Goal: Task Accomplishment & Management: Complete application form

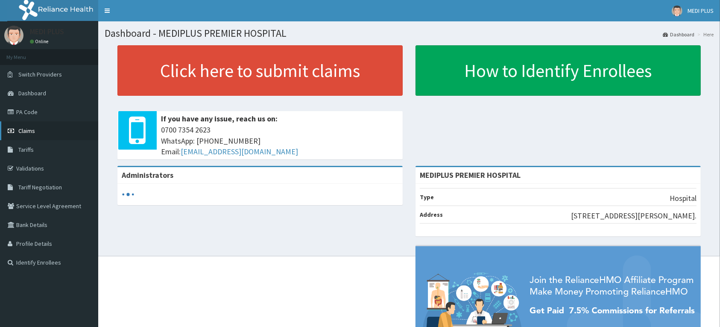
click at [15, 127] on link "Claims" at bounding box center [49, 130] width 98 height 19
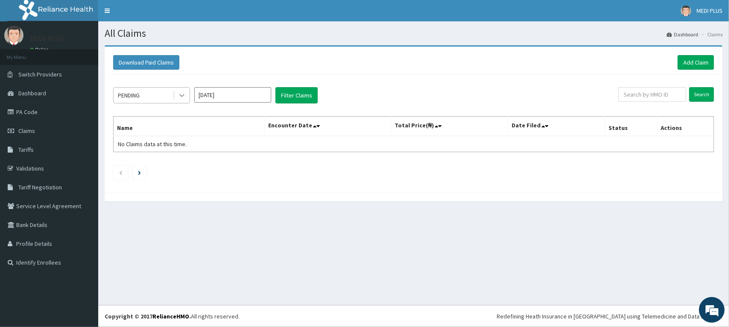
click at [187, 94] on div at bounding box center [181, 95] width 15 height 15
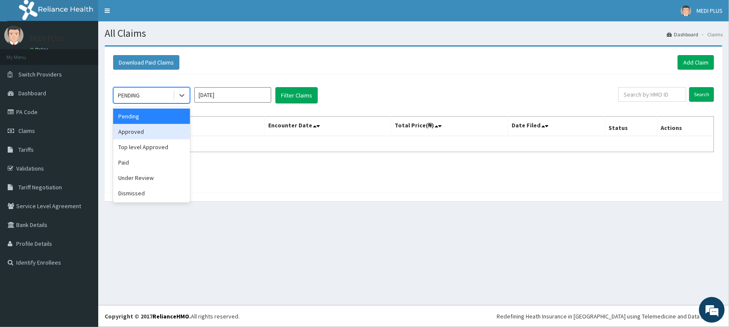
click at [142, 135] on div "Approved" at bounding box center [151, 131] width 77 height 15
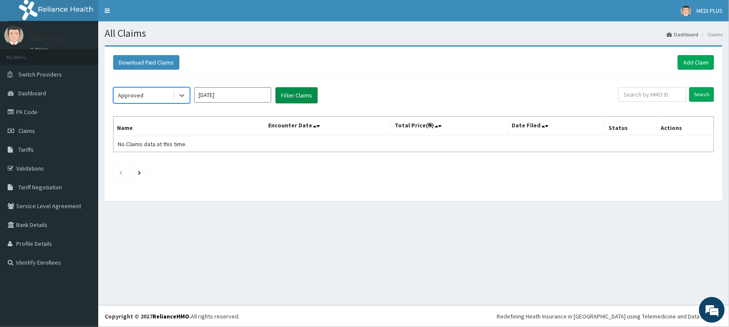
click at [294, 93] on button "Filter Claims" at bounding box center [297, 95] width 42 height 16
click at [293, 99] on button "Filter Claims" at bounding box center [297, 95] width 42 height 16
click at [176, 97] on div at bounding box center [181, 95] width 15 height 15
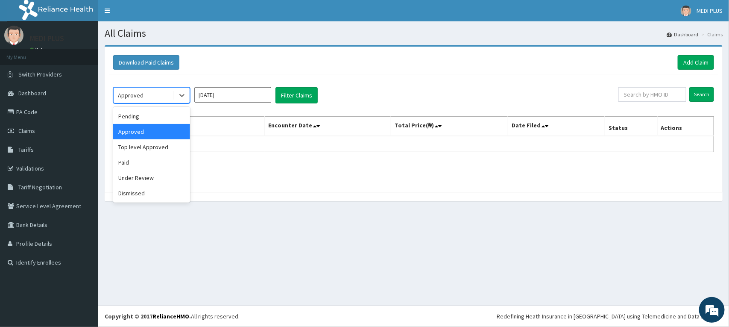
click at [146, 132] on div "Approved" at bounding box center [151, 131] width 77 height 15
click at [227, 94] on input "Oct 2025" at bounding box center [232, 94] width 77 height 15
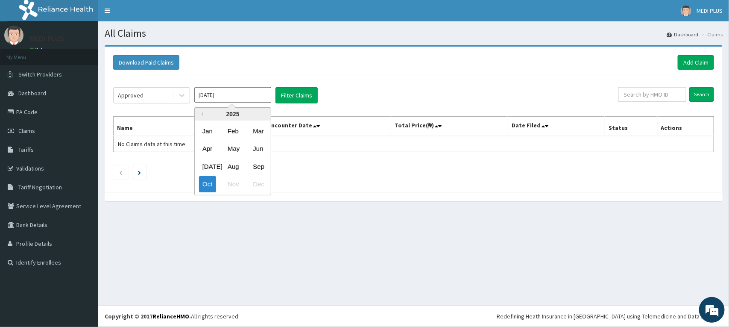
drag, startPoint x: 256, startPoint y: 163, endPoint x: 284, endPoint y: 141, distance: 36.0
click at [257, 163] on div "Sep" at bounding box center [258, 167] width 17 height 16
type input "Sep 2025"
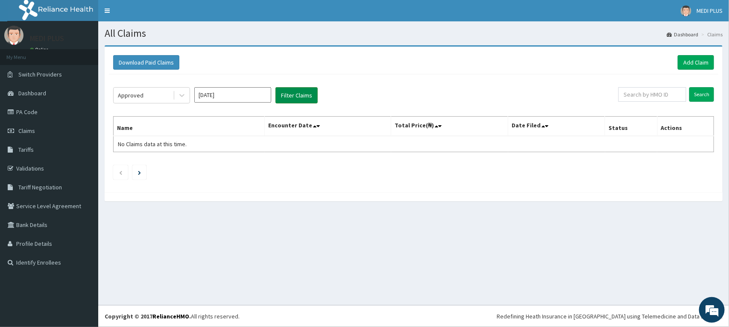
click at [288, 93] on button "Filter Claims" at bounding box center [297, 95] width 42 height 16
click at [287, 94] on button "Filter Claims" at bounding box center [297, 95] width 42 height 16
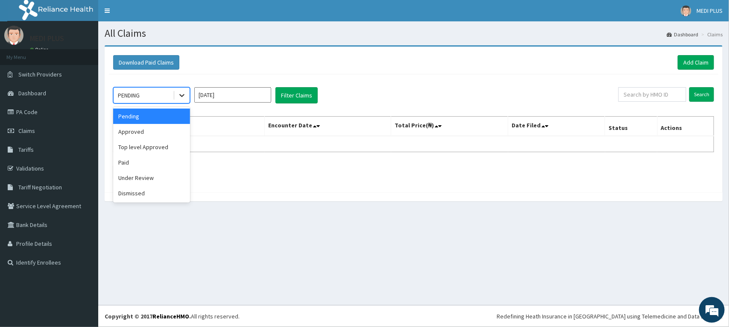
click at [181, 97] on icon at bounding box center [181, 95] width 5 height 3
drag, startPoint x: 150, startPoint y: 132, endPoint x: 238, endPoint y: 99, distance: 94.2
click at [149, 132] on div "Approved" at bounding box center [151, 131] width 77 height 15
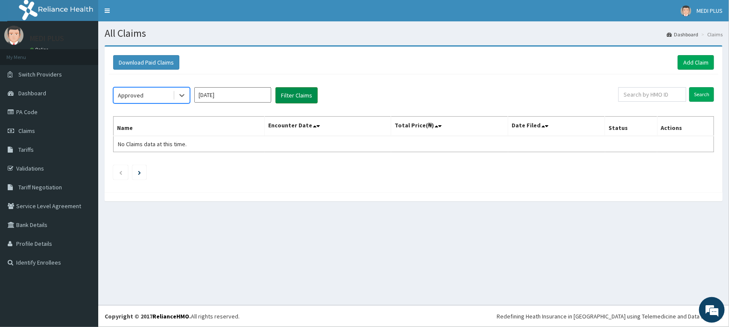
click at [294, 98] on button "Filter Claims" at bounding box center [297, 95] width 42 height 16
click at [288, 95] on button "Filter Claims" at bounding box center [297, 95] width 42 height 16
click at [187, 97] on div at bounding box center [181, 95] width 15 height 15
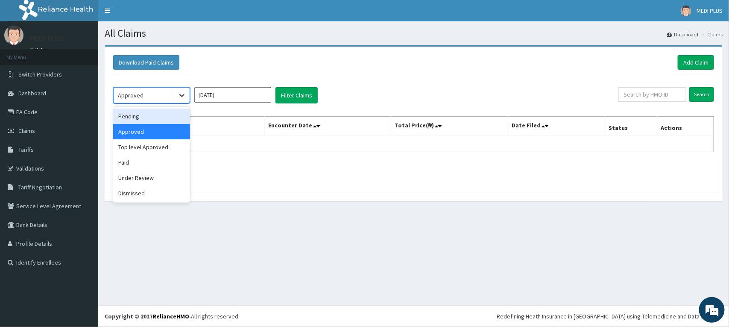
click at [178, 94] on icon at bounding box center [182, 95] width 9 height 9
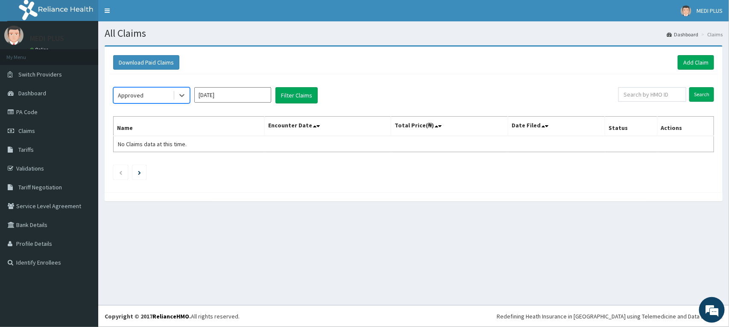
click at [212, 92] on input "[DATE]" at bounding box center [232, 94] width 77 height 15
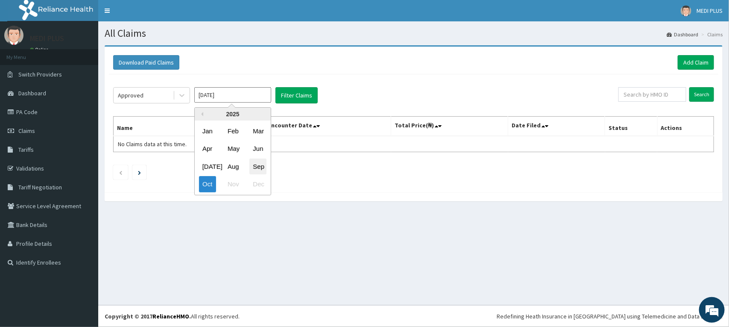
click at [256, 165] on div "Sep" at bounding box center [258, 167] width 17 height 16
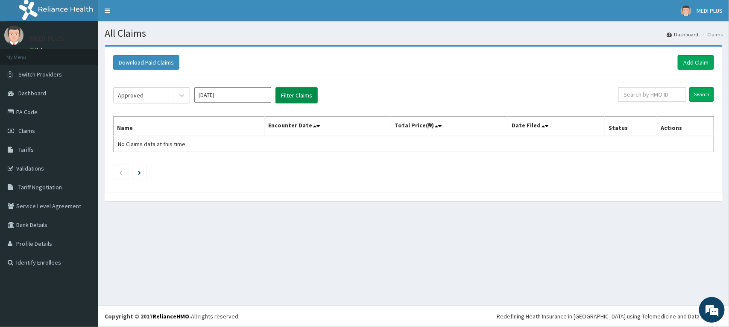
click at [288, 95] on button "Filter Claims" at bounding box center [297, 95] width 42 height 16
click at [290, 94] on button "Filter Claims" at bounding box center [297, 95] width 42 height 16
click at [291, 97] on button "Filter Claims" at bounding box center [297, 95] width 42 height 16
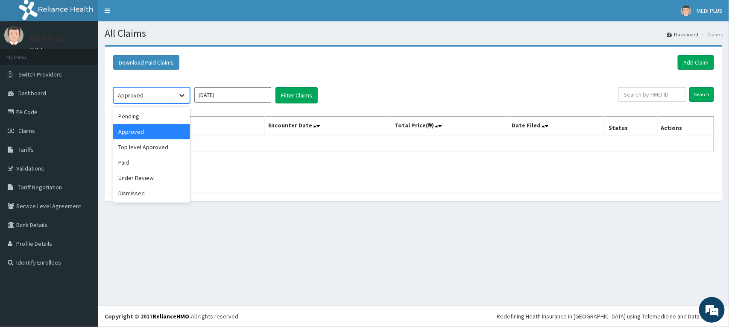
click at [187, 94] on div at bounding box center [181, 95] width 15 height 15
click at [144, 160] on div "Paid" at bounding box center [151, 162] width 77 height 15
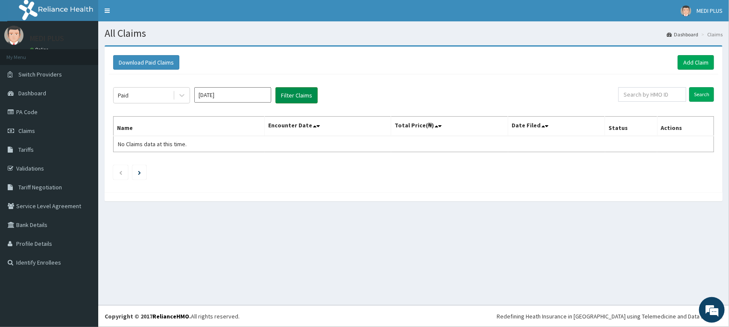
click at [300, 101] on button "Filter Claims" at bounding box center [297, 95] width 42 height 16
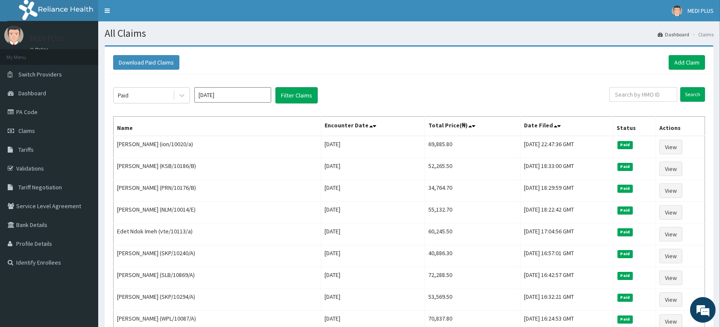
click at [263, 93] on input "Sep 2025" at bounding box center [232, 94] width 77 height 15
click at [208, 186] on div "Oct" at bounding box center [207, 184] width 17 height 16
click at [298, 97] on button "Filter Claims" at bounding box center [297, 95] width 42 height 16
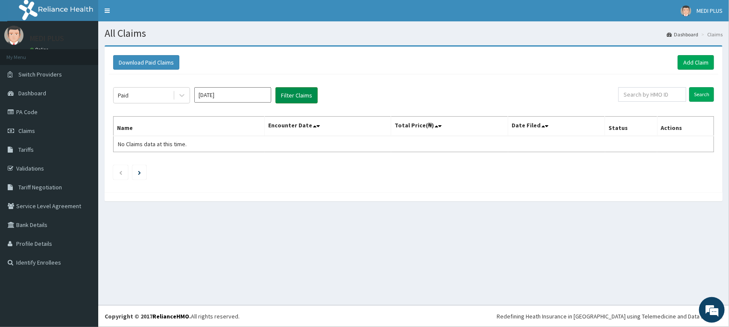
click at [298, 97] on button "Filter Claims" at bounding box center [297, 95] width 42 height 16
click at [184, 94] on icon at bounding box center [182, 95] width 9 height 9
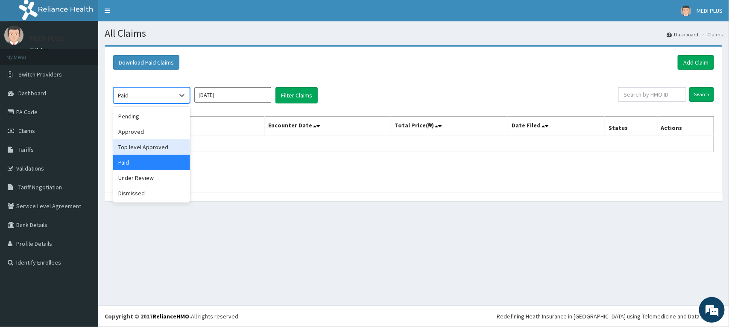
click at [148, 146] on div "Top level Approved" at bounding box center [151, 146] width 77 height 15
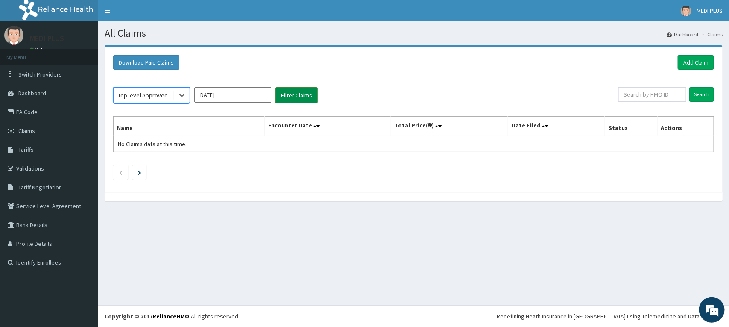
click at [291, 94] on button "Filter Claims" at bounding box center [297, 95] width 42 height 16
click at [291, 95] on button "Filter Claims" at bounding box center [297, 95] width 42 height 16
click at [182, 99] on icon at bounding box center [182, 95] width 9 height 9
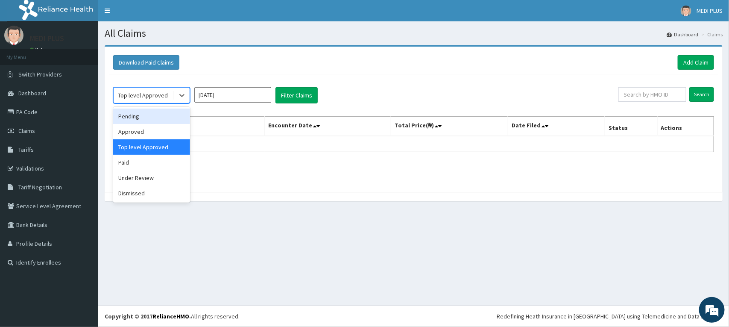
click at [120, 114] on div "Pending" at bounding box center [151, 116] width 77 height 15
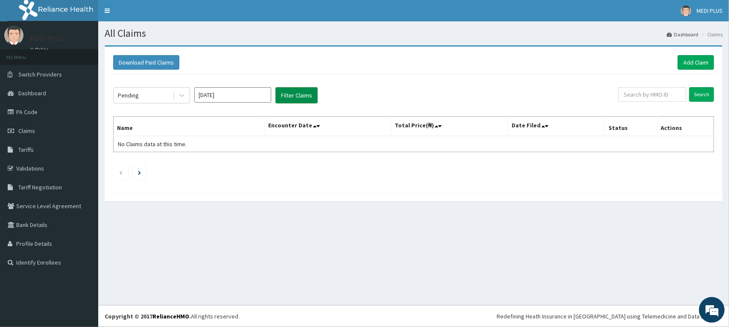
click at [295, 95] on button "Filter Claims" at bounding box center [297, 95] width 42 height 16
click at [177, 95] on div at bounding box center [181, 95] width 15 height 15
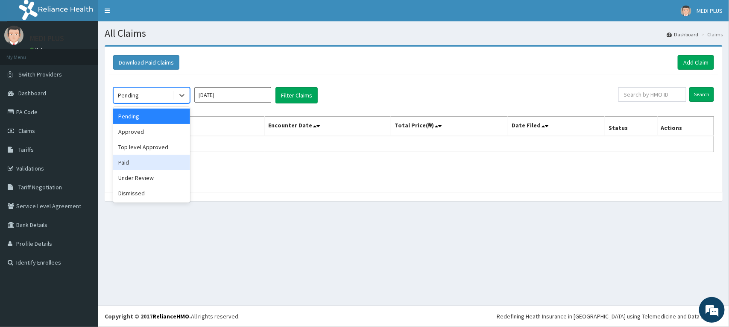
click at [129, 165] on div "Paid" at bounding box center [151, 162] width 77 height 15
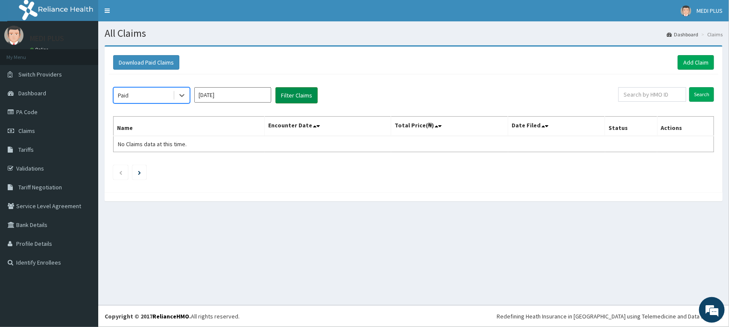
click at [291, 89] on button "Filter Claims" at bounding box center [297, 95] width 42 height 16
click at [178, 95] on icon at bounding box center [182, 95] width 9 height 9
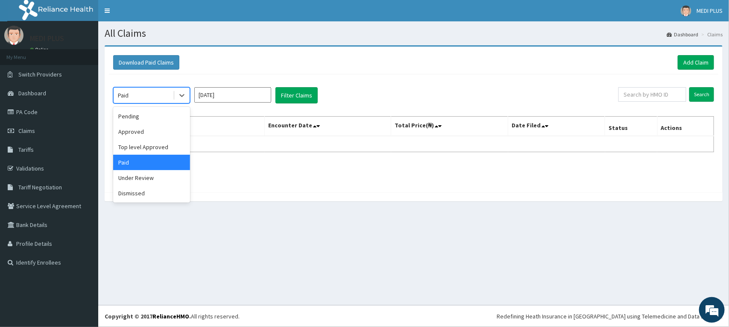
click at [229, 91] on input "Oct 2025" at bounding box center [232, 94] width 77 height 15
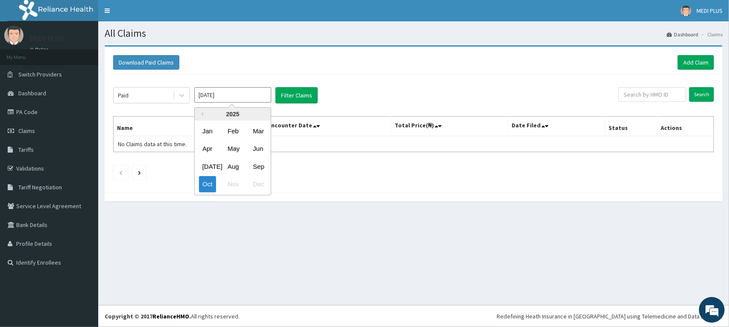
drag, startPoint x: 254, startPoint y: 166, endPoint x: 255, endPoint y: 129, distance: 37.2
click at [255, 166] on div "Sep" at bounding box center [258, 167] width 17 height 16
type input "Sep 2025"
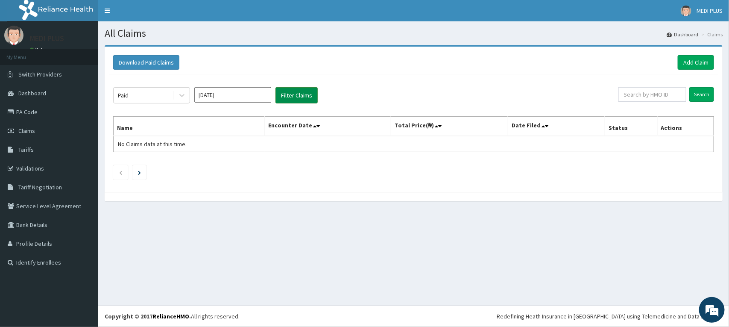
click at [285, 97] on button "Filter Claims" at bounding box center [297, 95] width 42 height 16
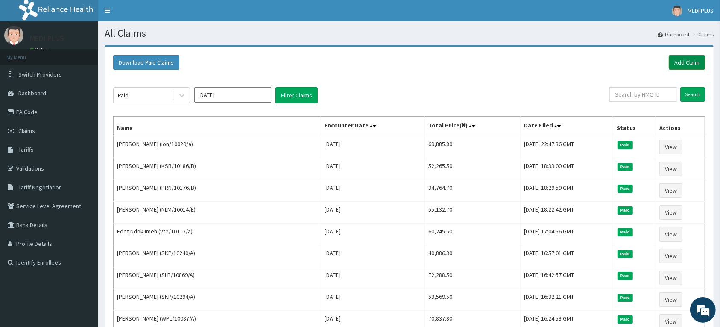
click at [679, 61] on link "Add Claim" at bounding box center [687, 62] width 36 height 15
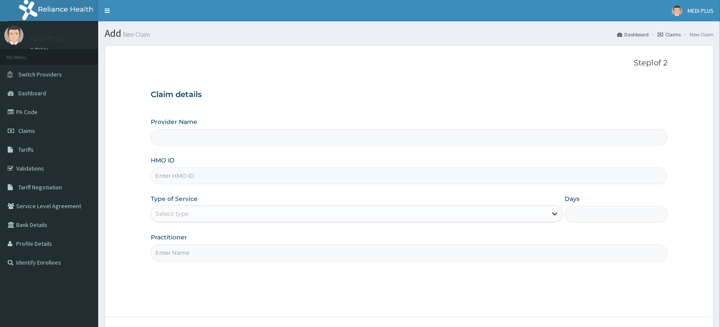
type input "MEDIPLUS PREMIER HOSPITAL"
click at [206, 173] on input "HMO ID" at bounding box center [409, 176] width 517 height 17
type input "PRN/10176/A"
click at [205, 214] on div "Select type" at bounding box center [349, 214] width 396 height 14
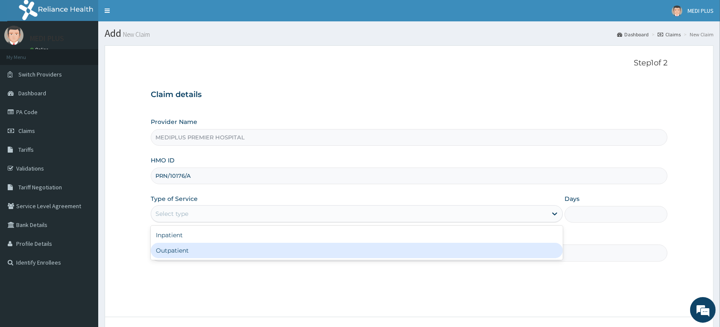
click at [179, 249] on div "Outpatient" at bounding box center [357, 250] width 412 height 15
type input "1"
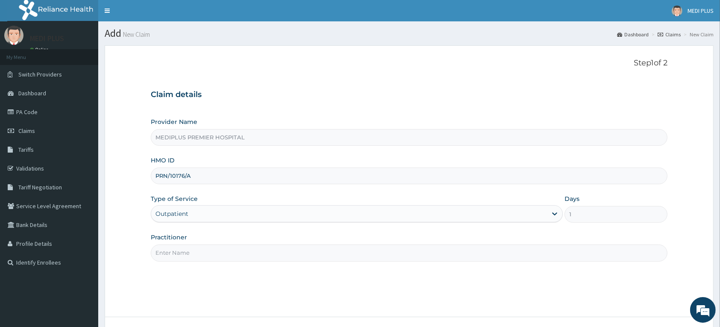
click at [178, 255] on input "Practitioner" at bounding box center [409, 252] width 517 height 17
type input "Dr Thomas E.I"
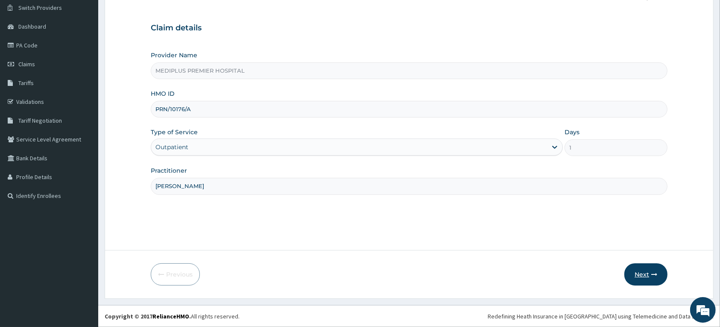
click at [641, 277] on button "Next" at bounding box center [646, 274] width 43 height 22
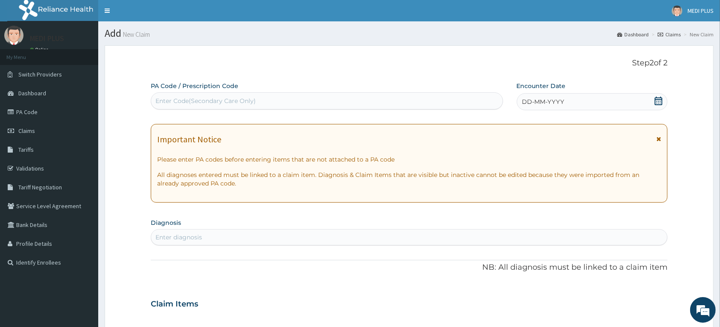
click at [327, 97] on div "Enter Code(Secondary Care Only)" at bounding box center [327, 101] width 352 height 14
click at [657, 101] on icon at bounding box center [659, 101] width 9 height 9
click at [657, 101] on icon at bounding box center [659, 101] width 8 height 9
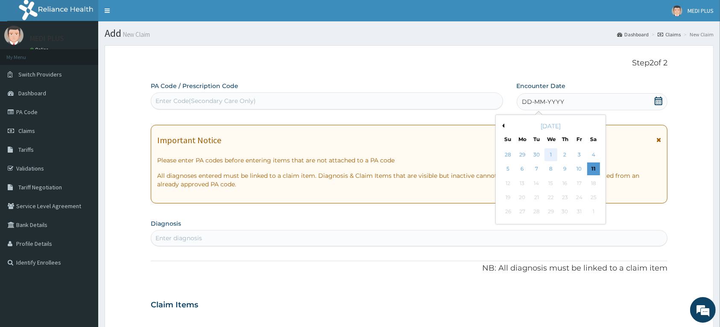
click at [550, 153] on div "1" at bounding box center [550, 154] width 13 height 13
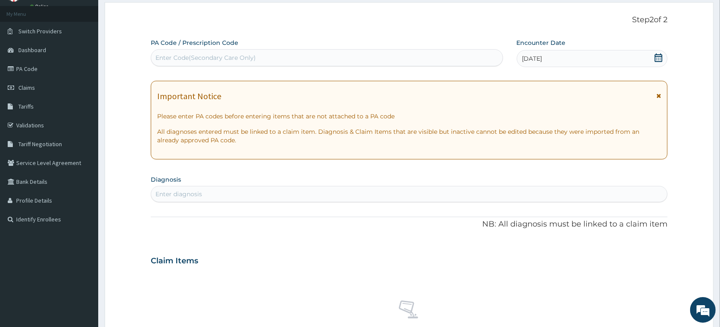
scroll to position [107, 0]
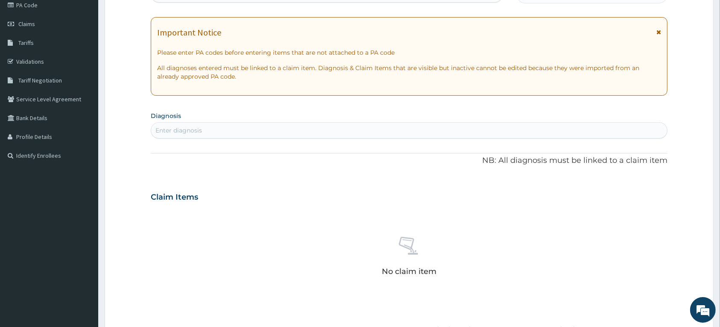
click at [227, 129] on div "Enter diagnosis" at bounding box center [409, 130] width 516 height 14
type input "M"
click at [259, 212] on div "No claim item" at bounding box center [409, 258] width 517 height 98
click at [198, 132] on div "Enter diagnosis" at bounding box center [179, 130] width 47 height 9
click at [197, 128] on div "Enter diagnosis" at bounding box center [179, 130] width 47 height 9
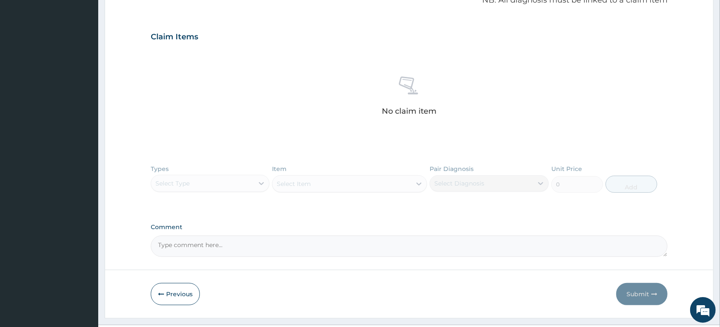
scroll to position [287, 0]
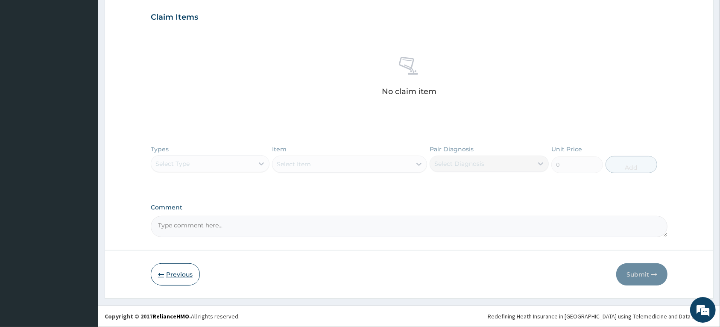
click at [173, 280] on button "Previous" at bounding box center [175, 274] width 49 height 22
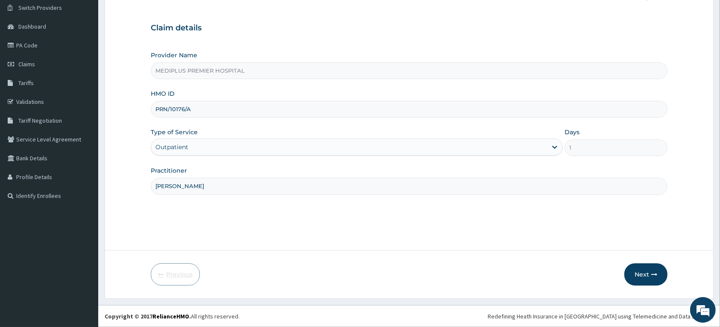
scroll to position [67, 0]
click at [642, 273] on button "Next" at bounding box center [646, 274] width 43 height 22
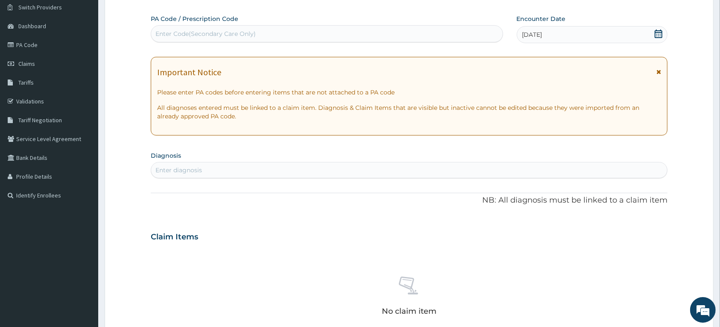
scroll to position [14, 0]
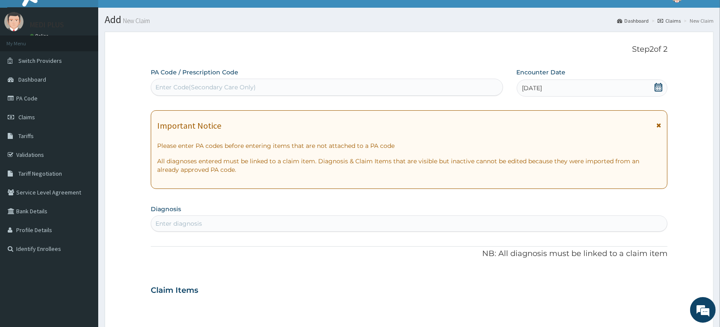
click at [244, 88] on div "Enter Code(Secondary Care Only)" at bounding box center [206, 87] width 100 height 9
click at [479, 86] on div "Enter Code(Secondary Care Only)" at bounding box center [327, 87] width 352 height 14
click at [657, 125] on icon at bounding box center [659, 125] width 5 height 6
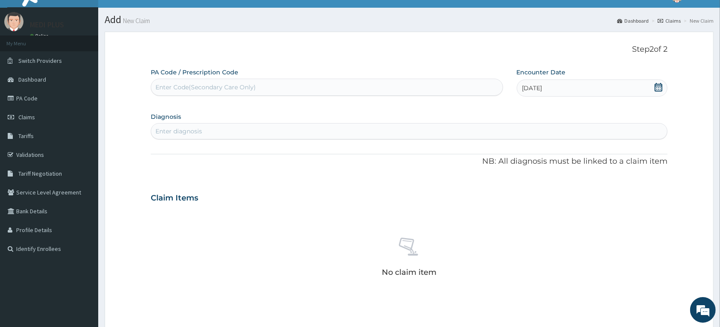
click at [587, 135] on div "Enter diagnosis" at bounding box center [409, 131] width 516 height 14
click at [657, 86] on icon at bounding box center [659, 87] width 8 height 9
click at [547, 144] on div "1" at bounding box center [550, 141] width 13 height 13
click at [303, 127] on div "Enter diagnosis" at bounding box center [409, 131] width 516 height 14
type input "M"
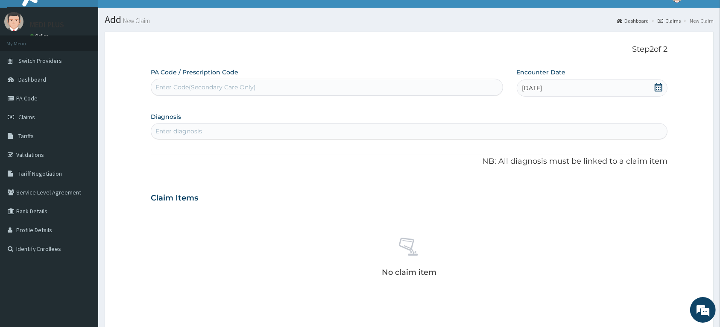
type input "E"
type input "S"
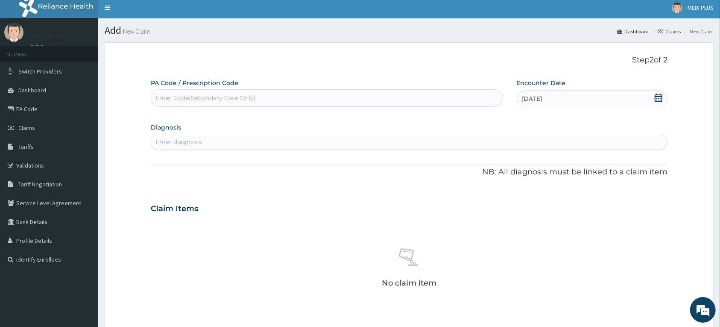
scroll to position [0, 0]
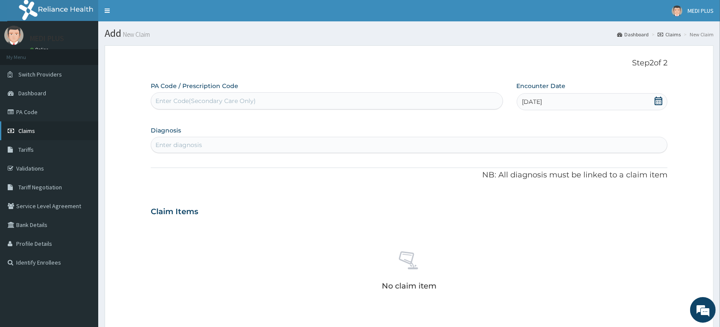
click at [22, 133] on span "Claims" at bounding box center [26, 131] width 17 height 8
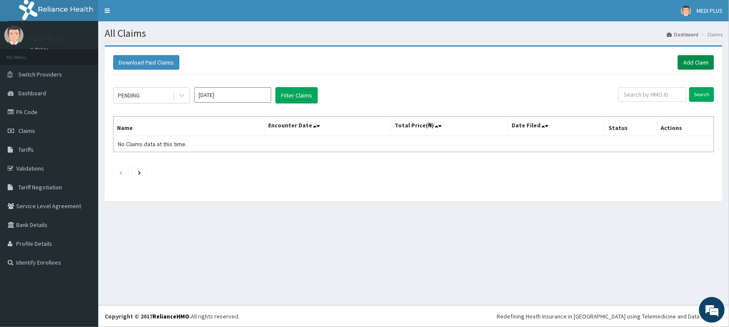
click at [689, 61] on link "Add Claim" at bounding box center [696, 62] width 36 height 15
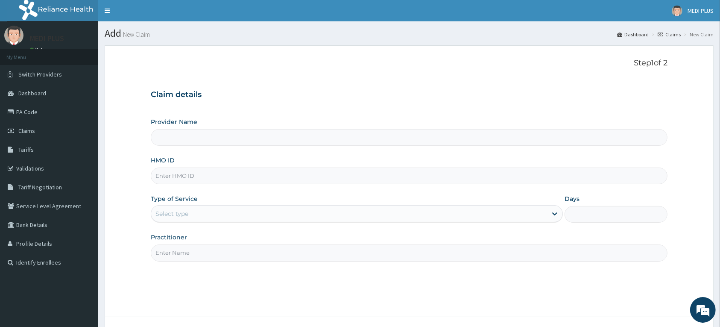
type input "MEDIPLUS PREMIER HOSPITAL"
click at [180, 177] on input "HMO ID" at bounding box center [409, 176] width 517 height 17
type input "WPL/10087/B"
click at [203, 216] on div "Select type" at bounding box center [349, 214] width 396 height 14
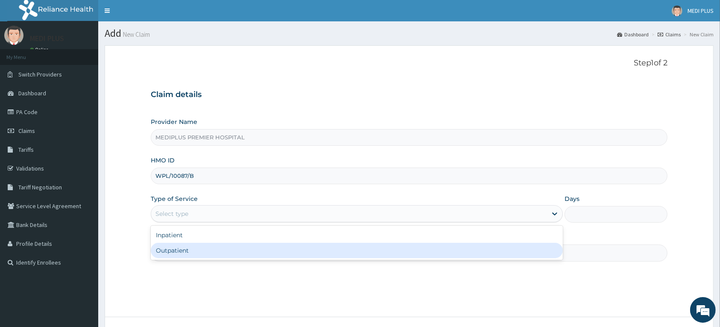
click at [176, 253] on div "Outpatient" at bounding box center [357, 250] width 412 height 15
type input "1"
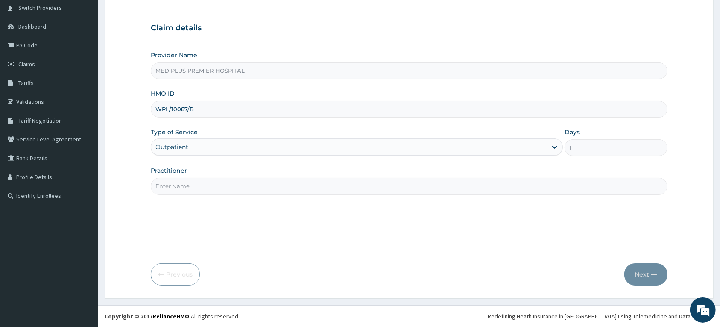
click at [196, 182] on input "Practitioner" at bounding box center [409, 186] width 517 height 17
type input "DR THOMAS E.I"
click at [638, 270] on button "Next" at bounding box center [646, 274] width 43 height 22
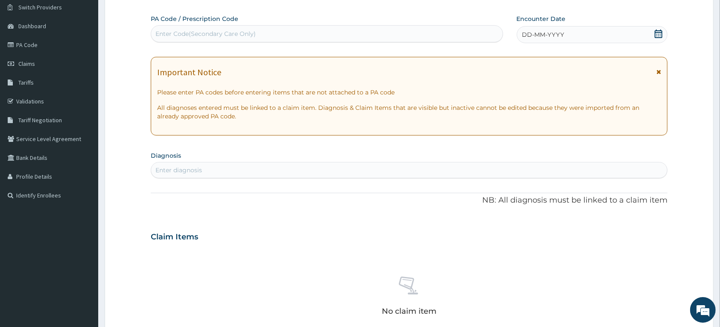
click at [659, 71] on icon at bounding box center [659, 72] width 5 height 6
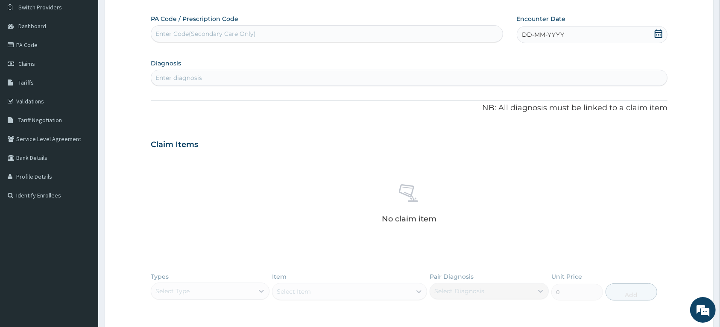
click at [659, 29] on icon at bounding box center [659, 33] width 9 height 9
click at [564, 88] on div "2" at bounding box center [565, 87] width 13 height 13
click at [184, 78] on div "Enter diagnosis" at bounding box center [179, 77] width 47 height 9
type input "MALA"
click at [490, 123] on div "PA Code / Prescription Code Enter Code(Secondary Care Only) Encounter Date 02-1…" at bounding box center [409, 190] width 517 height 350
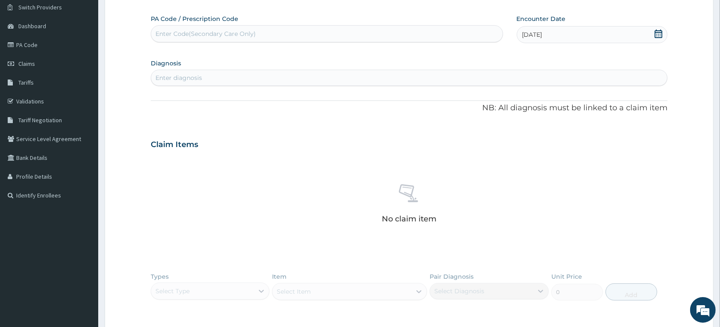
click at [257, 81] on div "Enter diagnosis" at bounding box center [409, 78] width 516 height 14
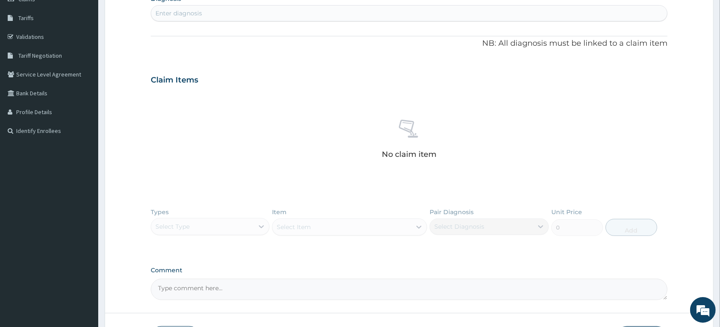
scroll to position [195, 0]
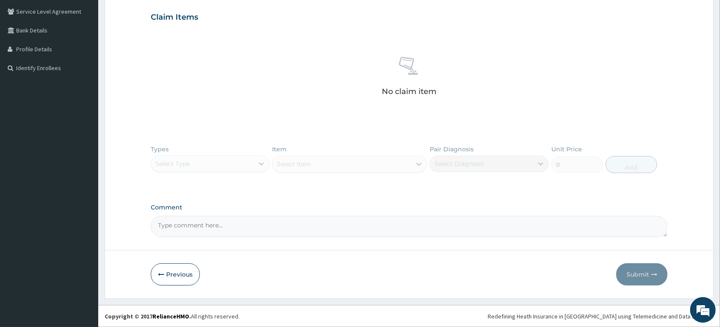
click at [248, 166] on div "Types Select Type Item Select Item Pair Diagnosis Select Diagnosis Unit Price 0…" at bounding box center [409, 166] width 517 height 50
click at [252, 159] on div "Types Select Type Item Select Item Pair Diagnosis Select Diagnosis Unit Price 0…" at bounding box center [409, 166] width 517 height 50
click at [203, 219] on textarea "Comment" at bounding box center [409, 226] width 517 height 21
click at [253, 158] on div "Types Select Type Item Select Item Pair Diagnosis Select Diagnosis Unit Price 0…" at bounding box center [409, 166] width 517 height 50
click at [255, 158] on div "Types Select Type Item Select Item Pair Diagnosis Select Diagnosis Unit Price 0…" at bounding box center [409, 166] width 517 height 50
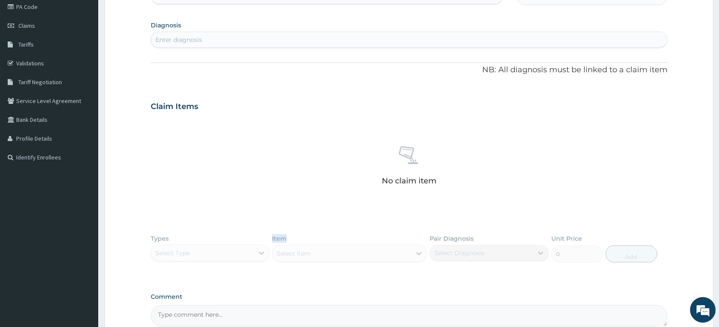
scroll to position [0, 0]
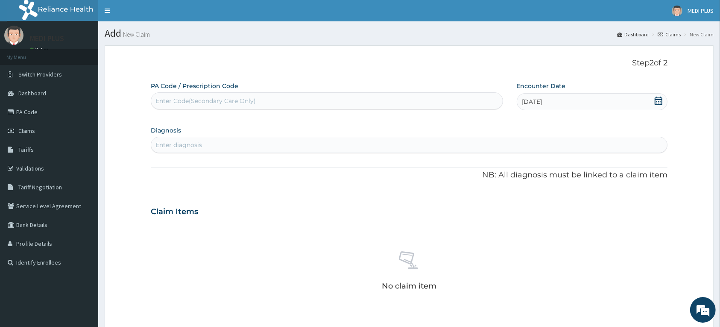
click at [259, 94] on div "Enter Code(Secondary Care Only)" at bounding box center [327, 101] width 352 height 14
click at [260, 95] on div "Enter Code(Secondary Care Only)" at bounding box center [327, 101] width 352 height 14
click at [261, 95] on div "Enter Code(Secondary Care Only)" at bounding box center [327, 101] width 352 height 14
click at [200, 99] on div "Enter Code(Secondary Care Only)" at bounding box center [206, 101] width 100 height 9
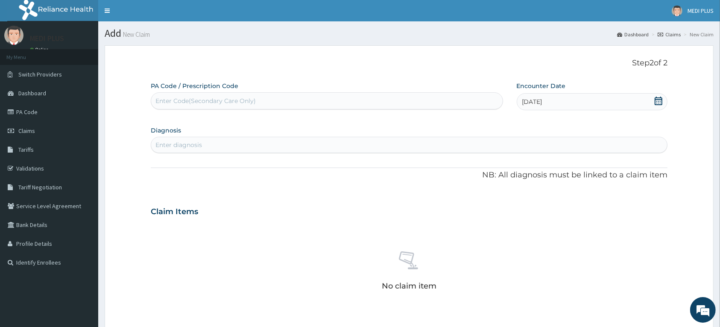
click at [202, 99] on div "Enter Code(Secondary Care Only)" at bounding box center [206, 101] width 100 height 9
click at [661, 98] on icon at bounding box center [659, 101] width 8 height 9
click at [593, 170] on div "11" at bounding box center [593, 169] width 13 height 13
click at [245, 147] on div "Enter diagnosis" at bounding box center [409, 145] width 516 height 14
click at [246, 147] on div "Enter diagnosis" at bounding box center [409, 145] width 516 height 14
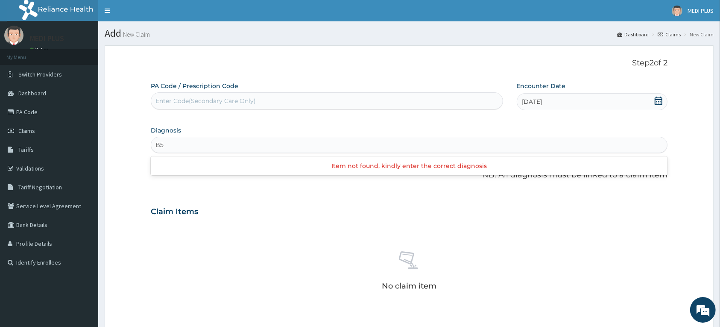
type input "B"
type input "[MEDICAL_DATA]"
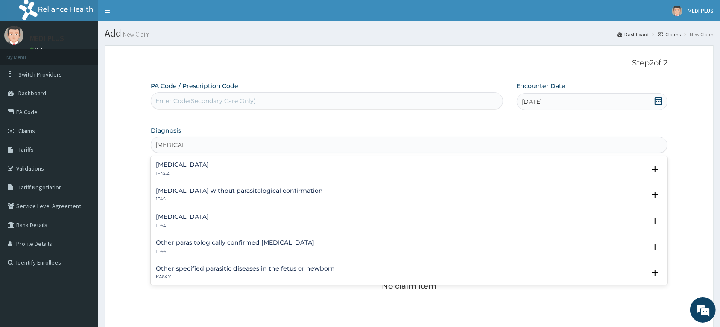
click at [182, 214] on h4 "[MEDICAL_DATA]" at bounding box center [182, 217] width 53 height 6
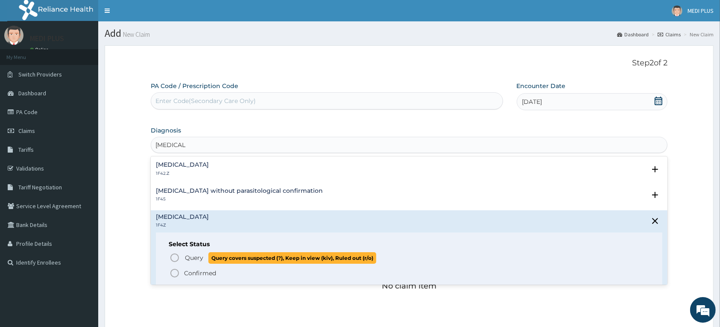
click at [177, 255] on circle "status option query" at bounding box center [175, 258] width 8 height 8
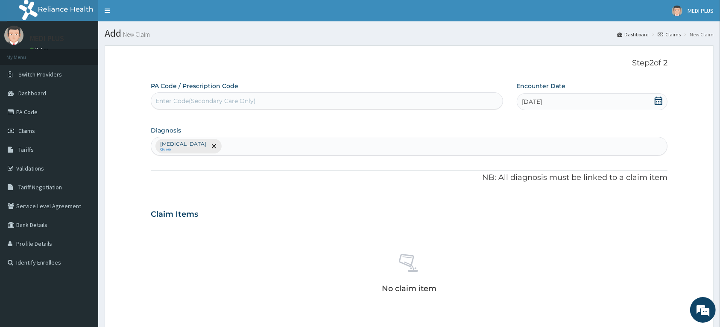
click at [660, 99] on icon at bounding box center [659, 101] width 8 height 9
click at [554, 155] on div "1" at bounding box center [550, 154] width 13 height 13
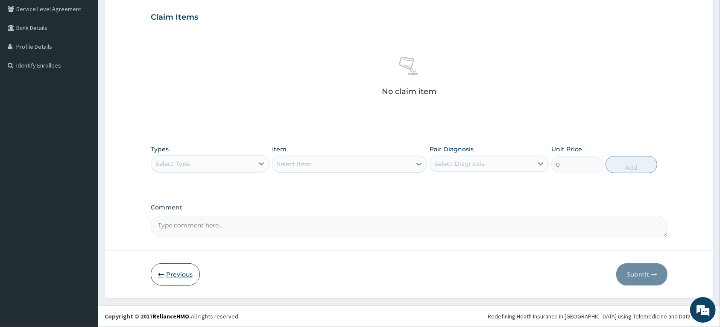
click at [168, 275] on button "Previous" at bounding box center [175, 274] width 49 height 22
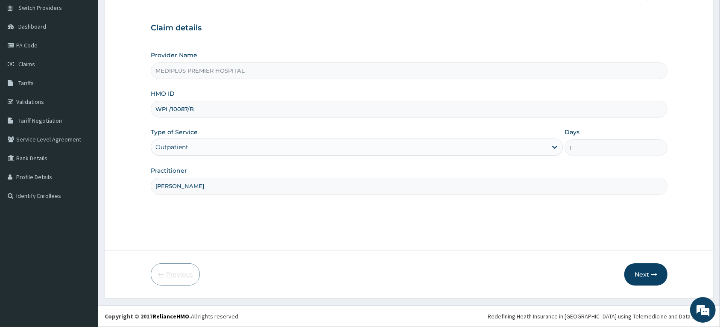
scroll to position [67, 0]
click at [654, 271] on icon "button" at bounding box center [655, 274] width 6 height 6
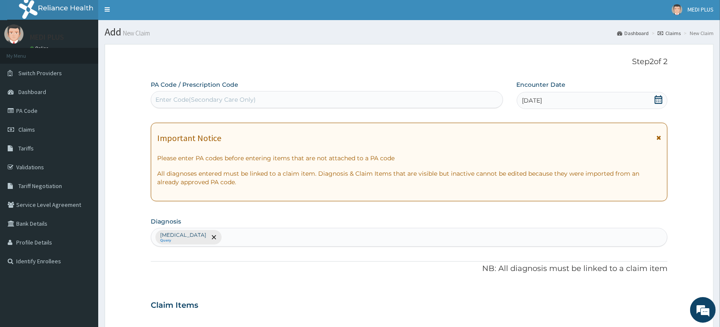
scroll to position [0, 0]
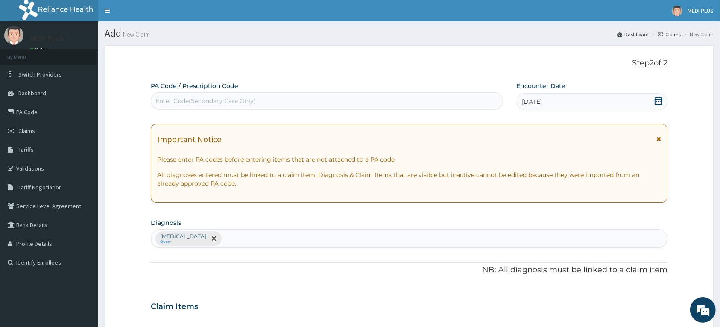
click at [252, 238] on div "Malaria, unspecified Query" at bounding box center [409, 238] width 516 height 18
type input "SEPSIS"
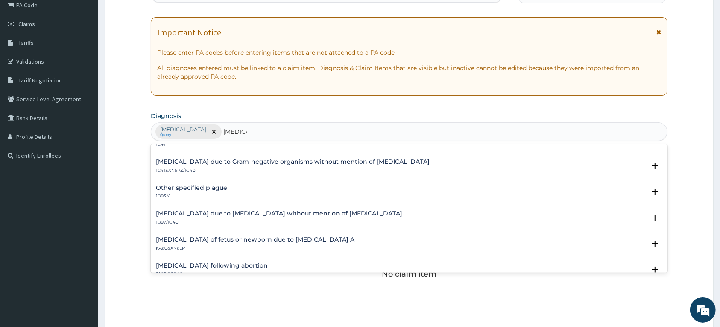
scroll to position [285, 0]
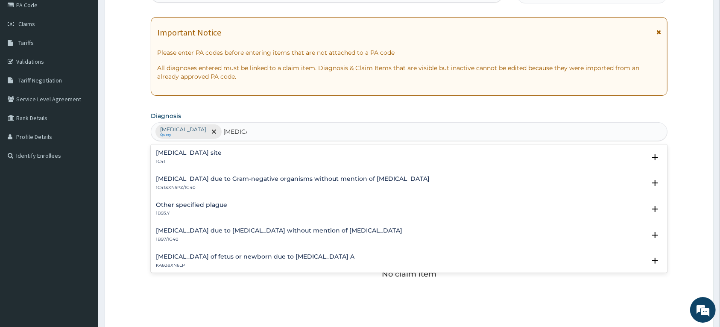
click at [199, 148] on div "Bacterial infection of unspecified site 1C41 Select Status Query Query covers s…" at bounding box center [409, 159] width 517 height 26
click at [206, 161] on p "1C41" at bounding box center [189, 162] width 66 height 6
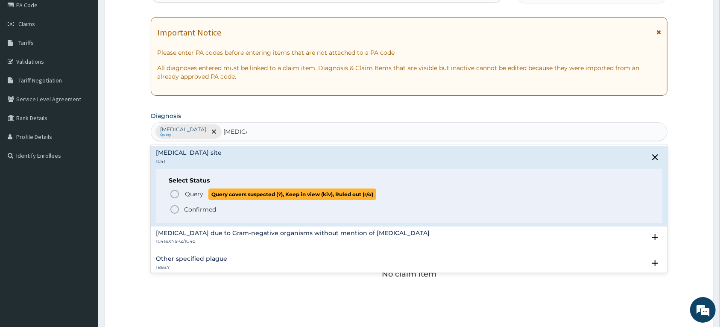
click at [172, 191] on circle "status option query" at bounding box center [175, 194] width 8 height 8
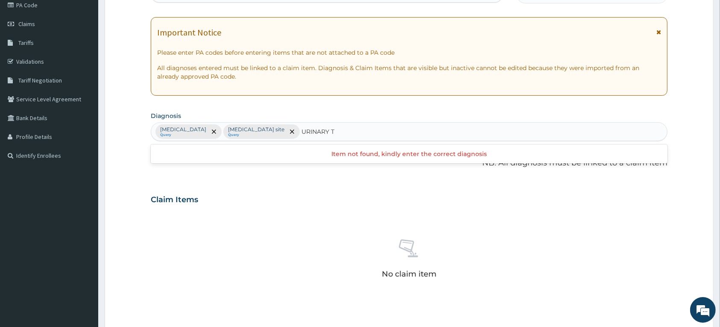
type input "URINARY"
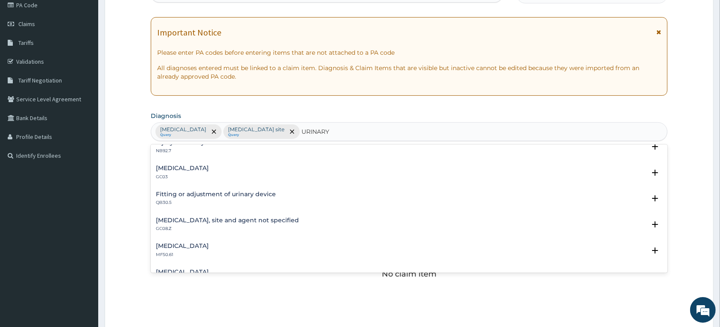
scroll to position [588, 0]
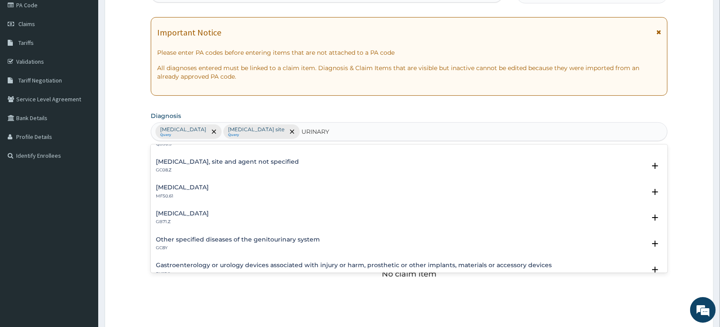
click at [189, 165] on h4 "Urinary tract infection, site and agent not specified" at bounding box center [227, 162] width 143 height 6
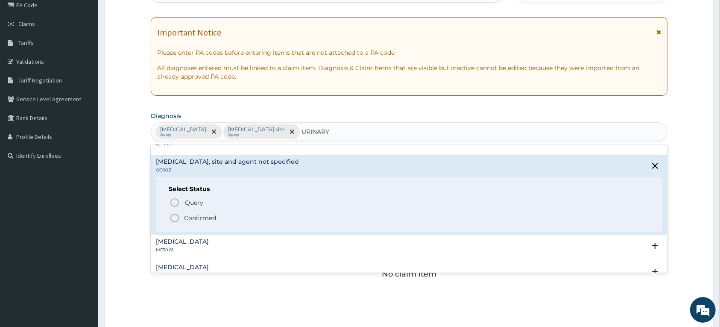
click at [168, 199] on div "Select Status Query Query covers suspected (?), Keep in view (kiv), Ruled out (…" at bounding box center [409, 204] width 507 height 54
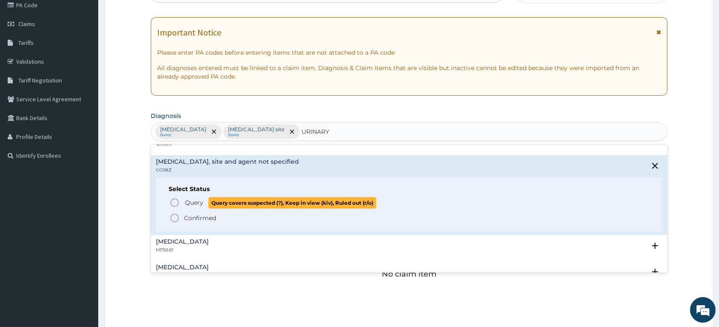
click at [172, 203] on icon "status option query" at bounding box center [175, 202] width 10 height 10
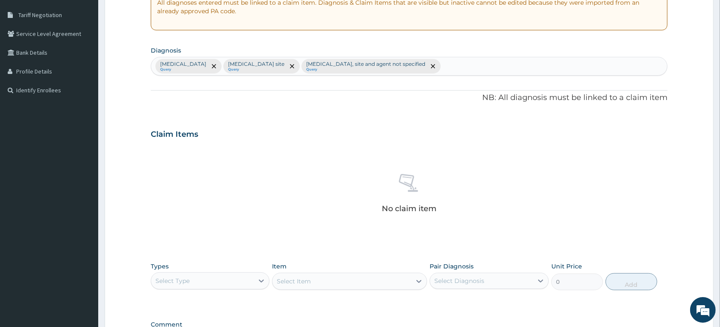
scroll to position [267, 0]
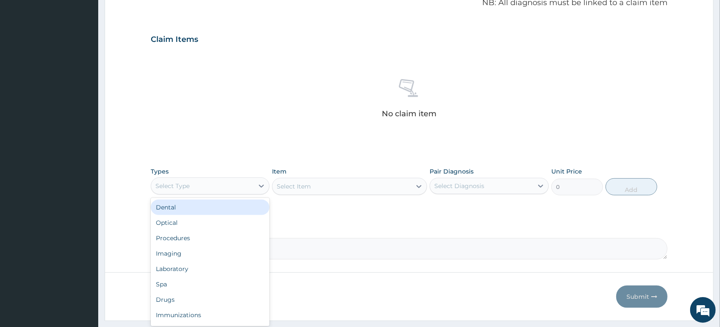
click at [221, 191] on div "Select Type" at bounding box center [202, 186] width 103 height 14
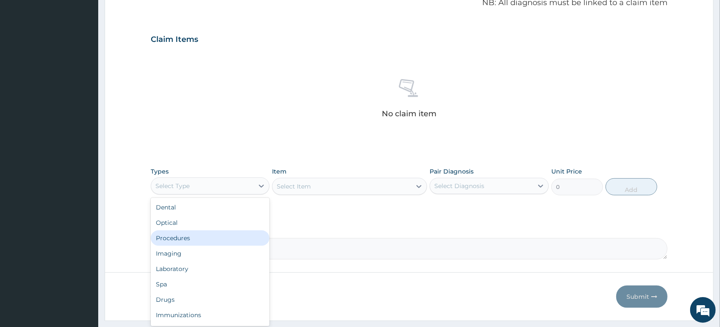
click at [187, 238] on div "Procedures" at bounding box center [210, 237] width 119 height 15
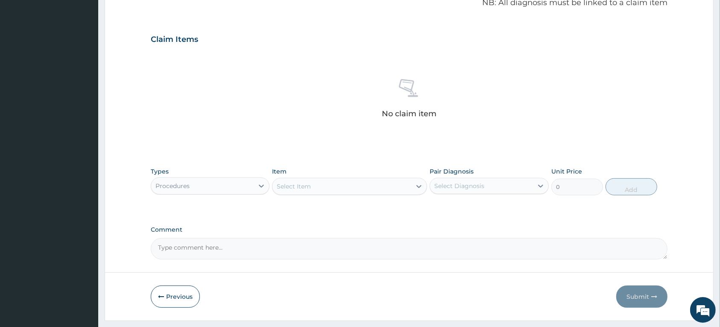
click at [316, 182] on div "Select Item" at bounding box center [342, 186] width 139 height 14
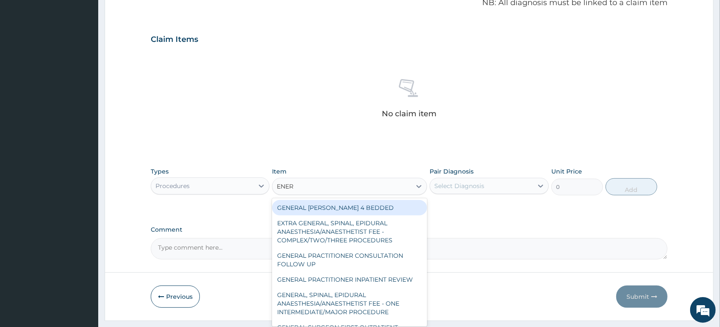
type input "ENERA"
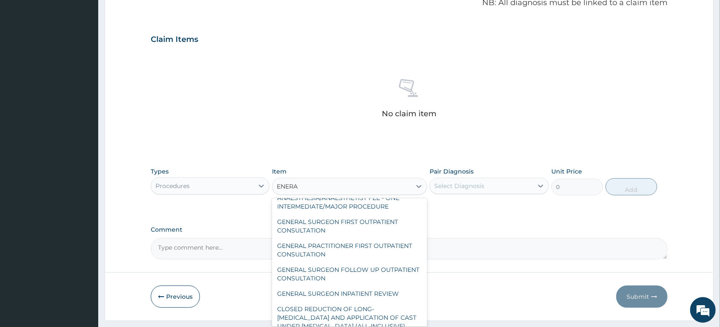
scroll to position [107, 0]
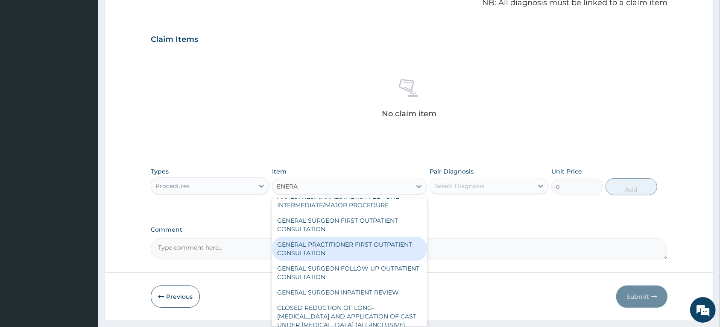
drag, startPoint x: 358, startPoint y: 249, endPoint x: 404, endPoint y: 217, distance: 56.5
click at [358, 249] on div "GENERAL PRACTITIONER FIRST OUTPATIENT CONSULTATION" at bounding box center [349, 249] width 155 height 24
type input "3750"
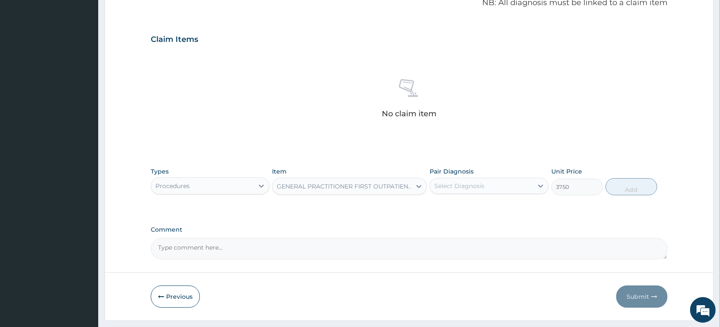
click at [473, 182] on div "Select Diagnosis" at bounding box center [460, 186] width 50 height 9
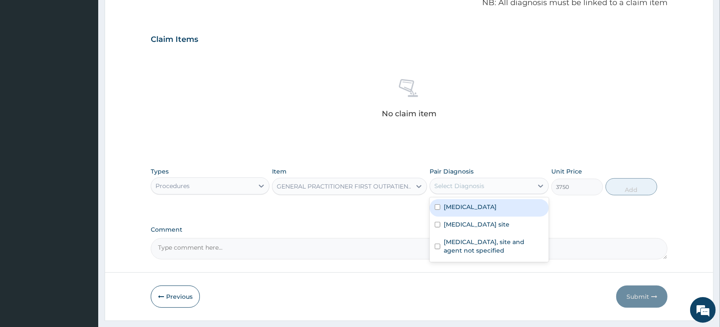
click at [468, 209] on label "Malaria, unspecified" at bounding box center [470, 207] width 53 height 9
checkbox input "true"
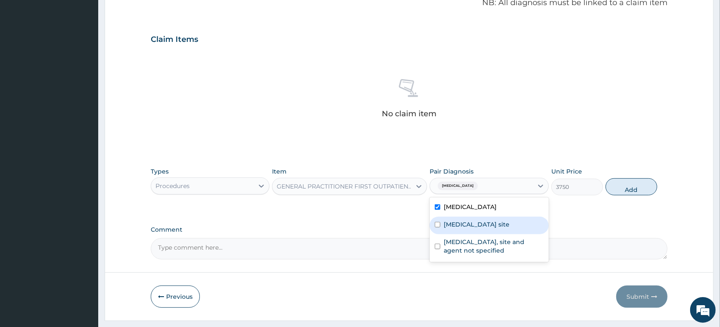
click at [470, 221] on label "Bacterial infection of unspecified site" at bounding box center [477, 224] width 66 height 9
checkbox input "true"
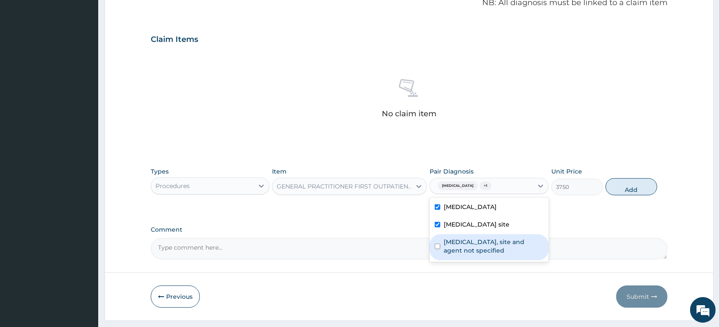
click at [478, 246] on label "Urinary tract infection, site and agent not specified" at bounding box center [494, 246] width 100 height 17
checkbox input "true"
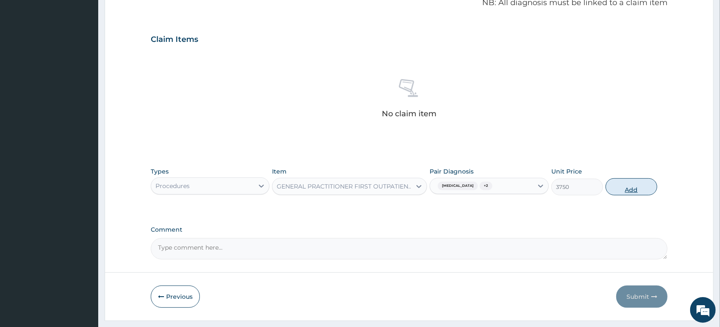
click at [626, 187] on button "Add" at bounding box center [632, 186] width 52 height 17
type input "0"
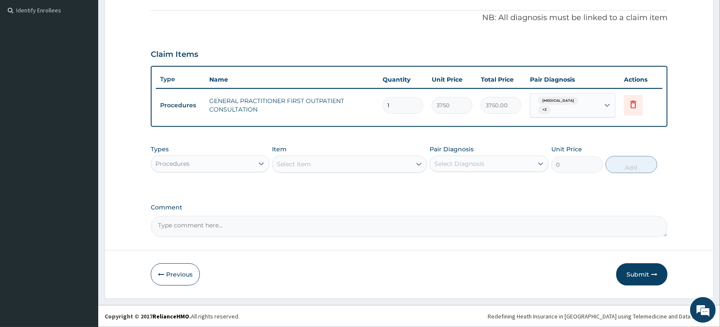
click at [247, 165] on div "Procedures" at bounding box center [202, 164] width 103 height 14
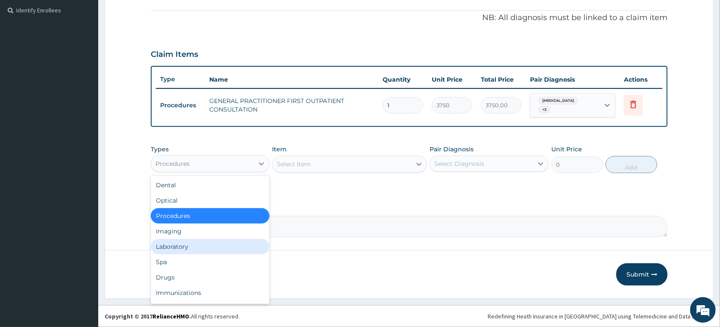
click at [185, 248] on div "Laboratory" at bounding box center [210, 246] width 119 height 15
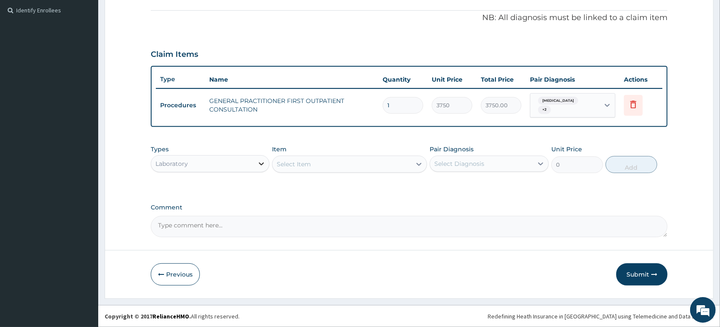
click at [254, 161] on div at bounding box center [261, 163] width 15 height 15
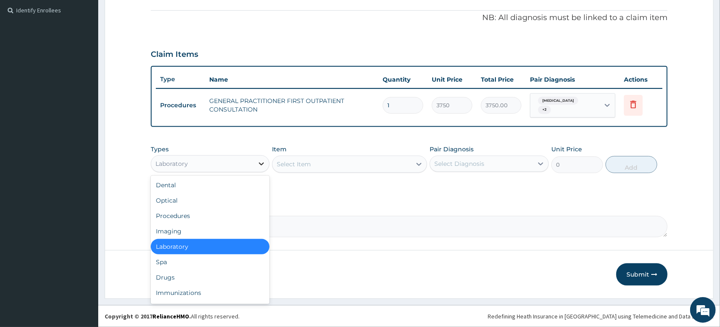
click at [254, 161] on div at bounding box center [261, 163] width 15 height 15
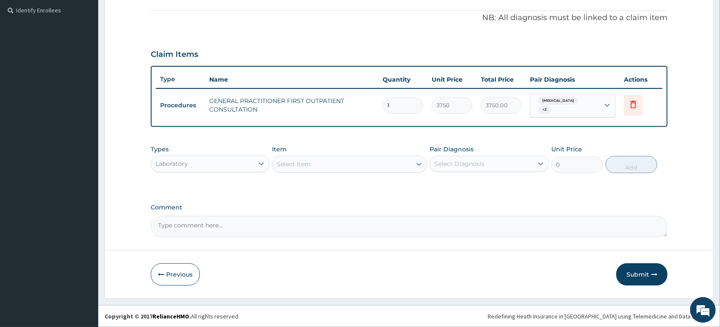
click at [309, 157] on div "Select Item" at bounding box center [342, 164] width 139 height 14
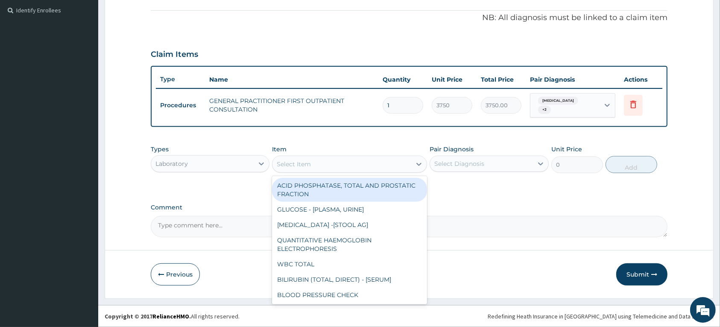
click at [311, 165] on div "Select Item" at bounding box center [342, 164] width 139 height 14
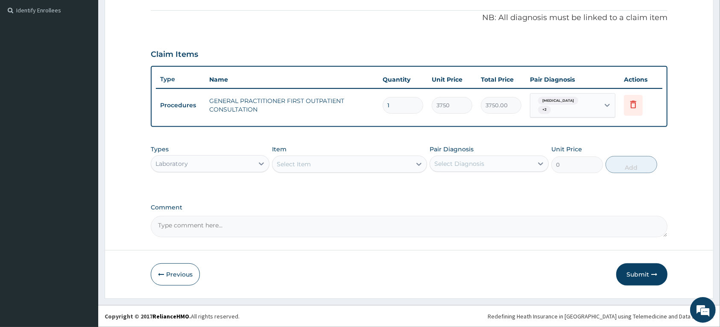
click at [311, 165] on div "Select Item" at bounding box center [342, 164] width 139 height 14
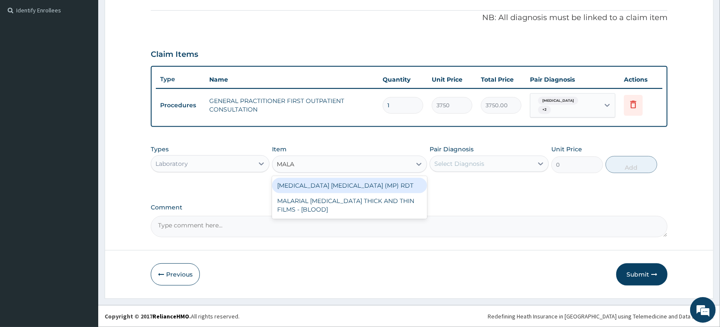
type input "MALAR"
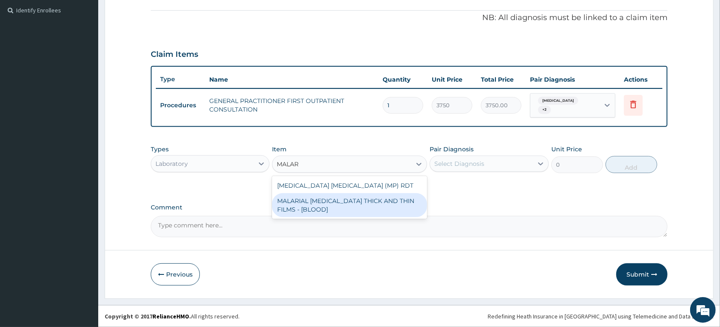
click at [370, 206] on div "MALARIAL PARASITE THICK AND THIN FILMS - [BLOOD]" at bounding box center [349, 205] width 155 height 24
type input "2187.5"
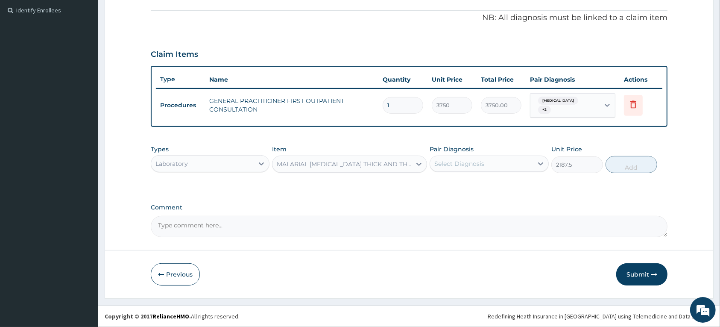
click at [471, 165] on div "Select Diagnosis" at bounding box center [460, 163] width 50 height 9
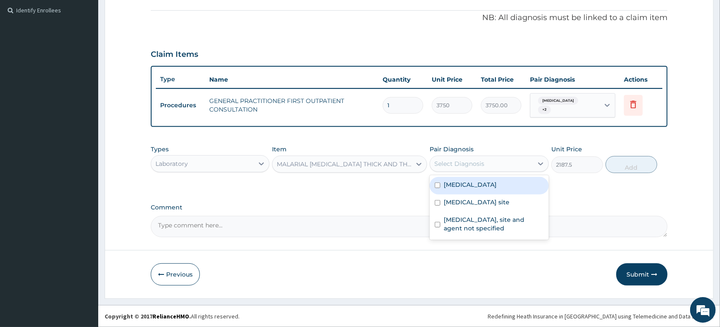
drag, startPoint x: 467, startPoint y: 188, endPoint x: 471, endPoint y: 214, distance: 25.9
click at [467, 189] on div "Malaria, unspecified" at bounding box center [489, 186] width 119 height 18
checkbox input "true"
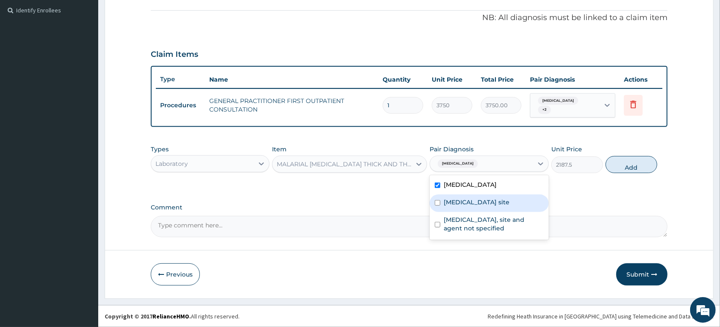
drag, startPoint x: 471, startPoint y: 215, endPoint x: 471, endPoint y: 226, distance: 12.0
click at [471, 212] on div "Bacterial infection of unspecified site" at bounding box center [489, 203] width 119 height 18
checkbox input "true"
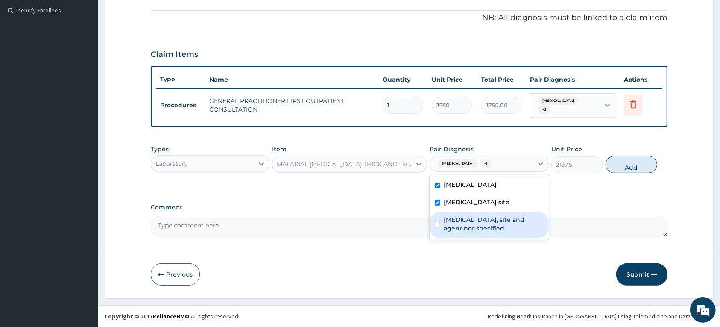
drag, startPoint x: 471, startPoint y: 238, endPoint x: 548, endPoint y: 205, distance: 83.5
click at [472, 232] on label "Urinary tract infection, site and agent not specified" at bounding box center [494, 223] width 100 height 17
checkbox input "true"
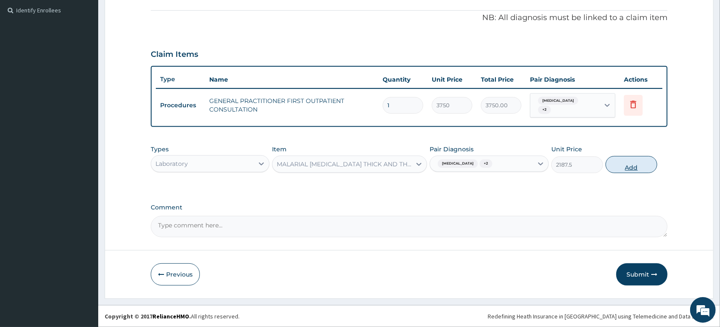
click at [635, 169] on button "Add" at bounding box center [632, 164] width 52 height 17
type input "0"
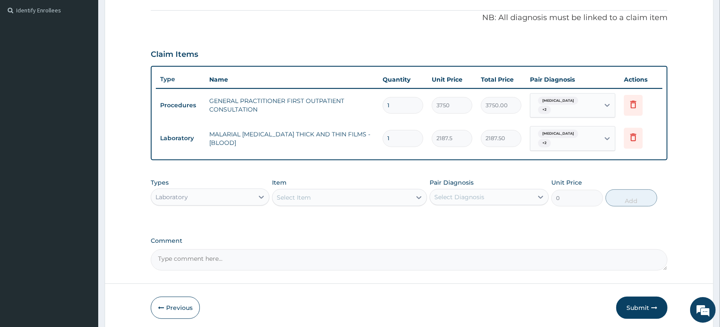
click at [293, 194] on div "Select Item" at bounding box center [294, 197] width 34 height 9
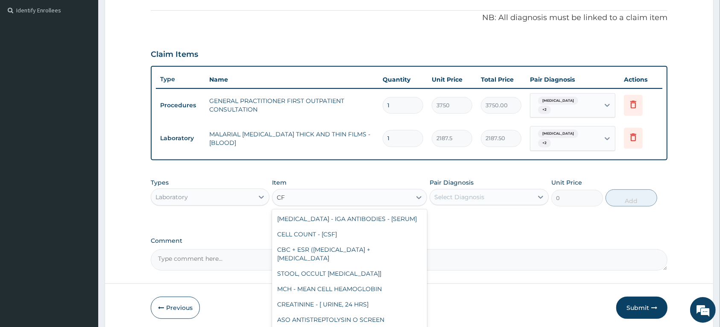
type input "C"
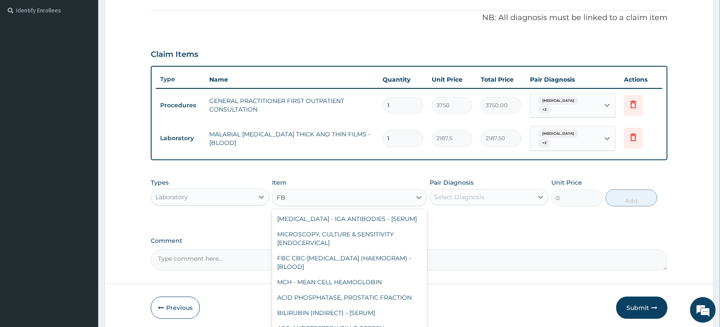
type input "FBC"
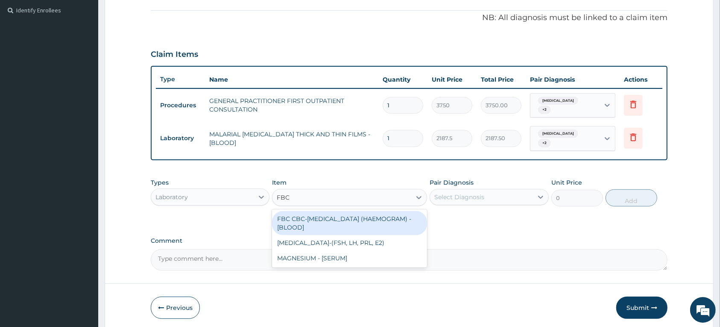
click at [299, 218] on div "FBC CBC-COMPLETE BLOOD COUNT (HAEMOGRAM) - [BLOOD]" at bounding box center [349, 223] width 155 height 24
type input "5000"
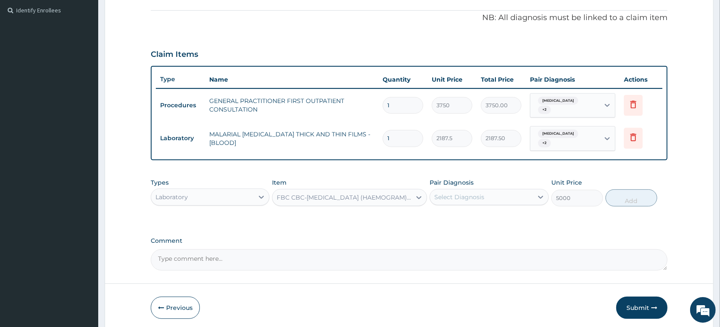
click at [513, 194] on div "Select Diagnosis" at bounding box center [481, 197] width 103 height 14
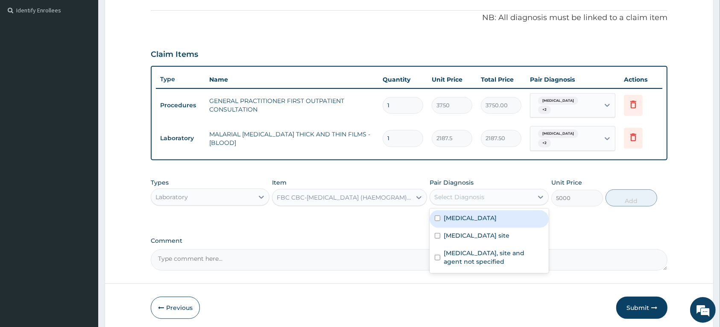
click at [476, 219] on label "Malaria, unspecified" at bounding box center [470, 218] width 53 height 9
checkbox input "true"
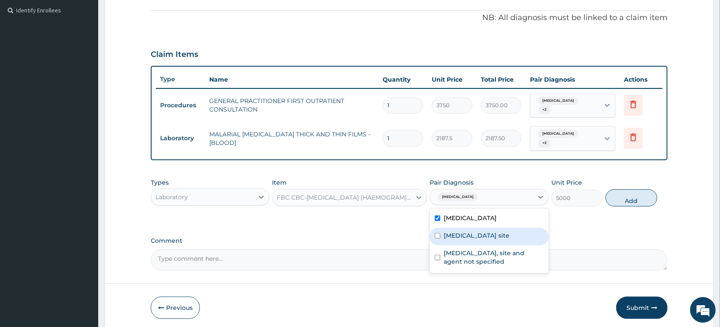
drag, startPoint x: 469, startPoint y: 233, endPoint x: 474, endPoint y: 250, distance: 18.0
click at [469, 234] on label "Bacterial infection of unspecified site" at bounding box center [477, 235] width 66 height 9
checkbox input "true"
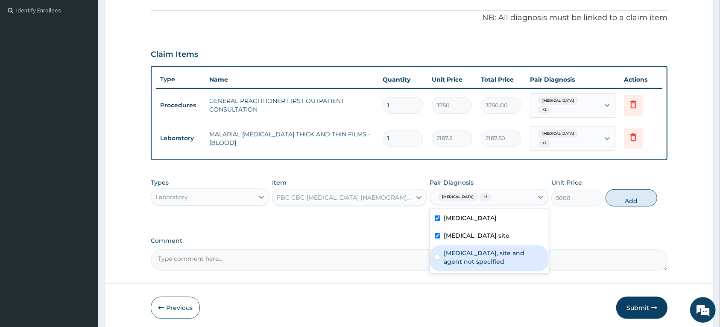
drag, startPoint x: 478, startPoint y: 257, endPoint x: 549, endPoint y: 226, distance: 77.7
click at [479, 257] on label "Urinary tract infection, site and agent not specified" at bounding box center [494, 257] width 100 height 17
checkbox input "true"
drag, startPoint x: 623, startPoint y: 199, endPoint x: 314, endPoint y: 225, distance: 309.6
click at [624, 199] on button "Add" at bounding box center [632, 197] width 52 height 17
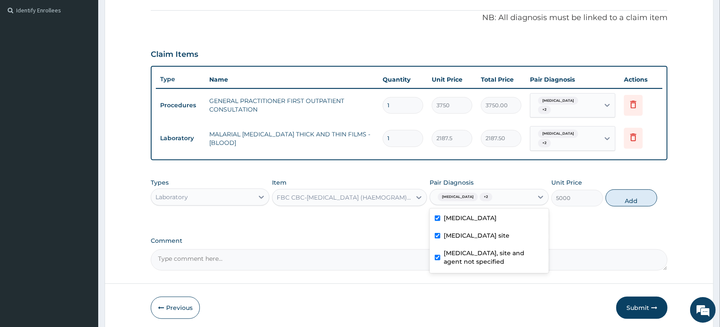
type input "0"
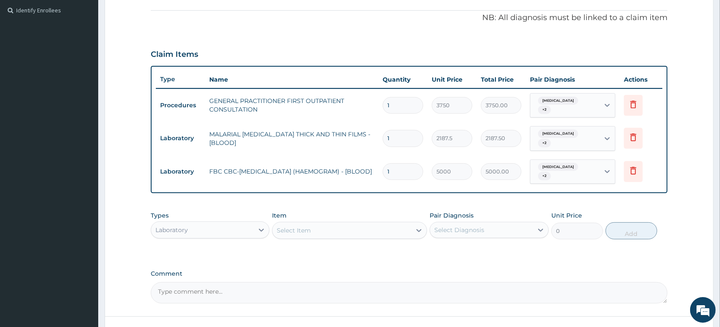
click at [285, 229] on div "Select Item" at bounding box center [294, 230] width 34 height 9
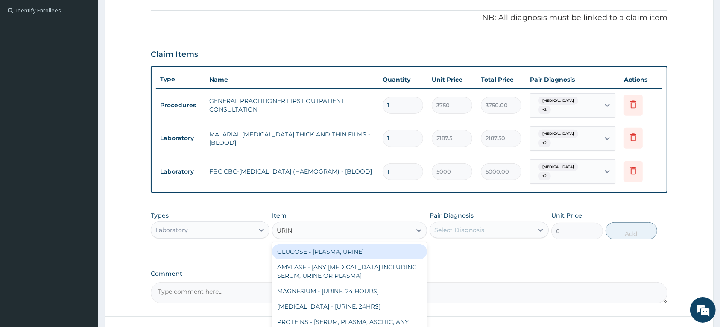
type input "URINA"
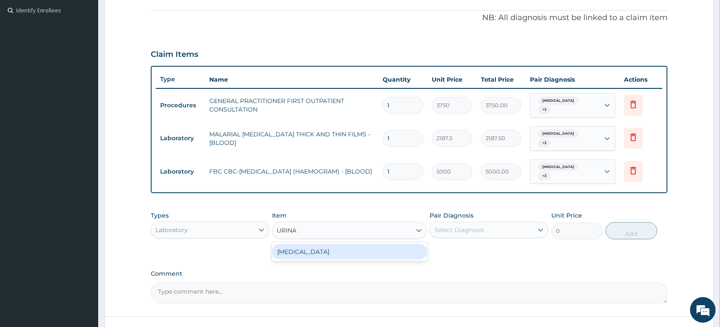
click at [295, 259] on div "URINALYSIS" at bounding box center [349, 251] width 155 height 15
type input "2187.5"
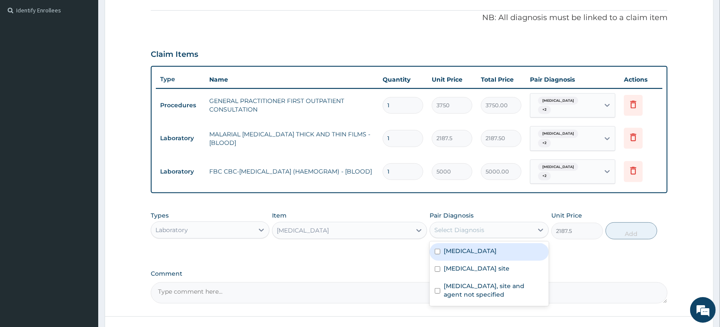
click at [492, 228] on div "Select Diagnosis" at bounding box center [481, 230] width 103 height 14
click at [475, 251] on label "Malaria, unspecified" at bounding box center [470, 251] width 53 height 9
checkbox input "true"
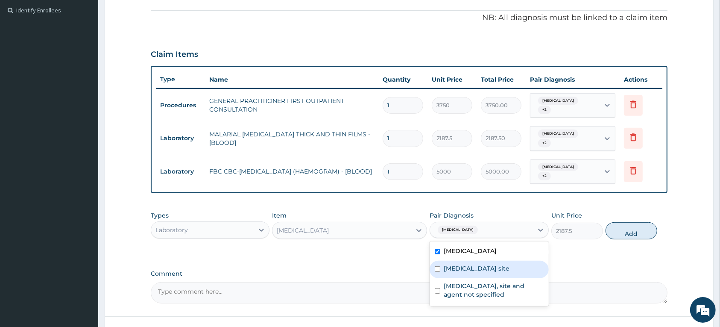
drag, startPoint x: 469, startPoint y: 276, endPoint x: 471, endPoint y: 303, distance: 27.0
click at [469, 273] on label "Bacterial infection of unspecified site" at bounding box center [477, 268] width 66 height 9
checkbox input "true"
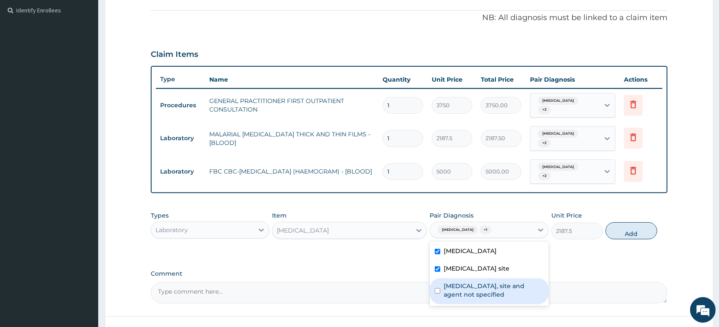
drag, startPoint x: 471, startPoint y: 303, endPoint x: 560, endPoint y: 250, distance: 104.1
click at [472, 299] on label "Urinary tract infection, site and agent not specified" at bounding box center [494, 290] width 100 height 17
checkbox input "true"
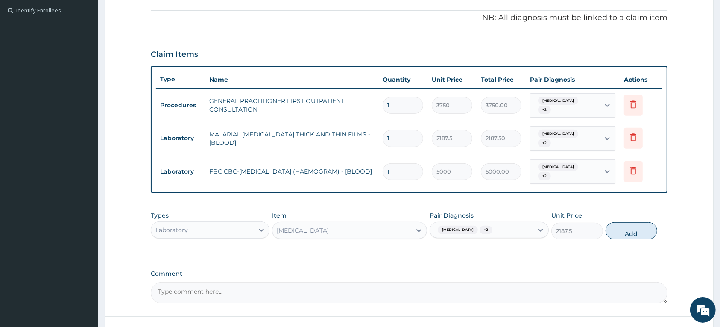
drag, startPoint x: 622, startPoint y: 227, endPoint x: 340, endPoint y: 235, distance: 281.7
click at [622, 227] on button "Add" at bounding box center [632, 230] width 52 height 17
type input "0"
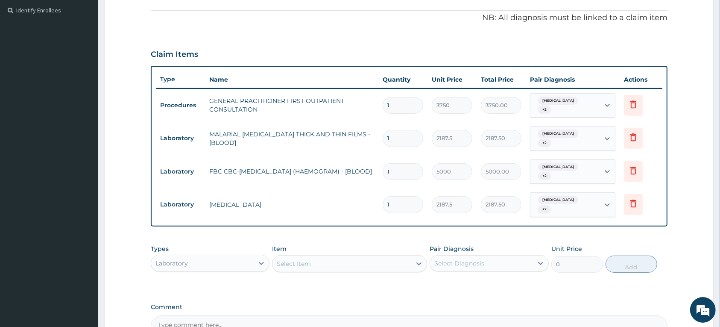
click at [295, 262] on div "Select Item" at bounding box center [294, 263] width 34 height 9
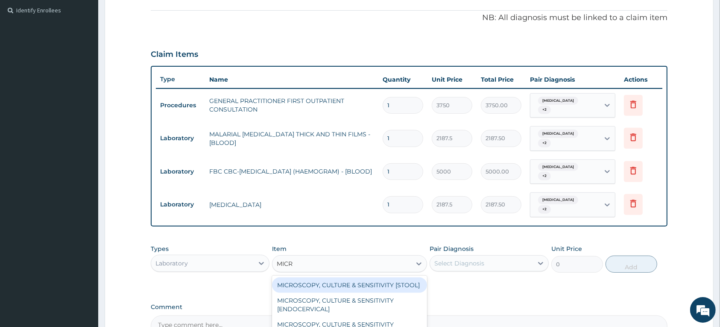
type input "MICRO"
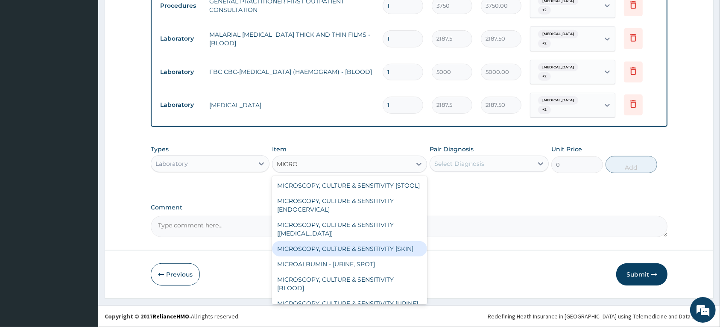
scroll to position [53, 0]
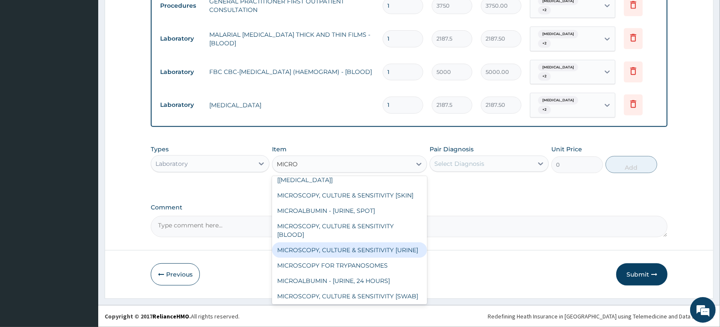
click at [336, 258] on div "MICROSCOPY, CULTURE & SENSITIVITY [URINE]" at bounding box center [349, 249] width 155 height 15
type input "5000"
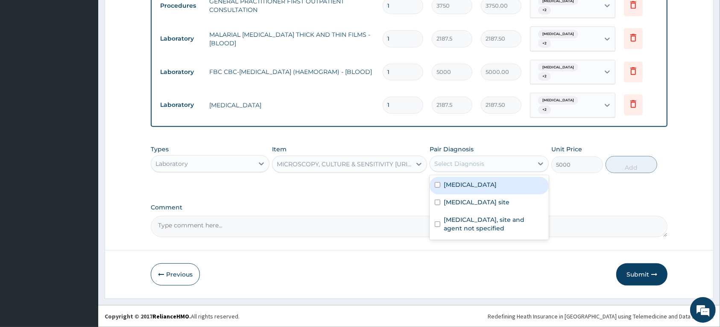
click at [457, 165] on div "Select Diagnosis" at bounding box center [460, 163] width 50 height 9
drag, startPoint x: 452, startPoint y: 182, endPoint x: 456, endPoint y: 206, distance: 24.2
click at [452, 185] on label "Malaria, unspecified" at bounding box center [470, 184] width 53 height 9
checkbox input "true"
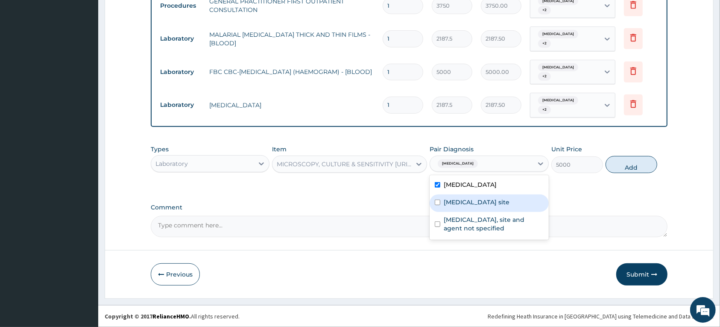
click at [456, 206] on label "Bacterial infection of unspecified site" at bounding box center [477, 202] width 66 height 9
checkbox input "true"
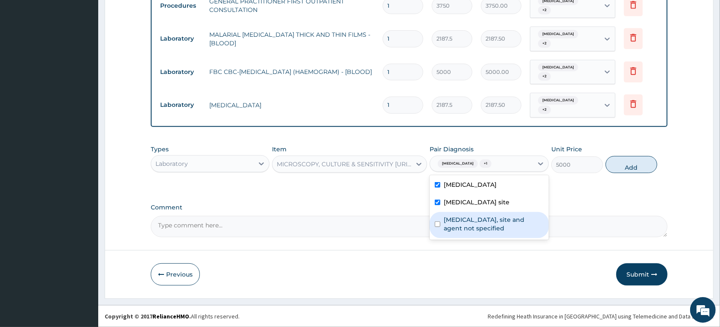
click at [460, 221] on div "Urinary tract infection, site and agent not specified" at bounding box center [489, 225] width 119 height 26
checkbox input "true"
click at [625, 167] on button "Add" at bounding box center [632, 164] width 52 height 17
type input "0"
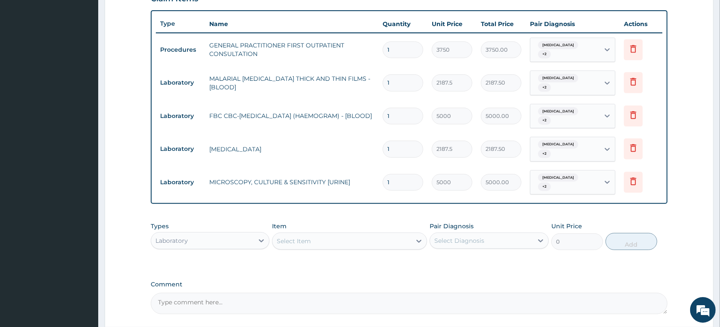
scroll to position [385, 0]
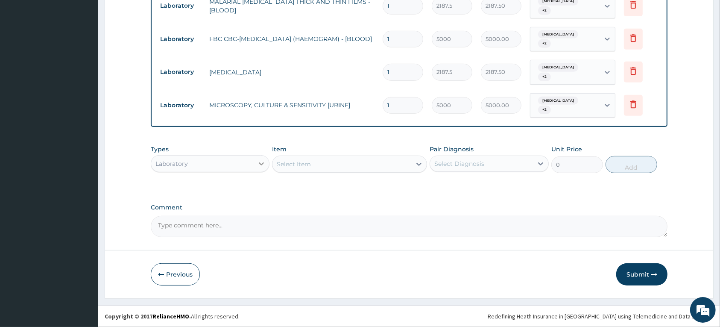
click at [254, 165] on div at bounding box center [261, 163] width 15 height 15
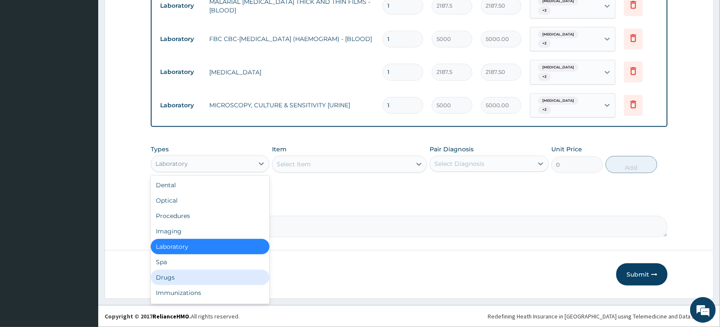
click at [165, 275] on div "Drugs" at bounding box center [210, 277] width 119 height 15
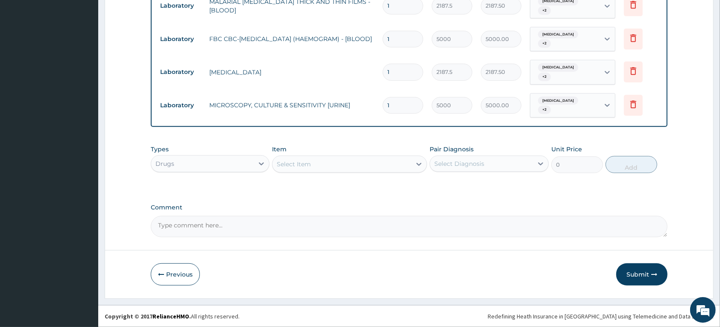
click at [332, 163] on div "Select Item" at bounding box center [342, 164] width 139 height 14
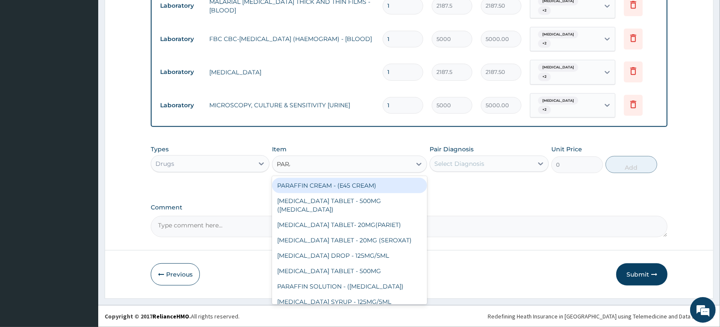
type input "PARACE"
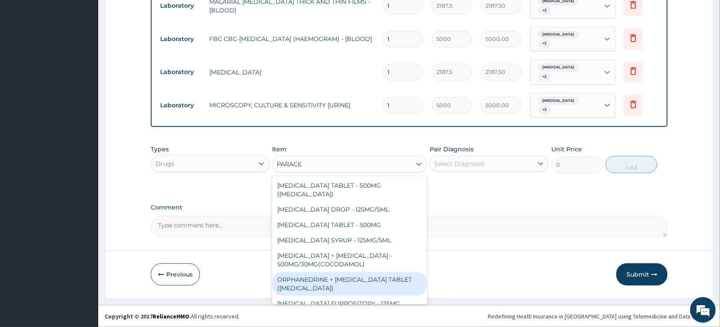
scroll to position [30, 0]
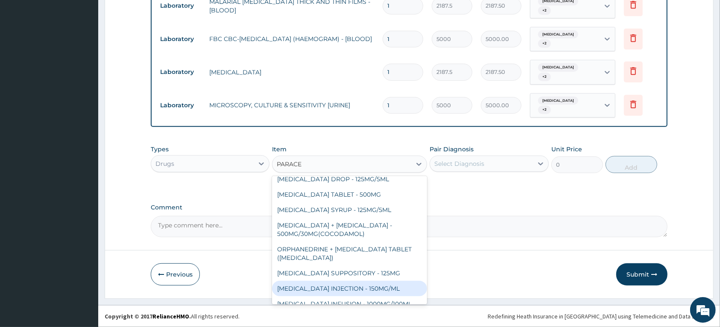
click at [340, 282] on div "PARACETAMOL INJECTION - 150MG/ML" at bounding box center [349, 288] width 155 height 15
type input "560"
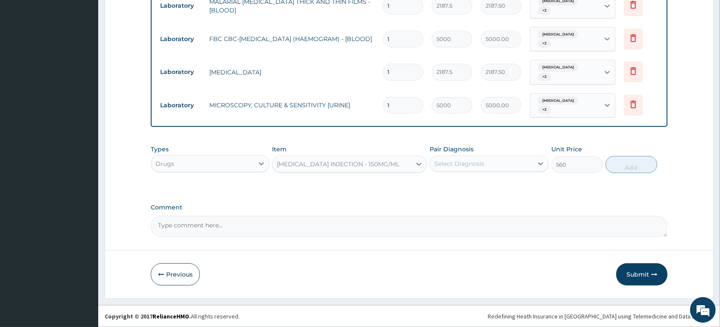
click at [499, 165] on div "Select Diagnosis" at bounding box center [481, 164] width 103 height 14
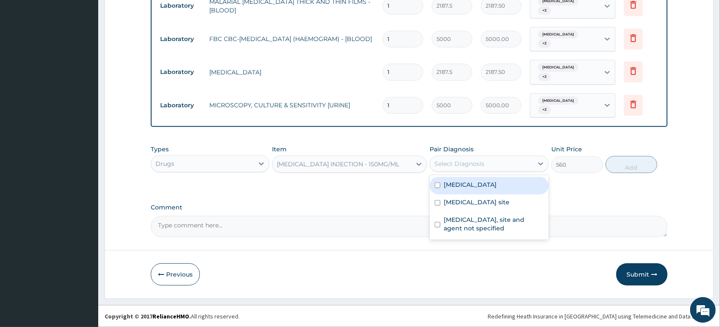
drag, startPoint x: 485, startPoint y: 180, endPoint x: 479, endPoint y: 199, distance: 19.6
click at [485, 181] on label "Malaria, unspecified" at bounding box center [470, 184] width 53 height 9
checkbox input "true"
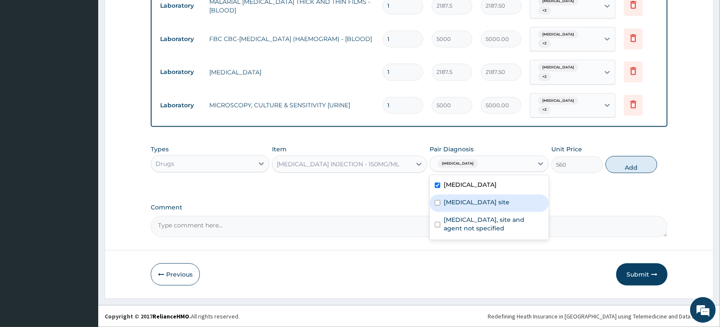
click at [479, 200] on label "Bacterial infection of unspecified site" at bounding box center [477, 202] width 66 height 9
checkbox input "true"
click at [479, 223] on label "Urinary tract infection, site and agent not specified" at bounding box center [494, 223] width 100 height 17
checkbox input "true"
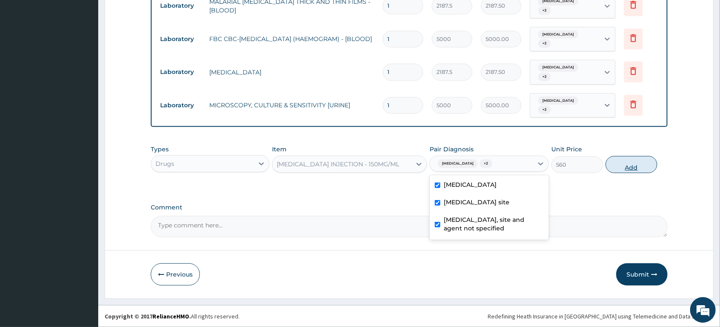
click at [624, 169] on button "Add" at bounding box center [632, 164] width 52 height 17
type input "0"
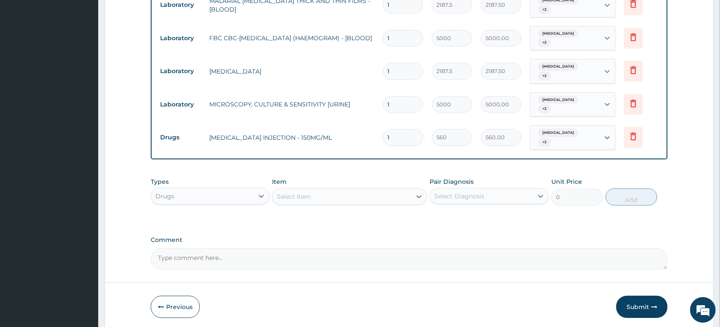
click at [300, 195] on div "Select Item" at bounding box center [294, 196] width 34 height 9
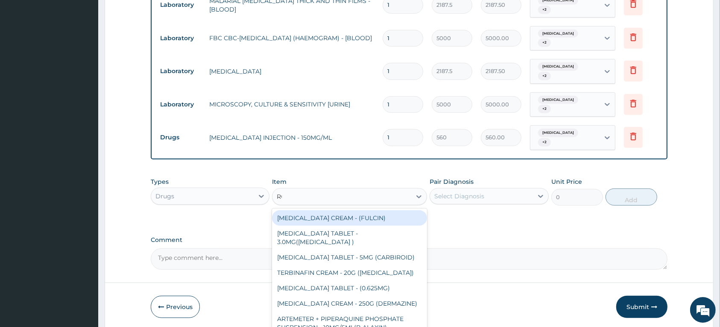
type input "ROCEP"
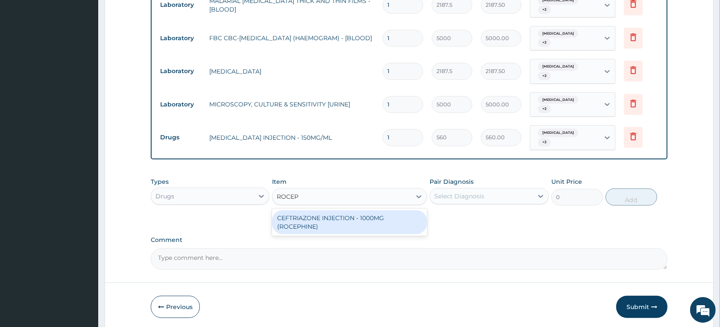
click at [306, 224] on div "CEFTRIAZONE INJECTION - 1000MG (ROCEPHINE)" at bounding box center [349, 222] width 155 height 24
type input "9520"
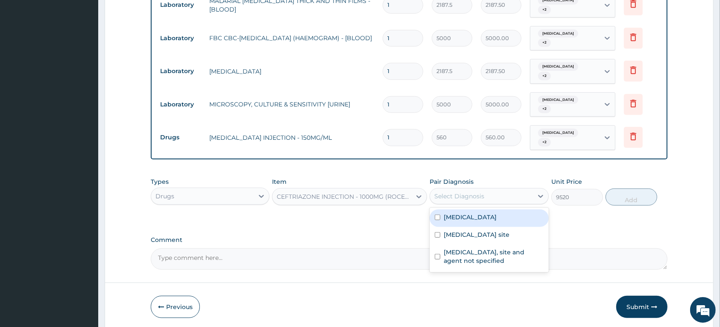
click at [475, 199] on div "Select Diagnosis" at bounding box center [460, 196] width 50 height 9
click at [459, 219] on label "Malaria, unspecified" at bounding box center [470, 217] width 53 height 9
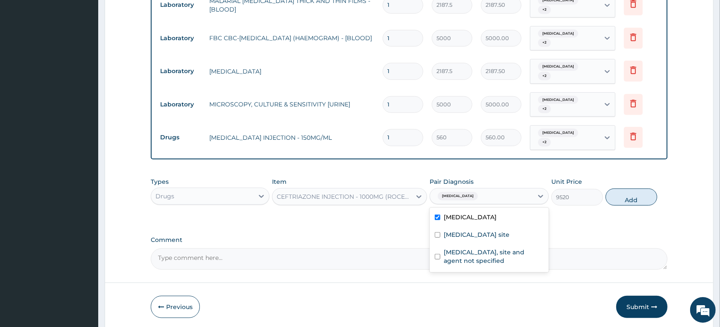
checkbox input "true"
drag, startPoint x: 459, startPoint y: 236, endPoint x: 466, endPoint y: 259, distance: 24.2
click at [459, 238] on label "Bacterial infection of unspecified site" at bounding box center [477, 234] width 66 height 9
checkbox input "true"
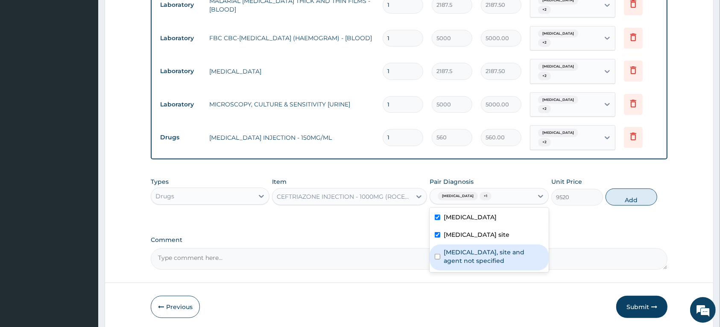
drag, startPoint x: 466, startPoint y: 260, endPoint x: 547, endPoint y: 224, distance: 88.6
click at [469, 259] on label "Urinary tract infection, site and agent not specified" at bounding box center [494, 256] width 100 height 17
checkbox input "true"
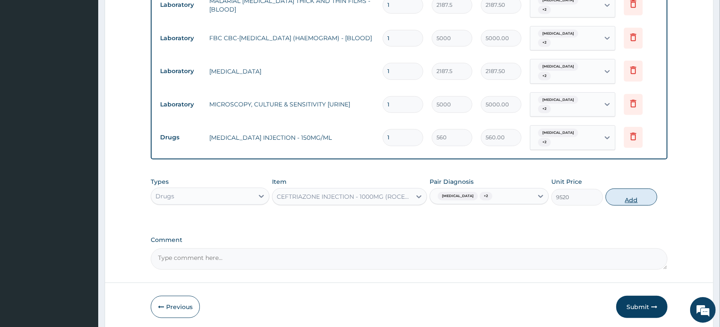
click at [623, 190] on button "Add" at bounding box center [632, 196] width 52 height 17
type input "0"
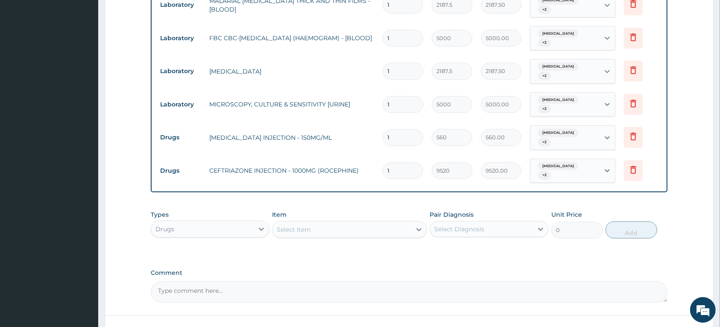
click at [300, 224] on div "Select Item" at bounding box center [342, 230] width 139 height 14
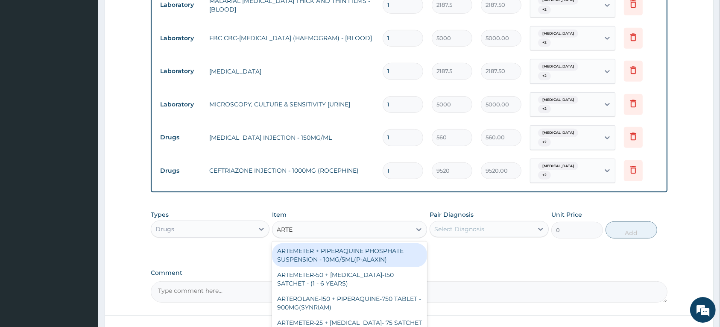
type input "ARTES"
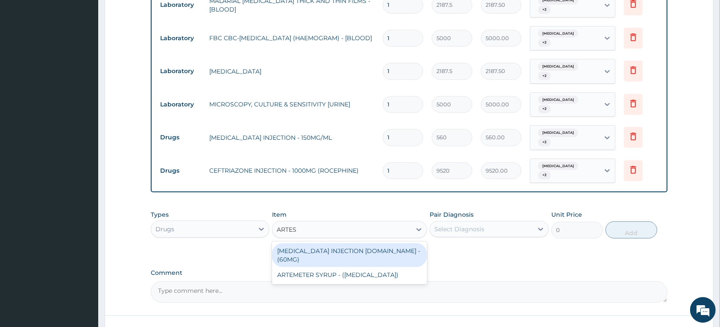
drag, startPoint x: 338, startPoint y: 250, endPoint x: 505, endPoint y: 220, distance: 169.3
click at [339, 249] on div "ARTESUNATE INJECTION IV.IM - (60MG)" at bounding box center [349, 255] width 155 height 24
type input "1596"
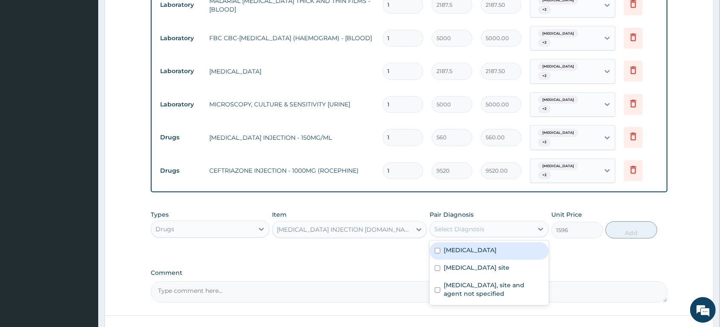
click at [507, 229] on div "Select Diagnosis" at bounding box center [481, 229] width 103 height 14
drag, startPoint x: 484, startPoint y: 251, endPoint x: 479, endPoint y: 276, distance: 24.8
click at [483, 253] on label "Malaria, unspecified" at bounding box center [470, 250] width 53 height 9
checkbox input "true"
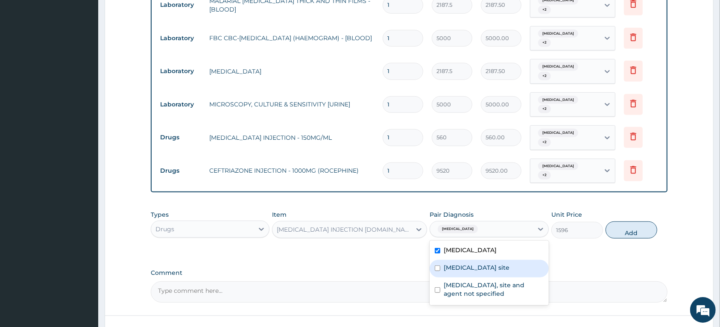
click at [478, 272] on label "Bacterial infection of unspecified site" at bounding box center [477, 267] width 66 height 9
checkbox input "true"
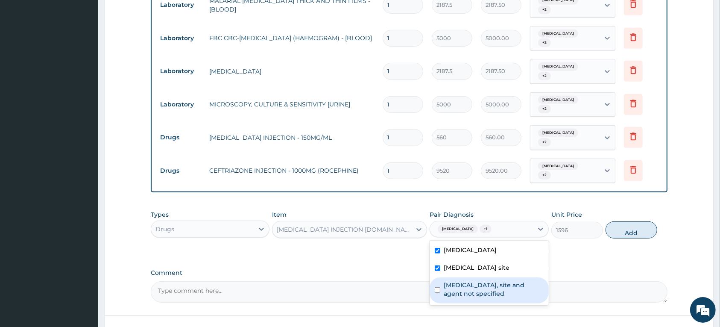
click at [478, 298] on label "Urinary tract infection, site and agent not specified" at bounding box center [494, 289] width 100 height 17
checkbox input "true"
click at [622, 232] on button "Add" at bounding box center [632, 229] width 52 height 17
type input "0"
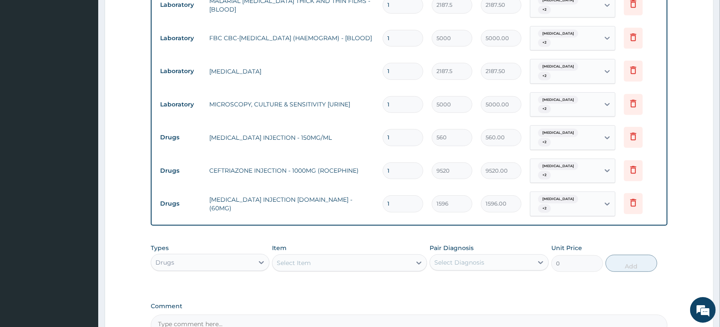
click at [295, 264] on div "Select Item" at bounding box center [294, 263] width 34 height 9
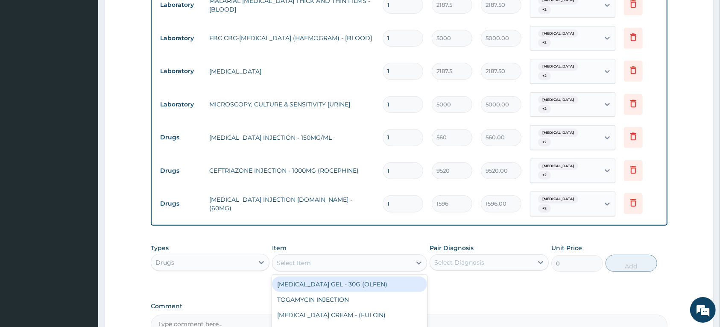
scroll to position [485, 0]
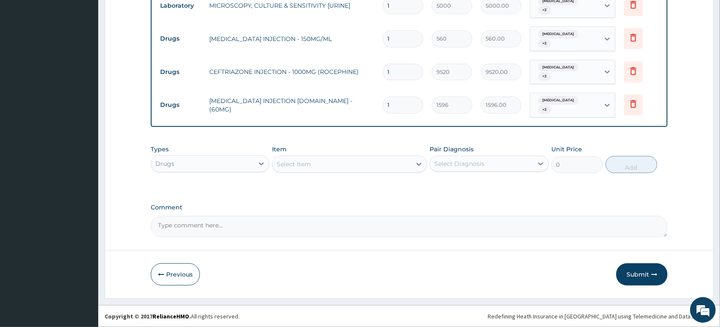
click at [309, 162] on div "Select Item" at bounding box center [294, 164] width 34 height 9
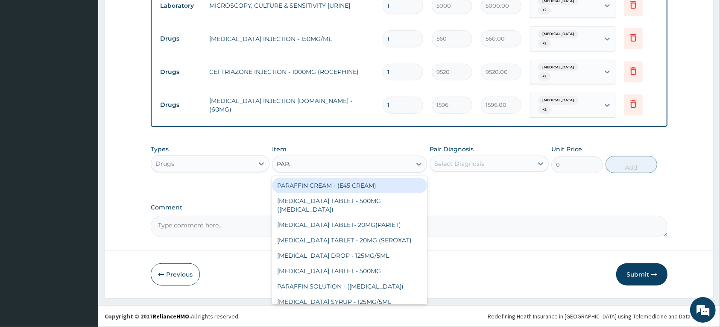
type input "PARACE"
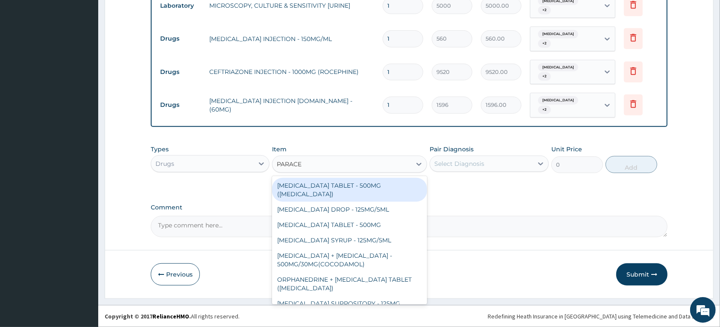
click at [327, 185] on div "PARACETAMOL TABLET - 500MG (PANADOL)" at bounding box center [349, 190] width 155 height 24
type input "42"
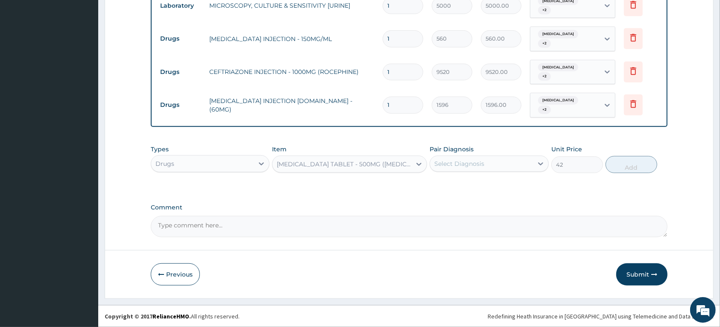
click at [479, 159] on div "Select Diagnosis" at bounding box center [460, 163] width 50 height 9
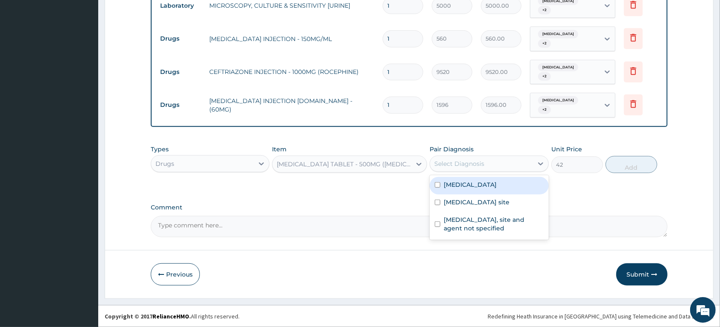
click at [462, 190] on div "Malaria, unspecified" at bounding box center [489, 186] width 119 height 18
checkbox input "true"
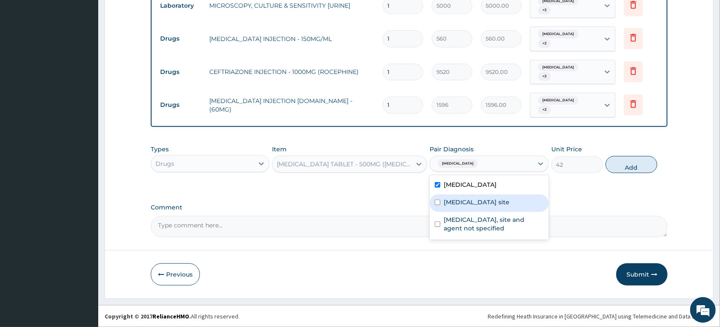
drag, startPoint x: 464, startPoint y: 206, endPoint x: 471, endPoint y: 231, distance: 25.7
click at [466, 206] on label "Bacterial infection of unspecified site" at bounding box center [477, 202] width 66 height 9
checkbox input "true"
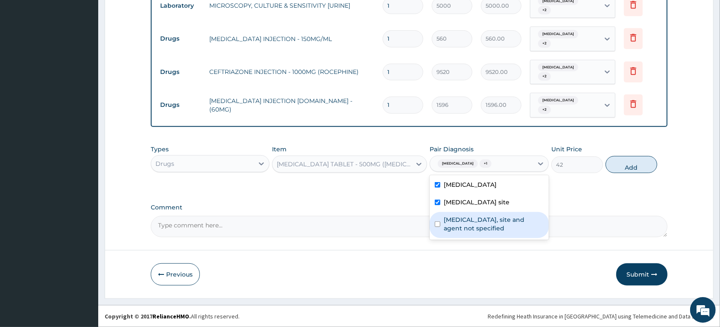
drag, startPoint x: 471, startPoint y: 231, endPoint x: 544, endPoint y: 189, distance: 84.2
click at [477, 227] on label "Urinary tract infection, site and agent not specified" at bounding box center [494, 223] width 100 height 17
checkbox input "true"
drag, startPoint x: 626, startPoint y: 164, endPoint x: 297, endPoint y: 185, distance: 329.7
click at [625, 165] on button "Add" at bounding box center [632, 164] width 52 height 17
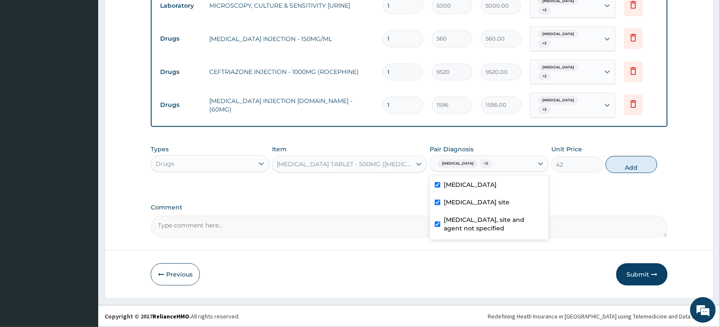
type input "0"
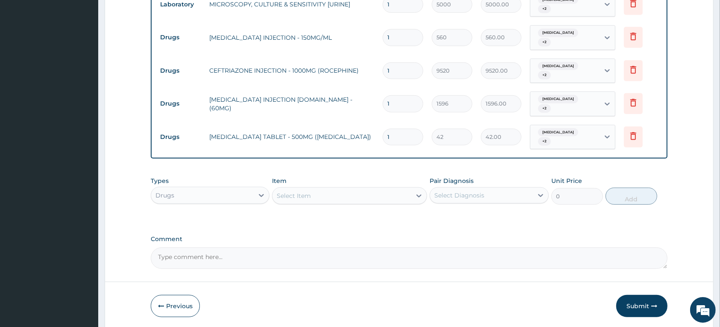
click at [289, 199] on div "Select Item" at bounding box center [294, 195] width 34 height 9
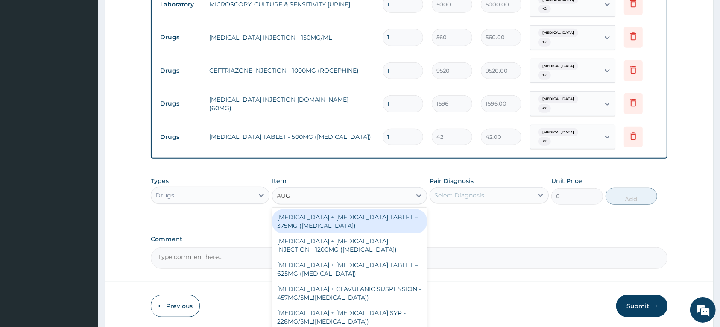
type input "AUGM"
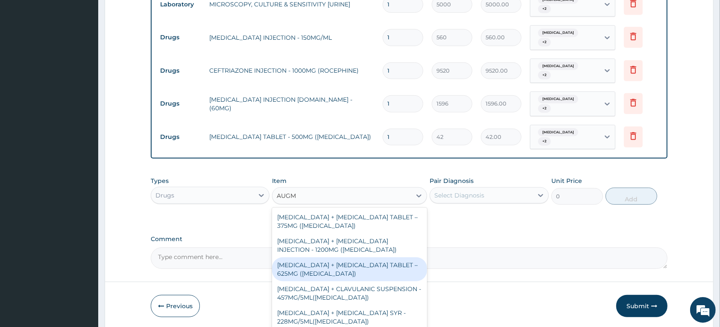
click at [336, 268] on div "AMOXICILLIN + CLAVULANIC ACID TABLET – 625MG (AUGMENTIN)" at bounding box center [349, 269] width 155 height 24
type input "672"
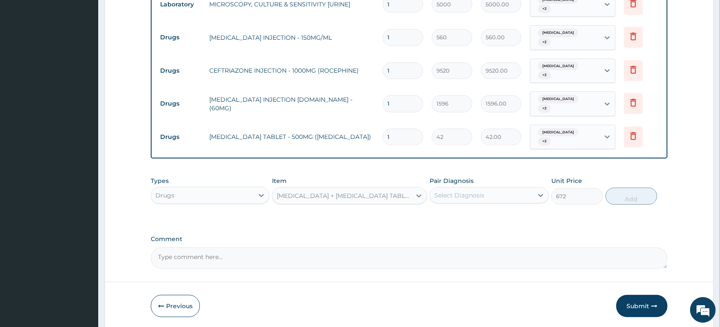
click at [483, 199] on div "Select Diagnosis" at bounding box center [481, 195] width 103 height 14
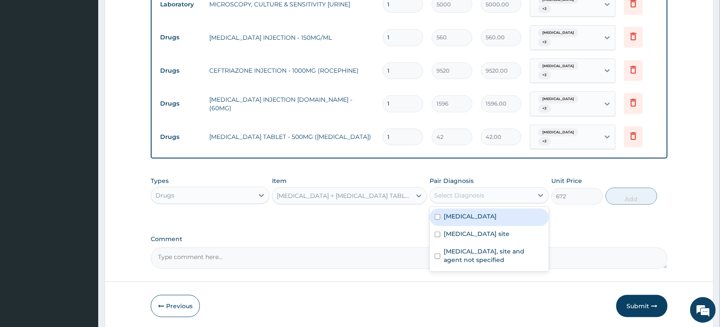
drag, startPoint x: 469, startPoint y: 215, endPoint x: 465, endPoint y: 233, distance: 19.3
click at [469, 215] on label "Malaria, unspecified" at bounding box center [470, 216] width 53 height 9
checkbox input "true"
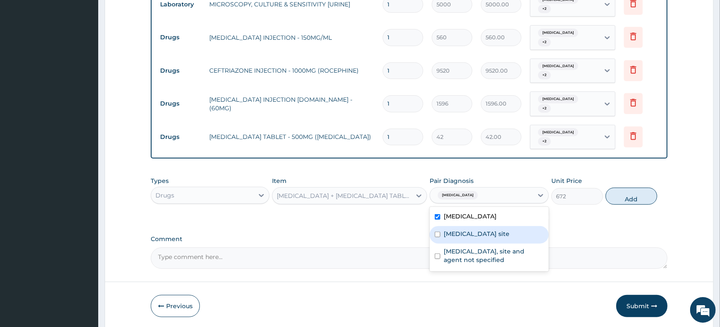
drag, startPoint x: 465, startPoint y: 234, endPoint x: 466, endPoint y: 253, distance: 19.3
click at [465, 236] on label "Bacterial infection of unspecified site" at bounding box center [477, 233] width 66 height 9
checkbox input "true"
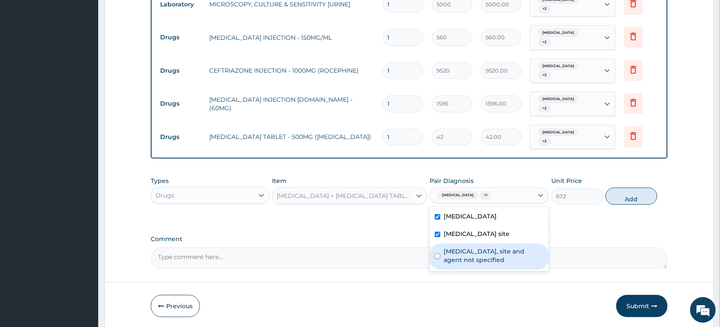
click at [468, 256] on div "Urinary tract infection, site and agent not specified" at bounding box center [489, 257] width 119 height 26
checkbox input "true"
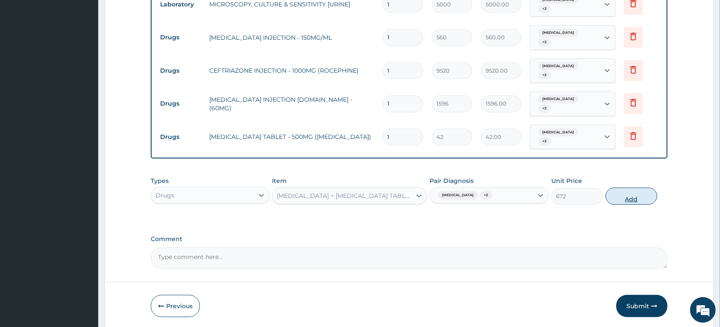
click at [618, 191] on button "Add" at bounding box center [632, 196] width 52 height 17
type input "0"
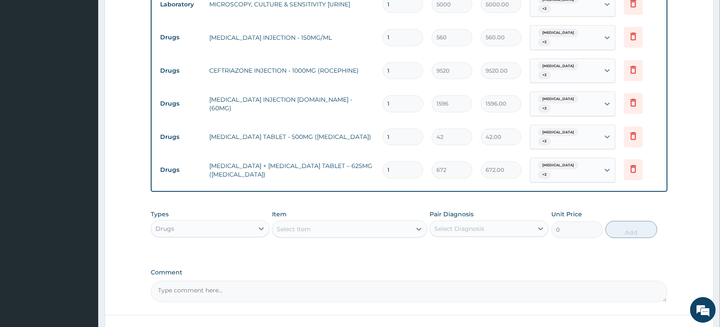
click at [298, 231] on div "Select Item" at bounding box center [294, 229] width 34 height 9
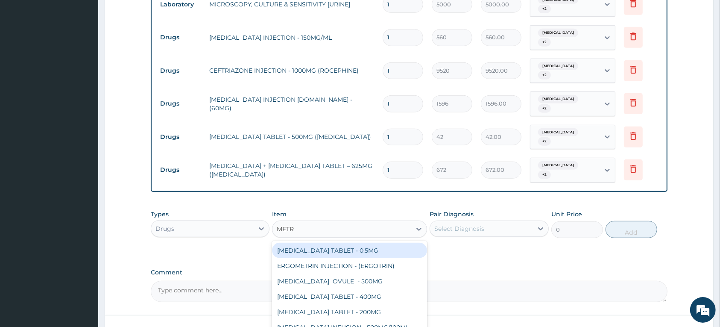
type input "METRO"
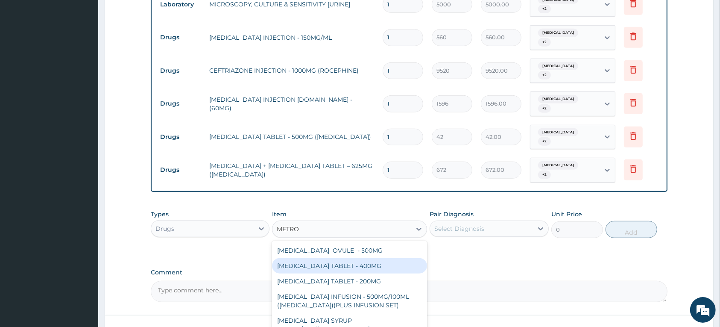
click at [345, 265] on div "METRONIDAZOLE TABLET - 400MG" at bounding box center [349, 265] width 155 height 15
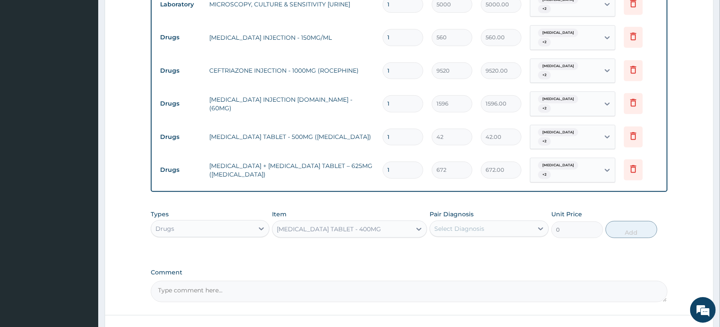
type input "84"
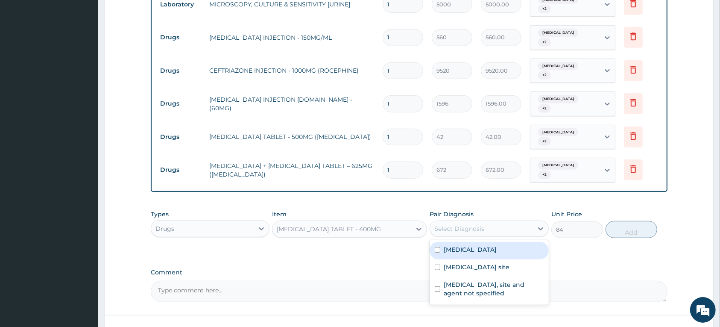
click at [451, 227] on div "Select Diagnosis" at bounding box center [460, 228] width 50 height 9
click at [450, 248] on label "Malaria, unspecified" at bounding box center [470, 249] width 53 height 9
checkbox input "true"
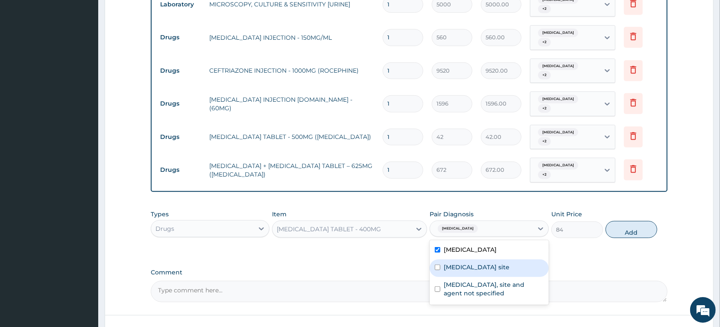
drag, startPoint x: 458, startPoint y: 270, endPoint x: 465, endPoint y: 289, distance: 19.6
click at [458, 271] on label "Bacterial infection of unspecified site" at bounding box center [477, 267] width 66 height 9
checkbox input "true"
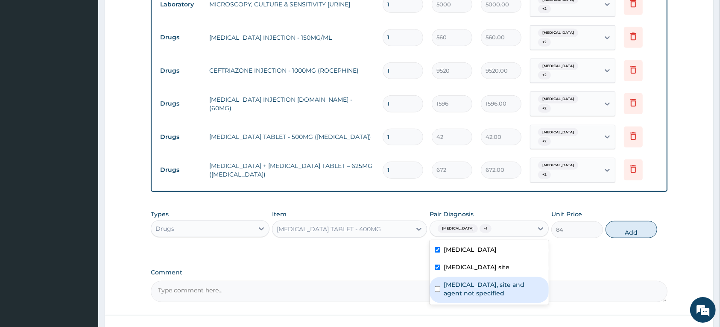
drag, startPoint x: 465, startPoint y: 291, endPoint x: 500, endPoint y: 268, distance: 41.7
click at [467, 291] on label "Urinary tract infection, site and agent not specified" at bounding box center [494, 288] width 100 height 17
checkbox input "true"
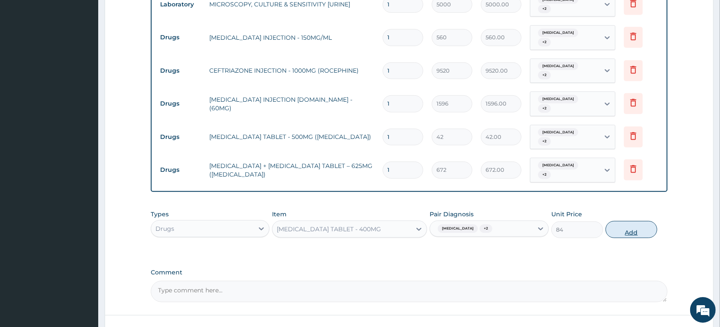
click at [618, 231] on button "Add" at bounding box center [632, 229] width 52 height 17
type input "0"
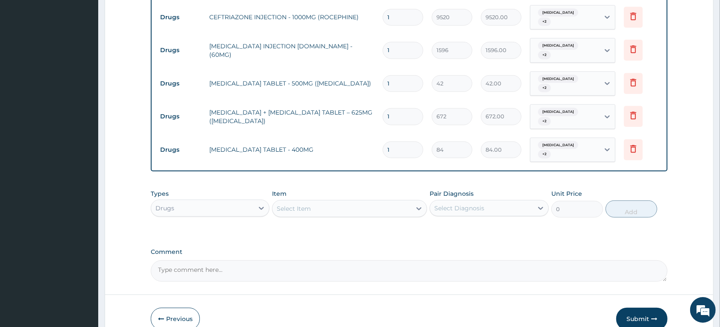
scroll to position [585, 0]
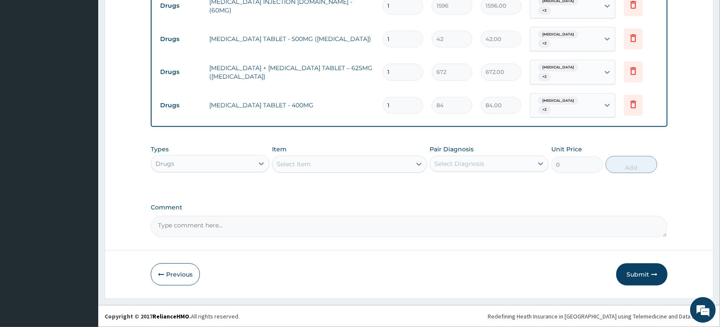
click at [299, 165] on div "Select Item" at bounding box center [294, 164] width 34 height 9
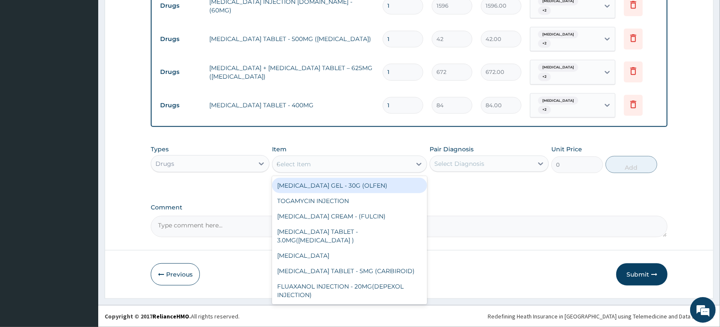
type input "CIPRO"
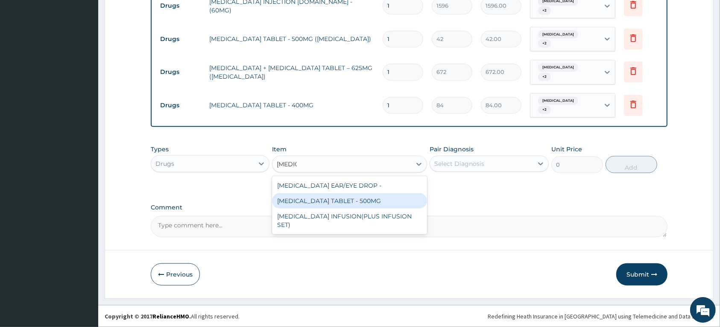
click at [309, 202] on div "CIPROFLOXACIN TABLET - 500MG" at bounding box center [349, 200] width 155 height 15
type input "196"
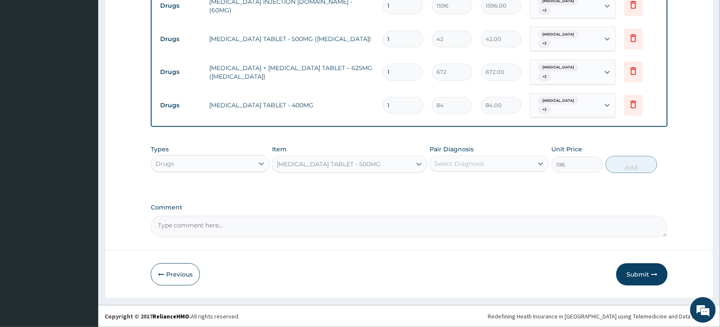
click at [494, 165] on div "Select Diagnosis" at bounding box center [481, 164] width 103 height 14
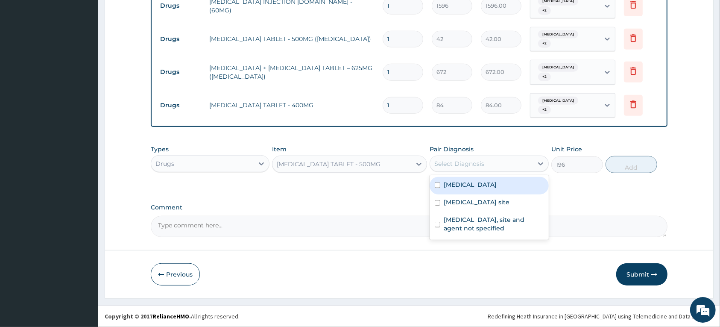
click at [481, 180] on label "Malaria, unspecified" at bounding box center [470, 184] width 53 height 9
checkbox input "true"
drag, startPoint x: 480, startPoint y: 201, endPoint x: 482, endPoint y: 212, distance: 10.8
click at [480, 202] on label "Bacterial infection of unspecified site" at bounding box center [477, 202] width 66 height 9
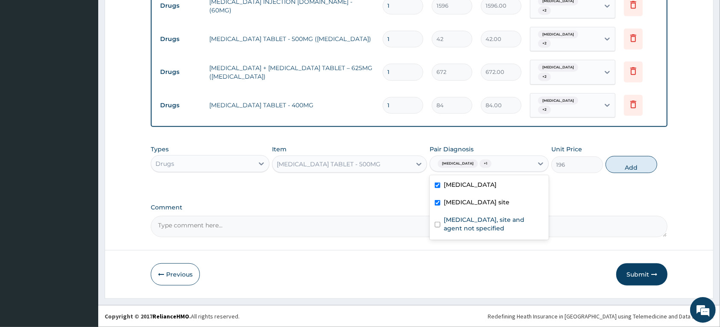
click at [483, 212] on div "Bacterial infection of unspecified site" at bounding box center [489, 203] width 119 height 18
checkbox input "false"
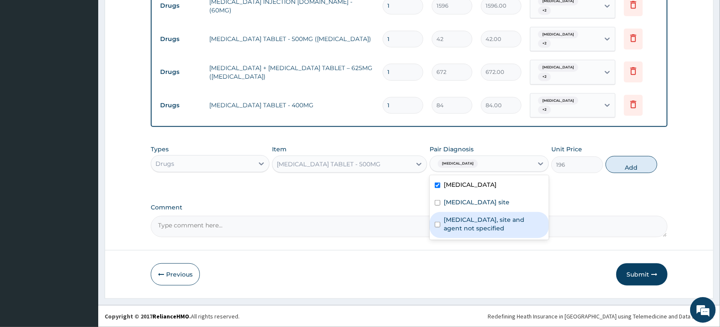
click at [484, 231] on label "Urinary tract infection, site and agent not specified" at bounding box center [494, 223] width 100 height 17
checkbox input "true"
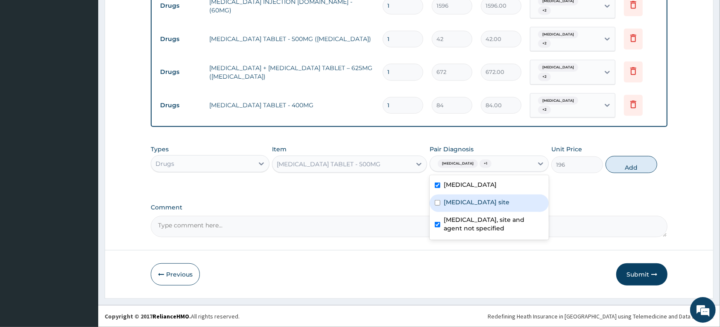
click at [456, 206] on label "Bacterial infection of unspecified site" at bounding box center [477, 202] width 66 height 9
checkbox input "true"
click at [616, 165] on button "Add" at bounding box center [632, 164] width 52 height 17
type input "0"
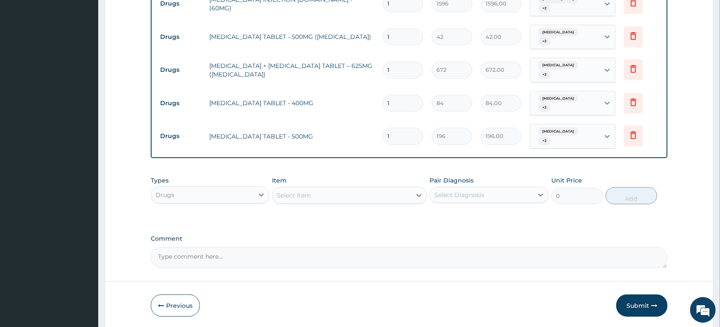
click at [293, 195] on div "Select Item" at bounding box center [294, 195] width 34 height 9
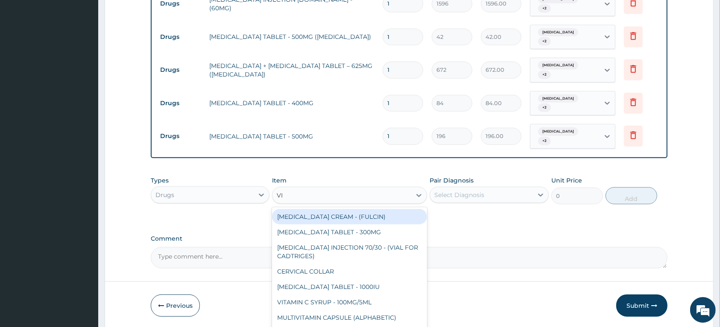
type input "VIT"
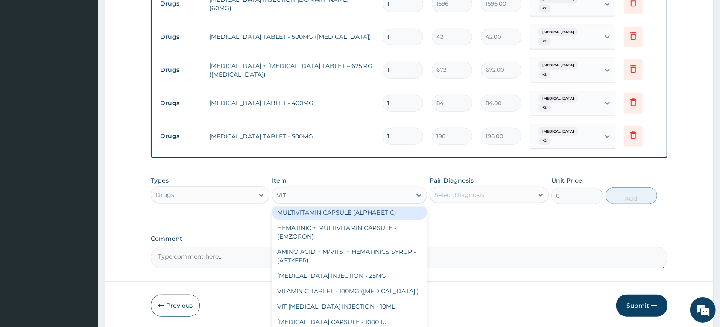
scroll to position [53, 0]
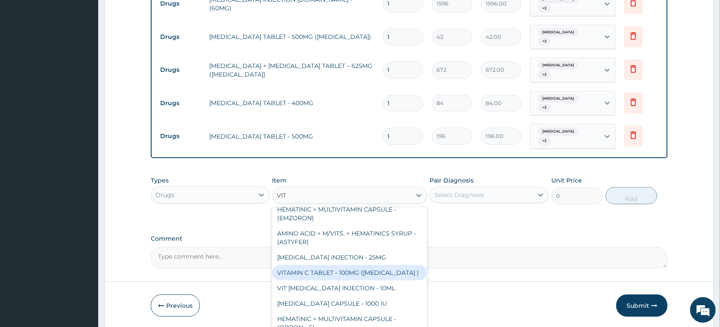
drag, startPoint x: 335, startPoint y: 273, endPoint x: 400, endPoint y: 240, distance: 73.0
click at [335, 273] on div "VITAMIN C TABLET - 100MG (ASCORBIC ACID )" at bounding box center [349, 272] width 155 height 15
type input "16.799999999999997"
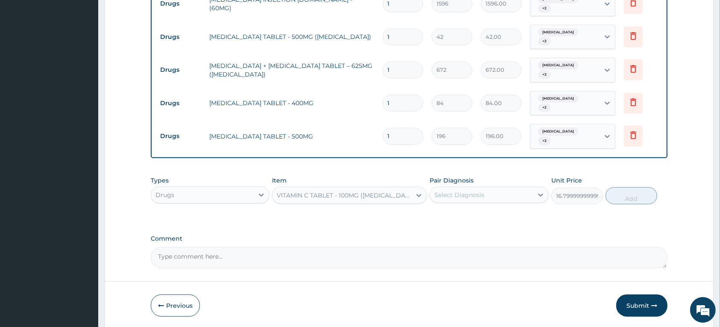
click at [479, 197] on div "Select Diagnosis" at bounding box center [460, 195] width 50 height 9
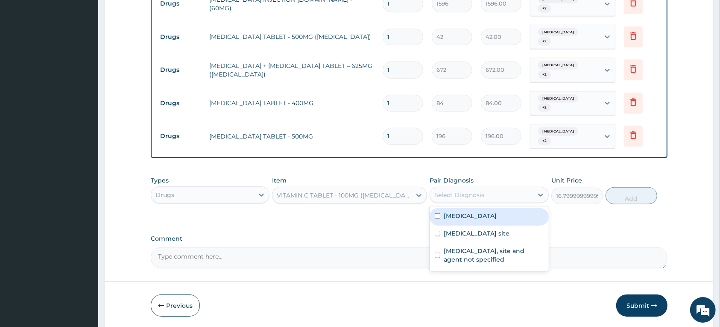
click at [456, 219] on label "Malaria, unspecified" at bounding box center [470, 216] width 53 height 9
checkbox input "true"
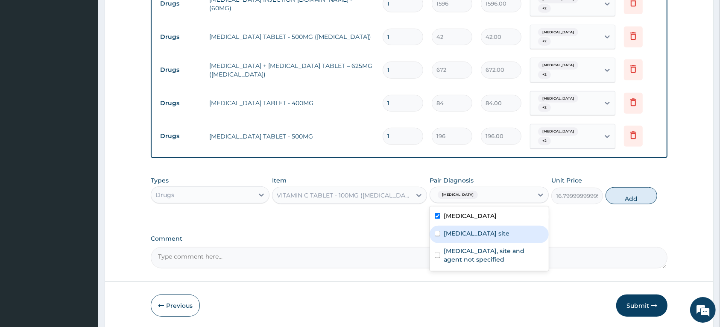
drag, startPoint x: 459, startPoint y: 232, endPoint x: 462, endPoint y: 246, distance: 14.1
click at [459, 232] on label "Bacterial infection of unspecified site" at bounding box center [477, 233] width 66 height 9
checkbox input "true"
drag, startPoint x: 469, startPoint y: 272, endPoint x: 506, endPoint y: 236, distance: 51.1
click at [470, 264] on label "Urinary tract infection, site and agent not specified" at bounding box center [494, 255] width 100 height 17
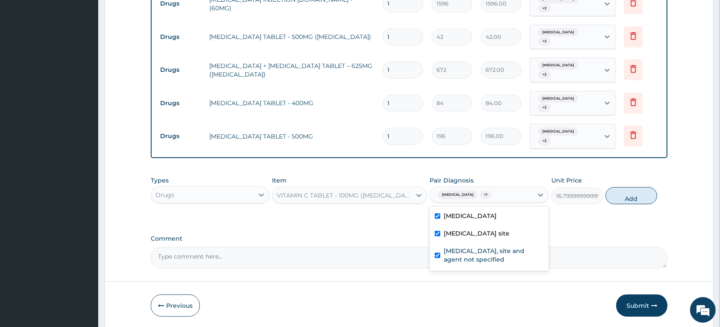
checkbox input "true"
drag, startPoint x: 622, startPoint y: 195, endPoint x: 304, endPoint y: 212, distance: 318.0
click at [622, 195] on button "Add" at bounding box center [632, 195] width 52 height 17
type input "0"
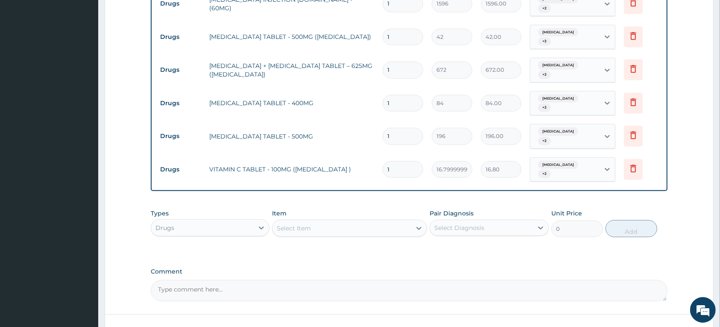
click at [297, 228] on div "Select Item" at bounding box center [294, 228] width 34 height 9
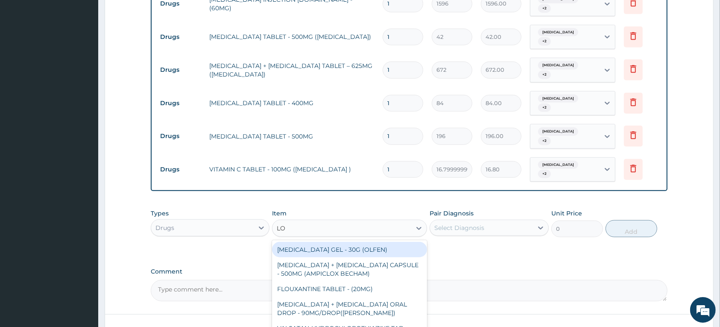
type input "LORA"
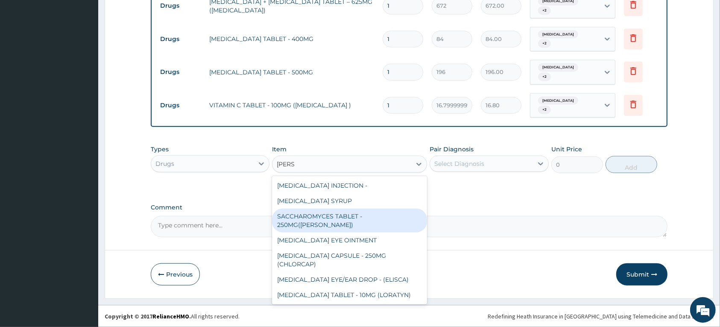
scroll to position [24, 0]
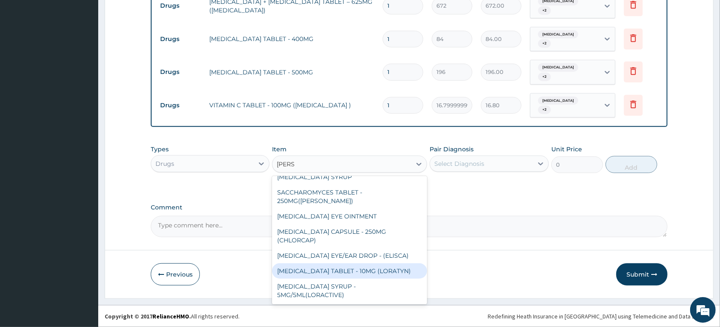
click at [334, 276] on div "LORATADINE TABLET - 10MG (LORATYN)" at bounding box center [349, 270] width 155 height 15
type input "98"
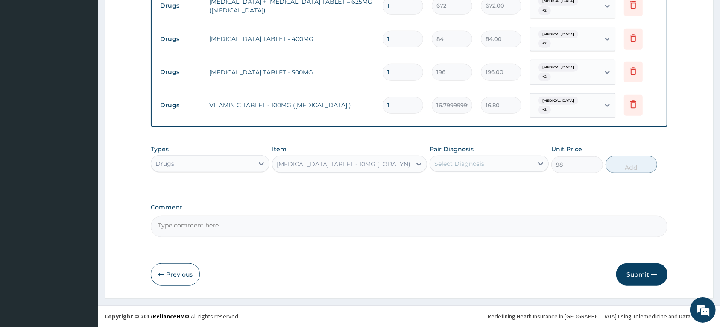
click at [488, 160] on div "Select Diagnosis" at bounding box center [481, 164] width 103 height 14
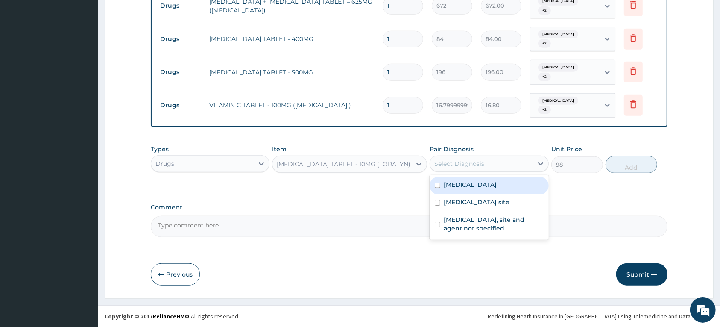
click at [479, 183] on label "Malaria, unspecified" at bounding box center [470, 184] width 53 height 9
checkbox input "true"
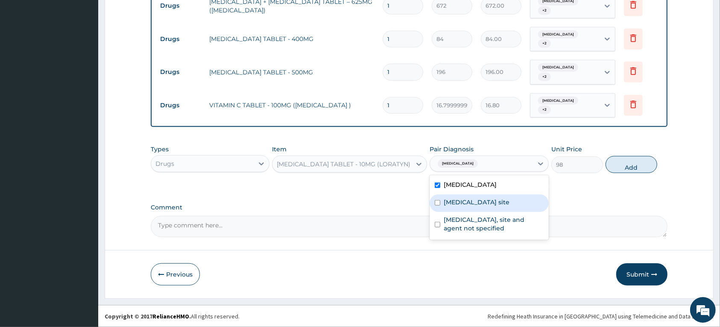
drag, startPoint x: 473, startPoint y: 204, endPoint x: 473, endPoint y: 229, distance: 25.2
click at [473, 205] on label "Bacterial infection of unspecified site" at bounding box center [477, 202] width 66 height 9
checkbox input "true"
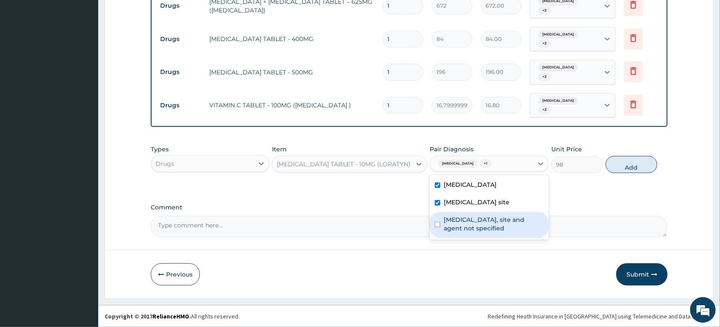
click at [473, 232] on label "Urinary tract infection, site and agent not specified" at bounding box center [494, 223] width 100 height 17
checkbox input "true"
click at [623, 165] on button "Add" at bounding box center [632, 164] width 52 height 17
type input "0"
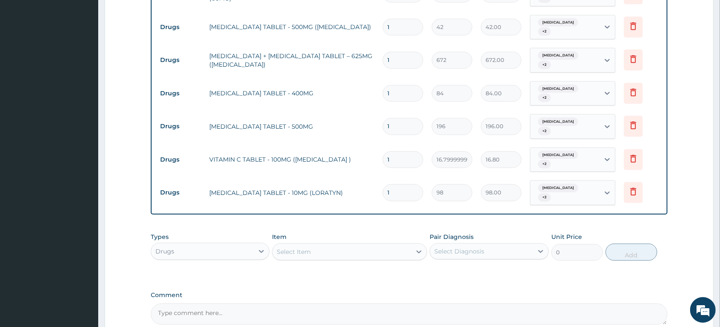
scroll to position [418, 0]
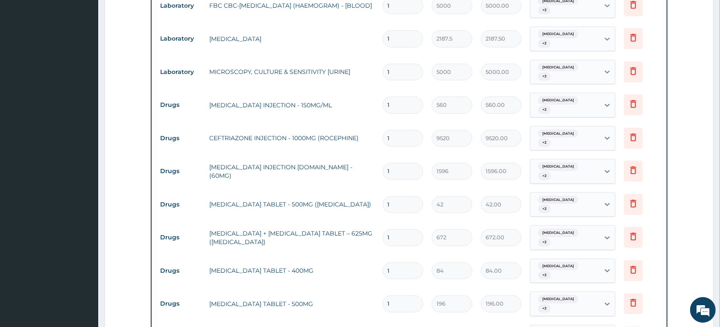
click at [400, 141] on input "1" at bounding box center [403, 138] width 41 height 17
type input "0.00"
type input "3"
type input "28560.00"
type input "3"
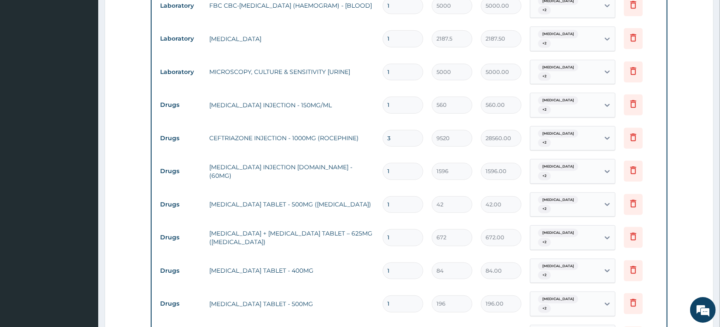
click at [404, 173] on input "1" at bounding box center [403, 171] width 41 height 17
type input "0.00"
type input "4"
type input "6384.00"
type input "4"
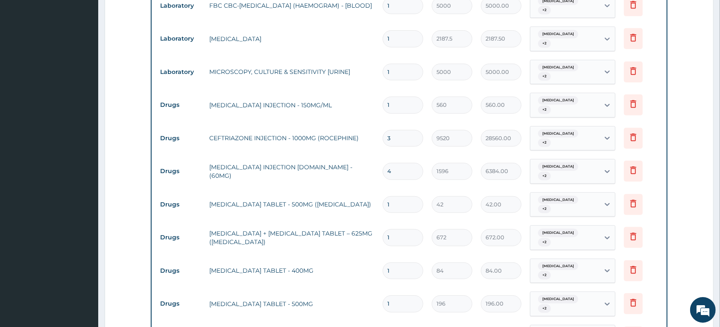
click at [409, 206] on input "1" at bounding box center [403, 204] width 41 height 17
type input "18"
type input "756.00"
type input "18"
click at [413, 232] on input "1" at bounding box center [403, 237] width 41 height 17
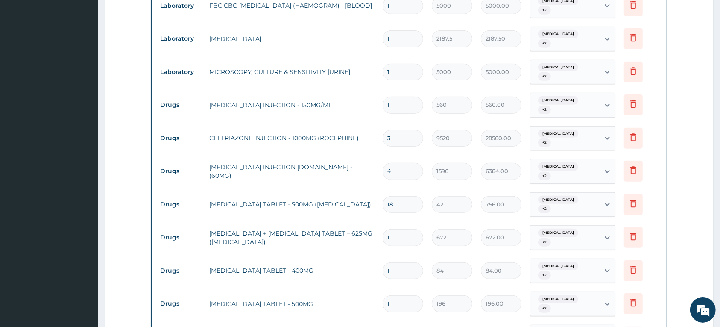
type input "14"
type input "9408.00"
type input "14"
click at [404, 273] on input "1" at bounding box center [403, 270] width 41 height 17
type input "0.00"
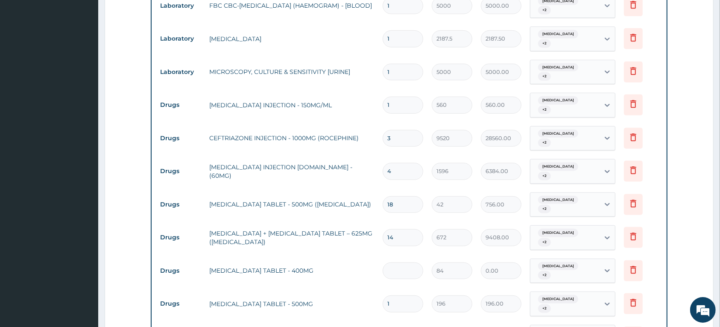
type input "2"
type input "168.00"
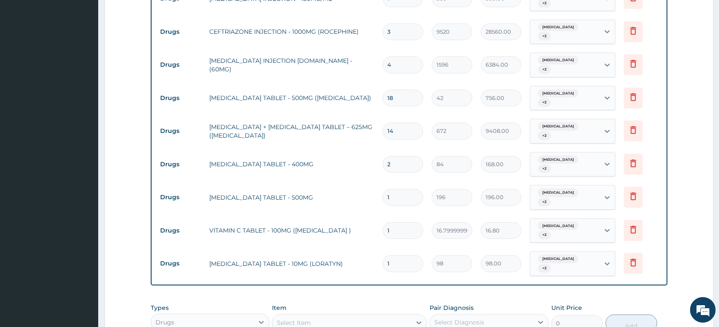
scroll to position [525, 0]
type input "21"
type input "1764.00"
type input "21"
click at [398, 199] on input "1" at bounding box center [403, 196] width 41 height 17
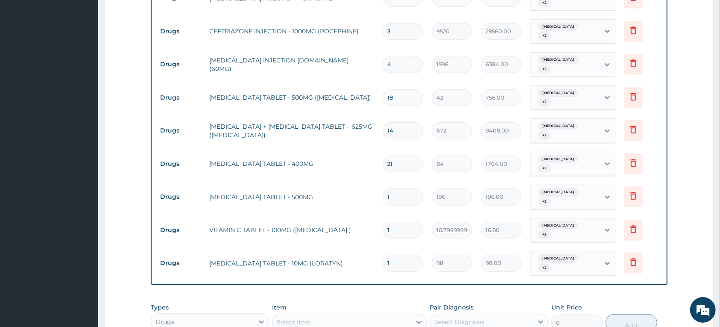
type input "10"
type input "1960.00"
type input "10"
drag, startPoint x: 402, startPoint y: 226, endPoint x: 397, endPoint y: 227, distance: 4.3
click at [402, 227] on input "1" at bounding box center [403, 230] width 41 height 17
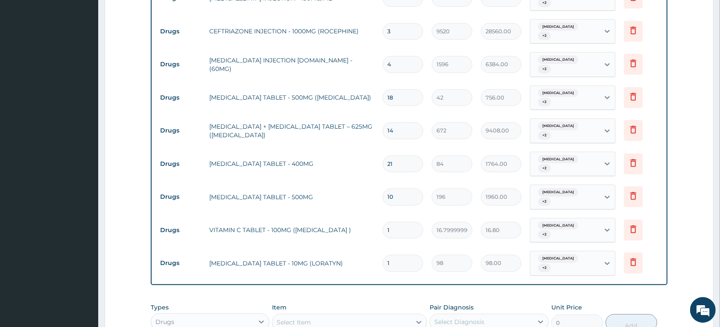
type input "0.00"
type input "2"
type input "33.60"
type input "20"
type input "336.00"
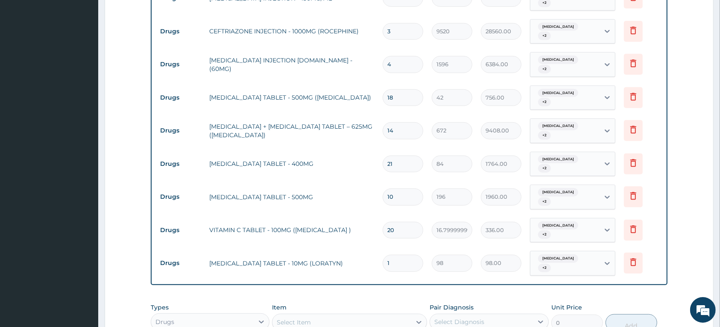
type input "20"
click at [402, 263] on input "1" at bounding box center [403, 263] width 41 height 17
click at [400, 261] on input "1" at bounding box center [403, 263] width 41 height 17
type input "10"
type input "980.00"
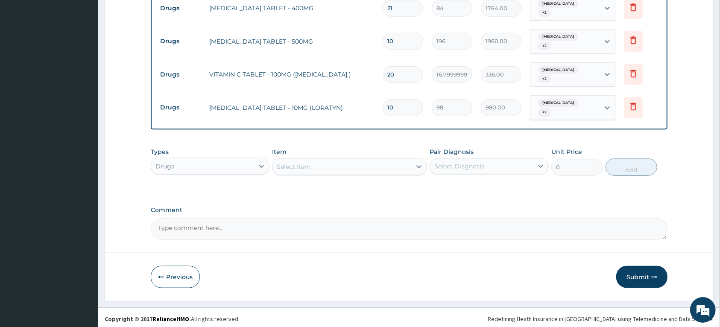
scroll to position [685, 0]
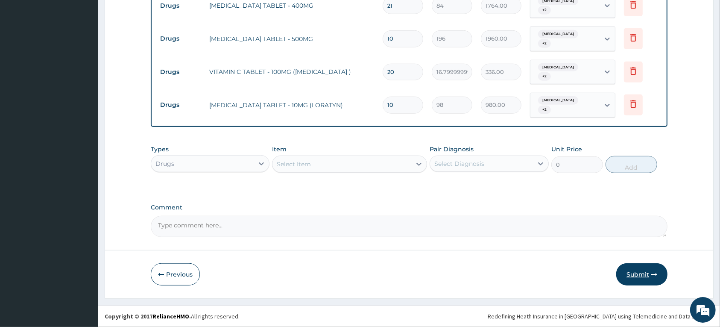
type input "10"
click at [631, 272] on button "Submit" at bounding box center [642, 274] width 51 height 22
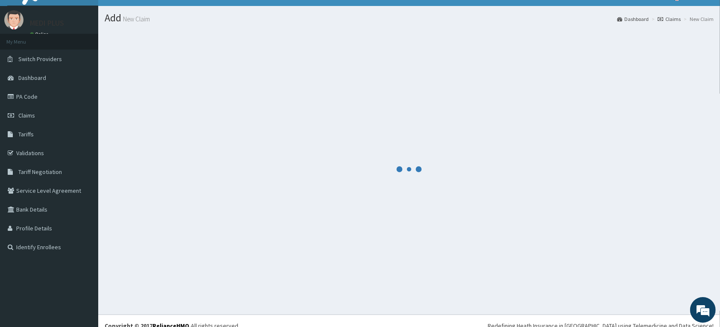
scroll to position [0, 0]
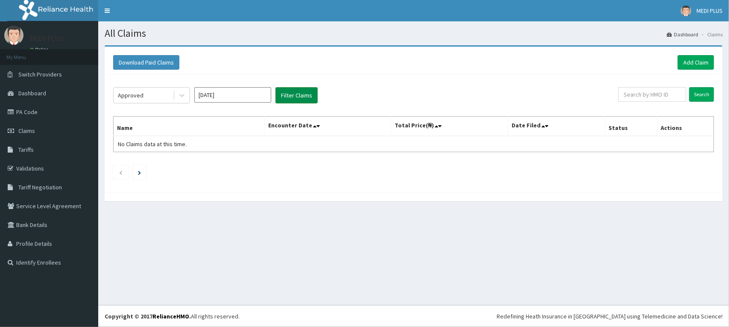
click at [292, 96] on button "Filter Claims" at bounding box center [297, 95] width 42 height 16
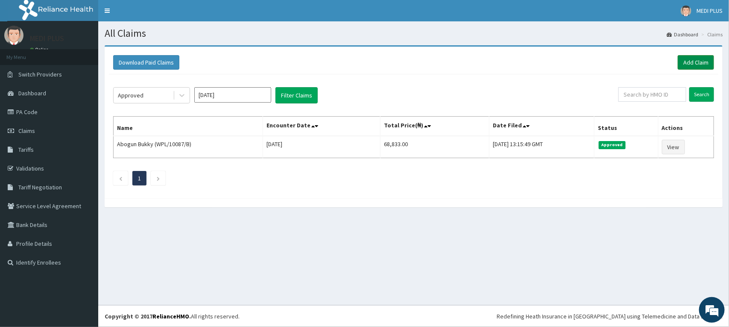
click at [697, 59] on link "Add Claim" at bounding box center [696, 62] width 36 height 15
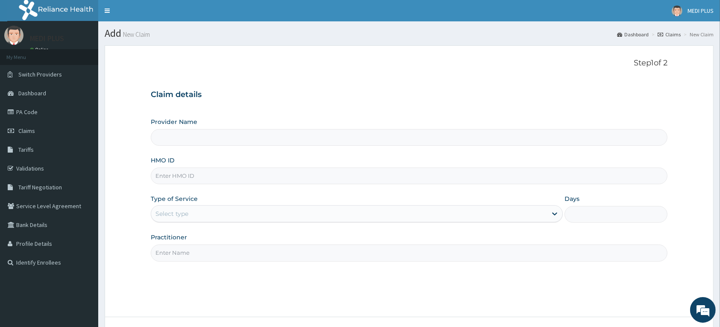
type input "MEDIPLUS PREMIER HOSPITAL"
type input "WPL/10087/D"
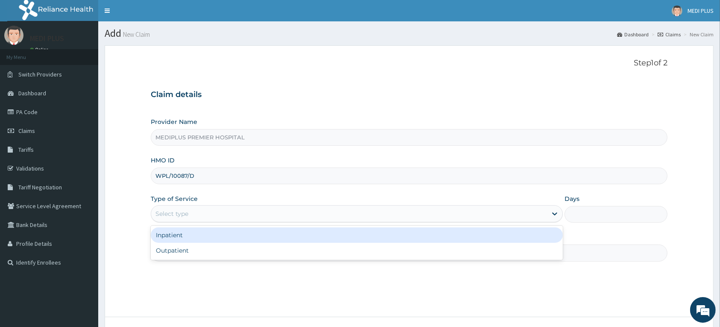
click at [192, 213] on div "Select type" at bounding box center [349, 214] width 396 height 14
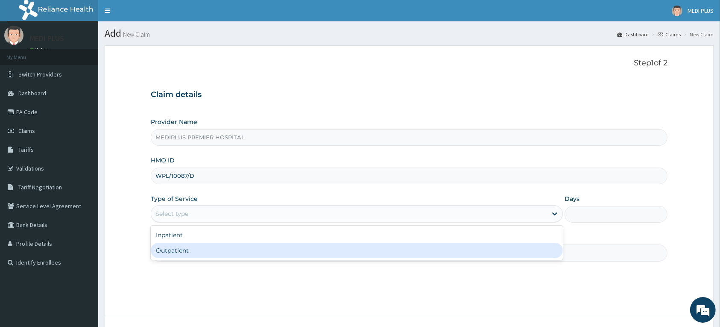
click at [177, 249] on div "Outpatient" at bounding box center [357, 250] width 412 height 15
type input "1"
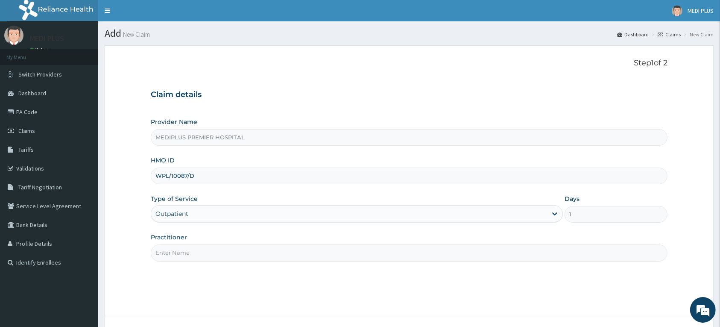
click at [174, 253] on input "Practitioner" at bounding box center [409, 252] width 517 height 17
type input "DR THOMAS E.I"
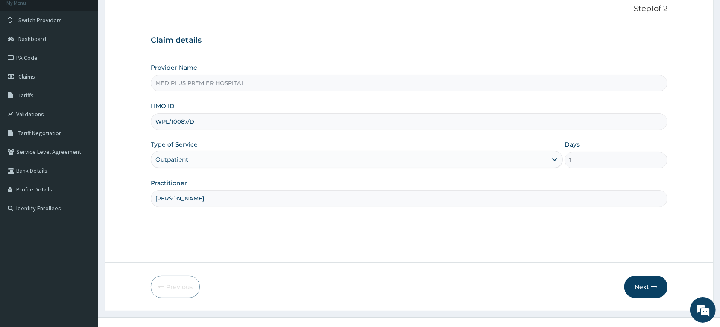
scroll to position [67, 0]
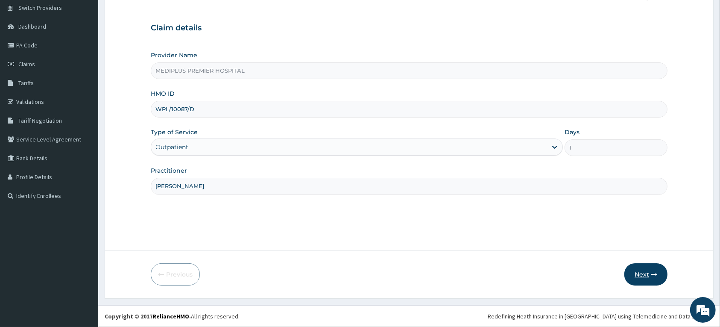
click at [652, 273] on icon "button" at bounding box center [655, 274] width 6 height 6
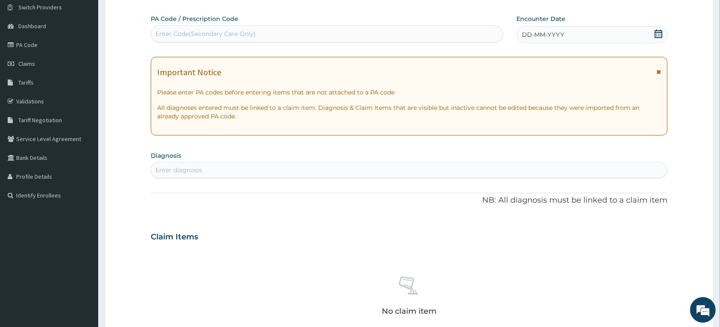
click at [659, 74] on icon at bounding box center [659, 72] width 5 height 6
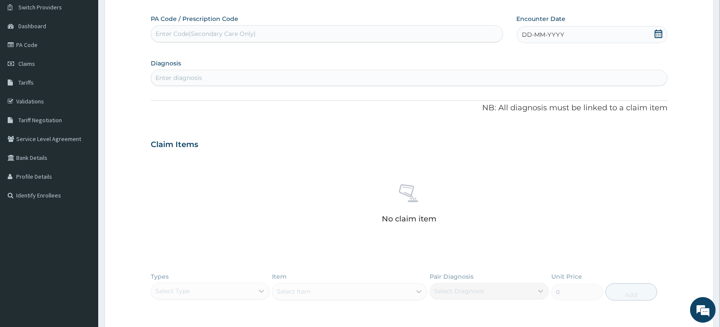
click at [656, 33] on icon at bounding box center [659, 33] width 9 height 9
click at [554, 88] on div "1" at bounding box center [550, 87] width 13 height 13
click at [313, 77] on div "Enter diagnosis" at bounding box center [409, 78] width 516 height 14
type input "[MEDICAL_DATA]"
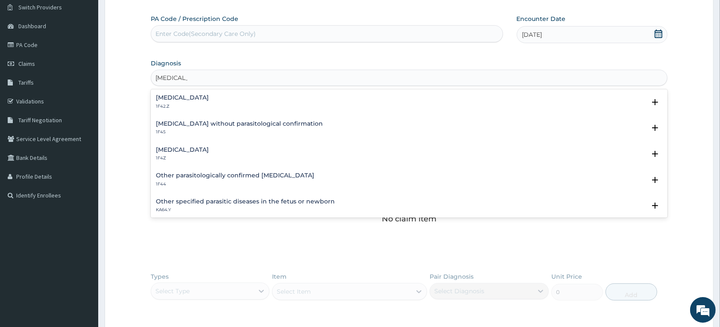
click at [197, 154] on div "Malaria, unspecified 1F4Z" at bounding box center [182, 154] width 53 height 15
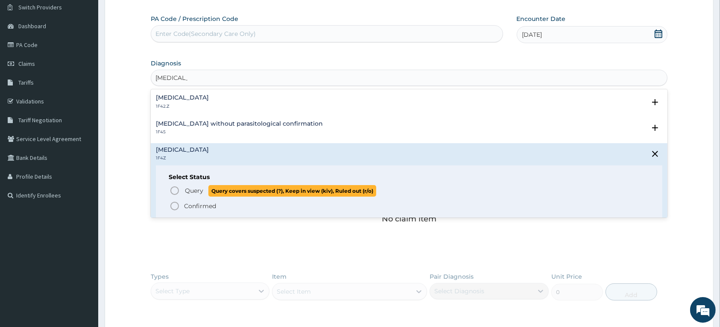
click at [174, 189] on icon "status option query" at bounding box center [175, 190] width 10 height 10
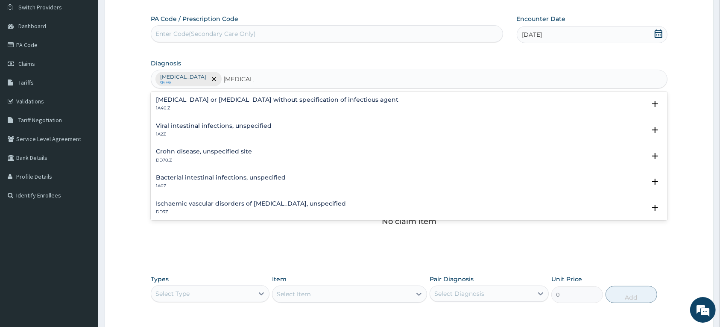
scroll to position [0, 0]
type input "E"
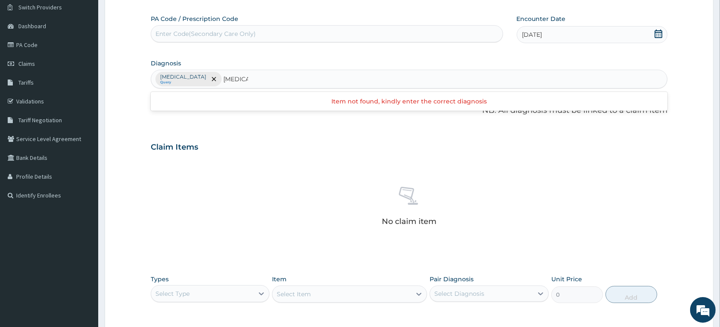
type input "[MEDICAL_DATA]"
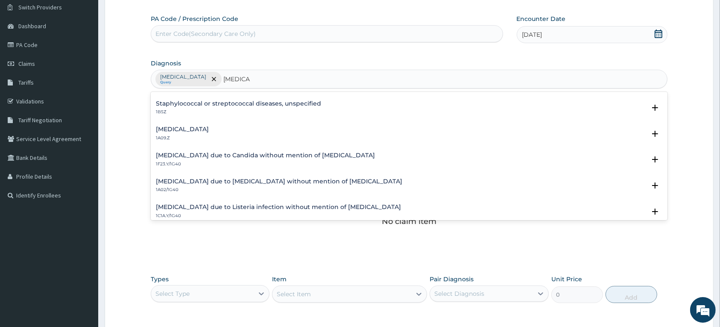
scroll to position [107, 0]
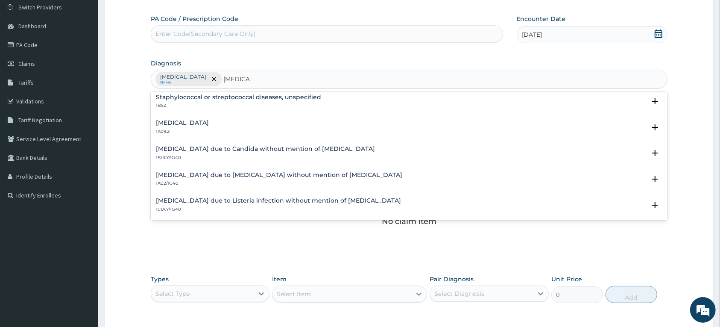
click at [183, 122] on h4 "[MEDICAL_DATA]" at bounding box center [182, 123] width 53 height 6
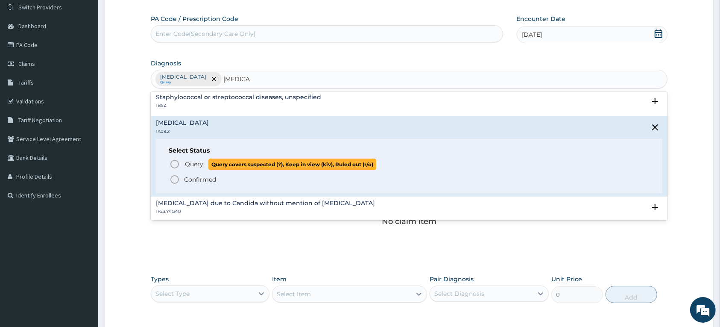
click at [172, 163] on icon "status option query" at bounding box center [175, 164] width 10 height 10
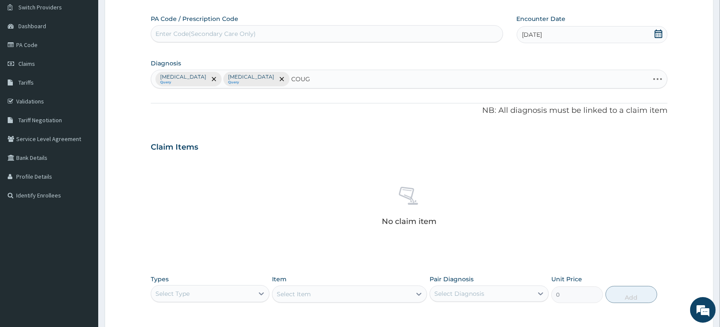
type input "COUGH"
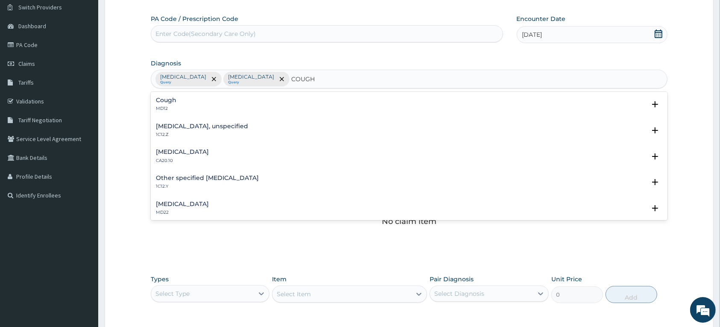
click at [186, 106] on div "Cough MD12" at bounding box center [409, 104] width 507 height 15
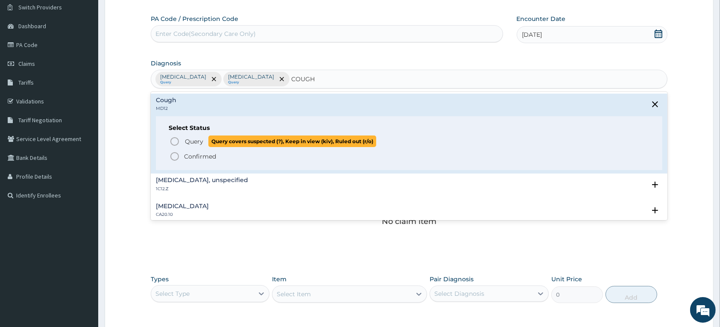
click at [172, 138] on circle "status option query" at bounding box center [175, 142] width 8 height 8
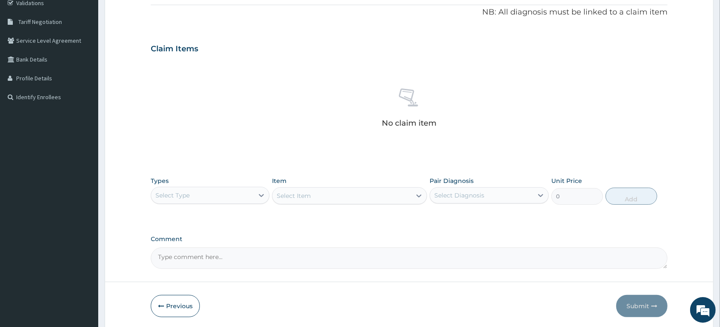
scroll to position [174, 0]
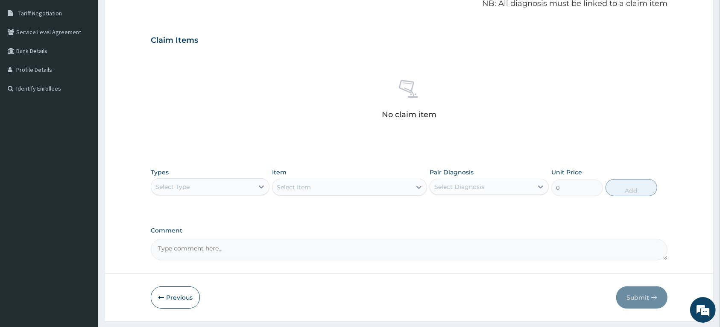
click at [247, 189] on div "Select Type" at bounding box center [202, 187] width 103 height 14
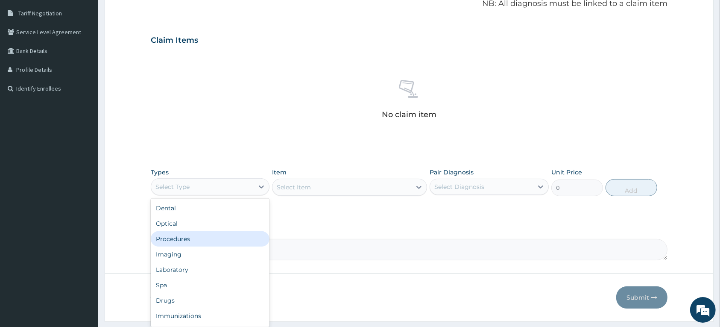
click at [191, 238] on div "Procedures" at bounding box center [210, 238] width 119 height 15
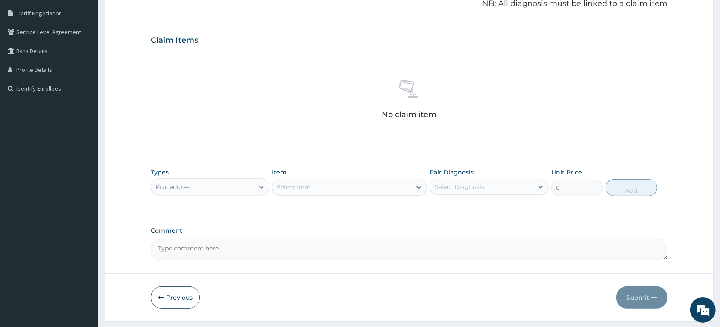
click at [335, 184] on div "Select Item" at bounding box center [342, 187] width 139 height 14
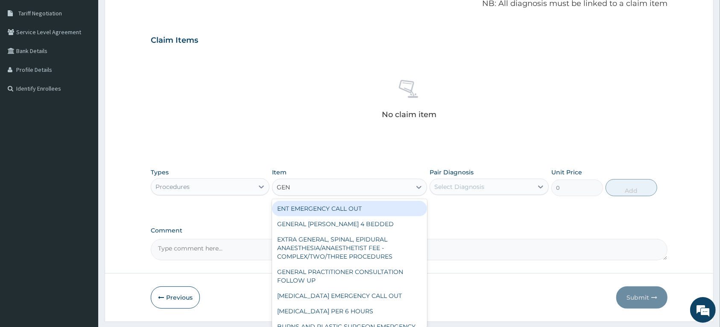
type input "GENE"
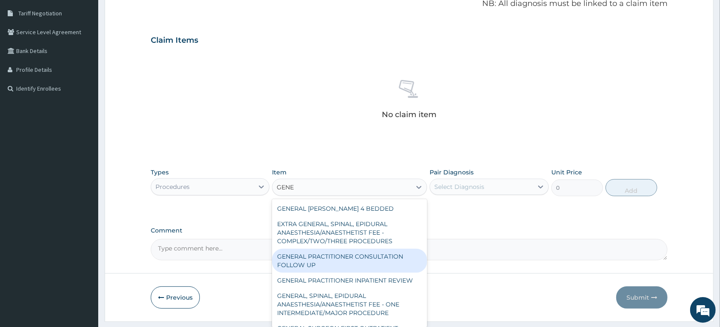
scroll to position [53, 0]
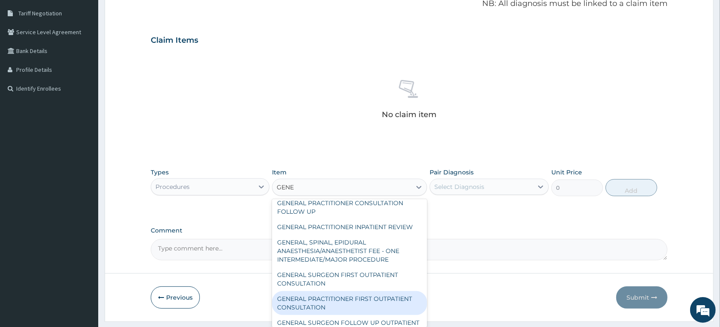
click at [369, 304] on div "GENERAL PRACTITIONER FIRST OUTPATIENT CONSULTATION" at bounding box center [349, 303] width 155 height 24
type input "3750"
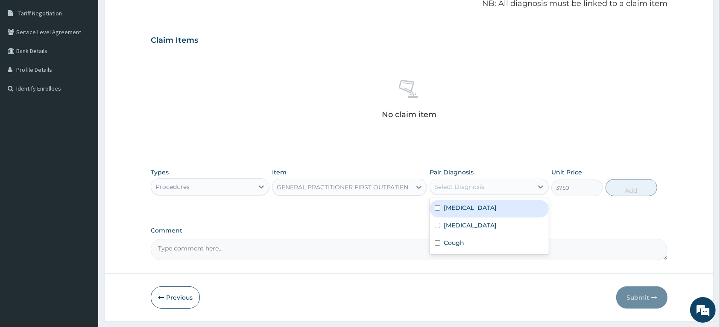
click at [454, 186] on div "Select Diagnosis" at bounding box center [460, 186] width 50 height 9
click at [456, 203] on div "[MEDICAL_DATA]" at bounding box center [489, 209] width 119 height 18
checkbox input "true"
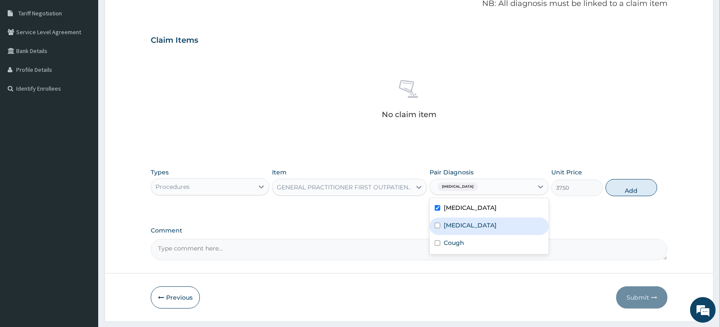
drag, startPoint x: 450, startPoint y: 219, endPoint x: 450, endPoint y: 230, distance: 11.1
click at [450, 219] on div "[MEDICAL_DATA]" at bounding box center [489, 227] width 119 height 18
checkbox input "true"
drag, startPoint x: 449, startPoint y: 249, endPoint x: 509, endPoint y: 215, distance: 69.1
click at [450, 247] on label "Cough" at bounding box center [454, 242] width 21 height 9
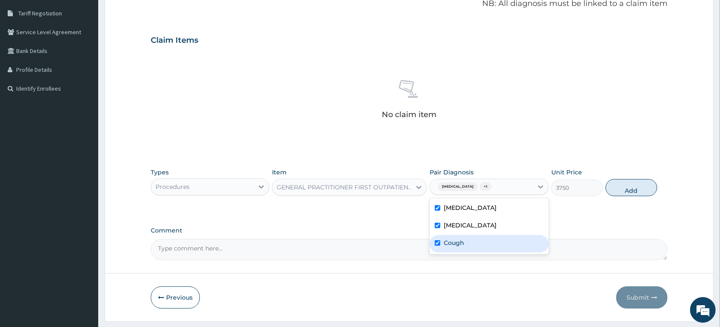
checkbox input "true"
click at [635, 191] on button "Add" at bounding box center [632, 187] width 52 height 17
type input "0"
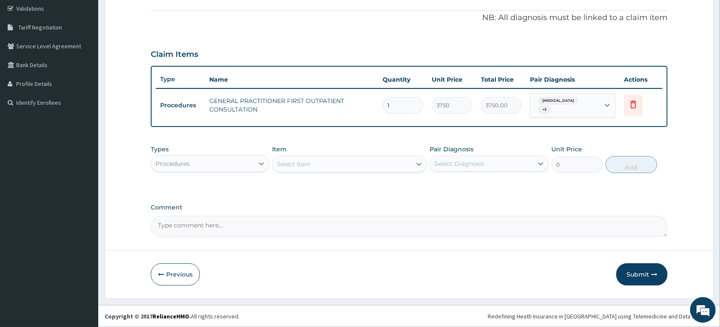
scroll to position [159, 0]
click at [323, 163] on div "Select Item" at bounding box center [342, 165] width 139 height 14
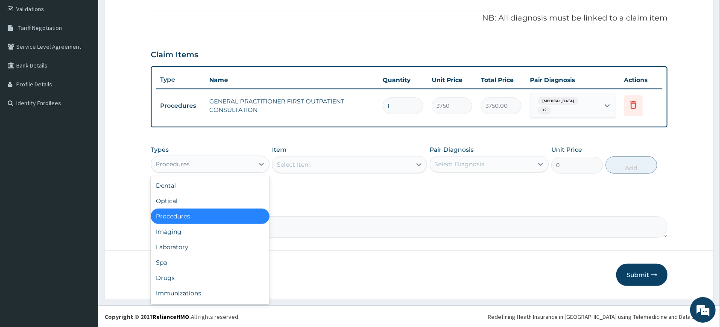
click at [249, 163] on div "Procedures" at bounding box center [202, 164] width 103 height 14
click at [170, 249] on div "Laboratory" at bounding box center [210, 246] width 119 height 15
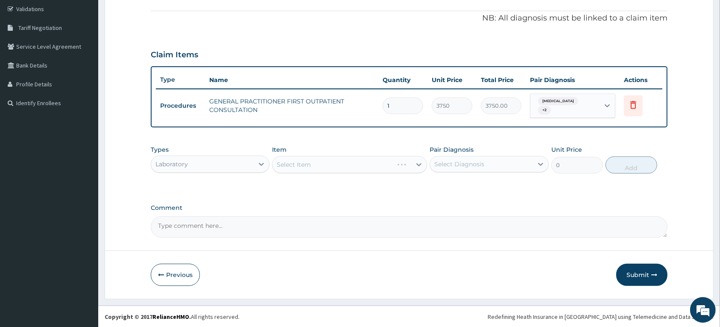
click at [315, 162] on div "Select Item" at bounding box center [349, 164] width 155 height 17
click at [301, 165] on div "Select Item" at bounding box center [349, 164] width 155 height 17
click at [297, 219] on textarea "Comment" at bounding box center [409, 226] width 517 height 21
click at [288, 167] on div "Select Item" at bounding box center [294, 164] width 34 height 9
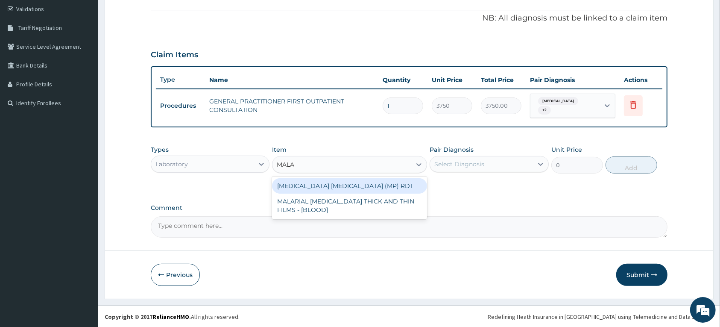
type input "MALAR"
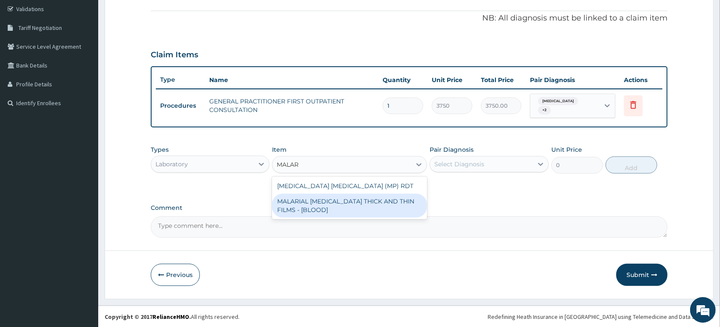
click at [328, 216] on div "MALARIAL [MEDICAL_DATA] THICK AND THIN FILMS - [BLOOD]" at bounding box center [349, 206] width 155 height 24
type input "2187.5"
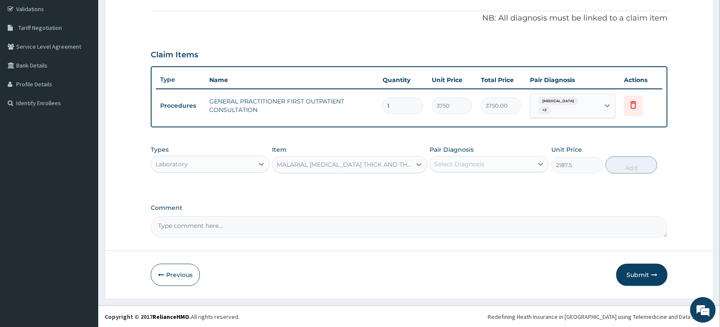
click at [518, 162] on div "Select Diagnosis" at bounding box center [481, 164] width 103 height 14
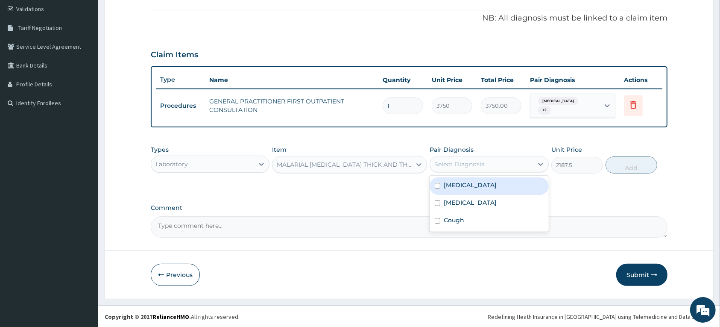
click at [482, 185] on label "[MEDICAL_DATA]" at bounding box center [470, 185] width 53 height 9
checkbox input "true"
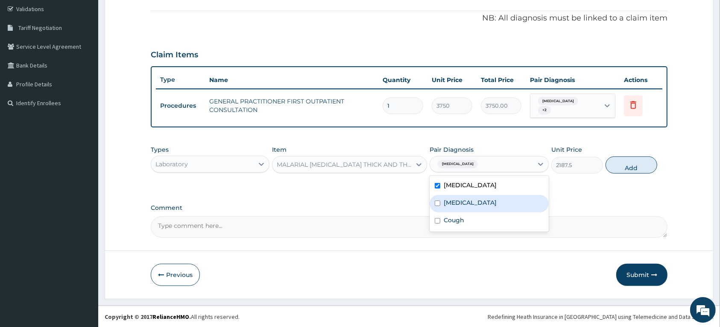
click at [473, 203] on label "[MEDICAL_DATA]" at bounding box center [470, 202] width 53 height 9
checkbox input "true"
click at [461, 224] on label "Cough" at bounding box center [454, 220] width 21 height 9
checkbox input "true"
click at [392, 259] on form "Step 2 of 2 PA Code / Prescription Code Enter Code(Secondary Care Only) Encount…" at bounding box center [409, 92] width 609 height 413
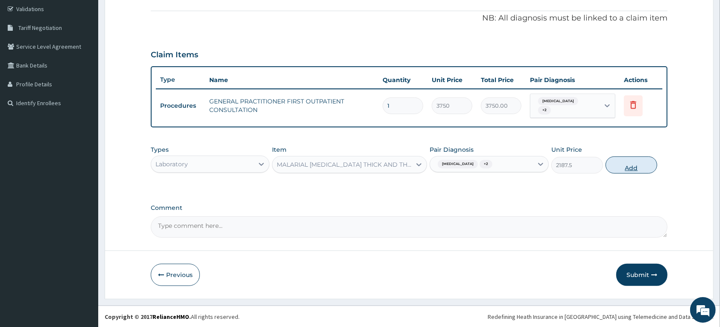
click at [627, 167] on button "Add" at bounding box center [632, 164] width 52 height 17
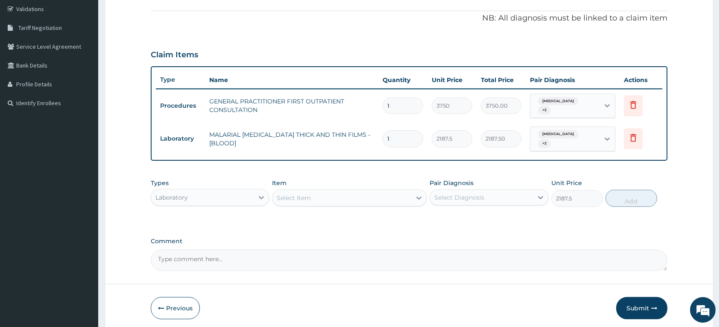
type input "0"
click at [298, 197] on div "Select Item" at bounding box center [294, 198] width 34 height 9
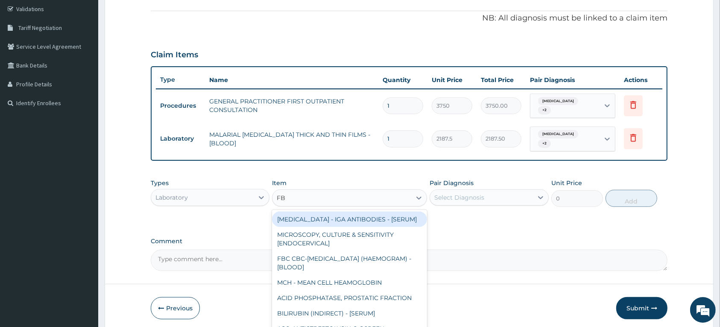
type input "FBC"
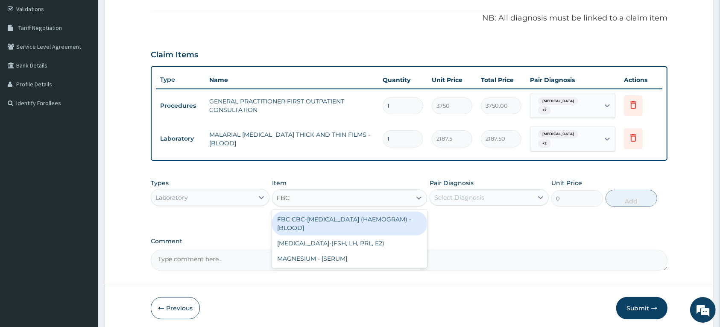
click at [292, 220] on div "FBC CBC-[MEDICAL_DATA] (HAEMOGRAM) - [BLOOD]" at bounding box center [349, 224] width 155 height 24
type input "5000"
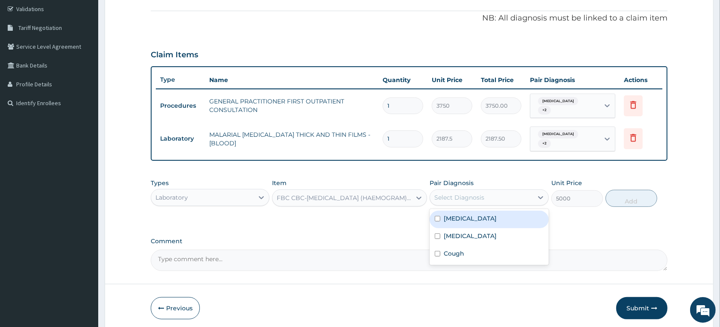
click at [471, 194] on div "Select Diagnosis" at bounding box center [460, 197] width 50 height 9
drag, startPoint x: 463, startPoint y: 218, endPoint x: 463, endPoint y: 247, distance: 28.6
click at [462, 221] on label "[MEDICAL_DATA]" at bounding box center [470, 218] width 53 height 9
checkbox input "true"
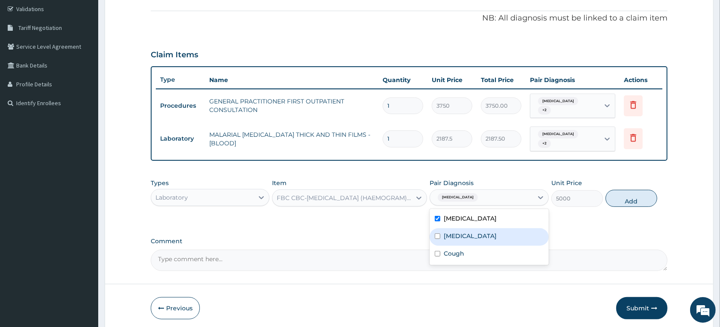
click at [463, 240] on label "[MEDICAL_DATA]" at bounding box center [470, 236] width 53 height 9
checkbox input "true"
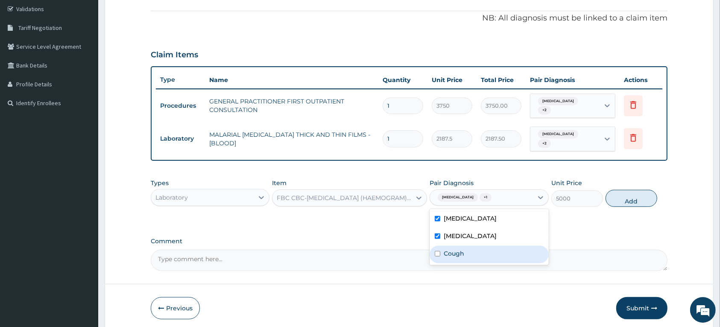
click at [458, 263] on div "Cough" at bounding box center [489, 255] width 119 height 18
checkbox input "true"
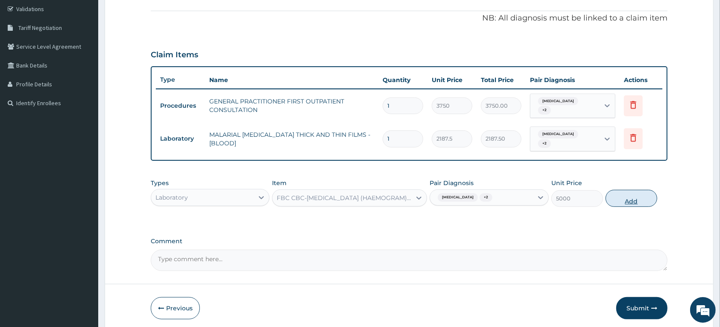
click at [625, 200] on button "Add" at bounding box center [632, 198] width 52 height 17
type input "0"
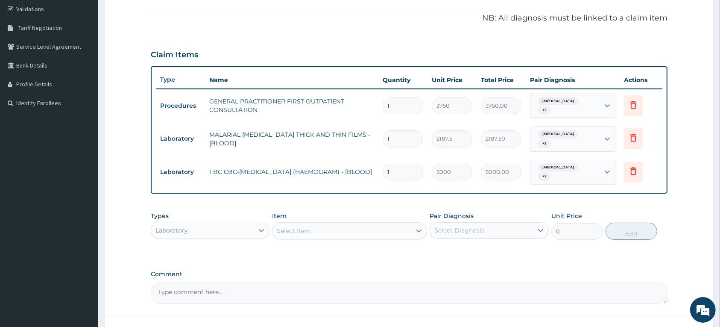
click at [304, 230] on div "Select Item" at bounding box center [294, 230] width 34 height 9
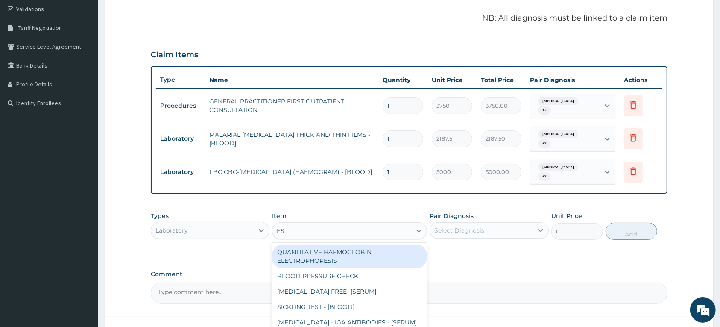
type input "ESR"
click at [311, 257] on div "CBC + ESR ([MEDICAL_DATA] + [MEDICAL_DATA]" at bounding box center [349, 256] width 155 height 24
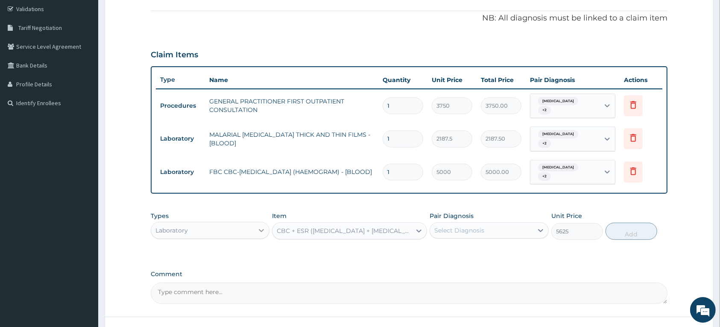
click at [259, 231] on icon at bounding box center [261, 230] width 9 height 9
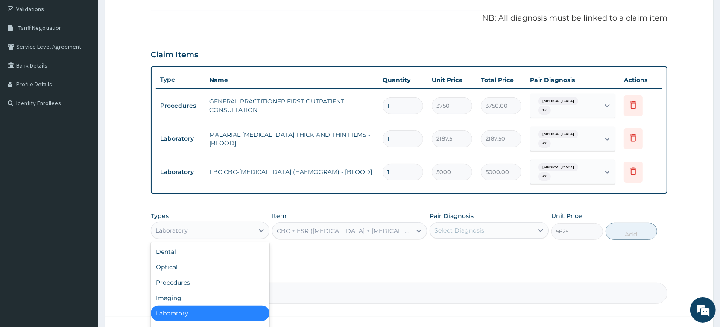
scroll to position [29, 0]
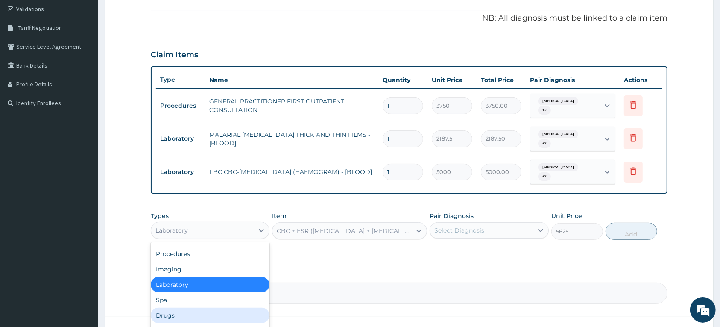
click at [176, 313] on div "Drugs" at bounding box center [210, 315] width 119 height 15
type input "0"
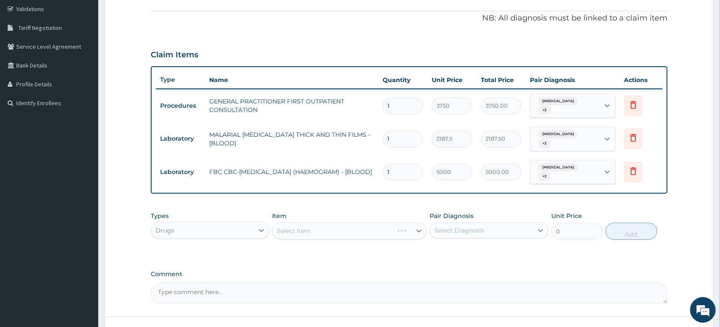
click at [292, 229] on div "Select Item" at bounding box center [349, 230] width 155 height 17
click at [298, 234] on div "Select Item" at bounding box center [349, 230] width 155 height 17
click at [300, 229] on div "Select Item" at bounding box center [349, 230] width 155 height 17
click at [298, 229] on div "Select Item" at bounding box center [349, 230] width 155 height 17
click at [297, 229] on div "Select Item" at bounding box center [349, 230] width 155 height 17
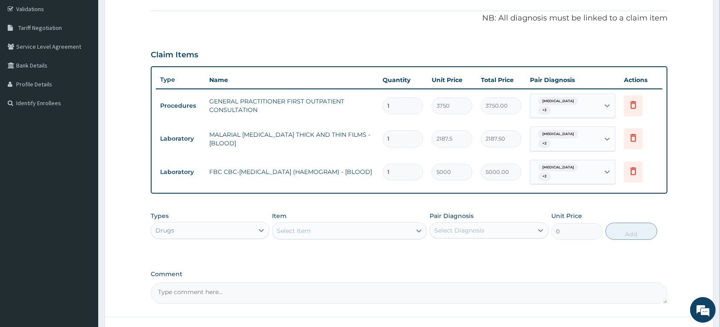
click at [297, 229] on div "Select Item" at bounding box center [294, 230] width 34 height 9
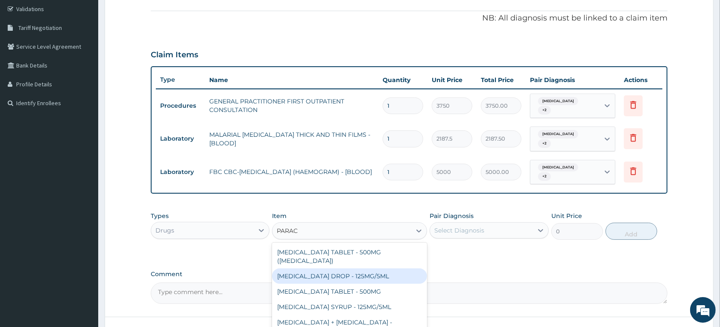
scroll to position [30, 0]
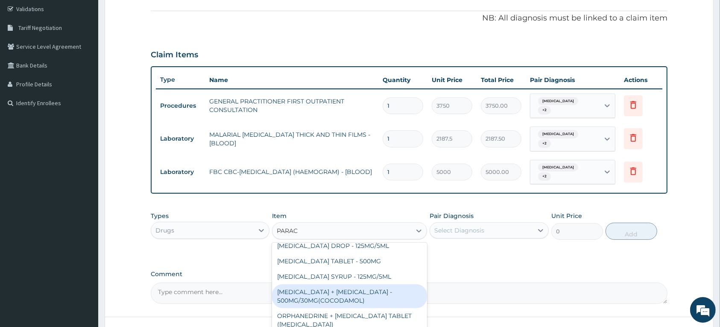
type input "PARACE"
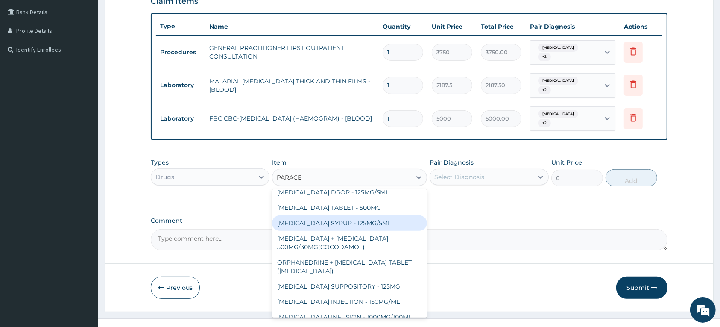
scroll to position [215, 0]
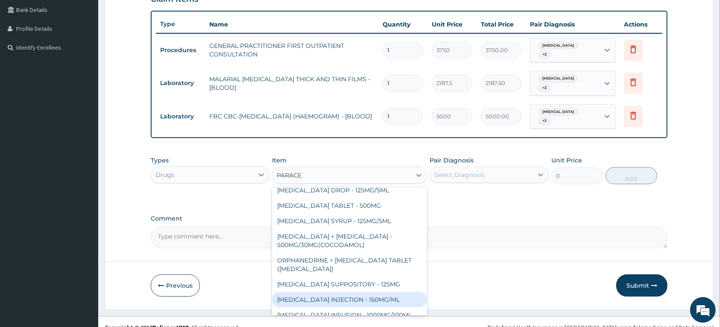
click at [347, 292] on div "[MEDICAL_DATA] INJECTION - 150MG/ML" at bounding box center [349, 299] width 155 height 15
type input "560"
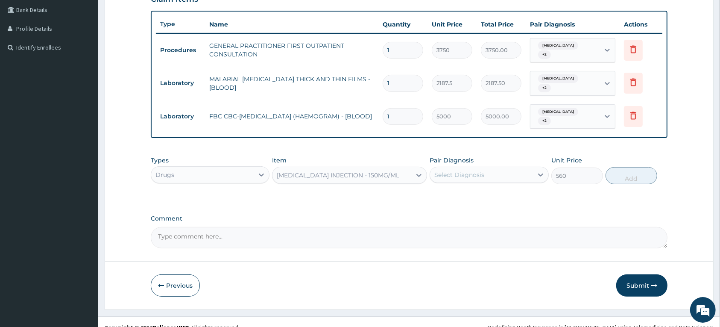
click at [471, 175] on div "Select Diagnosis" at bounding box center [460, 175] width 50 height 9
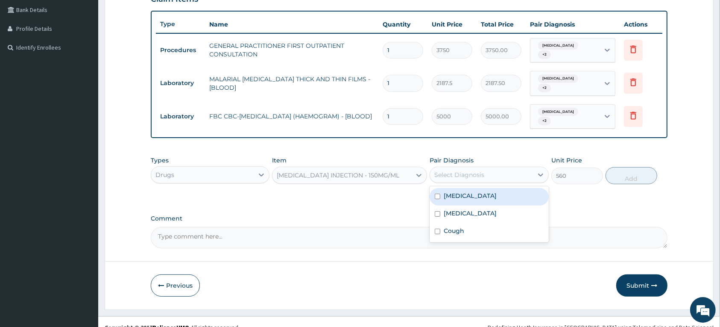
drag, startPoint x: 457, startPoint y: 191, endPoint x: 453, endPoint y: 215, distance: 23.8
click at [457, 191] on label "[MEDICAL_DATA]" at bounding box center [470, 195] width 53 height 9
checkbox input "true"
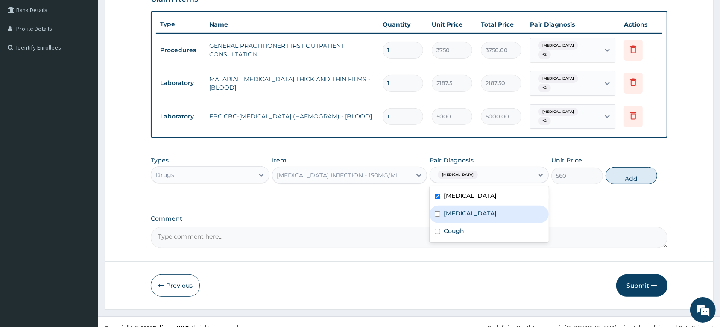
drag, startPoint x: 453, startPoint y: 216, endPoint x: 450, endPoint y: 236, distance: 20.4
click at [454, 218] on label "[MEDICAL_DATA]" at bounding box center [470, 213] width 53 height 9
checkbox input "true"
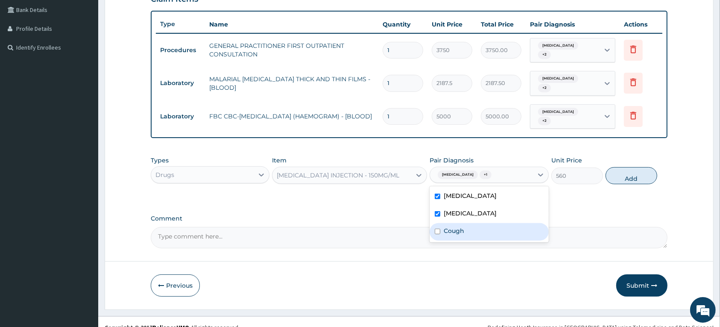
click at [450, 235] on label "Cough" at bounding box center [454, 230] width 21 height 9
checkbox input "true"
click at [629, 173] on button "Add" at bounding box center [632, 175] width 52 height 17
type input "0"
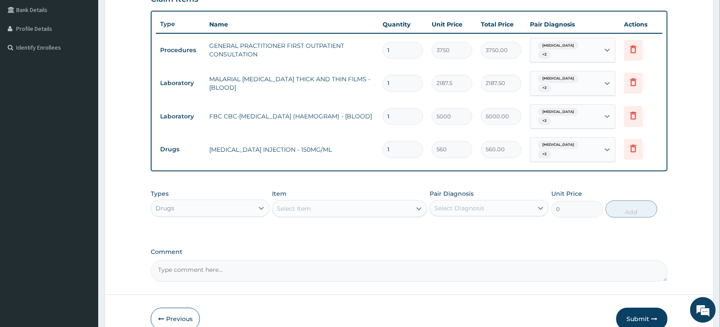
click at [285, 209] on div "Select Item" at bounding box center [294, 208] width 34 height 9
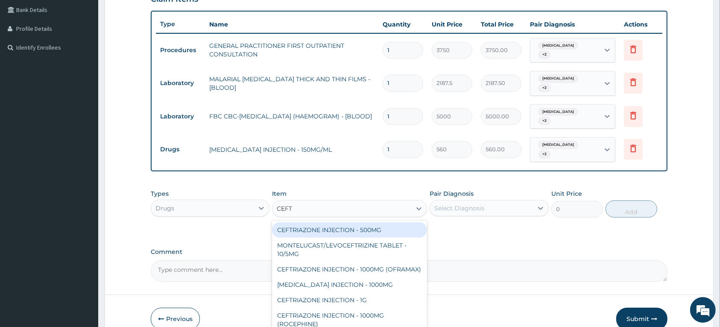
type input "CEFTA"
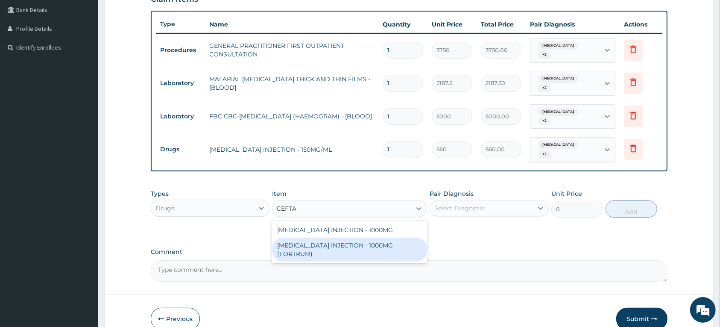
click at [340, 245] on div "[MEDICAL_DATA] INJECTION - 1000MG (FORTRUM)" at bounding box center [349, 250] width 155 height 24
type input "5600"
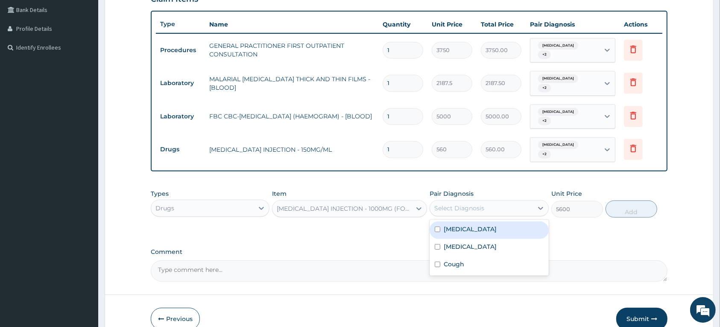
click at [454, 210] on div "Select Diagnosis" at bounding box center [460, 208] width 50 height 9
drag, startPoint x: 451, startPoint y: 231, endPoint x: 459, endPoint y: 253, distance: 23.5
click at [451, 231] on label "[MEDICAL_DATA]" at bounding box center [470, 229] width 53 height 9
checkbox input "true"
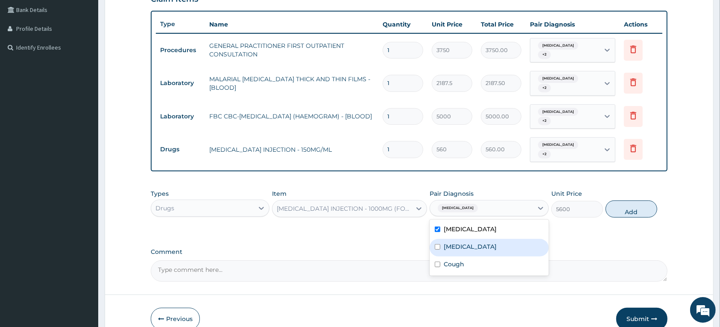
drag, startPoint x: 459, startPoint y: 253, endPoint x: 461, endPoint y: 263, distance: 10.5
click at [459, 251] on label "[MEDICAL_DATA]" at bounding box center [470, 246] width 53 height 9
checkbox input "true"
click at [461, 265] on div "Cough" at bounding box center [489, 265] width 119 height 18
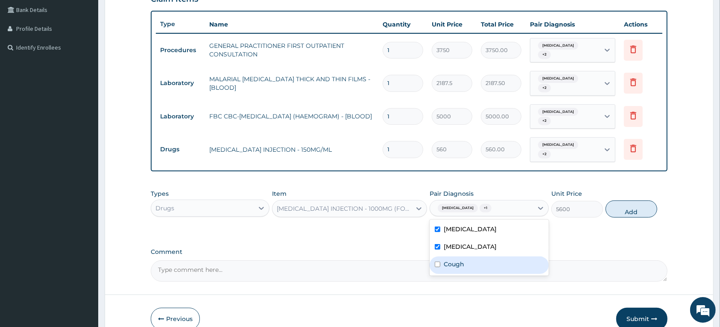
drag, startPoint x: 437, startPoint y: 272, endPoint x: 494, endPoint y: 253, distance: 60.4
click at [438, 267] on input "checkbox" at bounding box center [438, 265] width 6 height 6
checkbox input "true"
drag, startPoint x: 629, startPoint y: 212, endPoint x: 328, endPoint y: 221, distance: 301.9
click at [629, 211] on button "Add" at bounding box center [632, 208] width 52 height 17
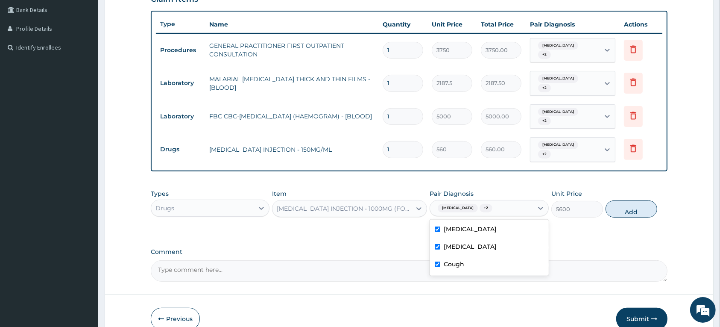
type input "0"
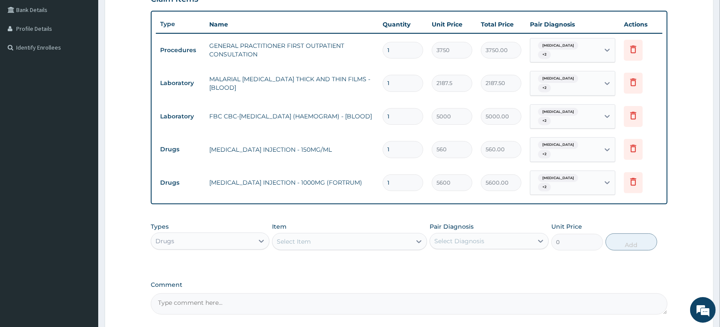
click at [295, 241] on div "Select Item" at bounding box center [294, 241] width 34 height 9
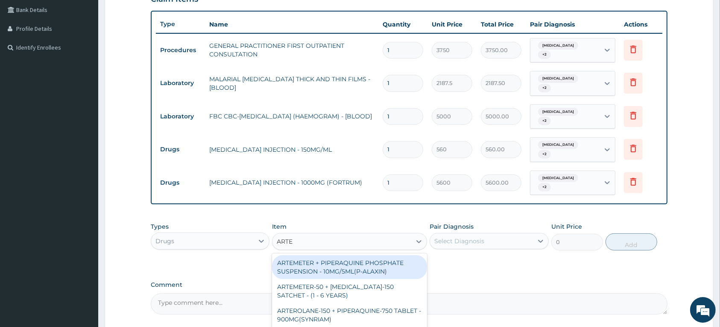
type input "ARTES"
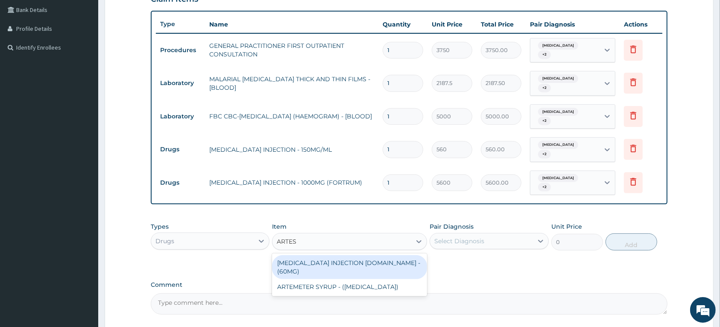
click at [344, 262] on div "[MEDICAL_DATA] INJECTION [DOMAIN_NAME] - (60MG)" at bounding box center [349, 267] width 155 height 24
type input "1596"
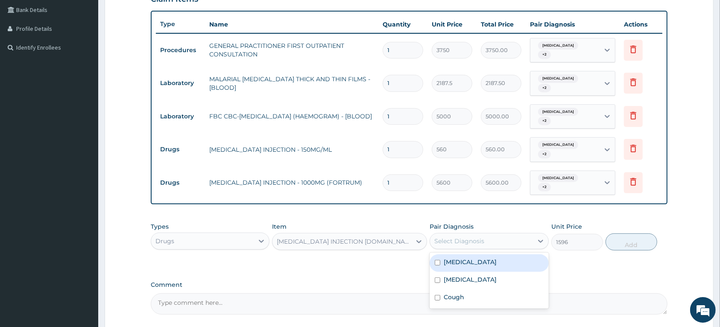
click at [483, 244] on div "Select Diagnosis" at bounding box center [460, 241] width 50 height 9
click at [462, 256] on div "[MEDICAL_DATA]" at bounding box center [489, 263] width 119 height 18
checkbox input "true"
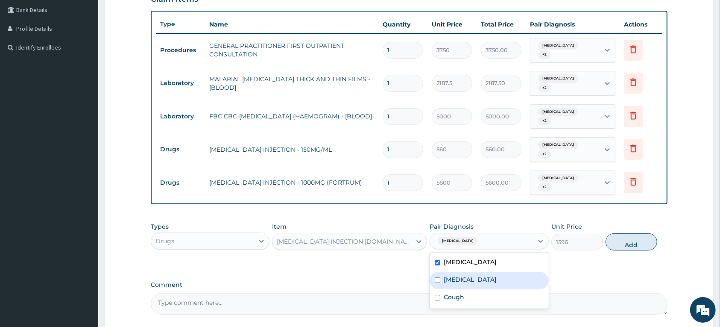
drag, startPoint x: 466, startPoint y: 288, endPoint x: 462, endPoint y: 303, distance: 14.7
click at [466, 284] on label "[MEDICAL_DATA]" at bounding box center [470, 279] width 53 height 9
checkbox input "true"
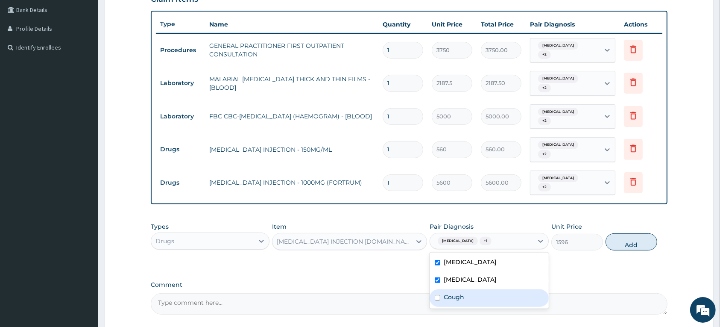
click at [461, 301] on label "Cough" at bounding box center [454, 297] width 21 height 9
checkbox input "true"
drag, startPoint x: 638, startPoint y: 242, endPoint x: 294, endPoint y: 244, distance: 344.4
click at [638, 241] on button "Add" at bounding box center [632, 241] width 52 height 17
type input "0"
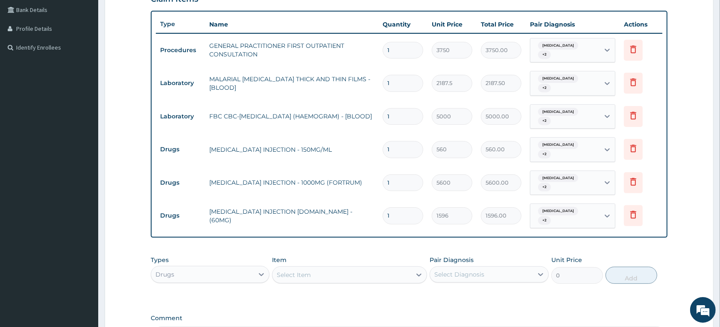
click at [304, 275] on div "Select Item" at bounding box center [294, 274] width 34 height 9
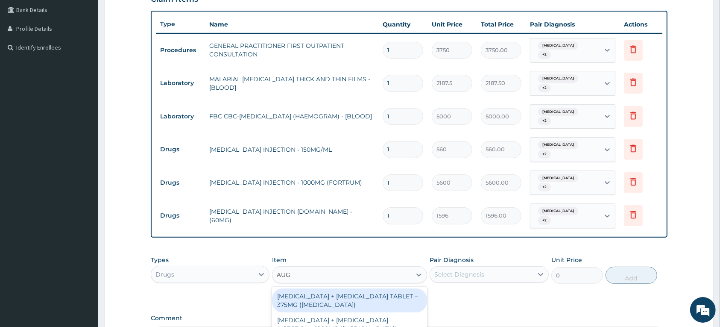
type input "AUGM"
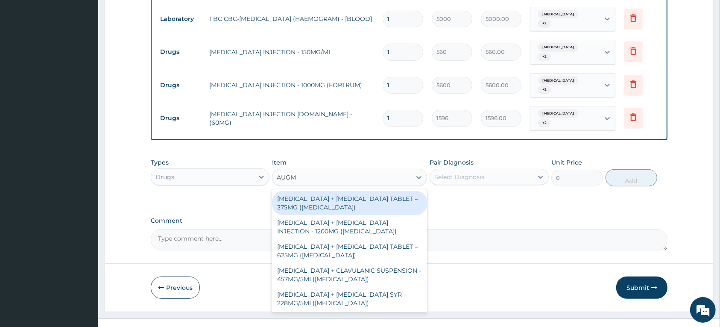
scroll to position [326, 0]
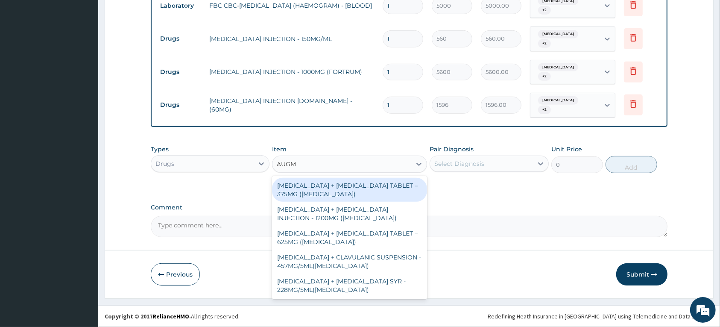
click at [330, 182] on div "[MEDICAL_DATA] + [MEDICAL_DATA] TABLET – 375MG ([MEDICAL_DATA])" at bounding box center [349, 190] width 155 height 24
type input "1120"
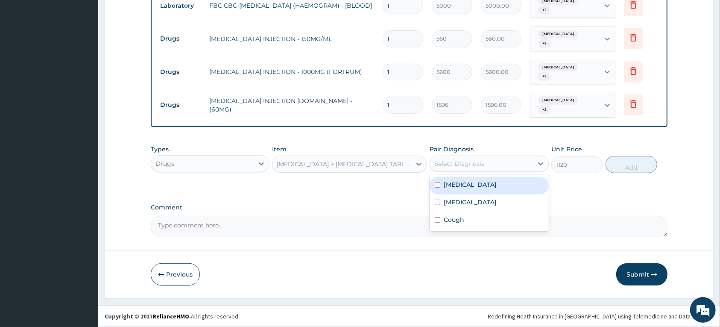
click at [489, 159] on div "Select Diagnosis" at bounding box center [481, 164] width 103 height 14
click at [403, 161] on div "[MEDICAL_DATA] + [MEDICAL_DATA] TABLET – 375MG ([MEDICAL_DATA])" at bounding box center [344, 164] width 135 height 9
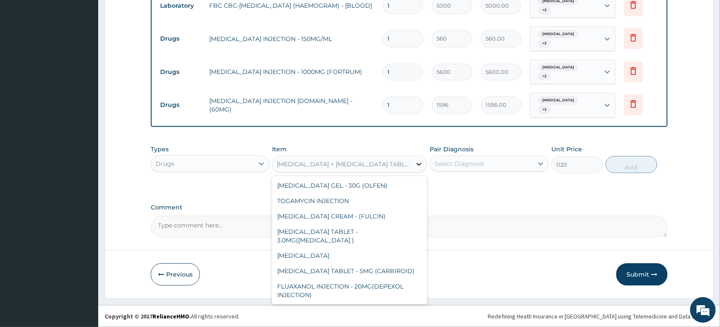
scroll to position [0, 0]
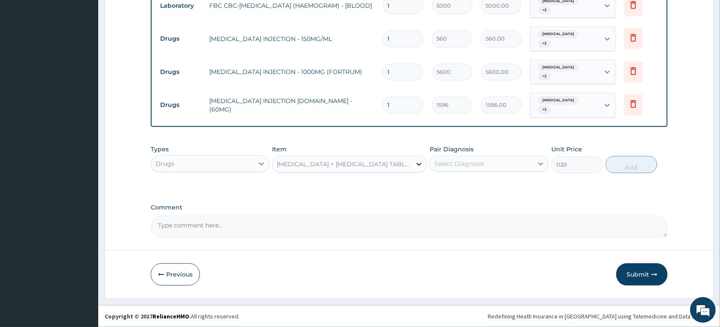
click at [415, 160] on icon at bounding box center [419, 164] width 9 height 9
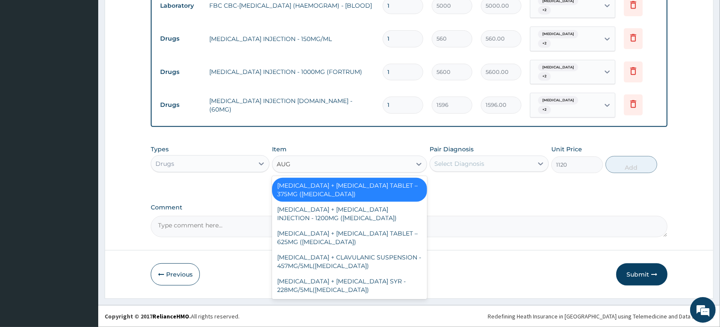
type input "AUGM"
click at [321, 189] on div "[MEDICAL_DATA] + [MEDICAL_DATA] TABLET – 375MG ([MEDICAL_DATA])" at bounding box center [349, 190] width 155 height 24
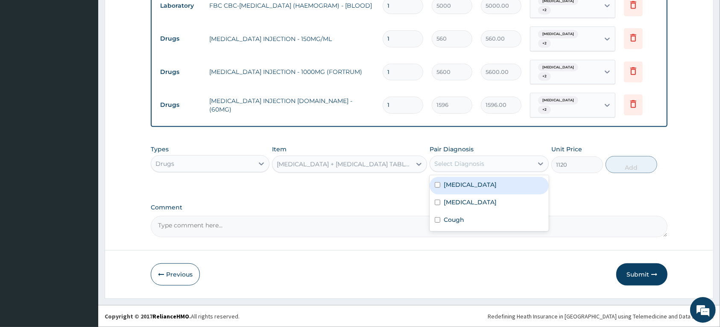
click at [510, 162] on div "Select Diagnosis" at bounding box center [481, 164] width 103 height 14
click at [481, 187] on label "[MEDICAL_DATA]" at bounding box center [470, 184] width 53 height 9
checkbox input "true"
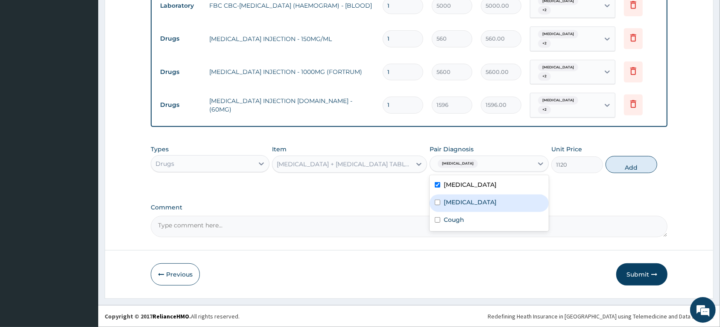
click at [475, 206] on label "[MEDICAL_DATA]" at bounding box center [470, 202] width 53 height 9
checkbox input "true"
click at [457, 224] on label "Cough" at bounding box center [454, 219] width 21 height 9
checkbox input "true"
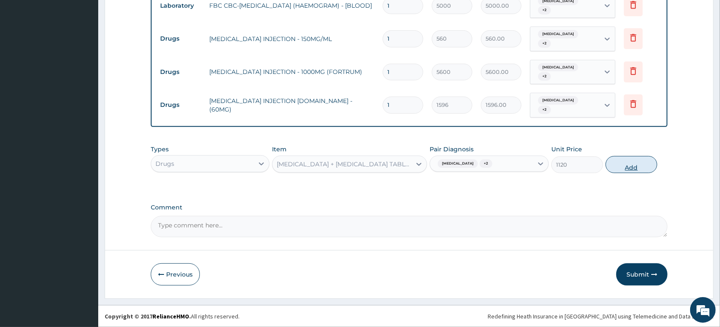
click at [626, 165] on button "Add" at bounding box center [632, 164] width 52 height 17
type input "0"
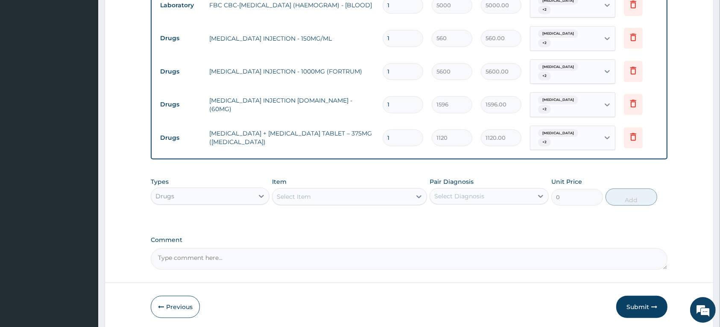
click at [329, 197] on div "Select Item" at bounding box center [342, 197] width 139 height 14
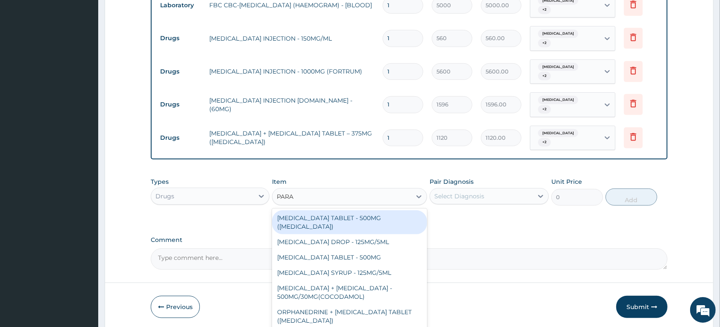
type input "PARAC"
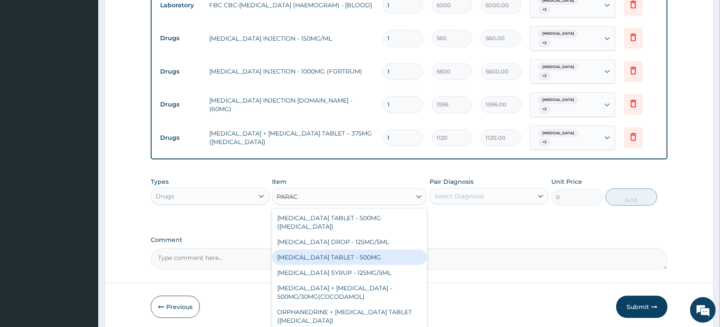
click at [318, 250] on div "PARACETAMOL TABLET - 500MG" at bounding box center [349, 257] width 155 height 15
type input "33.599999999999994"
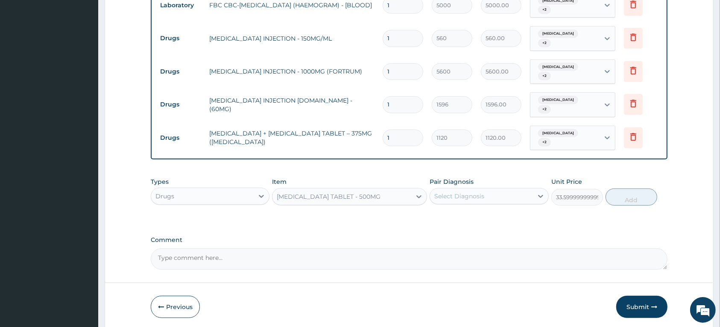
click at [480, 195] on div "Select Diagnosis" at bounding box center [460, 196] width 50 height 9
click at [464, 220] on label "Malaria, unspecified" at bounding box center [470, 217] width 53 height 9
checkbox input "true"
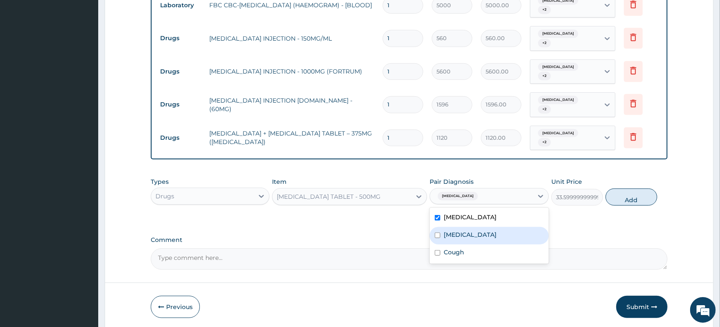
click at [462, 234] on label "Salmonella infection, unspecified" at bounding box center [470, 234] width 53 height 9
checkbox input "true"
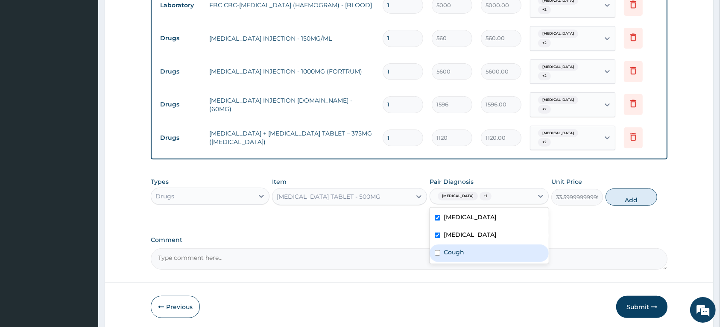
click at [454, 256] on label "Cough" at bounding box center [454, 252] width 21 height 9
checkbox input "true"
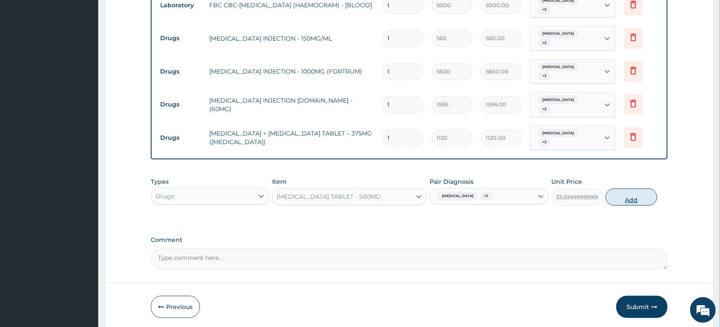
click at [616, 197] on button "Add" at bounding box center [632, 196] width 52 height 17
type input "0"
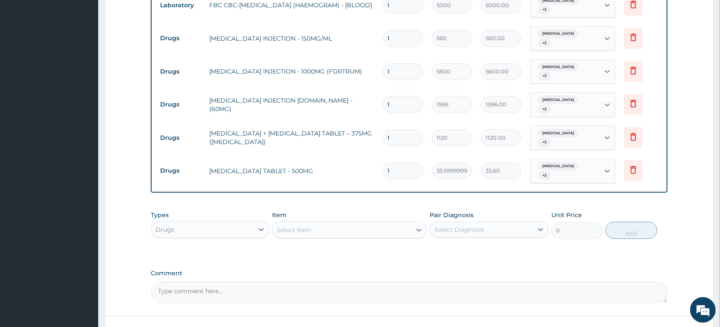
click at [295, 229] on div "Select Item" at bounding box center [294, 230] width 34 height 9
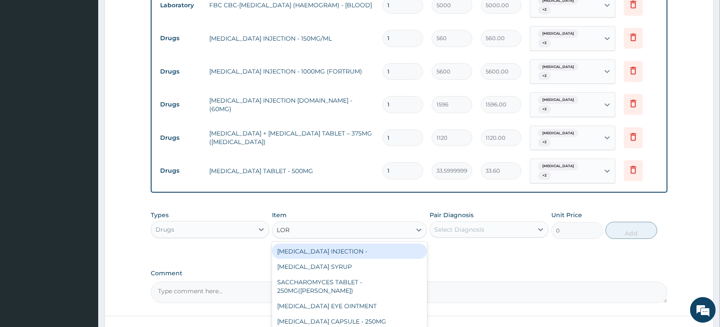
type input "[PERSON_NAME]"
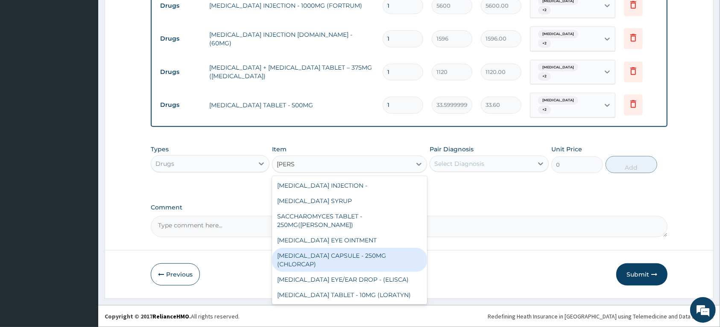
scroll to position [24, 0]
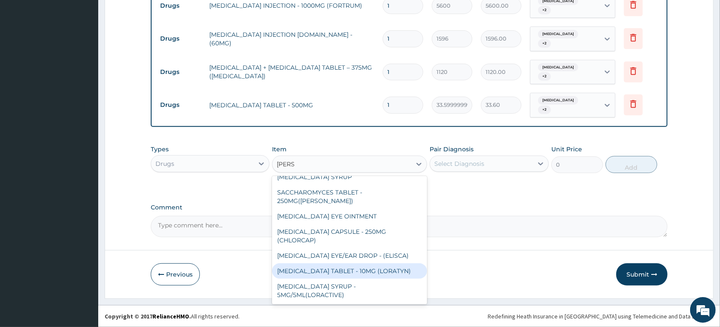
click at [327, 279] on div "[MEDICAL_DATA] TABLET - 10MG (LORATYN)" at bounding box center [349, 270] width 155 height 15
type input "98"
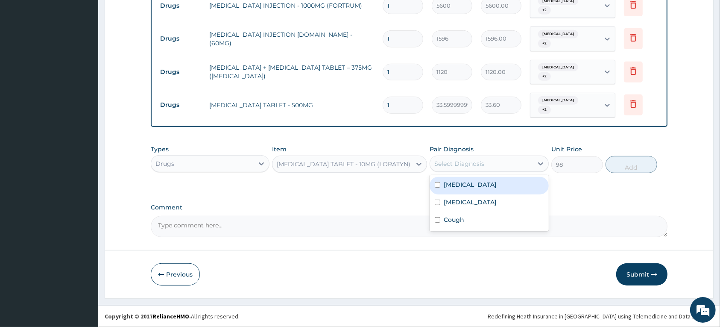
drag, startPoint x: 476, startPoint y: 162, endPoint x: 471, endPoint y: 182, distance: 20.6
click at [475, 162] on div "Select Diagnosis" at bounding box center [460, 163] width 50 height 9
drag, startPoint x: 469, startPoint y: 187, endPoint x: 469, endPoint y: 209, distance: 21.8
click at [469, 189] on div "[MEDICAL_DATA]" at bounding box center [489, 186] width 119 height 18
checkbox input "true"
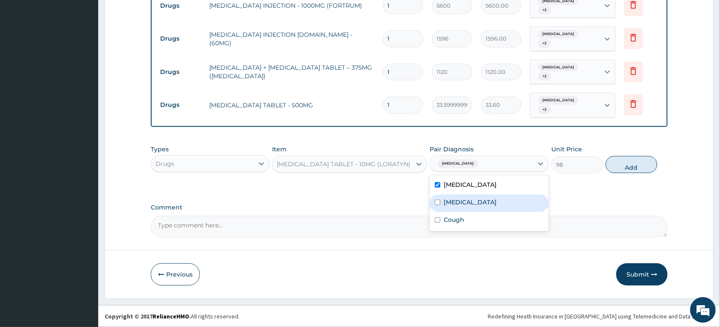
drag, startPoint x: 469, startPoint y: 209, endPoint x: 450, endPoint y: 230, distance: 29.0
click at [469, 206] on label "[MEDICAL_DATA]" at bounding box center [470, 202] width 53 height 9
checkbox input "true"
drag, startPoint x: 450, startPoint y: 230, endPoint x: 520, endPoint y: 210, distance: 73.3
click at [450, 224] on label "Cough" at bounding box center [454, 219] width 21 height 9
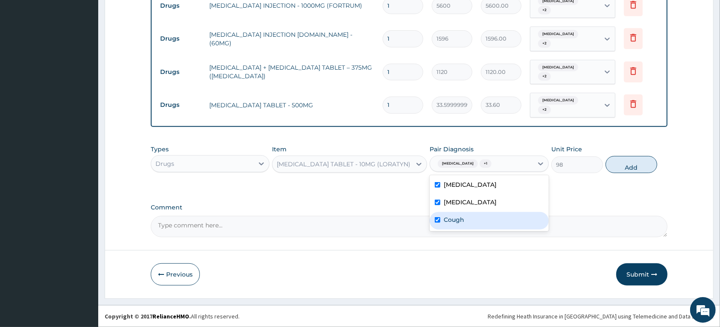
checkbox input "true"
drag, startPoint x: 614, startPoint y: 168, endPoint x: 318, endPoint y: 189, distance: 296.9
click at [614, 168] on button "Add" at bounding box center [632, 164] width 52 height 17
type input "0"
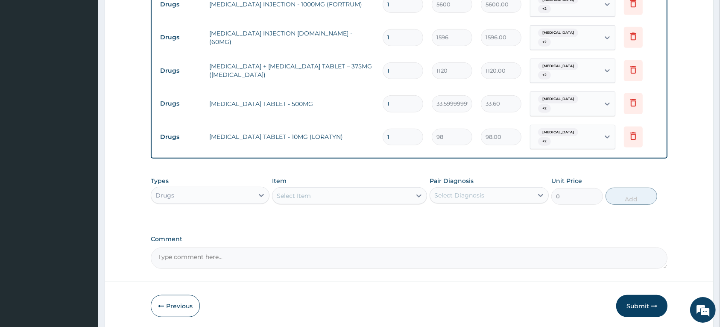
click at [304, 197] on div "Select Item" at bounding box center [294, 195] width 34 height 9
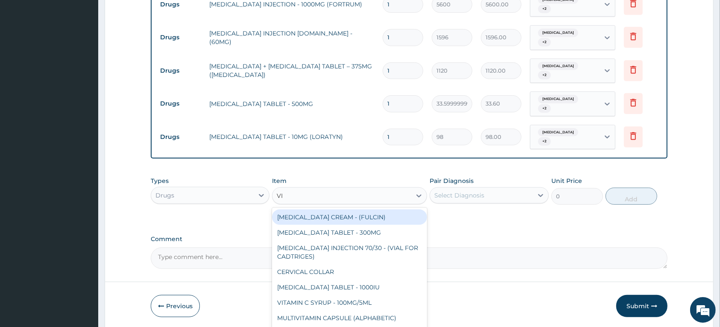
type input "VIT"
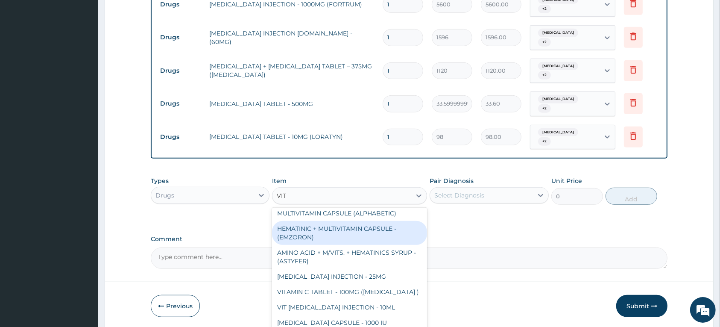
scroll to position [53, 0]
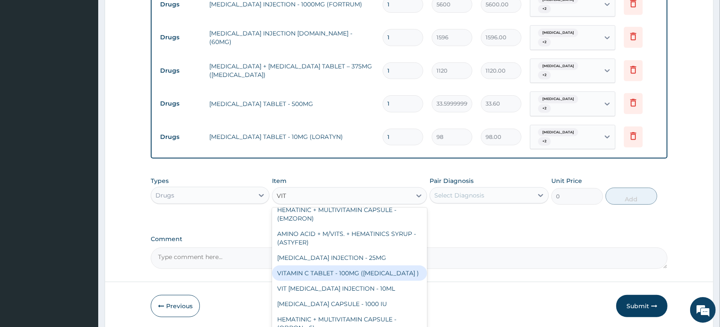
click at [336, 273] on div "VITAMIN C TABLET - 100MG ([MEDICAL_DATA] )" at bounding box center [349, 272] width 155 height 15
type input "16.799999999999997"
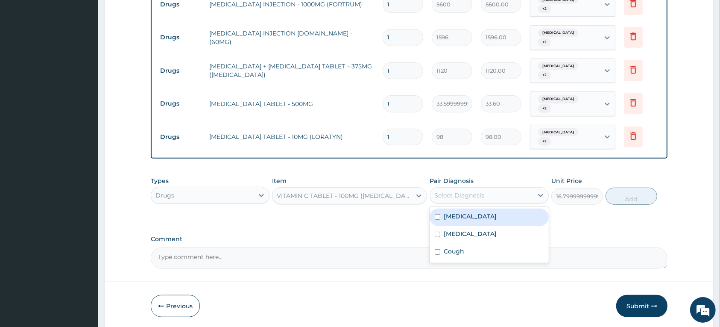
click at [466, 193] on div "Select Diagnosis" at bounding box center [460, 195] width 50 height 9
click at [459, 213] on label "[MEDICAL_DATA]" at bounding box center [470, 216] width 53 height 9
checkbox input "true"
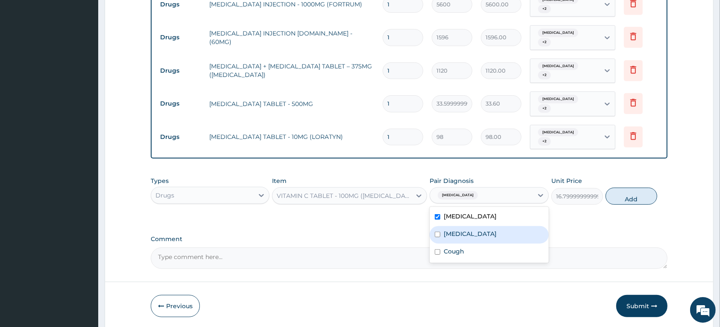
drag, startPoint x: 459, startPoint y: 231, endPoint x: 458, endPoint y: 240, distance: 8.6
click at [459, 233] on label "[MEDICAL_DATA]" at bounding box center [470, 233] width 53 height 9
checkbox input "true"
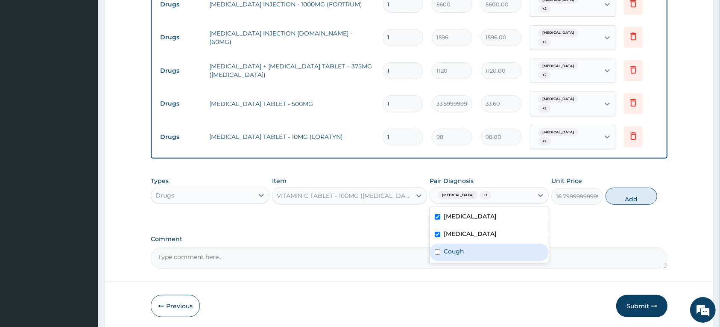
click at [451, 256] on label "Cough" at bounding box center [454, 251] width 21 height 9
checkbox input "true"
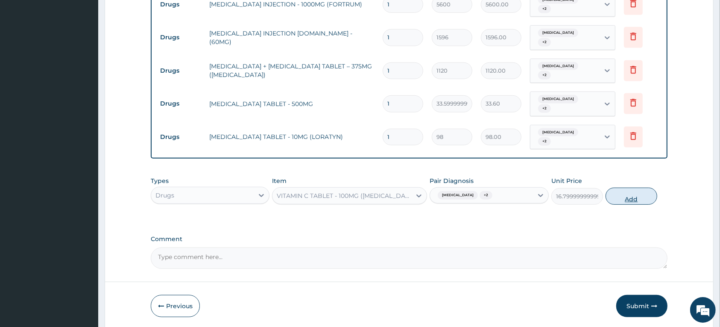
click at [612, 194] on button "Add" at bounding box center [632, 196] width 52 height 17
type input "0"
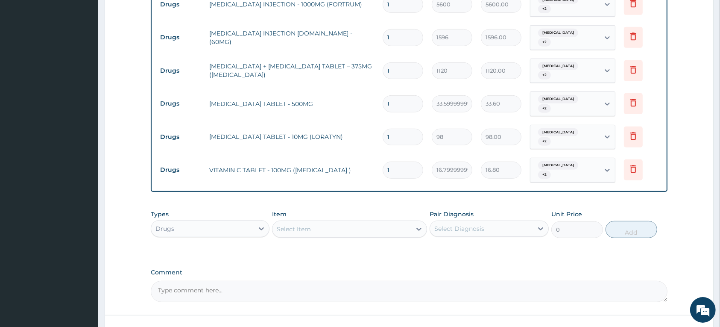
click at [324, 231] on div "Select Item" at bounding box center [342, 229] width 139 height 14
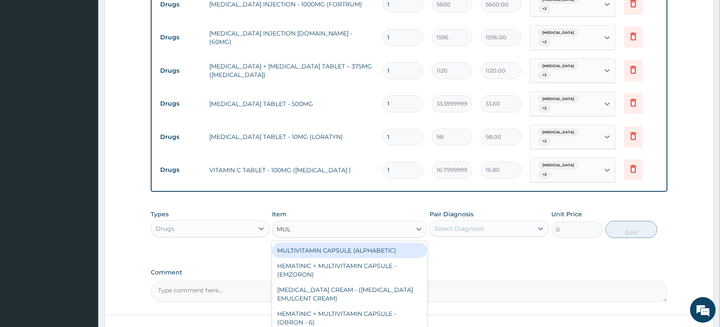
type input "MULT"
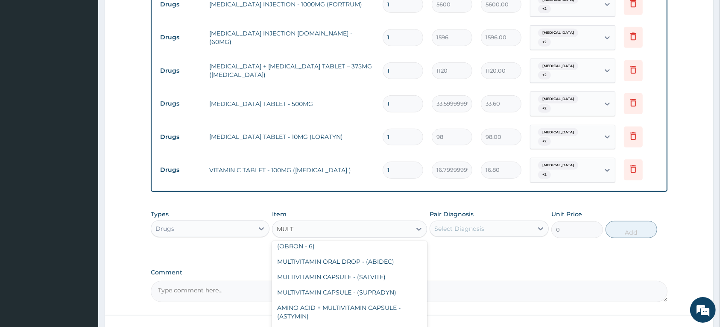
scroll to position [107, 0]
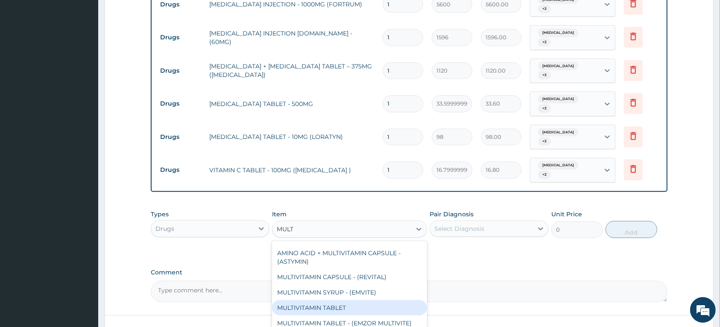
click at [337, 307] on div "MULTIVITAMIN TABLET" at bounding box center [349, 307] width 155 height 15
type input "84"
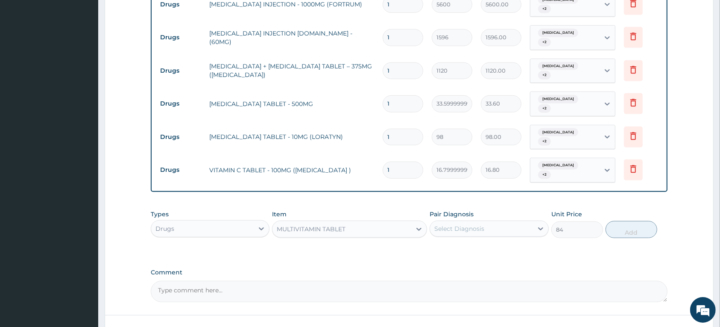
click at [454, 229] on div "Select Diagnosis" at bounding box center [460, 228] width 50 height 9
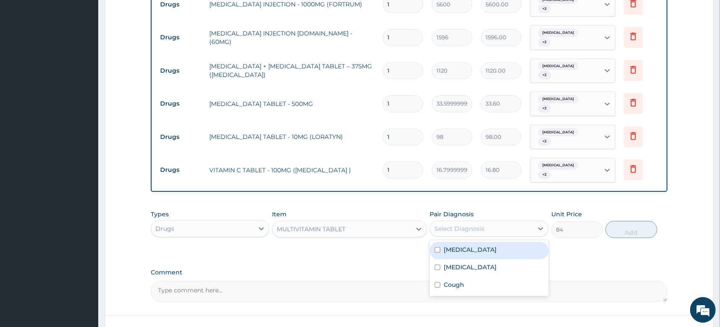
click at [447, 250] on label "[MEDICAL_DATA]" at bounding box center [470, 249] width 53 height 9
checkbox input "true"
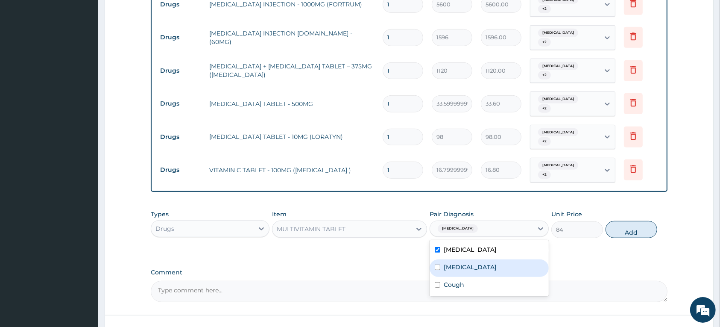
click at [451, 271] on label "[MEDICAL_DATA]" at bounding box center [470, 267] width 53 height 9
checkbox input "true"
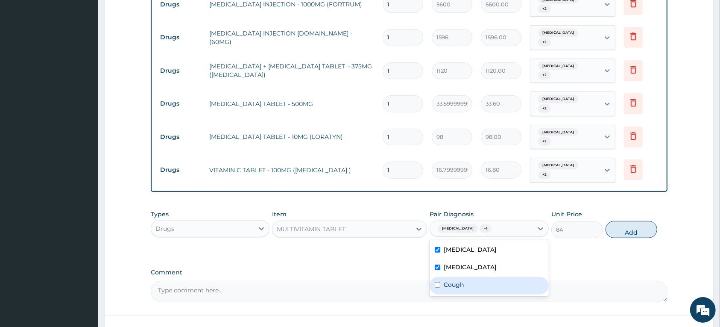
click at [451, 289] on label "Cough" at bounding box center [454, 284] width 21 height 9
checkbox input "true"
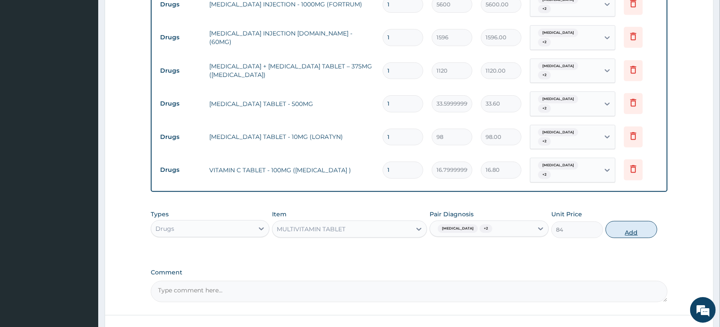
click at [625, 229] on button "Add" at bounding box center [632, 229] width 52 height 17
type input "0"
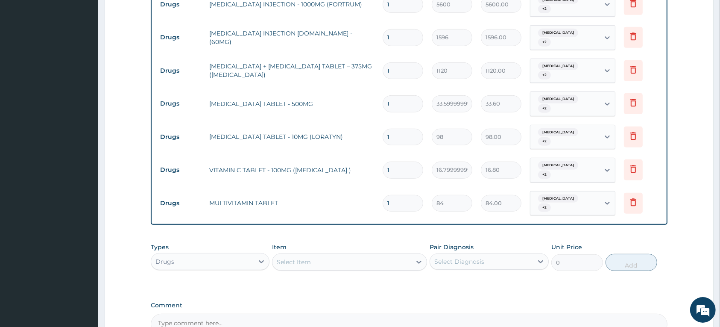
click at [308, 263] on div "Select Item" at bounding box center [294, 262] width 34 height 9
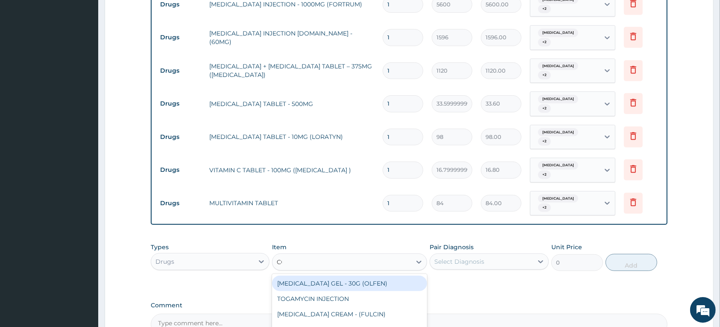
type input "COUG"
drag, startPoint x: 322, startPoint y: 281, endPoint x: 327, endPoint y: 281, distance: 5.1
click at [323, 281] on div "COUGH SYRUP - (EMZOLYN FOR CHILDREN)" at bounding box center [349, 283] width 155 height 15
type input "1120"
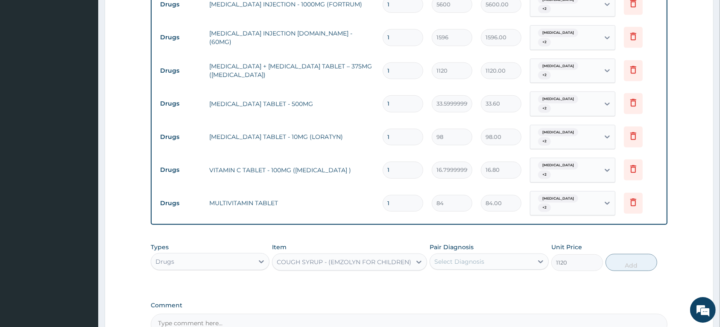
click at [486, 267] on div "Select Diagnosis" at bounding box center [481, 262] width 103 height 14
click at [465, 289] on div "[MEDICAL_DATA]" at bounding box center [489, 284] width 119 height 18
checkbox input "true"
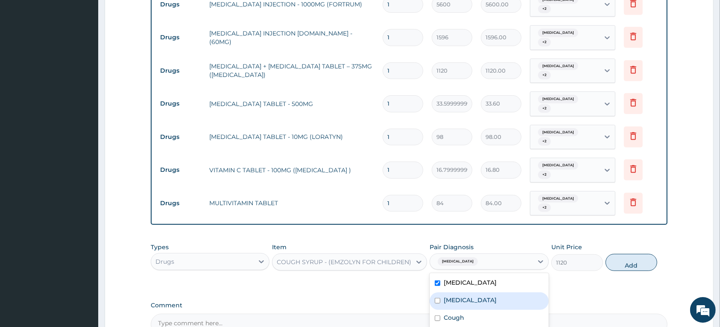
click at [465, 304] on label "[MEDICAL_DATA]" at bounding box center [470, 300] width 53 height 9
checkbox input "true"
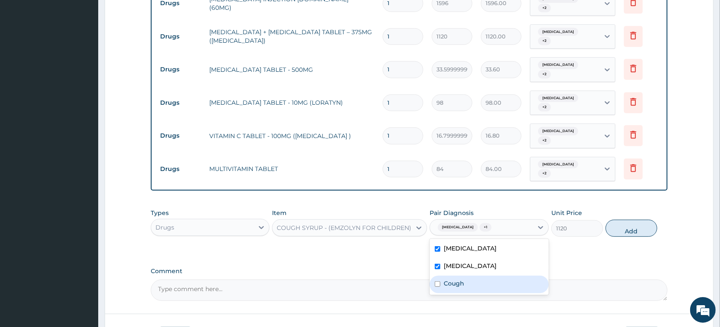
drag, startPoint x: 445, startPoint y: 297, endPoint x: 456, endPoint y: 284, distance: 17.3
click at [446, 288] on label "Cough" at bounding box center [454, 283] width 21 height 9
checkbox input "true"
click at [635, 227] on button "Add" at bounding box center [632, 228] width 52 height 17
type input "0"
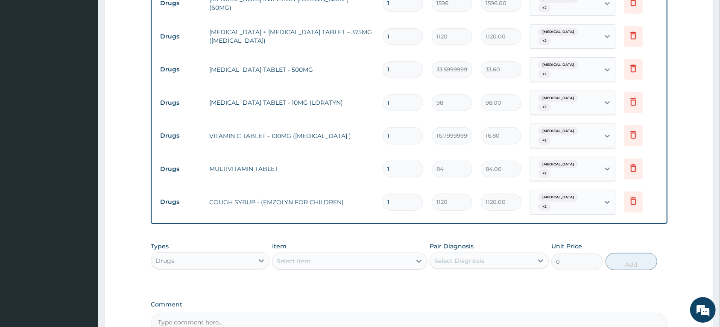
click at [304, 263] on div "Select Item" at bounding box center [294, 261] width 34 height 9
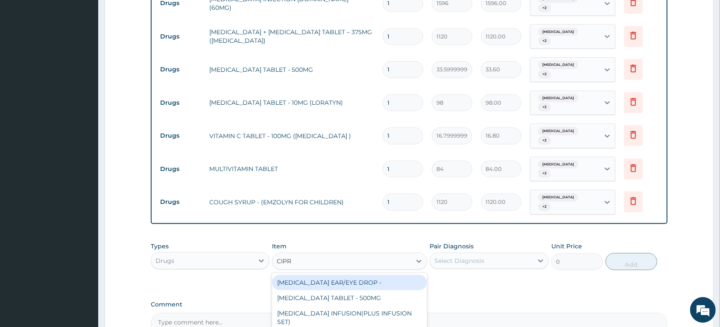
type input "CIPRO"
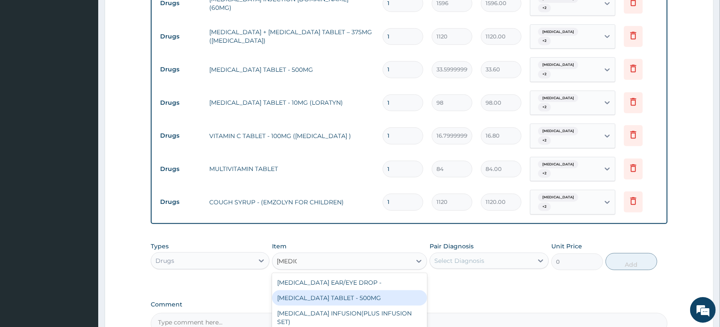
click at [306, 301] on div "[MEDICAL_DATA] TABLET - 500MG" at bounding box center [349, 297] width 155 height 15
type input "196"
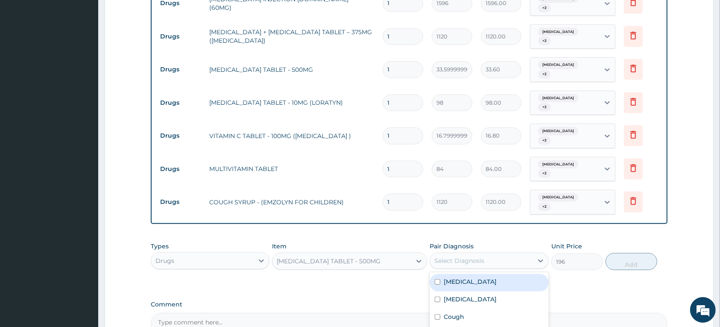
click at [483, 264] on div "Select Diagnosis" at bounding box center [460, 260] width 50 height 9
click at [457, 286] on label "[MEDICAL_DATA]" at bounding box center [470, 281] width 53 height 9
checkbox input "true"
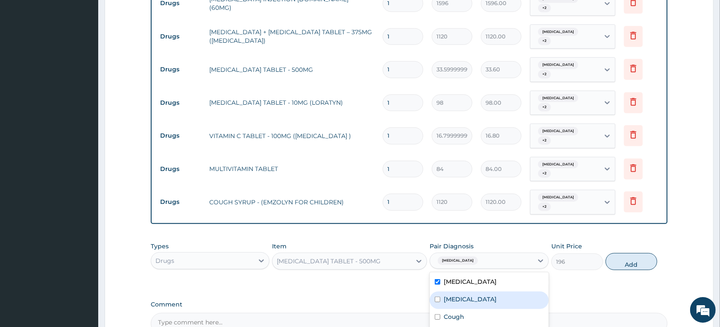
click at [464, 303] on label "[MEDICAL_DATA]" at bounding box center [470, 299] width 53 height 9
checkbox input "true"
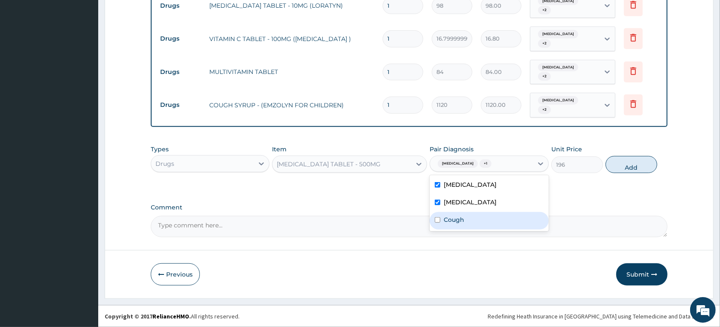
click at [454, 224] on label "Cough" at bounding box center [454, 219] width 21 height 9
checkbox input "true"
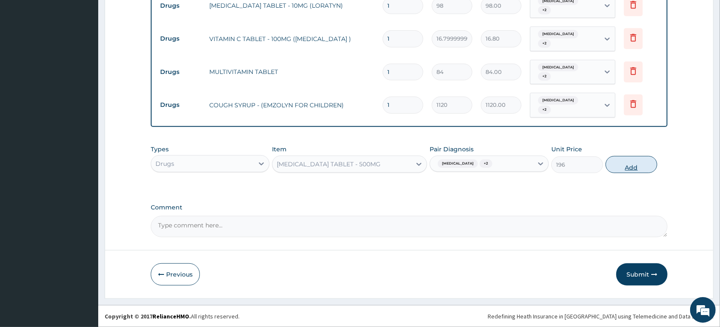
click at [628, 165] on button "Add" at bounding box center [632, 164] width 52 height 17
type input "0"
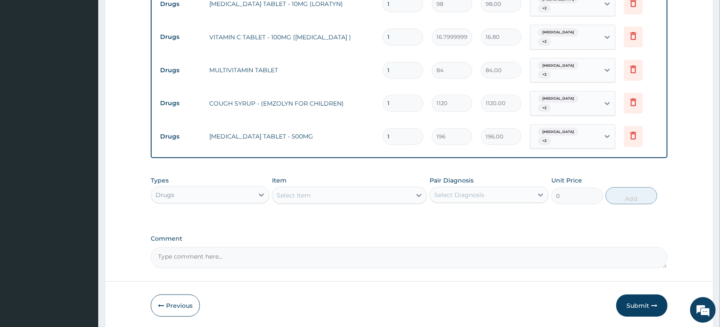
click at [292, 197] on div "Select Item" at bounding box center [294, 195] width 34 height 9
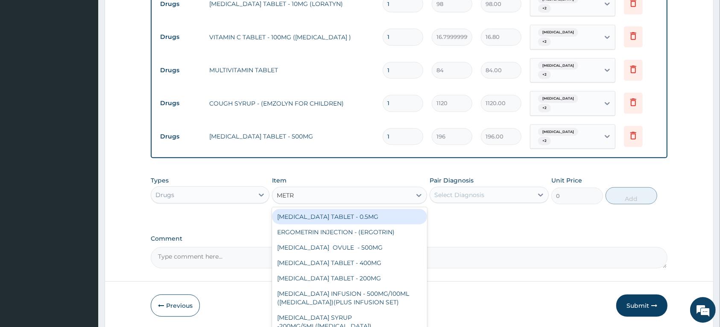
type input "METRO"
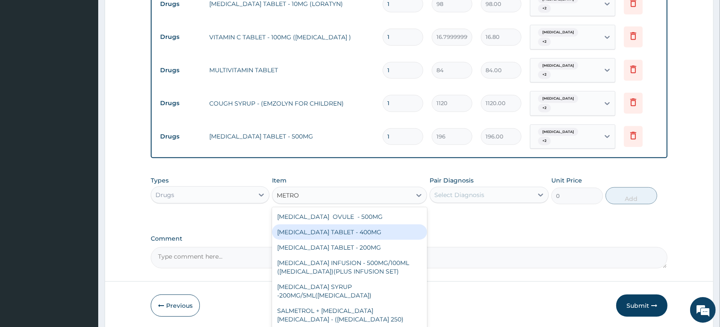
click at [339, 235] on div "[MEDICAL_DATA] TABLET - 400MG" at bounding box center [349, 231] width 155 height 15
type input "84"
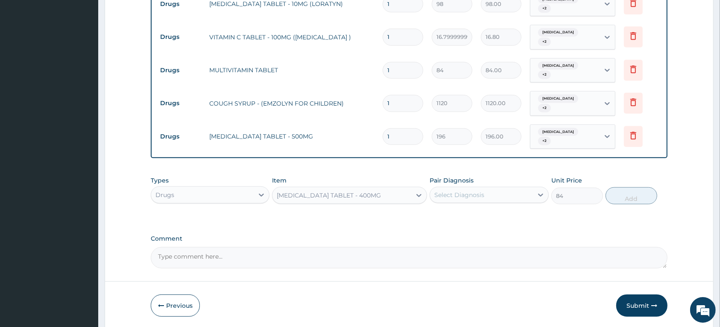
click at [486, 197] on div "Select Diagnosis" at bounding box center [481, 195] width 103 height 14
click at [467, 214] on label "[MEDICAL_DATA]" at bounding box center [470, 216] width 53 height 9
checkbox input "true"
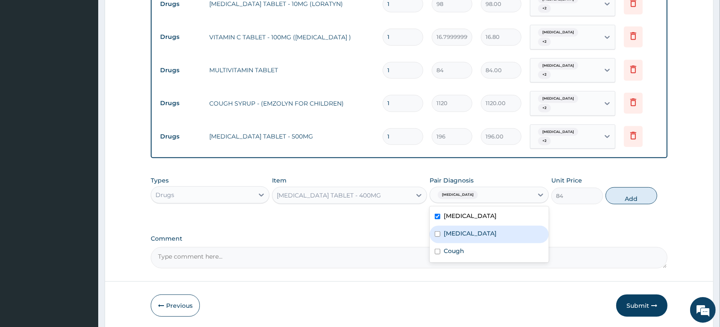
drag, startPoint x: 462, startPoint y: 237, endPoint x: 452, endPoint y: 255, distance: 20.5
click at [461, 238] on label "[MEDICAL_DATA]" at bounding box center [470, 233] width 53 height 9
checkbox input "true"
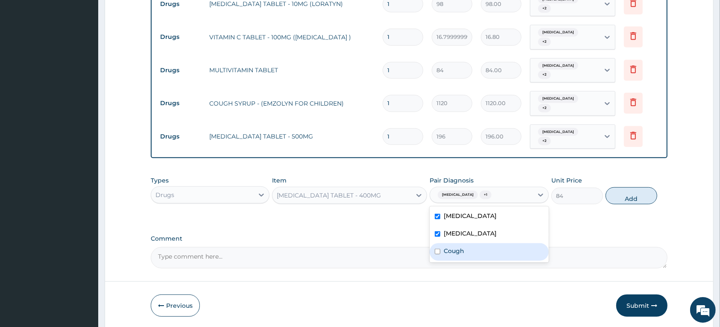
click at [452, 255] on div "Cough" at bounding box center [489, 252] width 119 height 18
checkbox input "true"
click at [632, 199] on button "Add" at bounding box center [632, 195] width 52 height 17
type input "0"
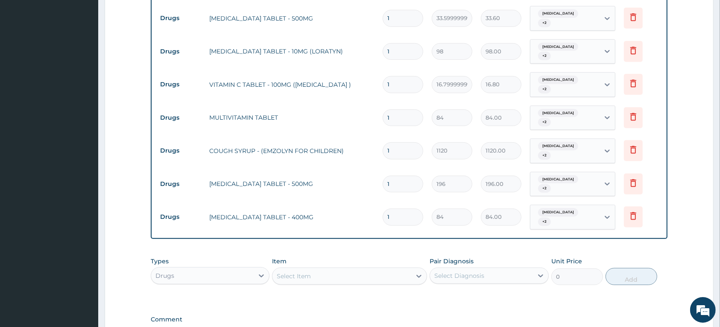
scroll to position [326, 0]
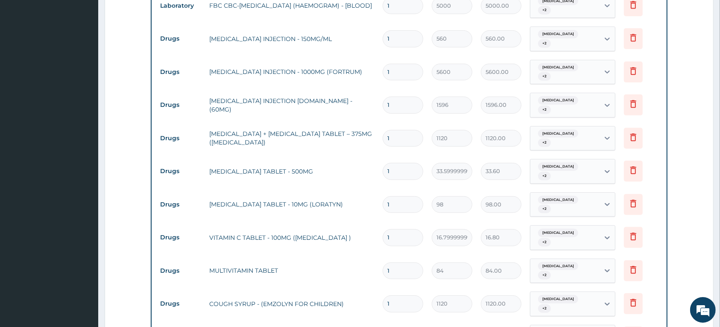
click at [402, 73] on input "1" at bounding box center [403, 72] width 41 height 17
click at [397, 41] on input "1" at bounding box center [403, 38] width 41 height 17
type input "0.00"
type input "4"
type input "2240.00"
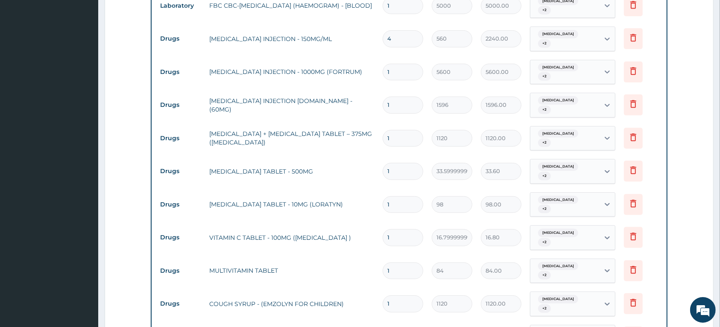
scroll to position [272, 0]
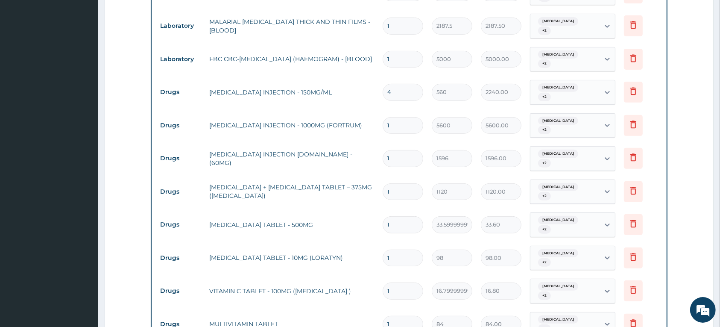
type input "4"
click at [400, 124] on input "1" at bounding box center [403, 125] width 41 height 17
type input "0.00"
type input "2"
type input "11200.00"
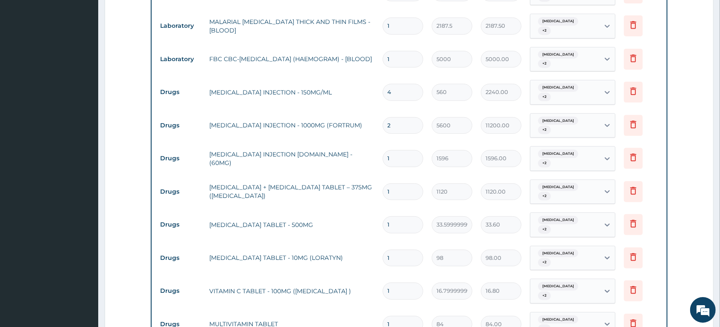
type input "2"
click at [400, 156] on input "1" at bounding box center [403, 158] width 41 height 17
type input "0.00"
type input "3"
type input "4788.00"
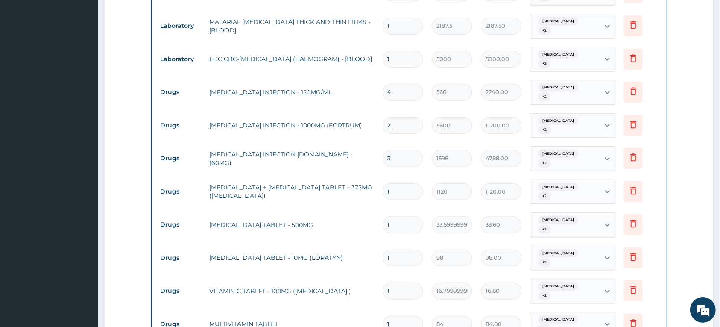
type input "3"
click at [403, 194] on input "1" at bounding box center [403, 191] width 41 height 17
type input "14"
type input "15680.00"
type input "14"
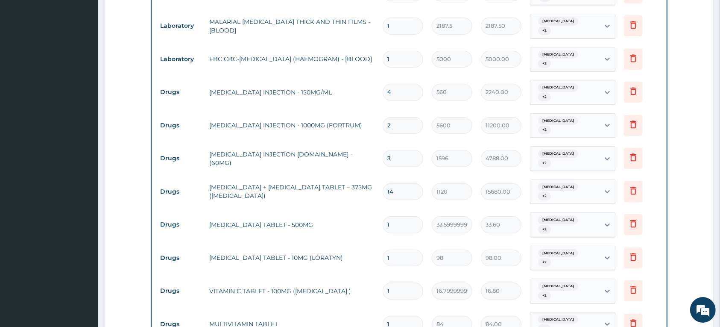
click at [406, 226] on input "1" at bounding box center [403, 224] width 41 height 17
type input "18"
type input "604.80"
type input "18"
click at [404, 255] on input "1" at bounding box center [403, 258] width 41 height 17
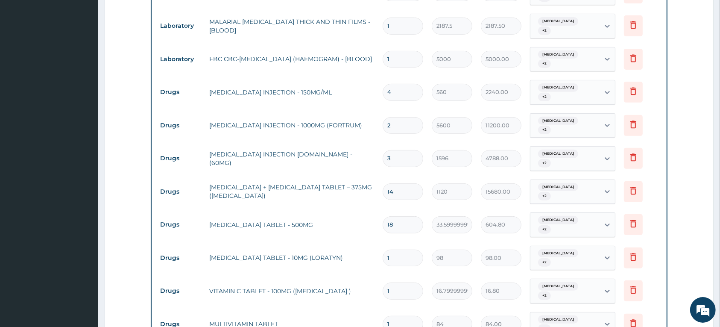
type input "10"
type input "980.00"
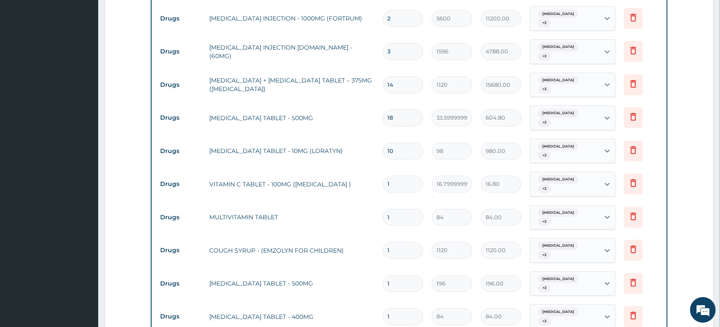
type input "10"
click at [399, 185] on input "1" at bounding box center [403, 184] width 41 height 17
type input "0.00"
type input "2"
type input "33.60"
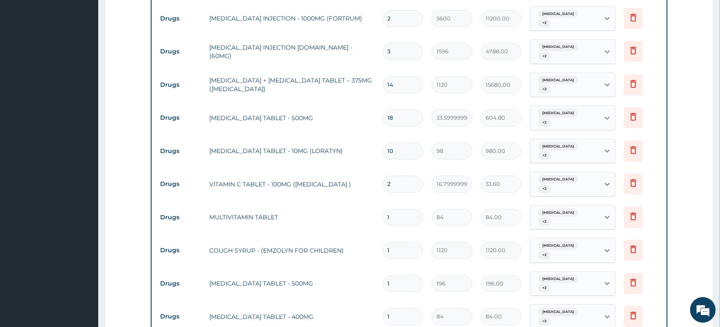
type input "20"
type input "336.00"
type input "20"
click at [403, 226] on input "1" at bounding box center [403, 217] width 41 height 17
type input "0.00"
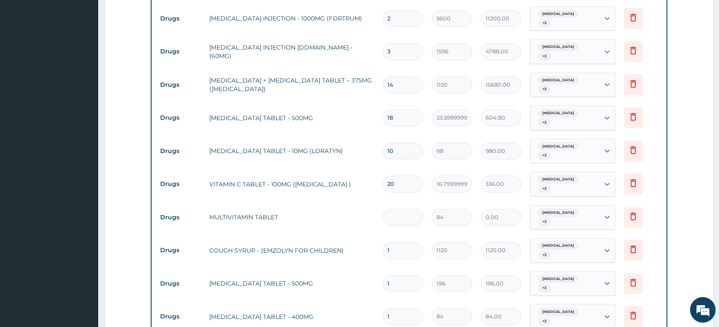
type input "2"
type input "168.00"
type input "20"
type input "1680.00"
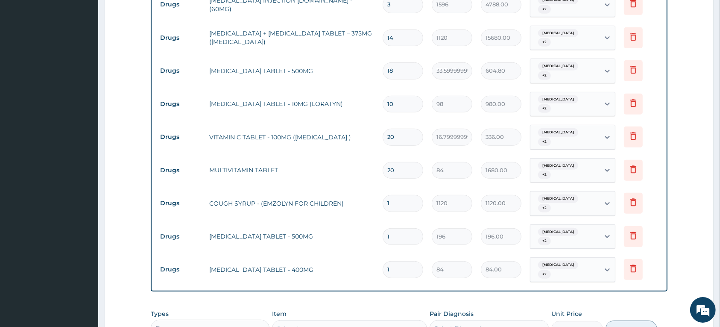
scroll to position [432, 0]
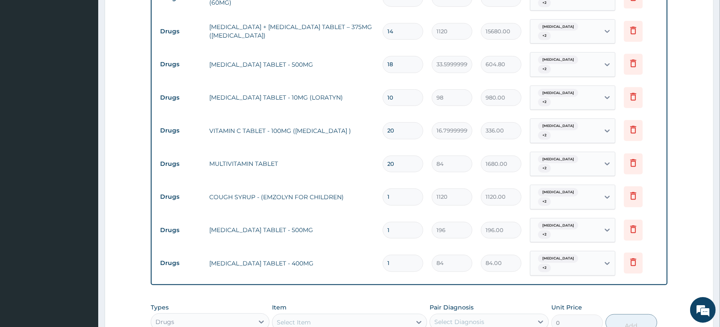
type input "20"
click at [396, 235] on input "1" at bounding box center [403, 230] width 41 height 17
type input "10"
type input "1960.00"
type input "10"
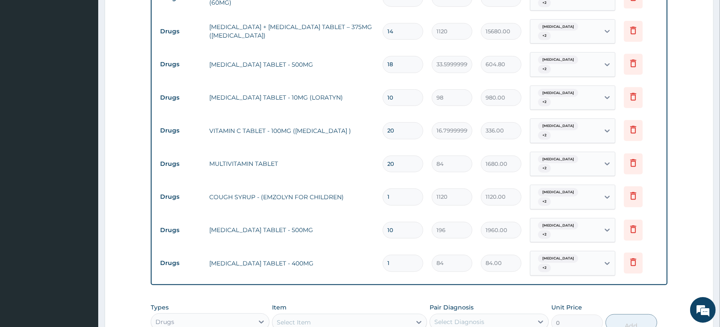
click at [409, 271] on input "1" at bounding box center [403, 263] width 41 height 17
type input "14"
type input "1176.00"
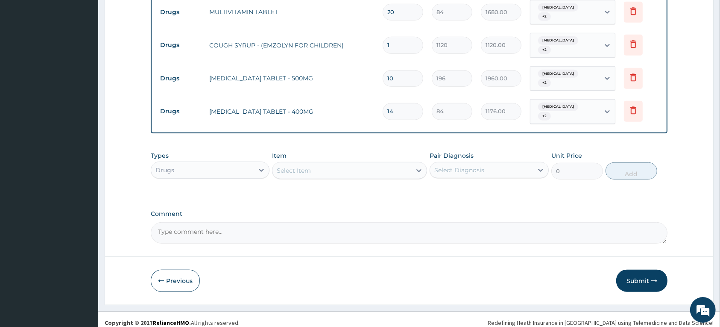
scroll to position [593, 0]
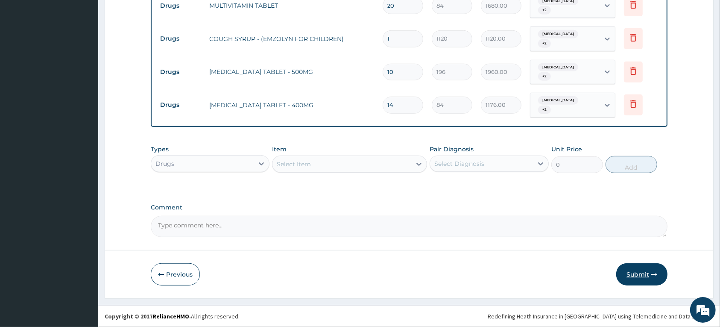
type input "14"
click at [647, 274] on button "Submit" at bounding box center [642, 274] width 51 height 22
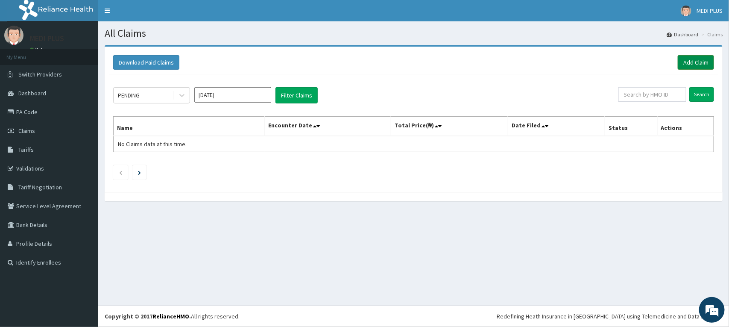
click at [689, 62] on link "Add Claim" at bounding box center [696, 62] width 36 height 15
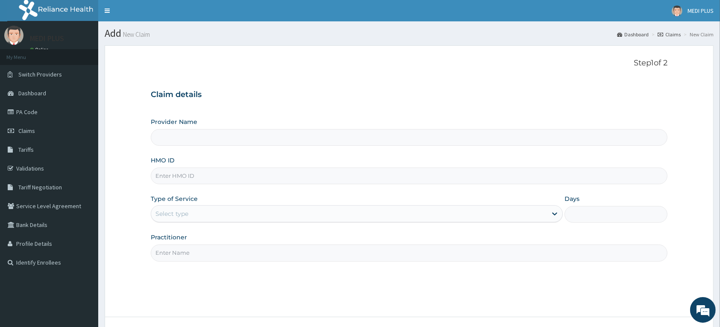
type input "MEDIPLUS PREMIER HOSPITAL"
click at [203, 178] on input "HMO ID" at bounding box center [409, 176] width 517 height 17
type input "PRN/10176/A"
click at [217, 212] on div "Select type" at bounding box center [349, 214] width 396 height 14
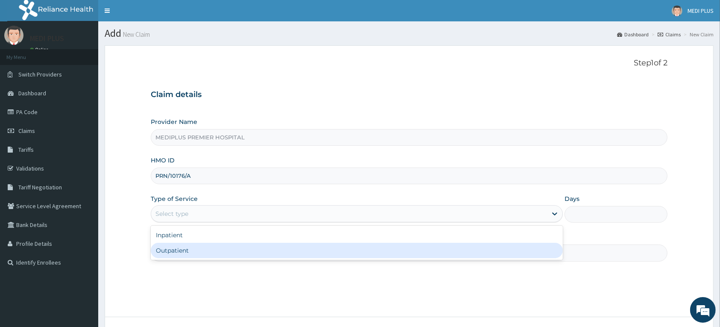
click at [186, 246] on div "Outpatient" at bounding box center [357, 250] width 412 height 15
type input "1"
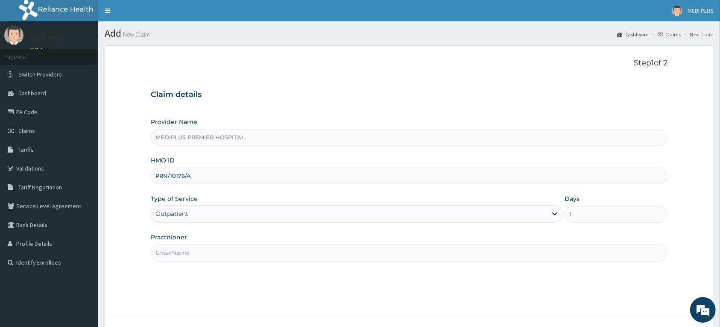
click at [187, 256] on input "Practitioner" at bounding box center [409, 252] width 517 height 17
type input "[PERSON_NAME] , [PERSON_NAME]"
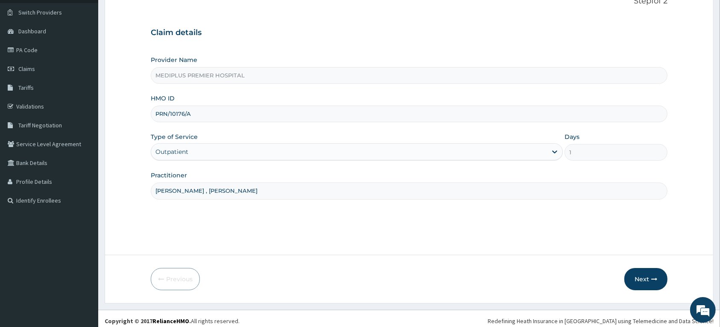
scroll to position [67, 0]
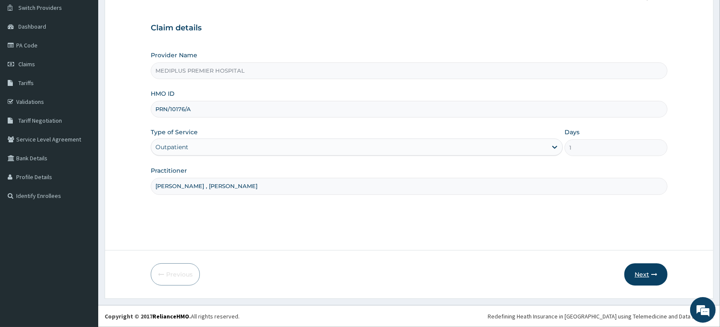
click at [635, 274] on button "Next" at bounding box center [646, 274] width 43 height 22
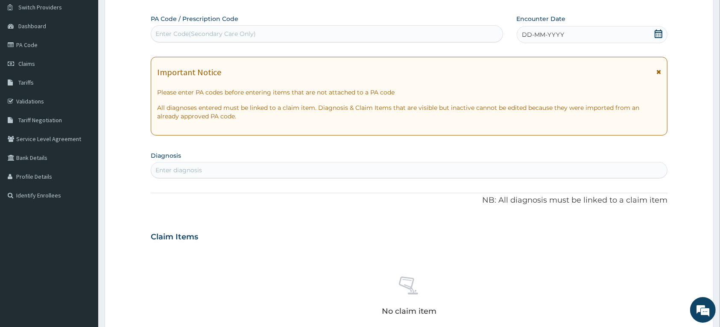
click at [661, 33] on icon at bounding box center [659, 33] width 9 height 9
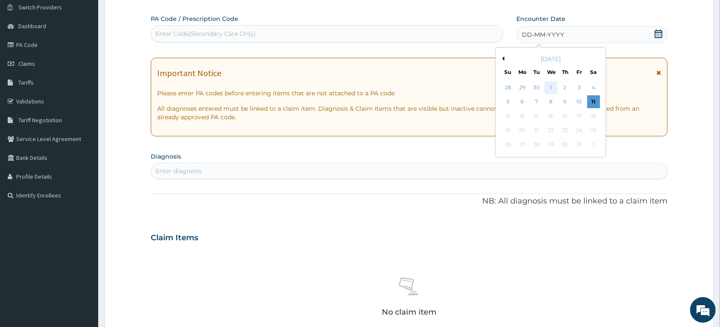
click at [550, 88] on div "1" at bounding box center [550, 87] width 13 height 13
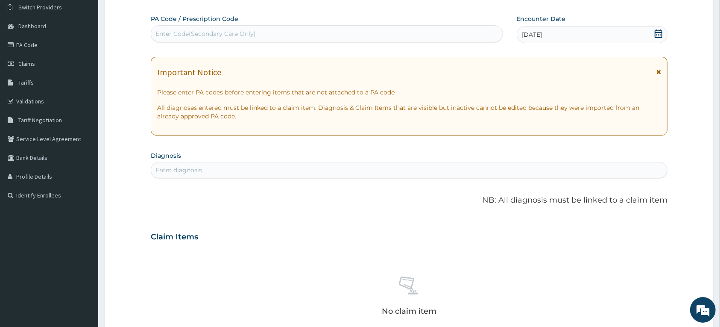
click at [659, 71] on icon at bounding box center [659, 72] width 5 height 6
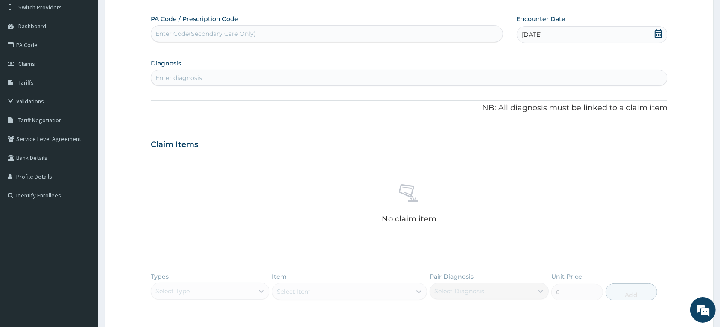
click at [227, 76] on div "Enter diagnosis" at bounding box center [409, 78] width 516 height 14
type input "A"
type input "S"
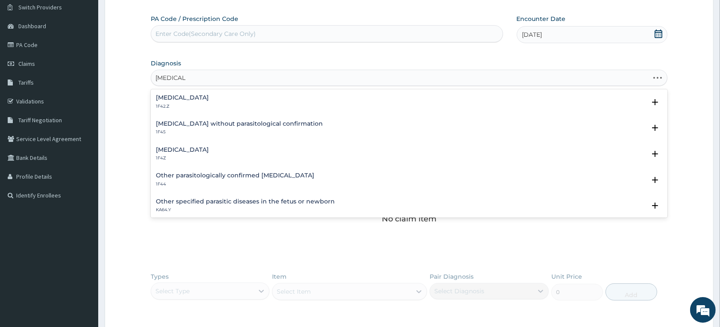
type input "[MEDICAL_DATA]"
click at [174, 156] on p "1F4Z" at bounding box center [182, 158] width 53 height 6
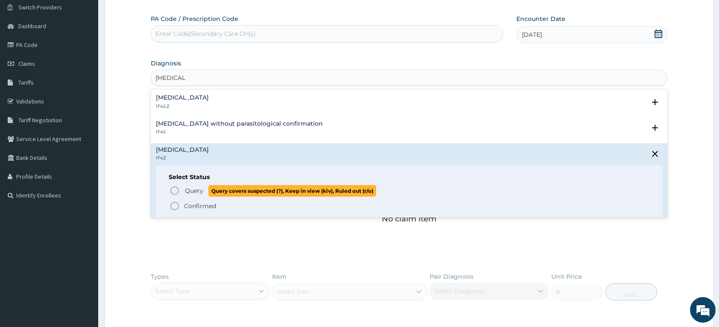
click at [175, 187] on circle "status option query" at bounding box center [175, 191] width 8 height 8
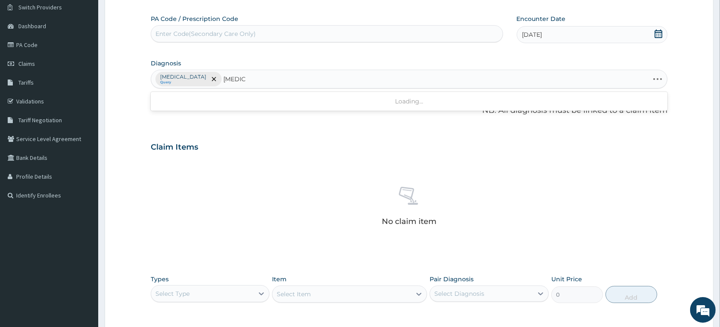
type input "TONSILL"
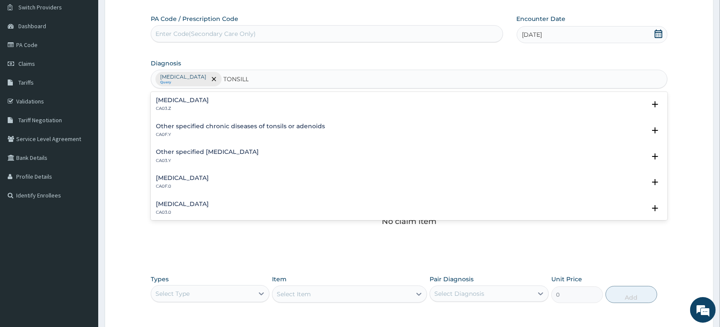
click at [199, 104] on div "[MEDICAL_DATA] CA03.Z" at bounding box center [182, 104] width 53 height 15
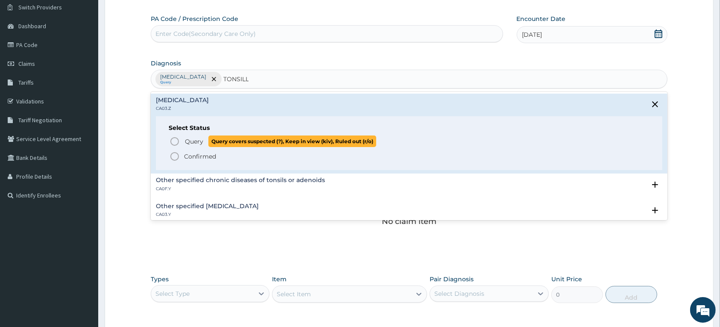
click at [170, 140] on icon "status option query" at bounding box center [175, 141] width 10 height 10
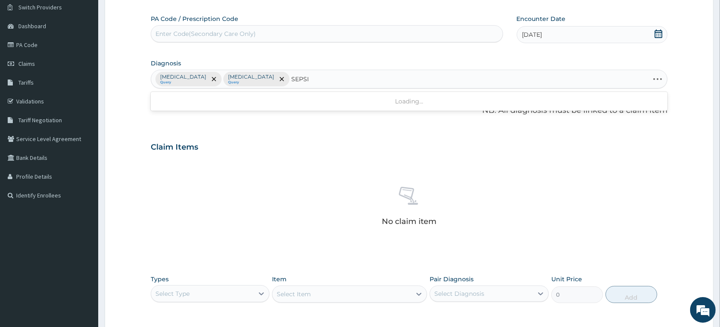
type input "[MEDICAL_DATA]"
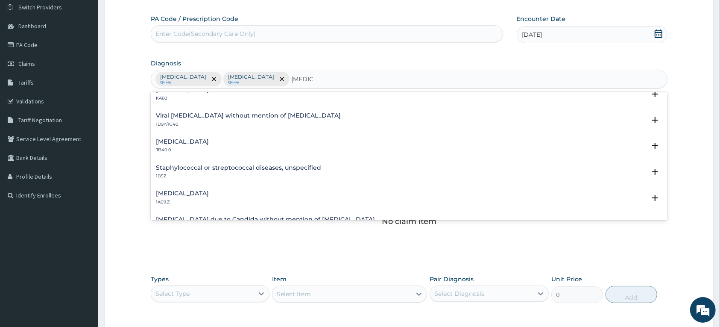
scroll to position [53, 0]
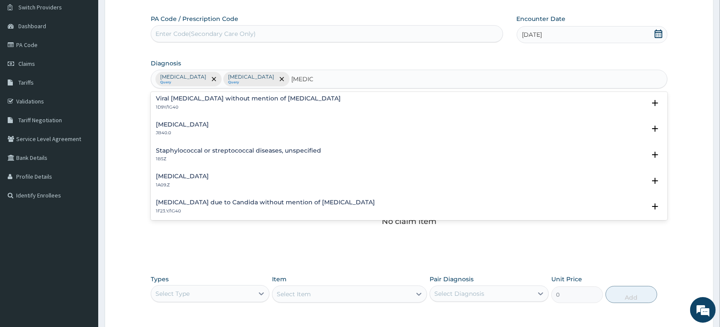
click at [189, 177] on h4 "Salmonella infection, unspecified" at bounding box center [182, 176] width 53 height 6
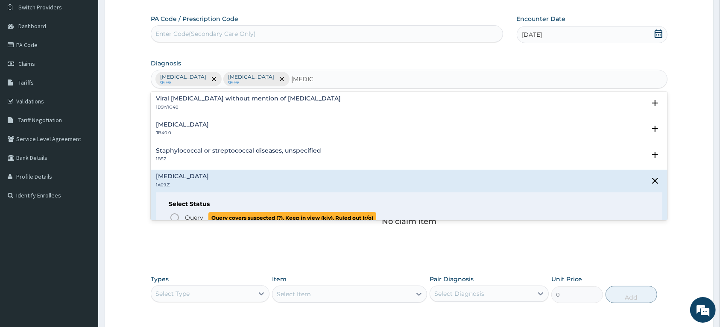
click at [178, 217] on icon "status option query" at bounding box center [175, 217] width 10 height 10
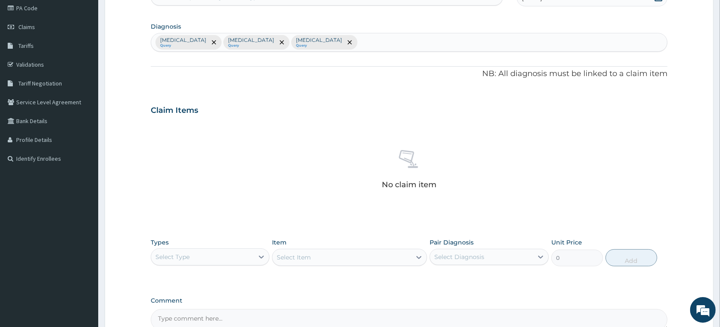
scroll to position [174, 0]
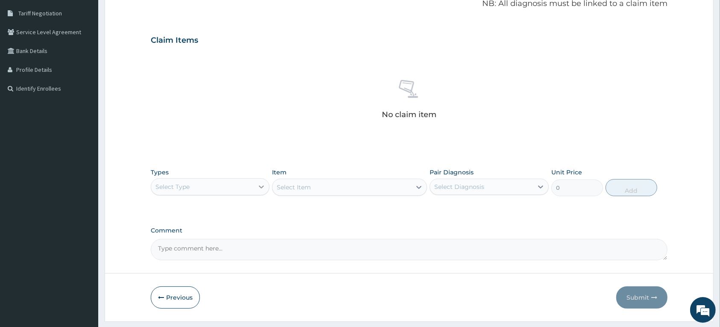
click at [260, 184] on icon at bounding box center [261, 186] width 9 height 9
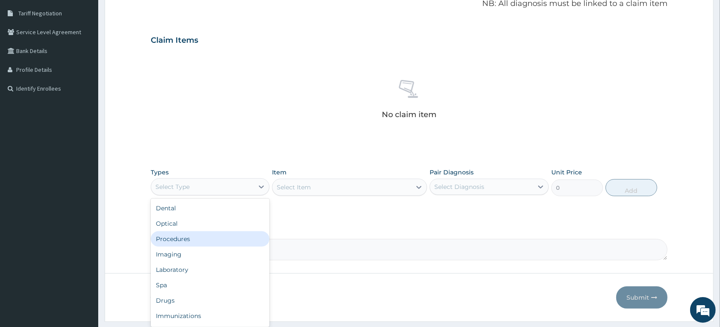
click at [176, 241] on div "Procedures" at bounding box center [210, 238] width 119 height 15
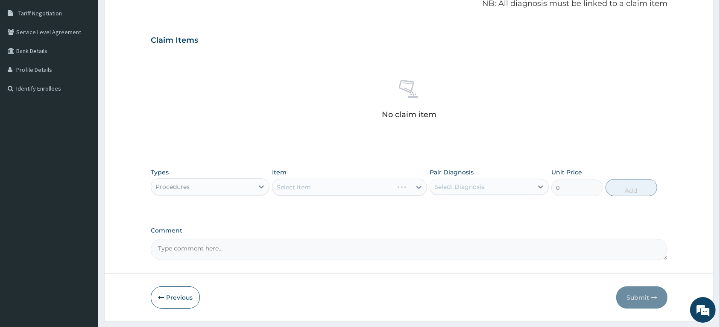
click at [304, 182] on div "Select Item" at bounding box center [349, 187] width 155 height 17
click at [304, 187] on div "Select Item" at bounding box center [349, 187] width 155 height 17
click at [293, 189] on div "Select Item" at bounding box center [349, 187] width 155 height 17
click at [293, 189] on div "Select Item" at bounding box center [294, 187] width 34 height 9
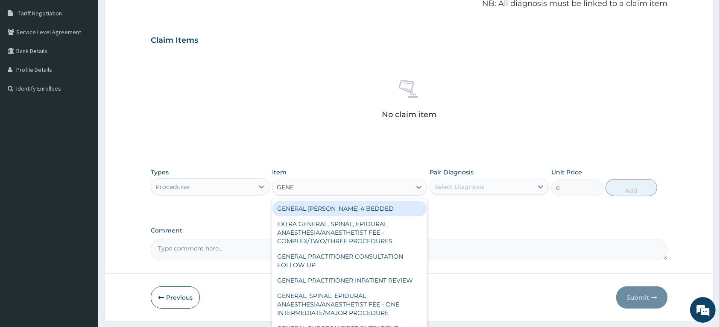
type input "GENER"
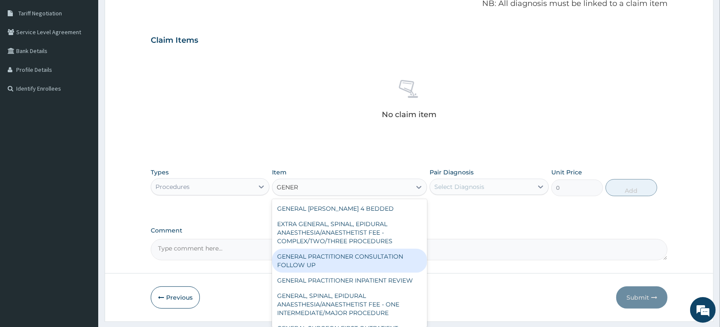
scroll to position [53, 0]
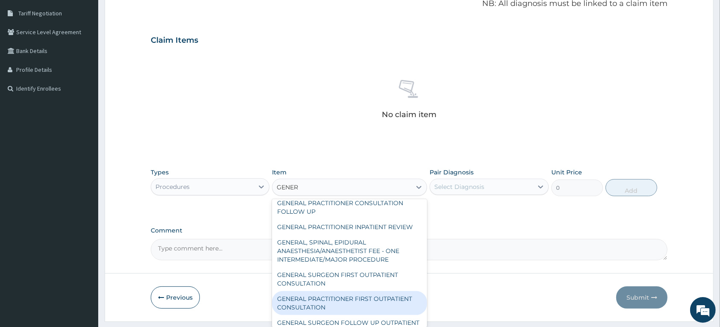
click at [344, 306] on div "GENERAL PRACTITIONER FIRST OUTPATIENT CONSULTATION" at bounding box center [349, 303] width 155 height 24
type input "3750"
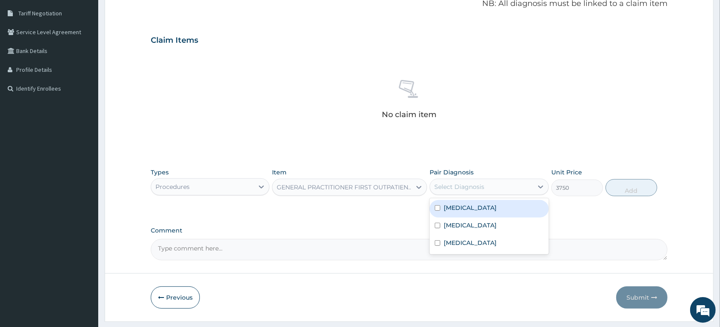
click at [452, 191] on div "Select Diagnosis" at bounding box center [481, 187] width 103 height 14
drag, startPoint x: 451, startPoint y: 212, endPoint x: 455, endPoint y: 232, distance: 20.1
click at [450, 212] on div "[MEDICAL_DATA]" at bounding box center [489, 209] width 119 height 18
checkbox input "true"
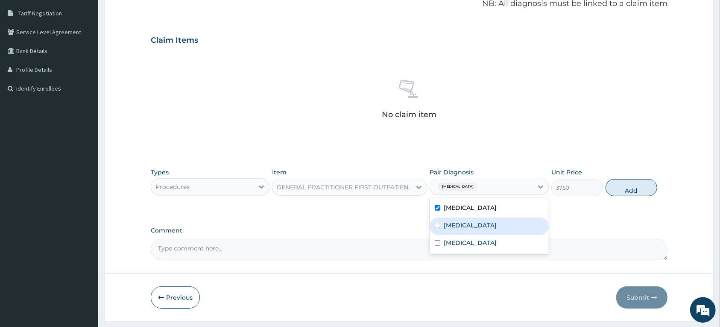
drag, startPoint x: 455, startPoint y: 232, endPoint x: 456, endPoint y: 237, distance: 5.6
click at [456, 232] on div "[MEDICAL_DATA]" at bounding box center [489, 227] width 119 height 18
checkbox input "true"
drag, startPoint x: 457, startPoint y: 239, endPoint x: 460, endPoint y: 245, distance: 6.1
click at [457, 240] on label "[MEDICAL_DATA]" at bounding box center [470, 242] width 53 height 9
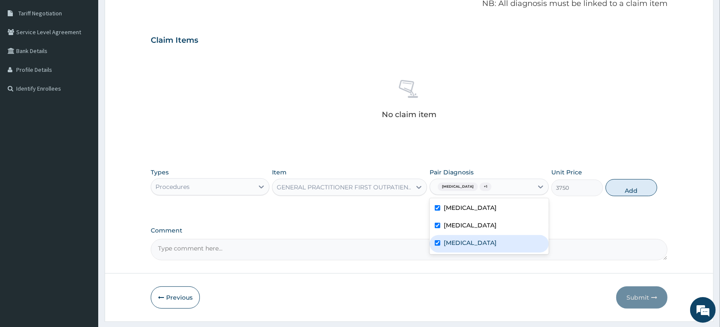
checkbox input "true"
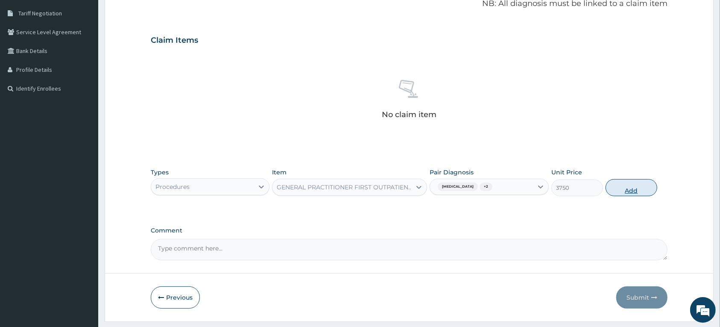
click at [609, 189] on button "Add" at bounding box center [632, 187] width 52 height 17
type input "0"
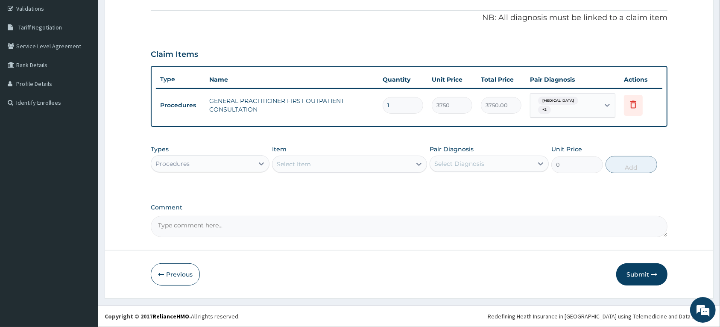
scroll to position [159, 0]
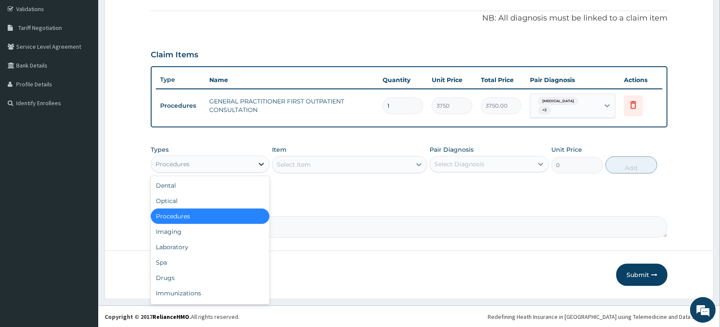
click at [260, 162] on icon at bounding box center [261, 164] width 9 height 9
click at [195, 251] on div "Laboratory" at bounding box center [210, 246] width 119 height 15
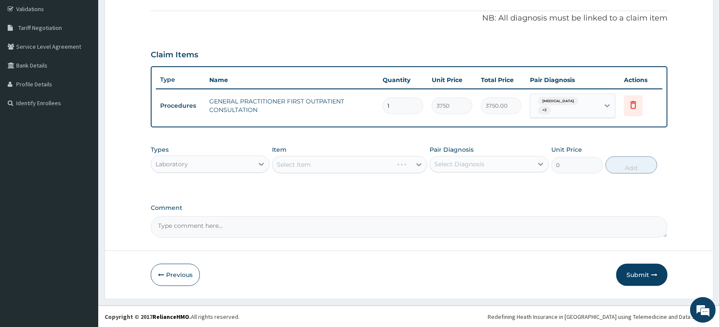
click at [296, 163] on div "Select Item" at bounding box center [349, 164] width 155 height 17
click at [293, 163] on div "Select Item" at bounding box center [294, 164] width 34 height 9
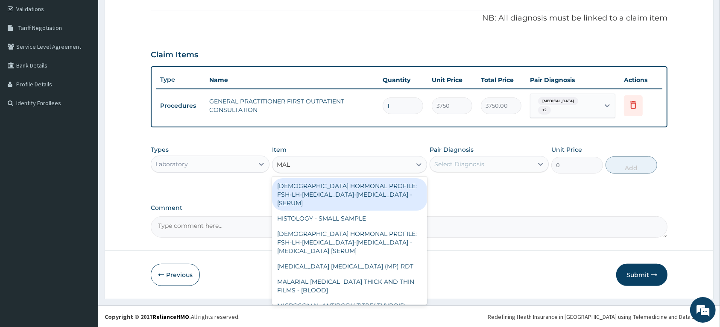
type input "MALA"
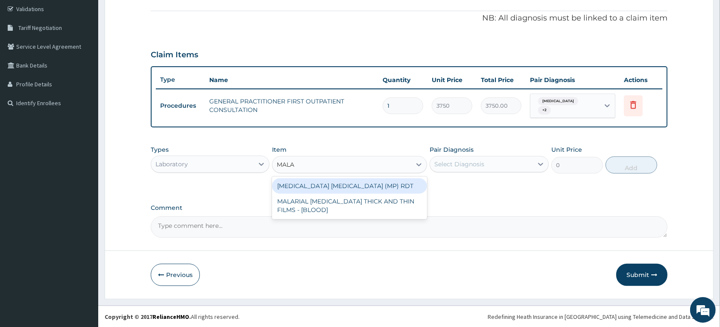
scroll to position [106, 0]
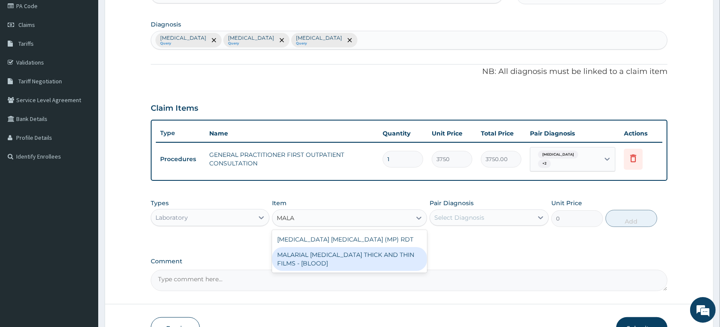
click at [308, 268] on div "MALARIAL [MEDICAL_DATA] THICK AND THIN FILMS - [BLOOD]" at bounding box center [349, 259] width 155 height 24
type input "2187.5"
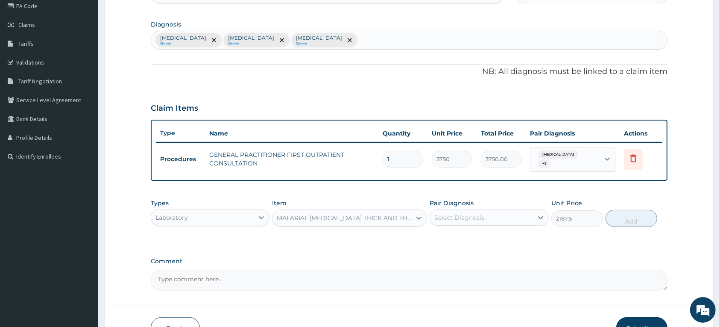
drag, startPoint x: 447, startPoint y: 217, endPoint x: 453, endPoint y: 227, distance: 12.1
click at [447, 217] on div "Select Diagnosis" at bounding box center [460, 217] width 50 height 9
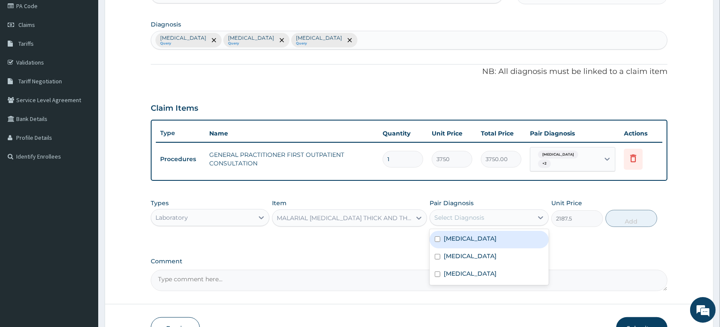
drag, startPoint x: 456, startPoint y: 236, endPoint x: 468, endPoint y: 258, distance: 25.1
click at [458, 240] on label "[MEDICAL_DATA]" at bounding box center [470, 238] width 53 height 9
checkbox input "true"
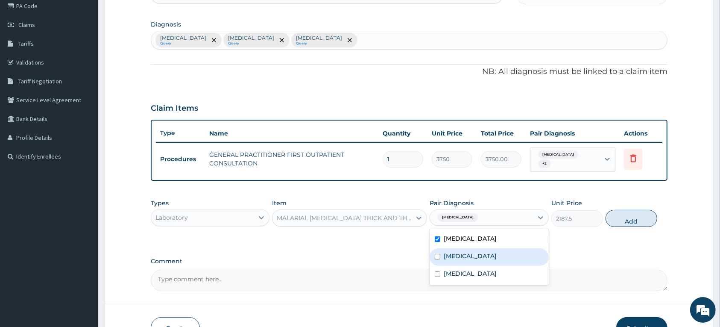
drag, startPoint x: 468, startPoint y: 259, endPoint x: 473, endPoint y: 269, distance: 11.7
click at [468, 259] on label "[MEDICAL_DATA]" at bounding box center [470, 256] width 53 height 9
checkbox input "true"
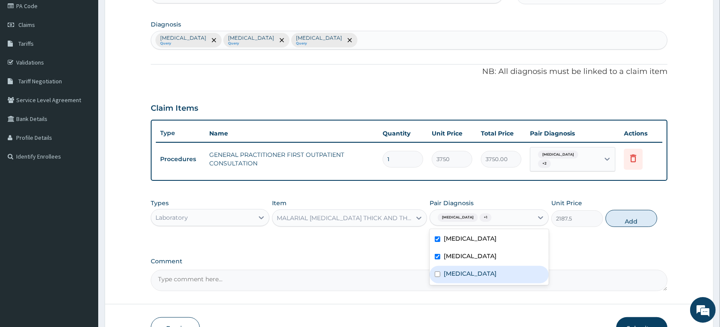
drag, startPoint x: 474, startPoint y: 278, endPoint x: 550, endPoint y: 250, distance: 80.6
click at [476, 278] on label "[MEDICAL_DATA]" at bounding box center [470, 273] width 53 height 9
checkbox input "true"
click at [620, 218] on button "Add" at bounding box center [632, 218] width 52 height 17
type input "0"
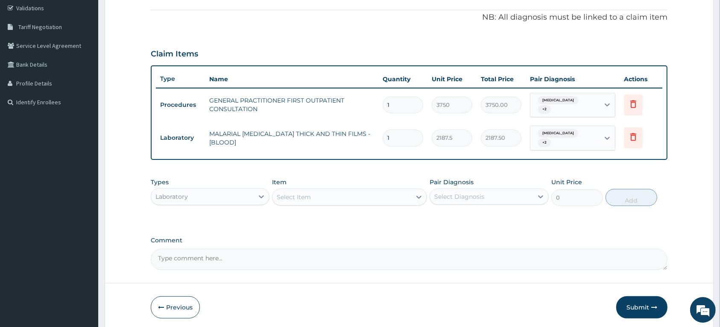
scroll to position [193, 0]
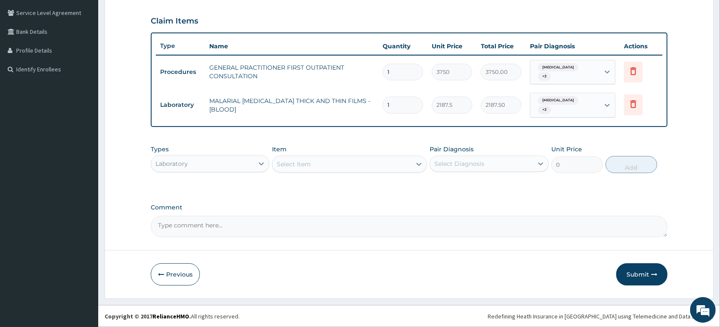
click at [292, 163] on div "Select Item" at bounding box center [294, 164] width 34 height 9
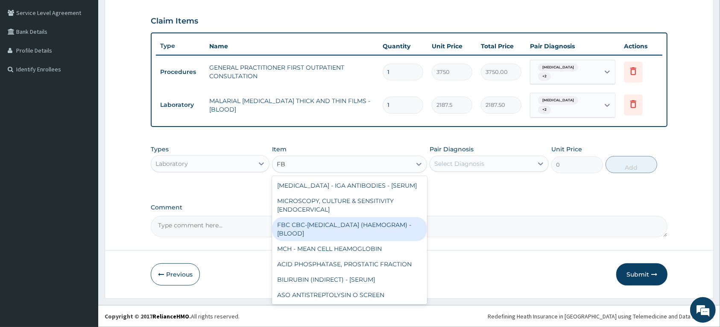
type input "F"
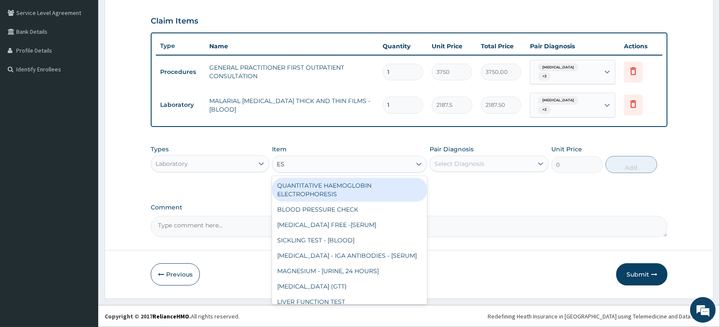
type input "ESR"
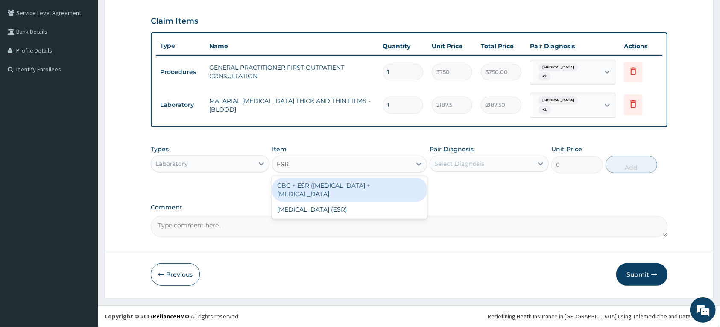
click at [336, 191] on div "CBC + ESR ([MEDICAL_DATA] + [MEDICAL_DATA]" at bounding box center [349, 190] width 155 height 24
type input "5625"
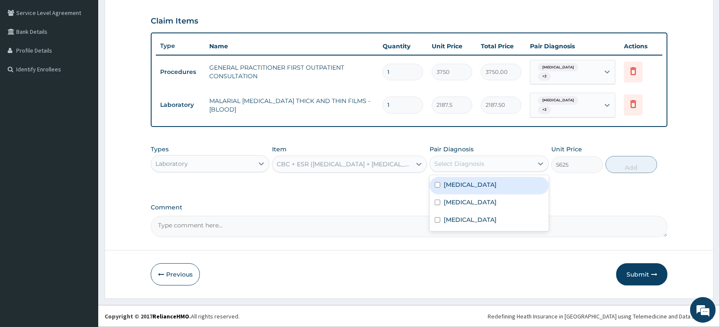
click at [484, 167] on div "Select Diagnosis" at bounding box center [481, 164] width 103 height 14
click at [471, 191] on div "[MEDICAL_DATA]" at bounding box center [489, 186] width 119 height 18
checkbox input "true"
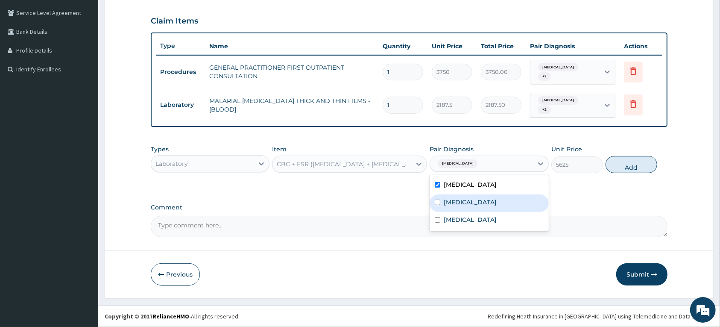
drag, startPoint x: 473, startPoint y: 201, endPoint x: 473, endPoint y: 215, distance: 13.3
click at [473, 202] on label "[MEDICAL_DATA]" at bounding box center [470, 202] width 53 height 9
checkbox input "true"
click at [474, 216] on label "[MEDICAL_DATA]" at bounding box center [470, 219] width 53 height 9
checkbox input "true"
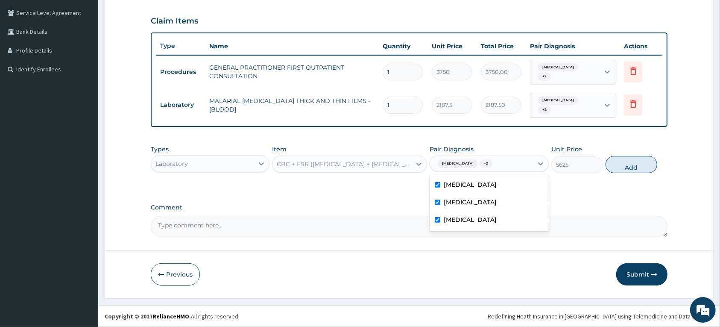
click at [620, 161] on button "Add" at bounding box center [632, 164] width 52 height 17
type input "0"
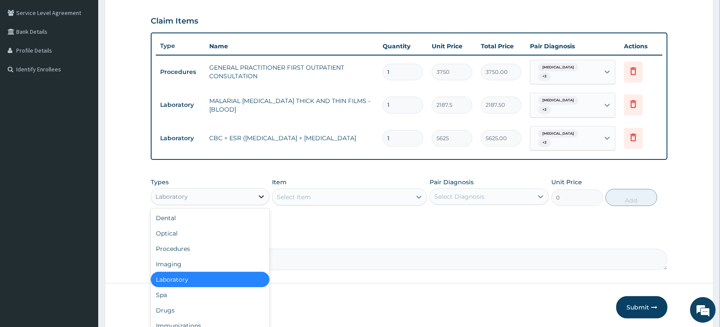
click at [255, 196] on div at bounding box center [261, 196] width 15 height 15
click at [298, 196] on div "Select Item" at bounding box center [294, 197] width 34 height 9
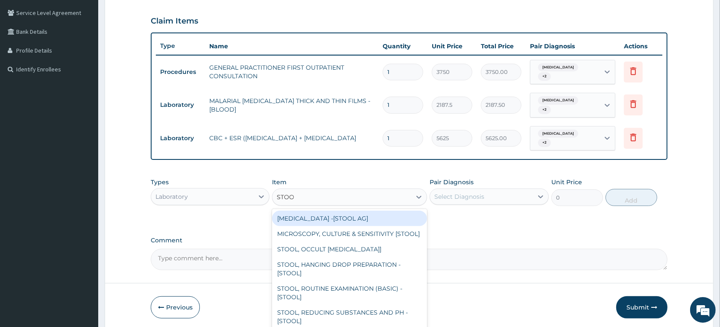
type input "STOOL"
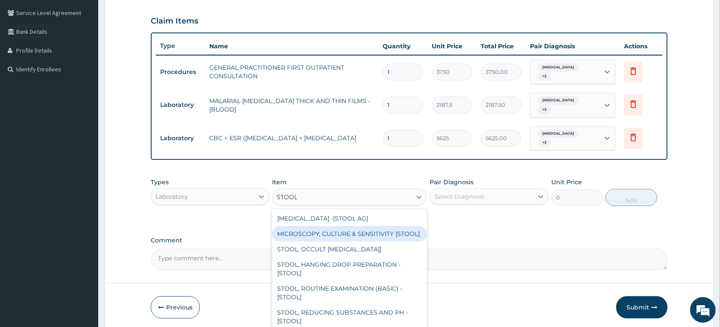
click at [310, 235] on div "MICROSCOPY, CULTURE & SENSITIVITY [STOOL]" at bounding box center [349, 233] width 155 height 15
type input "5000"
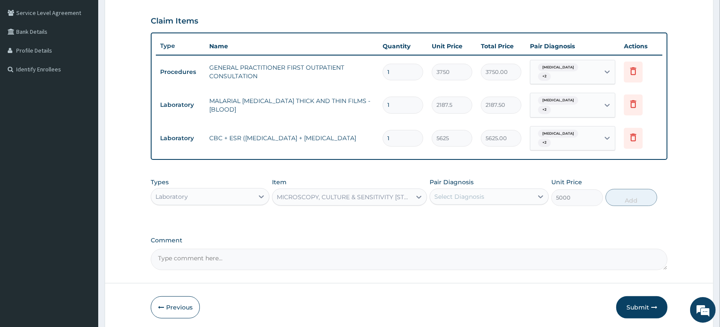
click at [501, 193] on div "Select Diagnosis" at bounding box center [481, 197] width 103 height 14
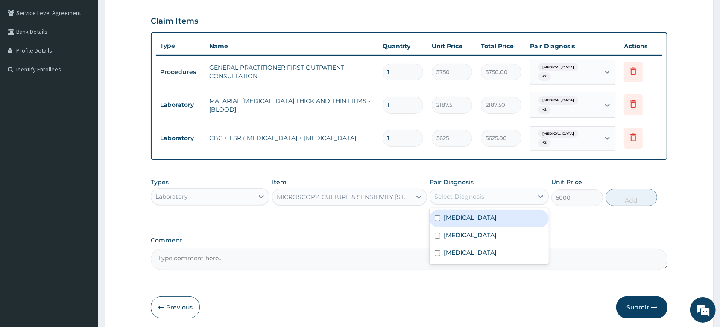
drag, startPoint x: 488, startPoint y: 216, endPoint x: 493, endPoint y: 231, distance: 16.1
click at [488, 217] on label "Malaria, unspecified" at bounding box center [470, 217] width 53 height 9
checkbox input "true"
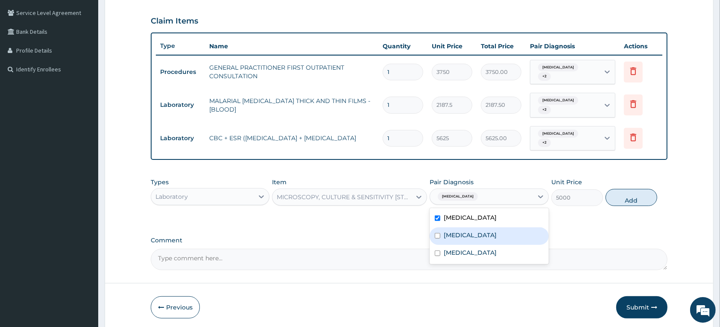
drag, startPoint x: 493, startPoint y: 232, endPoint x: 496, endPoint y: 247, distance: 14.8
click at [493, 233] on label "Acute tonsillitis, unspecified" at bounding box center [470, 235] width 53 height 9
checkbox input "true"
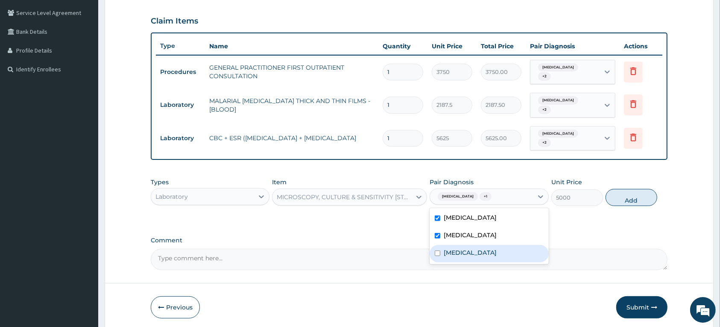
drag, startPoint x: 496, startPoint y: 248, endPoint x: 506, endPoint y: 244, distance: 11.5
click at [496, 248] on label "Salmonella infection, unspecified" at bounding box center [470, 252] width 53 height 9
checkbox input "true"
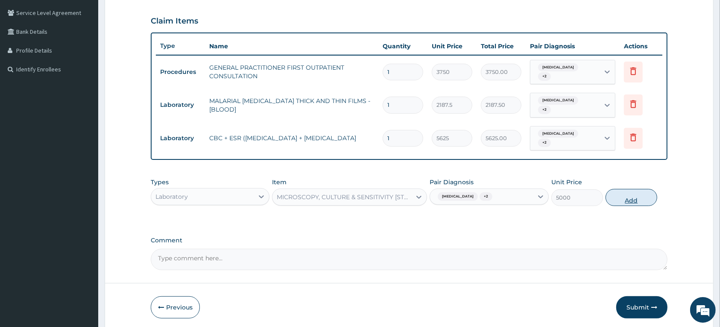
click at [614, 202] on button "Add" at bounding box center [632, 197] width 52 height 17
type input "0"
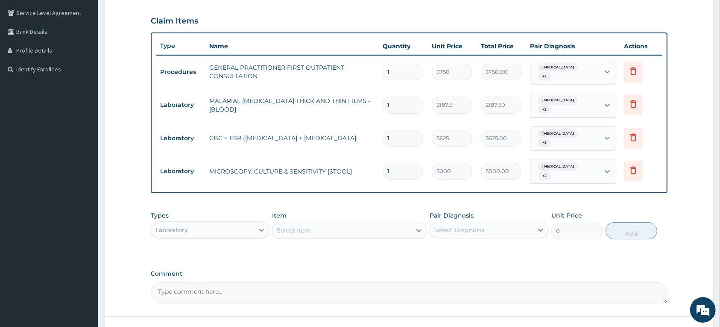
click at [238, 228] on div "Laboratory" at bounding box center [202, 230] width 103 height 14
click at [633, 169] on icon at bounding box center [634, 171] width 6 height 8
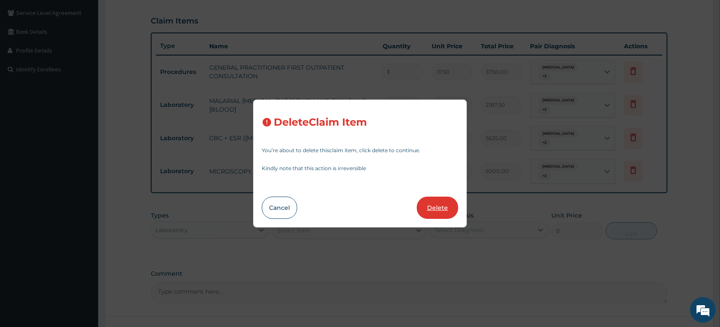
click at [454, 206] on button "Delete" at bounding box center [437, 208] width 41 height 22
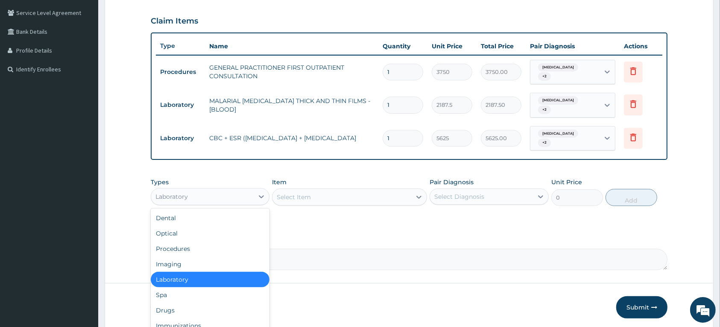
click at [250, 199] on div "Laboratory" at bounding box center [202, 197] width 103 height 14
click at [180, 307] on div "Drugs" at bounding box center [210, 310] width 119 height 15
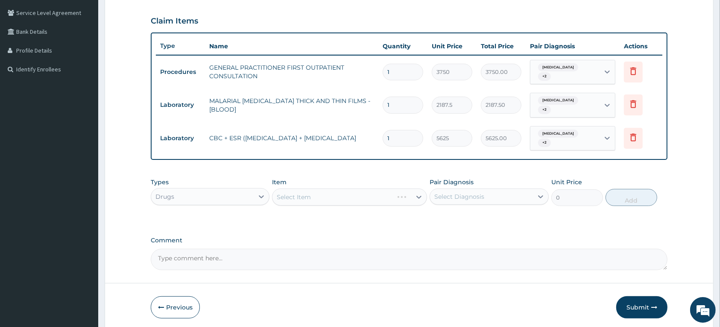
click at [286, 194] on div "Select Item" at bounding box center [349, 196] width 155 height 17
click at [286, 195] on div "Select Item" at bounding box center [349, 196] width 155 height 17
click at [286, 196] on div "Select Item" at bounding box center [349, 196] width 155 height 17
click at [299, 199] on div "Select Item" at bounding box center [294, 197] width 34 height 9
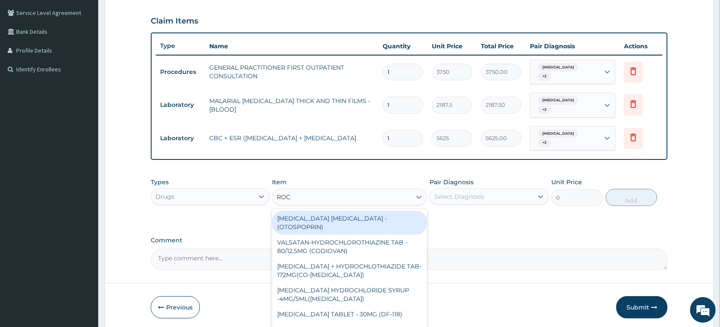
type input "ROCE"
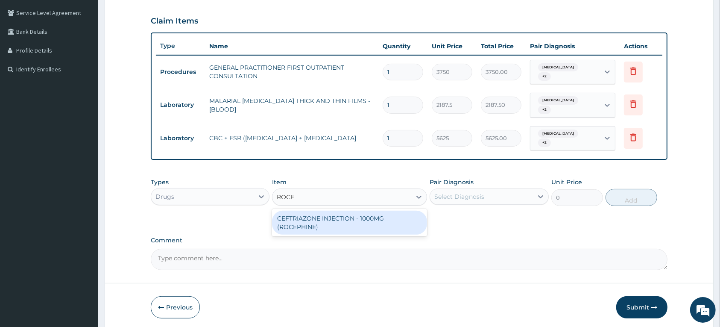
click at [322, 226] on div "CEFTRIAZONE INJECTION - 1000MG (ROCEPHINE)" at bounding box center [349, 223] width 155 height 24
type input "9520"
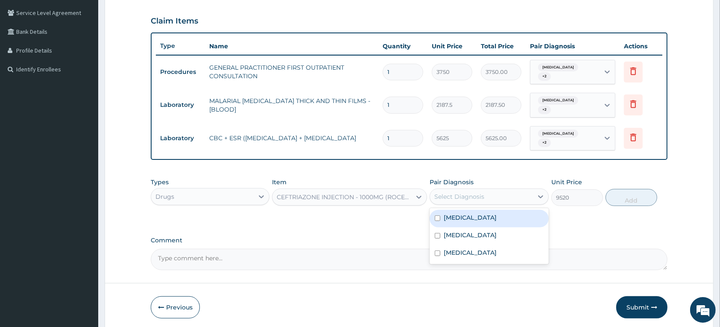
click at [501, 196] on div "Select Diagnosis" at bounding box center [481, 197] width 103 height 14
click at [475, 216] on label "Malaria, unspecified" at bounding box center [470, 217] width 53 height 9
checkbox input "true"
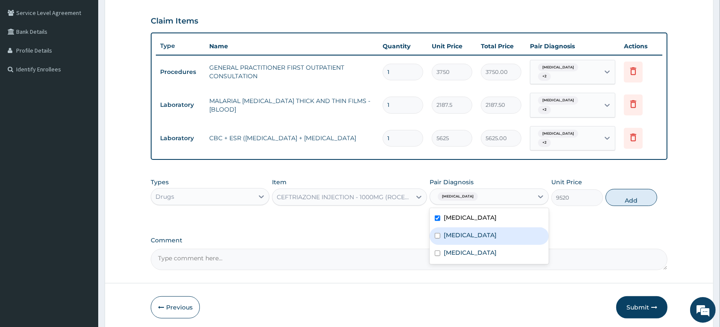
drag, startPoint x: 472, startPoint y: 232, endPoint x: 469, endPoint y: 253, distance: 21.6
click at [472, 232] on label "Acute tonsillitis, unspecified" at bounding box center [470, 235] width 53 height 9
checkbox input "true"
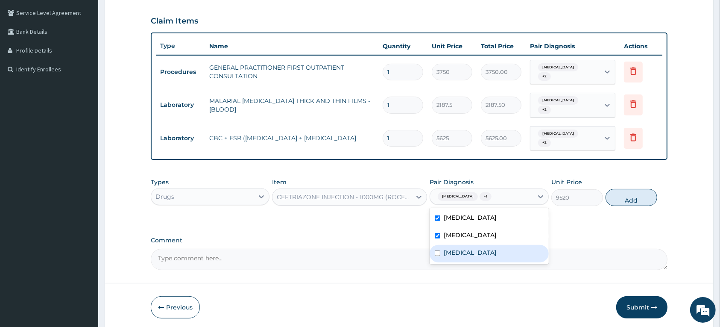
drag, startPoint x: 469, startPoint y: 253, endPoint x: 556, endPoint y: 217, distance: 94.4
click at [470, 253] on label "Salmonella infection, unspecified" at bounding box center [470, 252] width 53 height 9
checkbox input "true"
click at [630, 197] on button "Add" at bounding box center [632, 197] width 52 height 17
type input "0"
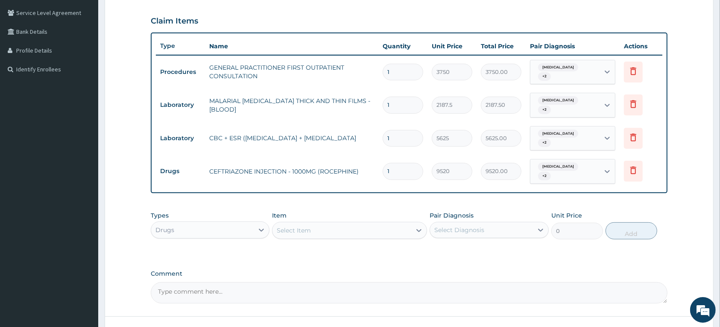
click at [286, 228] on div "Select Item" at bounding box center [294, 230] width 34 height 9
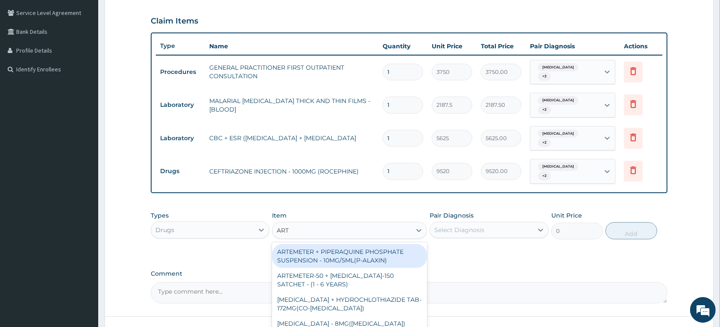
type input "ARTE"
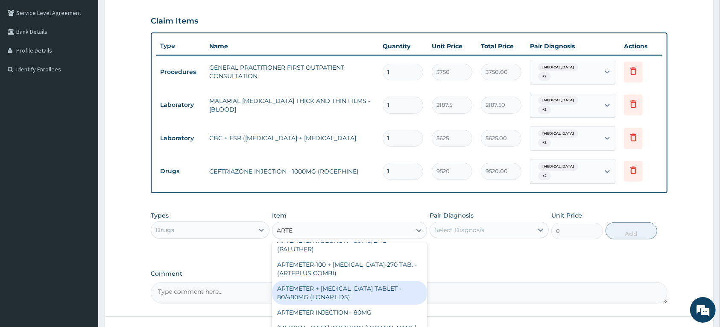
scroll to position [160, 0]
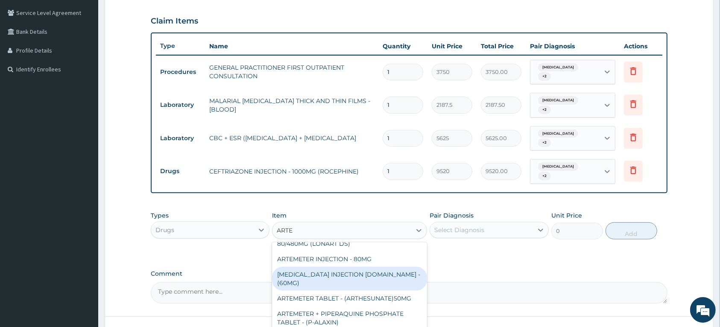
click at [341, 271] on div "ARTESUNATE INJECTION IV.IM - (60MG)" at bounding box center [349, 279] width 155 height 24
type input "1596"
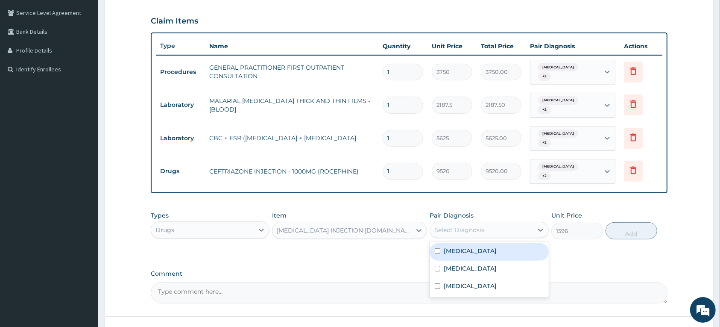
click at [472, 226] on div "Select Diagnosis" at bounding box center [460, 230] width 50 height 9
click at [456, 249] on label "Malaria, unspecified" at bounding box center [470, 251] width 53 height 9
checkbox input "true"
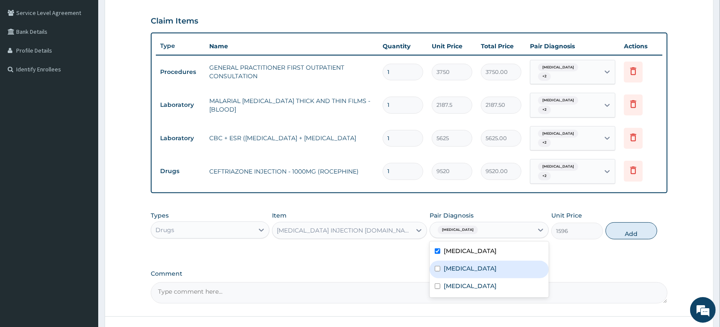
click at [455, 266] on label "Acute tonsillitis, unspecified" at bounding box center [470, 268] width 53 height 9
checkbox input "true"
click at [464, 288] on label "Salmonella infection, unspecified" at bounding box center [470, 286] width 53 height 9
checkbox input "true"
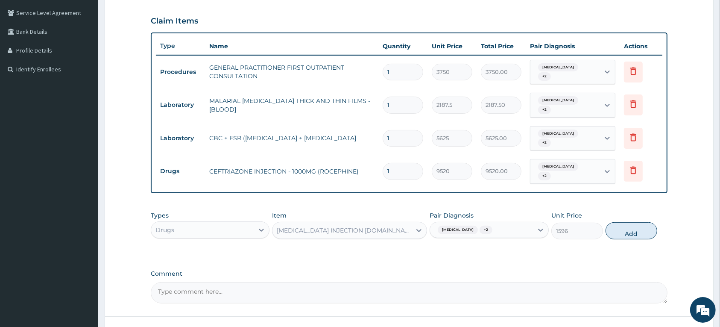
drag, startPoint x: 615, startPoint y: 229, endPoint x: 578, endPoint y: 235, distance: 37.7
click at [616, 229] on button "Add" at bounding box center [632, 230] width 52 height 17
type input "0"
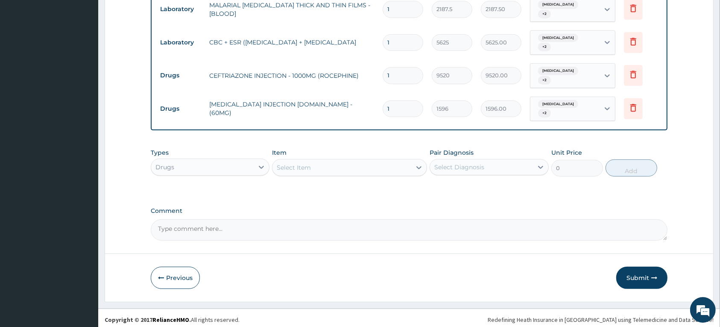
scroll to position [293, 0]
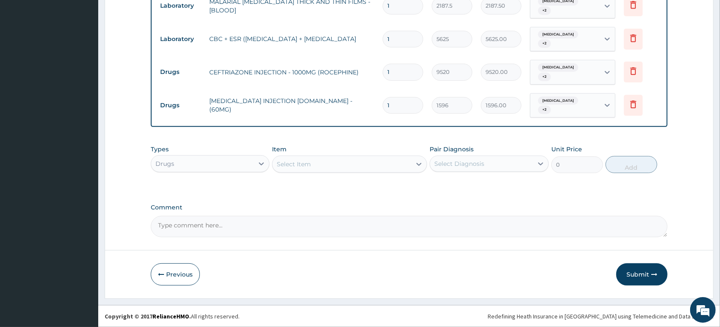
click at [313, 165] on div "Select Item" at bounding box center [342, 164] width 139 height 14
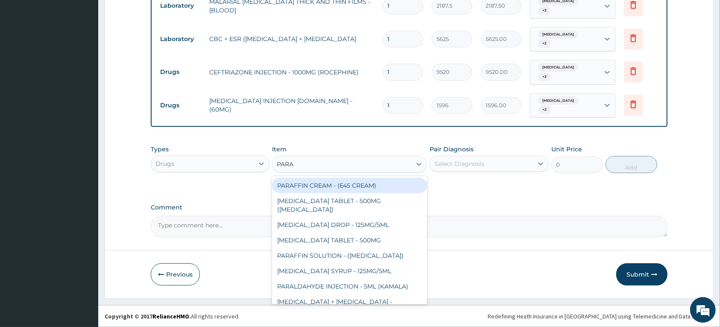
type input "PARAC"
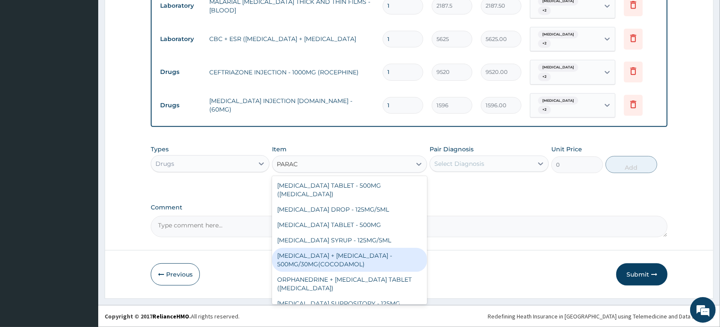
scroll to position [30, 0]
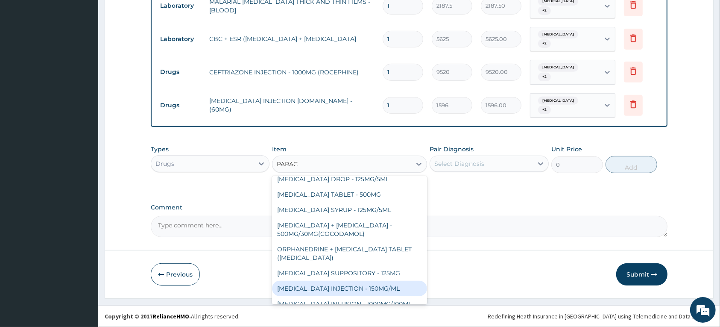
drag, startPoint x: 343, startPoint y: 278, endPoint x: 415, endPoint y: 209, distance: 99.7
click at [344, 281] on div "PARACETAMOL INJECTION - 150MG/ML" at bounding box center [349, 288] width 155 height 15
type input "560"
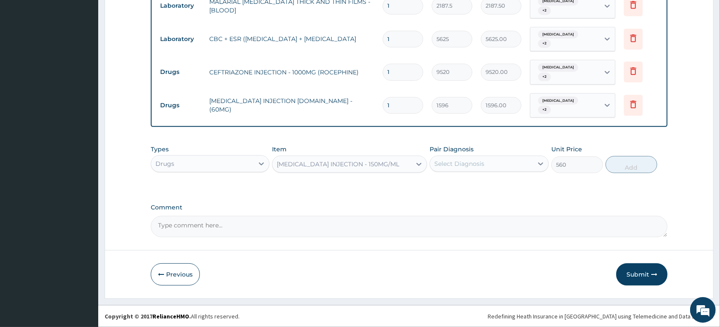
drag, startPoint x: 414, startPoint y: 161, endPoint x: 477, endPoint y: 153, distance: 64.2
click at [414, 161] on div at bounding box center [419, 163] width 15 height 15
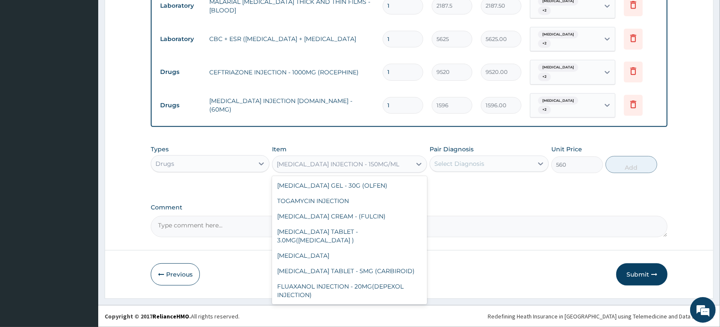
click at [479, 153] on div "Pair Diagnosis Select Diagnosis" at bounding box center [489, 159] width 119 height 28
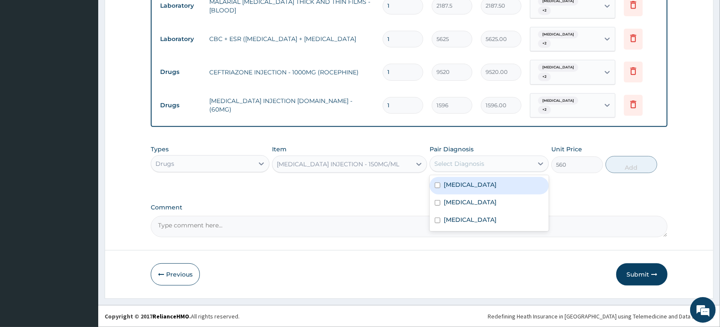
click at [452, 161] on div "Select Diagnosis" at bounding box center [460, 163] width 50 height 9
click at [449, 182] on label "Malaria, unspecified" at bounding box center [470, 184] width 53 height 9
checkbox input "true"
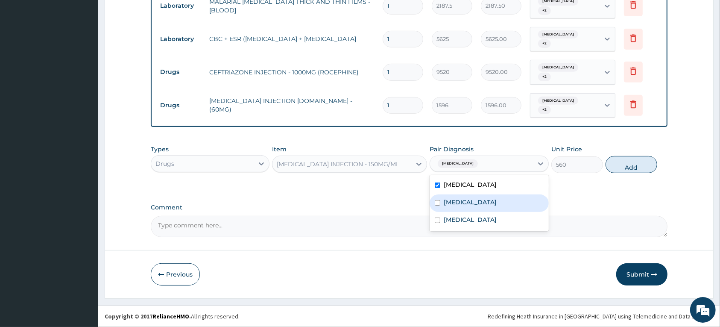
click at [454, 203] on label "Acute tonsillitis, unspecified" at bounding box center [470, 202] width 53 height 9
checkbox input "true"
drag, startPoint x: 456, startPoint y: 222, endPoint x: 531, endPoint y: 169, distance: 91.3
click at [457, 222] on label "Salmonella infection, unspecified" at bounding box center [470, 219] width 53 height 9
checkbox input "true"
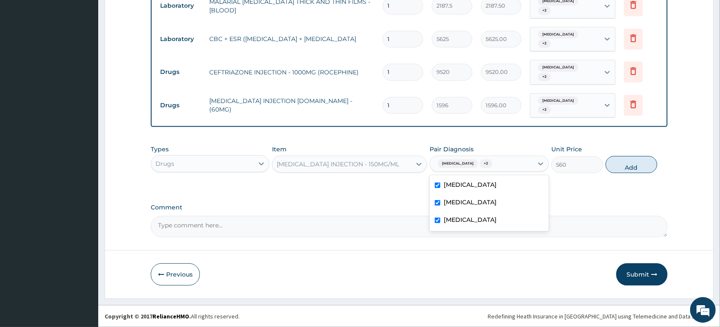
drag, startPoint x: 616, startPoint y: 161, endPoint x: 456, endPoint y: 161, distance: 159.8
click at [616, 162] on button "Add" at bounding box center [632, 164] width 52 height 17
type input "0"
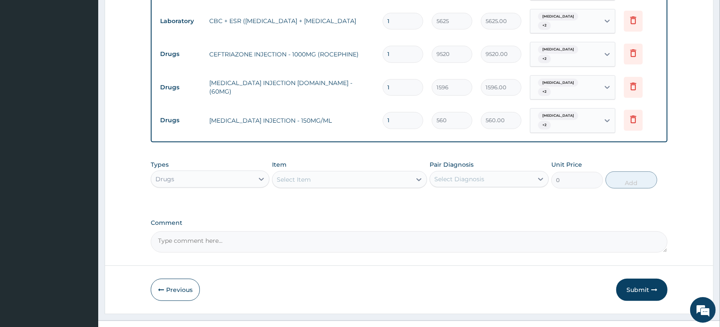
scroll to position [326, 0]
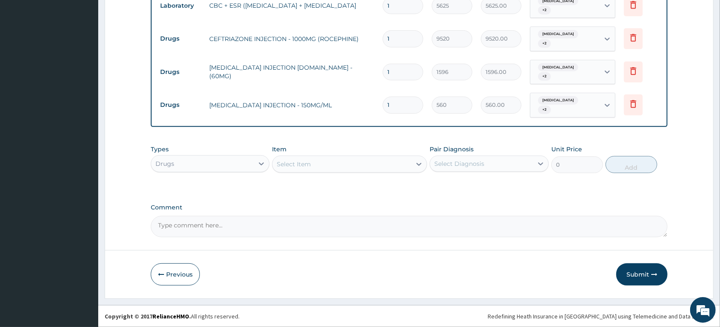
click at [310, 160] on div "Select Item" at bounding box center [294, 164] width 34 height 9
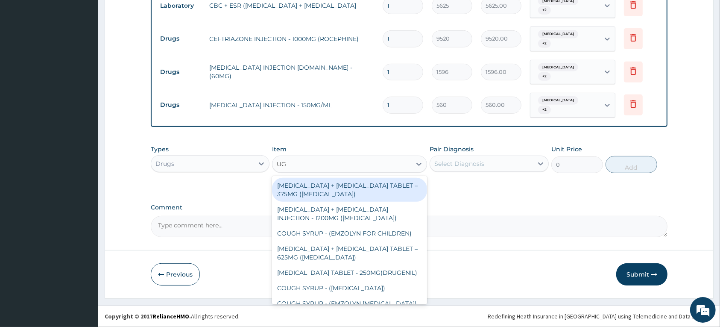
type input "UGM"
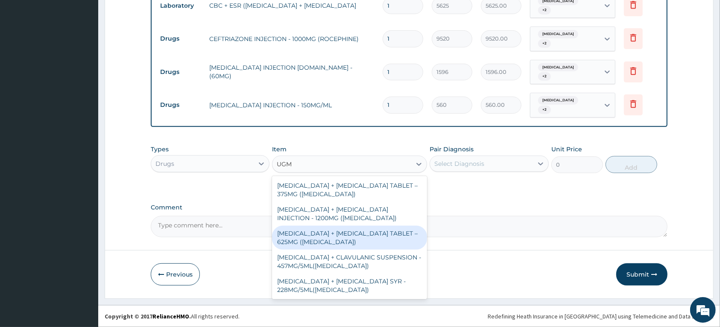
click at [349, 230] on div "AMOXICILLIN + CLAVULANIC ACID TABLET – 625MG (AUGMENTIN)" at bounding box center [349, 238] width 155 height 24
type input "672"
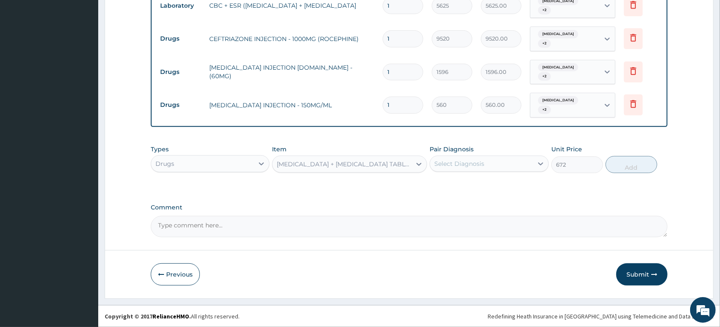
click at [503, 166] on div "Select Diagnosis" at bounding box center [481, 164] width 103 height 14
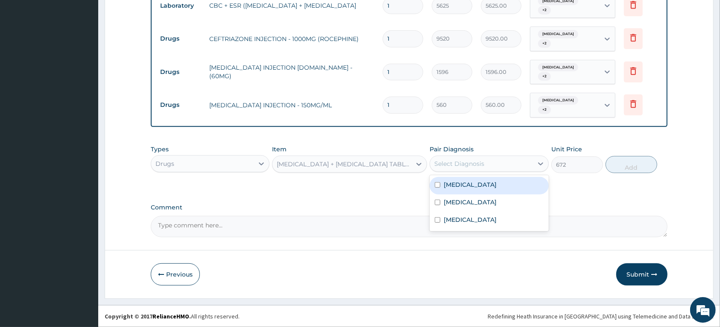
click at [495, 185] on label "Malaria, unspecified" at bounding box center [470, 184] width 53 height 9
checkbox input "true"
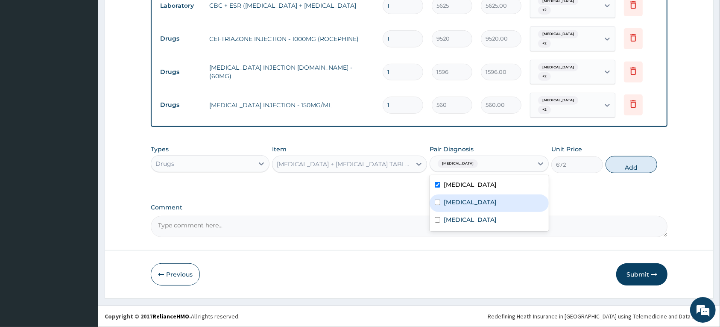
click at [492, 200] on label "Acute tonsillitis, unspecified" at bounding box center [470, 202] width 53 height 9
checkbox input "true"
click at [484, 223] on label "Salmonella infection, unspecified" at bounding box center [470, 219] width 53 height 9
checkbox input "true"
click at [637, 165] on button "Add" at bounding box center [632, 164] width 52 height 17
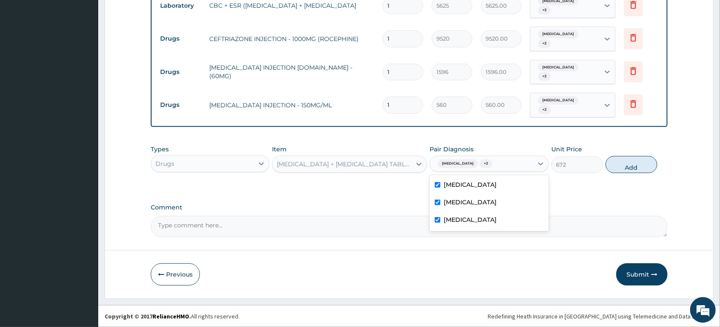
type input "0"
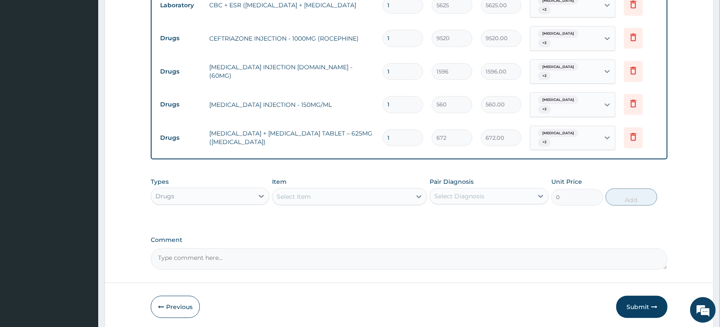
click at [294, 199] on div "Select Item" at bounding box center [294, 196] width 34 height 9
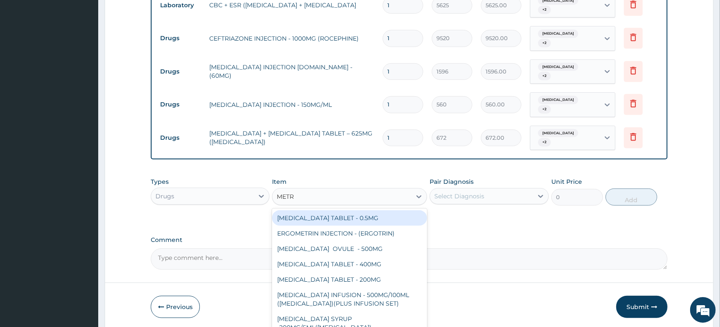
type input "METRO"
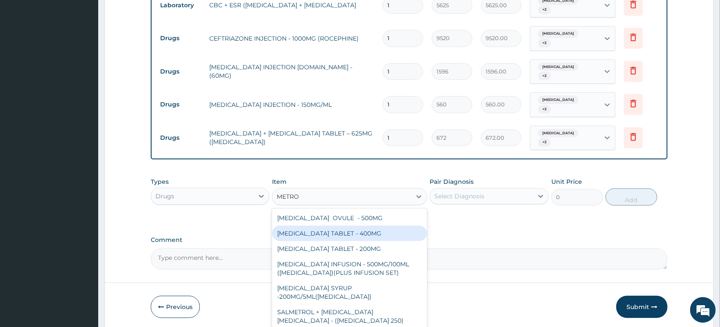
drag, startPoint x: 332, startPoint y: 234, endPoint x: 523, endPoint y: 188, distance: 197.1
click at [332, 234] on div "METRONIDAZOLE TABLET - 400MG" at bounding box center [349, 233] width 155 height 15
type input "84"
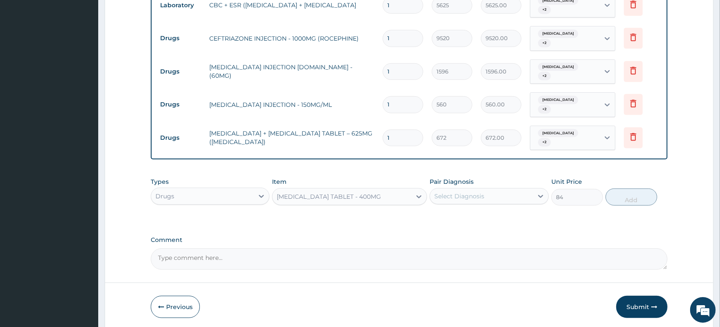
click at [516, 198] on div "Select Diagnosis" at bounding box center [481, 196] width 103 height 14
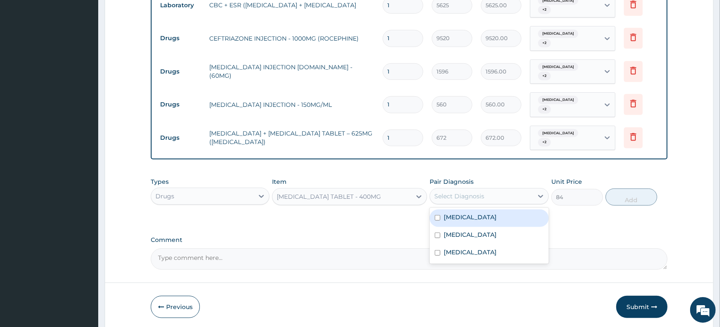
click at [497, 215] on label "Malaria, unspecified" at bounding box center [470, 217] width 53 height 9
checkbox input "true"
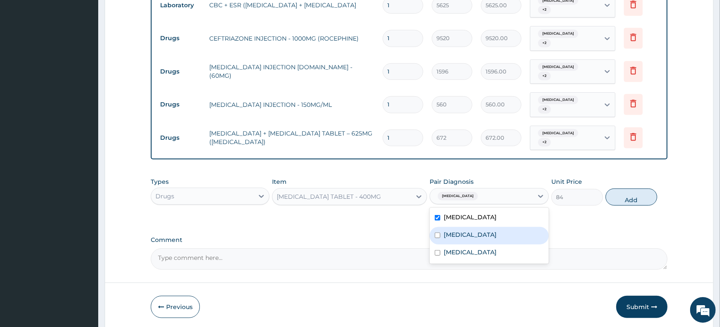
drag, startPoint x: 504, startPoint y: 233, endPoint x: 503, endPoint y: 258, distance: 24.4
click at [497, 234] on label "Acute tonsillitis, unspecified" at bounding box center [470, 234] width 53 height 9
checkbox input "true"
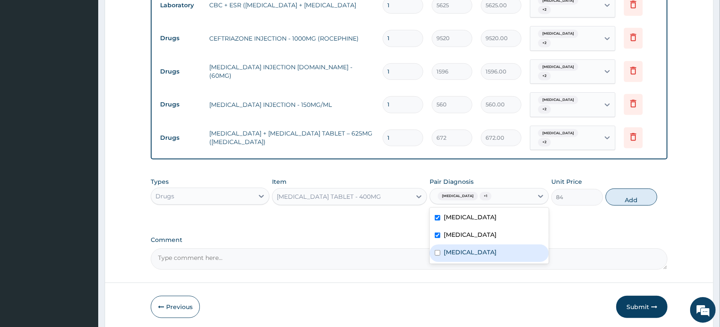
click at [497, 256] on label "Salmonella infection, unspecified" at bounding box center [470, 252] width 53 height 9
checkbox input "true"
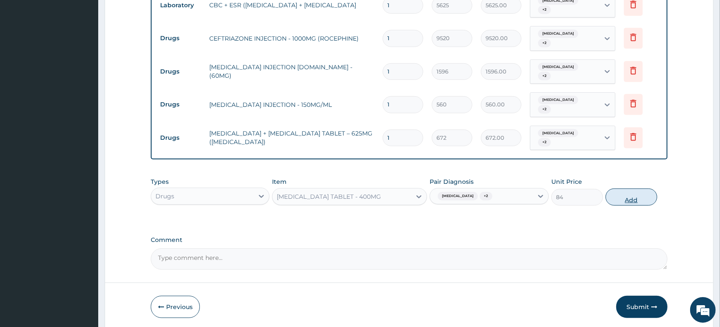
click at [636, 193] on button "Add" at bounding box center [632, 196] width 52 height 17
type input "0"
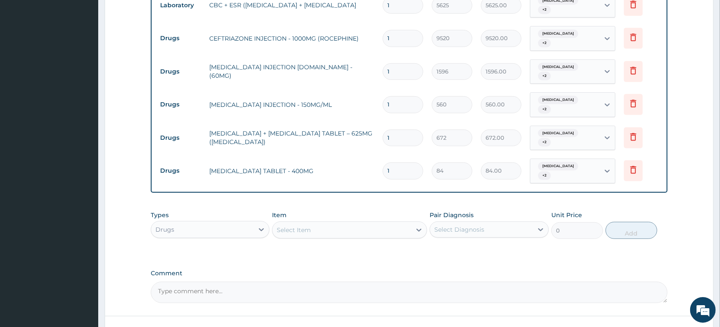
click at [315, 229] on div "Select Item" at bounding box center [342, 230] width 139 height 14
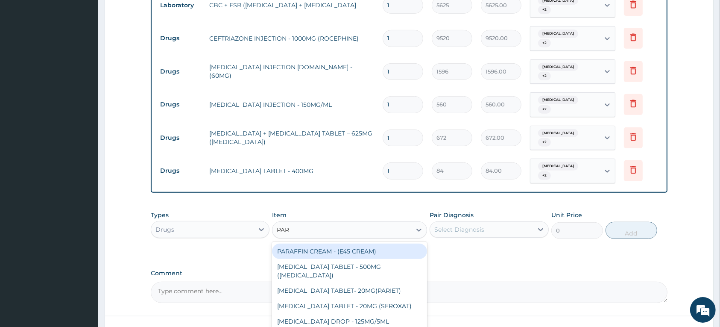
type input "PARA"
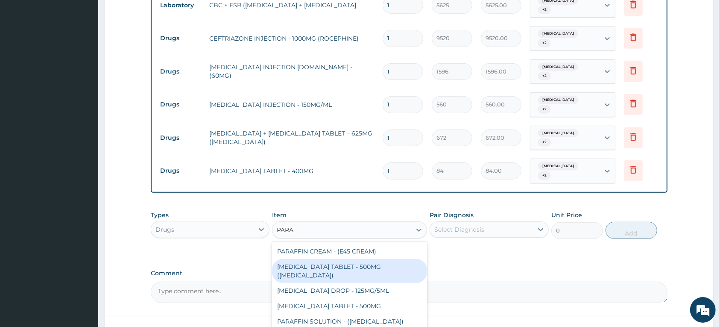
click at [323, 268] on div "PARACETAMOL TABLET - 500MG (PANADOL)" at bounding box center [349, 271] width 155 height 24
type input "42"
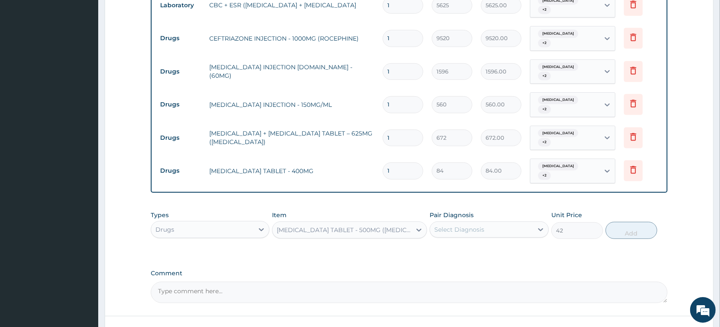
click at [520, 231] on div "Select Diagnosis" at bounding box center [481, 230] width 103 height 14
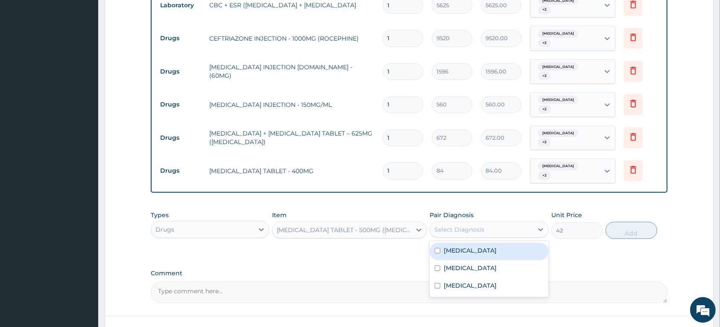
click at [506, 248] on div "Malaria, unspecified" at bounding box center [489, 252] width 119 height 18
checkbox input "true"
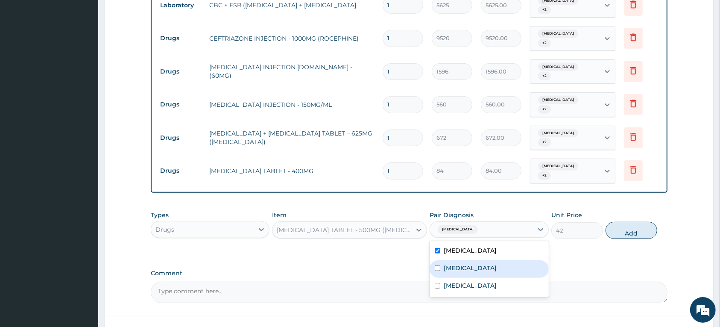
click at [495, 268] on label "Acute tonsillitis, unspecified" at bounding box center [470, 268] width 53 height 9
checkbox input "true"
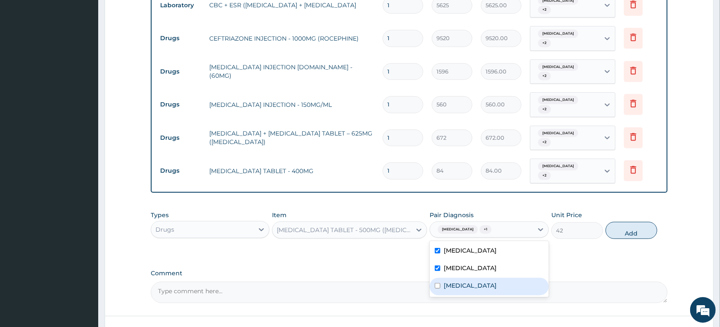
click at [488, 285] on label "Salmonella infection, unspecified" at bounding box center [470, 285] width 53 height 9
checkbox input "true"
click at [619, 235] on button "Add" at bounding box center [632, 230] width 52 height 17
type input "0"
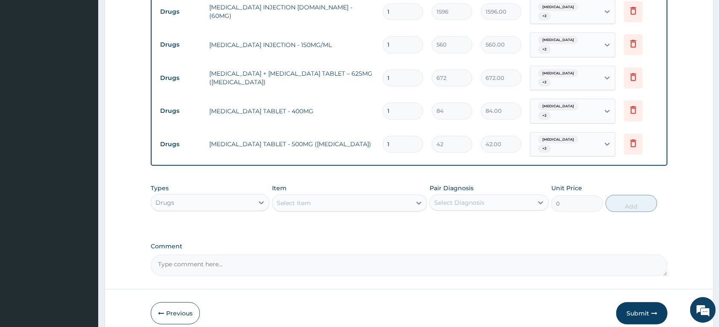
scroll to position [426, 0]
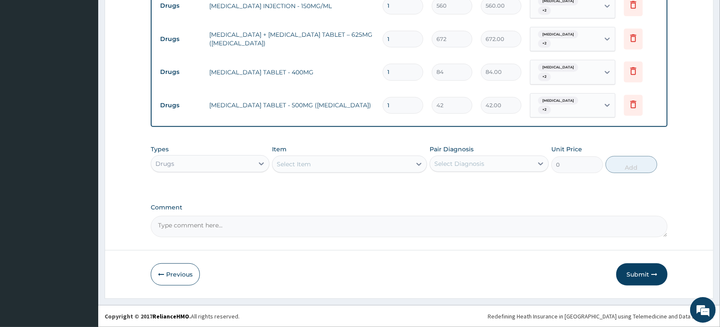
click at [293, 165] on div "Select Item" at bounding box center [294, 164] width 34 height 9
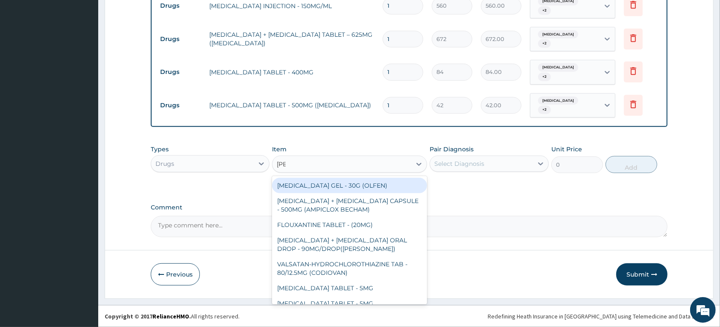
type input "LORAT"
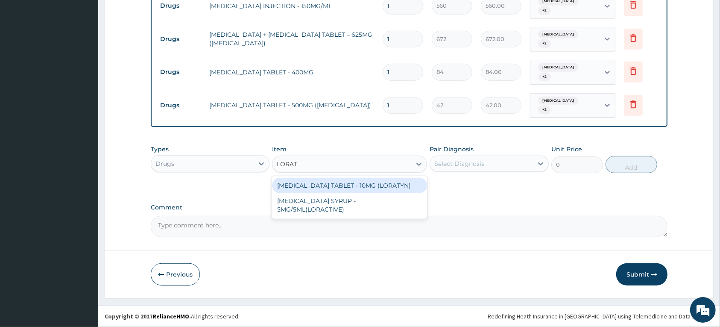
click at [320, 183] on div "LORATADINE TABLET - 10MG (LORATYN)" at bounding box center [349, 185] width 155 height 15
type input "98"
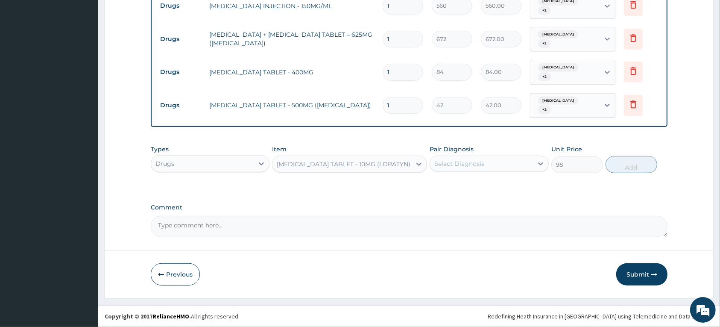
click at [474, 161] on div "Select Diagnosis" at bounding box center [460, 163] width 50 height 9
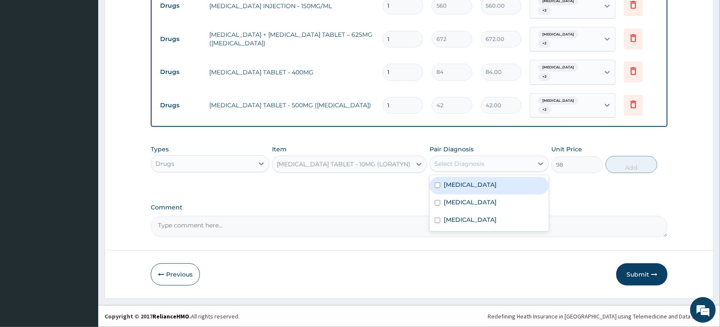
drag, startPoint x: 465, startPoint y: 182, endPoint x: 465, endPoint y: 199, distance: 16.7
click at [465, 183] on label "Malaria, unspecified" at bounding box center [470, 184] width 53 height 9
checkbox input "true"
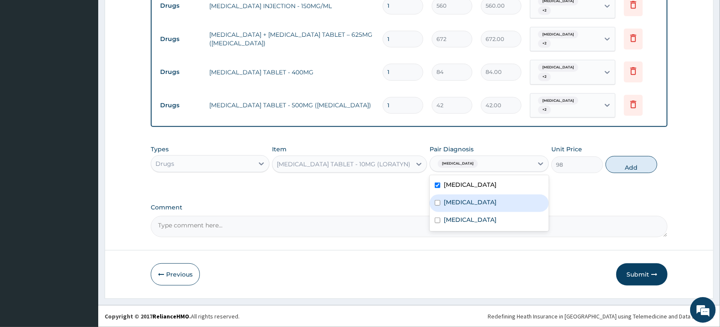
drag, startPoint x: 464, startPoint y: 205, endPoint x: 464, endPoint y: 210, distance: 5.1
click at [464, 206] on div "Acute tonsillitis, unspecified" at bounding box center [489, 203] width 119 height 18
checkbox input "true"
drag, startPoint x: 462, startPoint y: 221, endPoint x: 552, endPoint y: 174, distance: 101.5
click at [465, 220] on label "Salmonella infection, unspecified" at bounding box center [470, 219] width 53 height 9
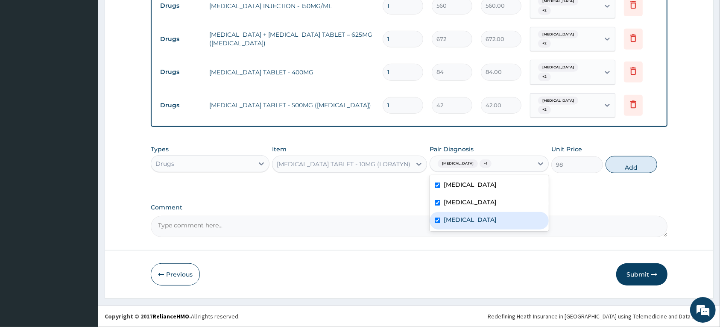
checkbox input "true"
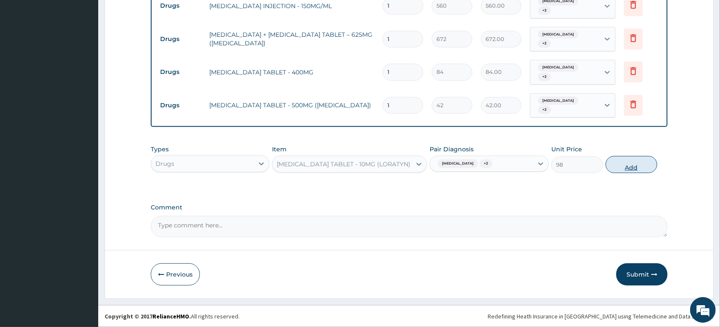
click at [617, 165] on button "Add" at bounding box center [632, 164] width 52 height 17
type input "0"
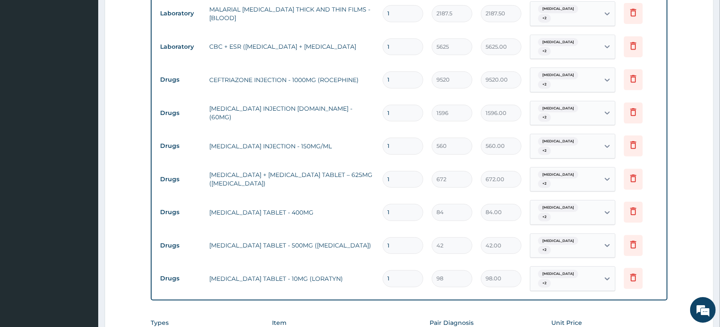
scroll to position [266, 0]
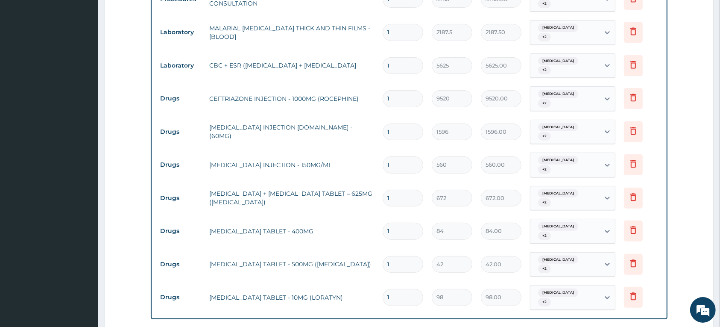
click at [392, 101] on input "1" at bounding box center [403, 98] width 41 height 17
type input "0.00"
type input "2"
type input "19040.00"
type input "2"
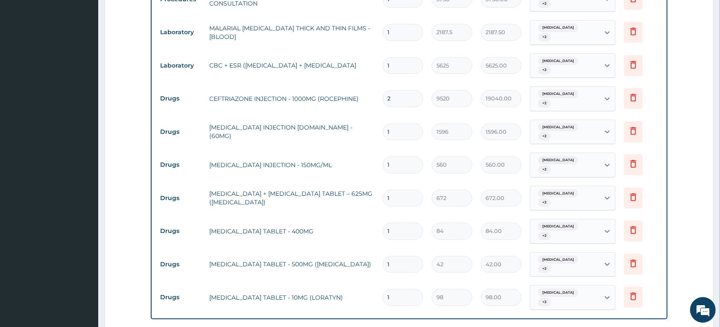
click at [398, 135] on input "1" at bounding box center [403, 131] width 41 height 17
type input "0.00"
type input "4"
type input "6384.00"
type input "0.00"
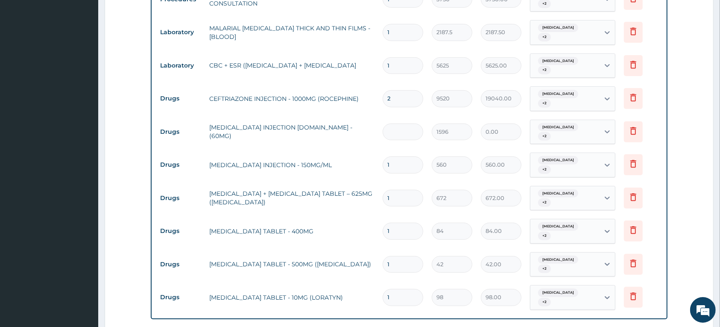
type input "3"
type input "4788.00"
type input "0.00"
type input "4"
type input "6384.00"
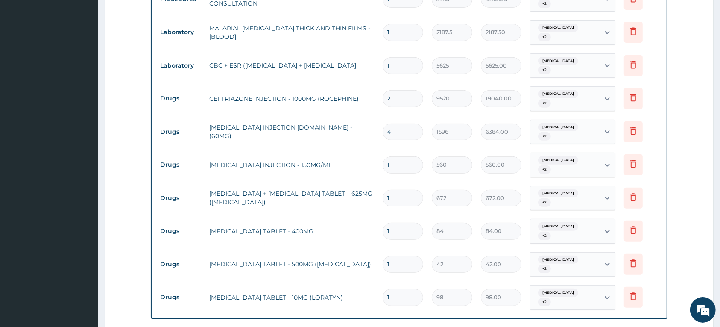
type input "0.00"
click at [397, 134] on input "number" at bounding box center [403, 131] width 41 height 17
type input "6"
type input "9576.00"
type input "6"
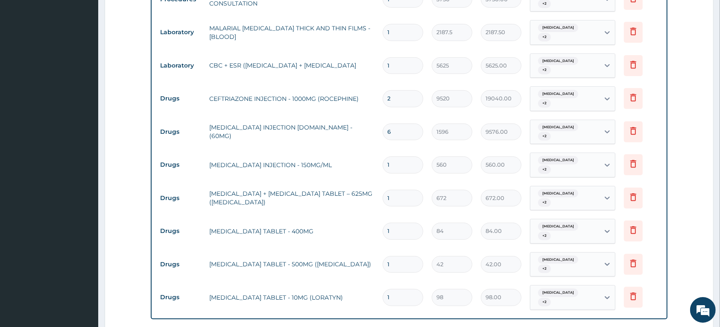
click at [366, 160] on td "PARACETAMOL INJECTION - 150MG/ML" at bounding box center [291, 164] width 173 height 17
click at [391, 133] on input "6" at bounding box center [403, 131] width 41 height 17
type input "0.00"
type input "4"
type input "6384.00"
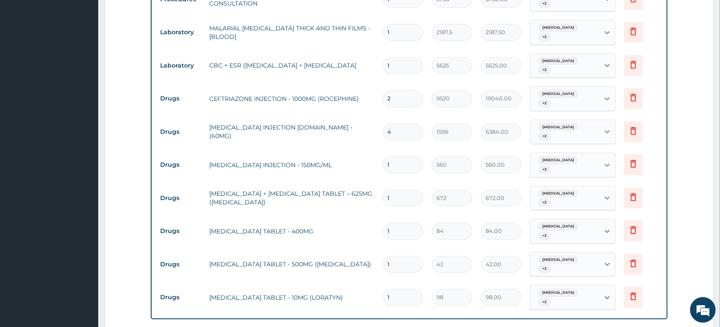
type input "4"
click at [409, 163] on input "1" at bounding box center [403, 164] width 41 height 17
type input "0.00"
type input "6"
type input "3360.00"
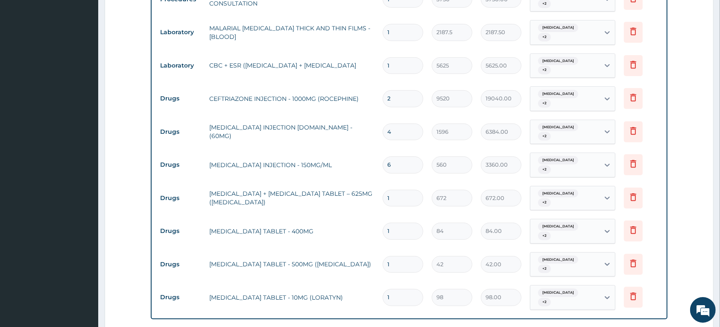
type input "6"
click at [406, 202] on input "1" at bounding box center [403, 198] width 41 height 17
type input "14"
type input "9408.00"
type input "14"
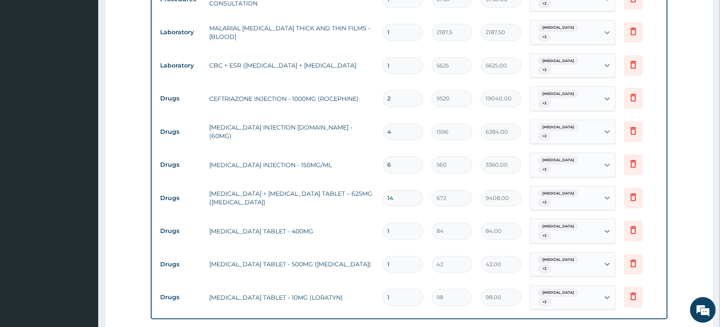
click at [396, 231] on input "1" at bounding box center [403, 231] width 41 height 17
type input "0.00"
type input "2"
type input "168.00"
type input "21"
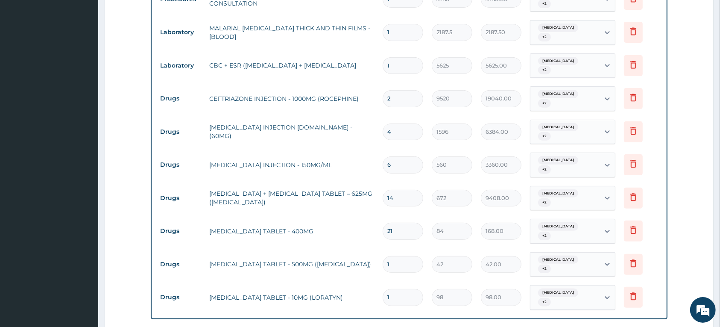
type input "1764.00"
type input "21"
click at [396, 265] on input "1" at bounding box center [403, 264] width 41 height 17
type input "18"
type input "756.00"
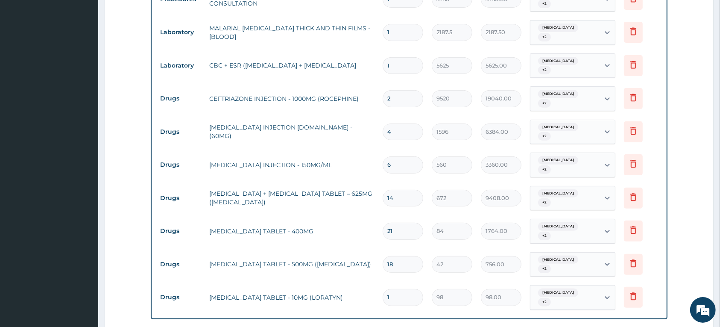
type input "18"
click at [392, 295] on input "1" at bounding box center [403, 297] width 41 height 17
type input "10"
type input "980.00"
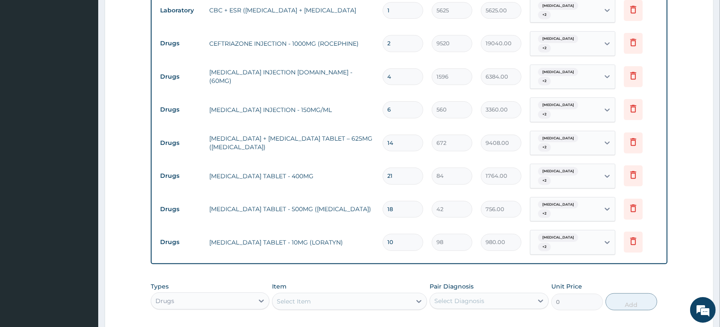
scroll to position [426, 0]
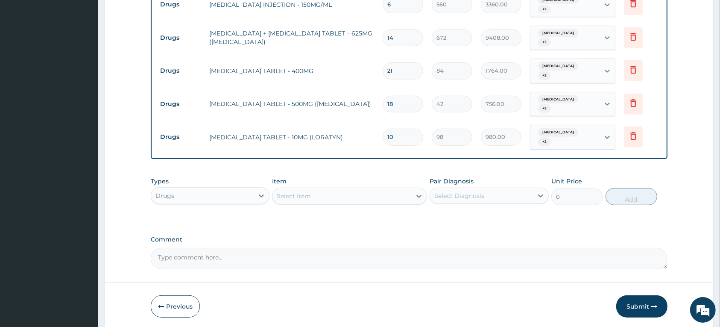
type input "10"
click at [304, 195] on div "Select Item" at bounding box center [294, 196] width 34 height 9
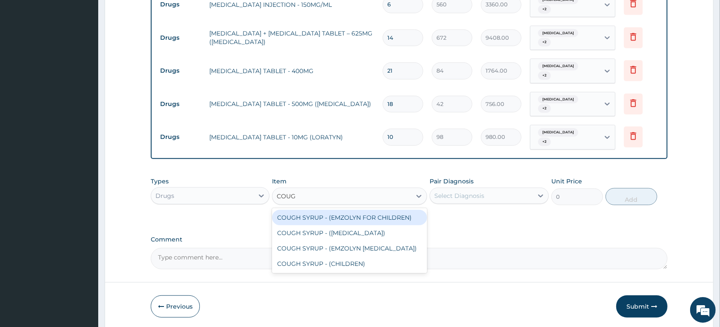
type input "COUGH"
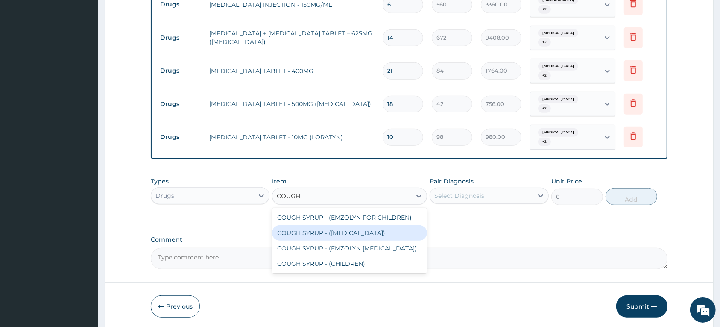
click at [306, 232] on div "COUGH SYRUP - (EXPECTORANT)" at bounding box center [349, 232] width 155 height 15
type input "1120"
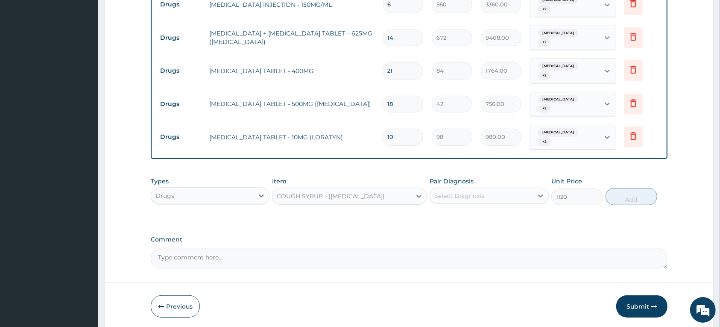
click at [541, 197] on icon at bounding box center [540, 195] width 5 height 3
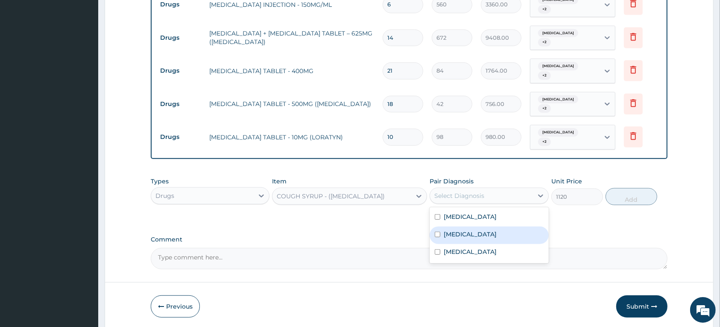
click at [483, 233] on label "Acute tonsillitis, unspecified" at bounding box center [470, 234] width 53 height 9
checkbox input "true"
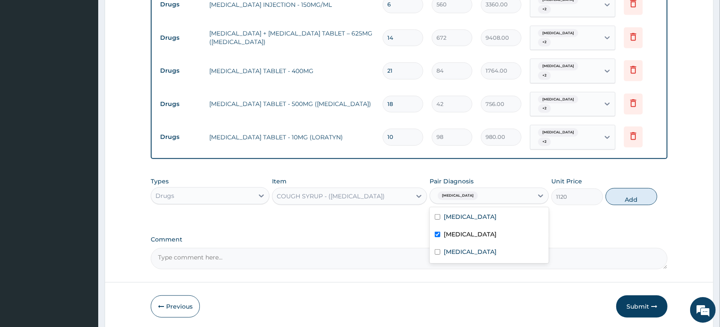
drag, startPoint x: 479, startPoint y: 246, endPoint x: 478, endPoint y: 260, distance: 13.8
click at [479, 247] on div "Salmonella infection, unspecified" at bounding box center [489, 253] width 119 height 18
checkbox input "true"
drag, startPoint x: 460, startPoint y: 220, endPoint x: 560, endPoint y: 196, distance: 102.9
click at [461, 220] on label "Malaria, unspecified" at bounding box center [470, 216] width 53 height 9
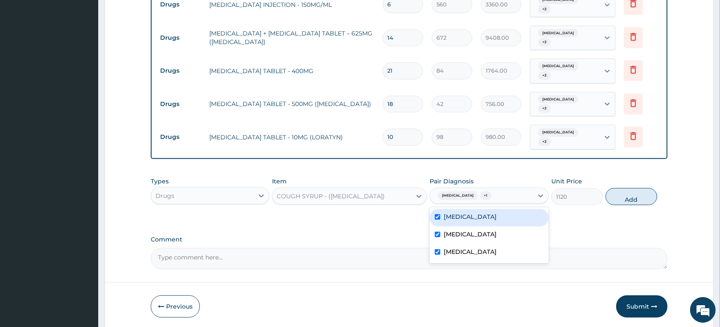
checkbox input "true"
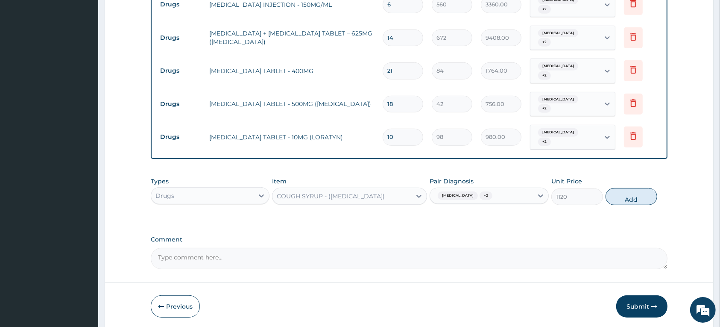
drag, startPoint x: 620, startPoint y: 202, endPoint x: 609, endPoint y: 203, distance: 10.8
click at [620, 202] on button "Add" at bounding box center [632, 196] width 52 height 17
type input "0"
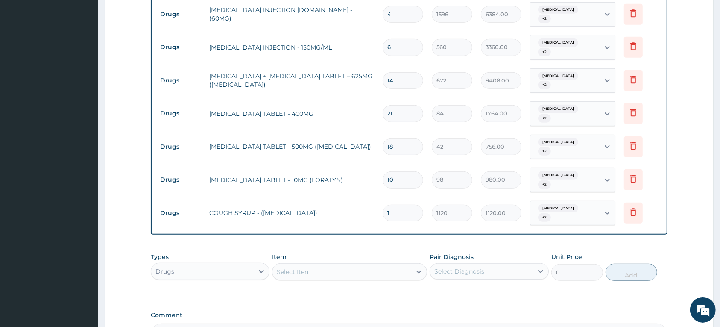
scroll to position [493, 0]
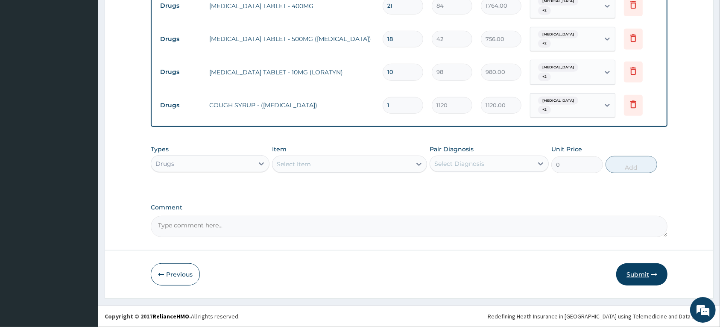
click at [629, 271] on button "Submit" at bounding box center [642, 274] width 51 height 22
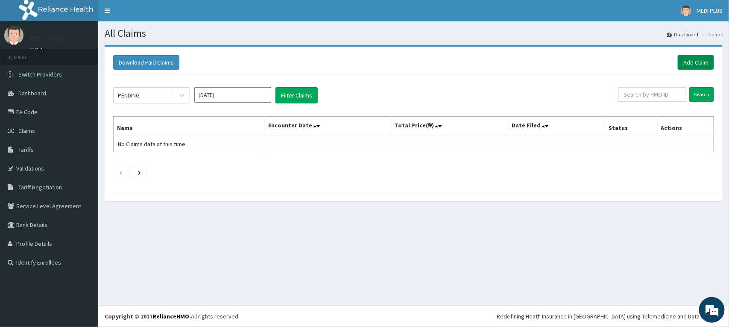
click at [699, 64] on link "Add Claim" at bounding box center [696, 62] width 36 height 15
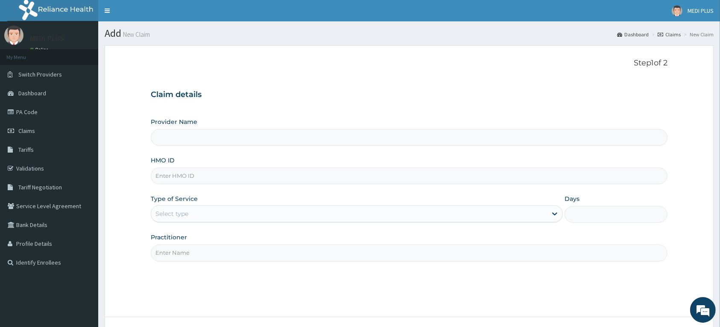
click at [181, 180] on input "HMO ID" at bounding box center [409, 176] width 517 height 17
type input "MEDIPLUS PREMIER HOSPITAL"
type input "PRN/10176/C"
click at [230, 218] on div "Select type" at bounding box center [349, 214] width 396 height 14
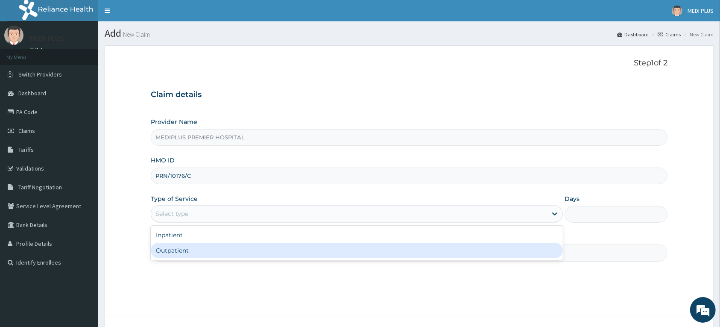
click at [210, 250] on div "Outpatient" at bounding box center [357, 250] width 412 height 15
type input "1"
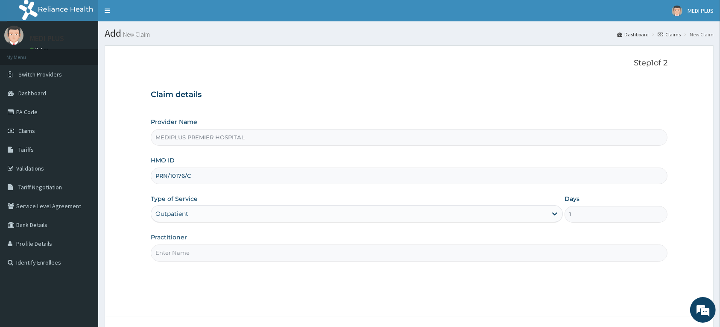
click at [208, 247] on input "Practitioner" at bounding box center [409, 252] width 517 height 17
type input "[PERSON_NAME] , [PERSON_NAME]"
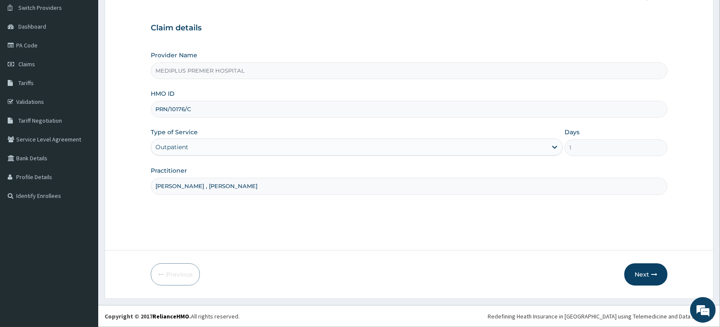
scroll to position [67, 0]
click at [633, 276] on button "Next" at bounding box center [646, 274] width 43 height 22
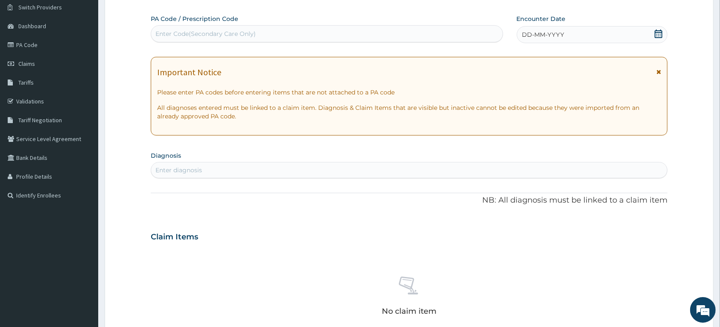
click at [657, 73] on icon at bounding box center [659, 72] width 5 height 6
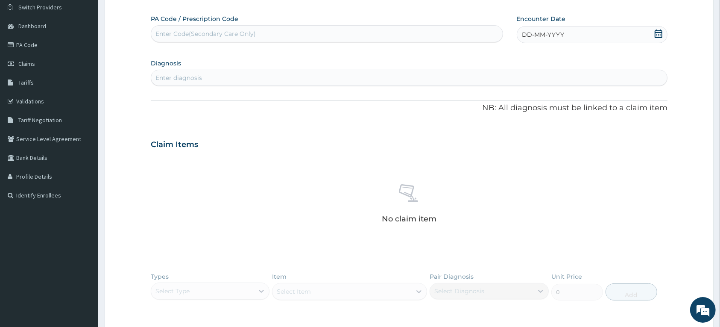
click at [661, 32] on icon at bounding box center [659, 33] width 8 height 9
click at [564, 86] on div "2" at bounding box center [565, 87] width 13 height 13
click at [262, 36] on div "Enter Code(Secondary Care Only)" at bounding box center [327, 34] width 352 height 14
click at [426, 74] on div "Enter diagnosis" at bounding box center [409, 78] width 516 height 14
type input "[MEDICAL_DATA]"
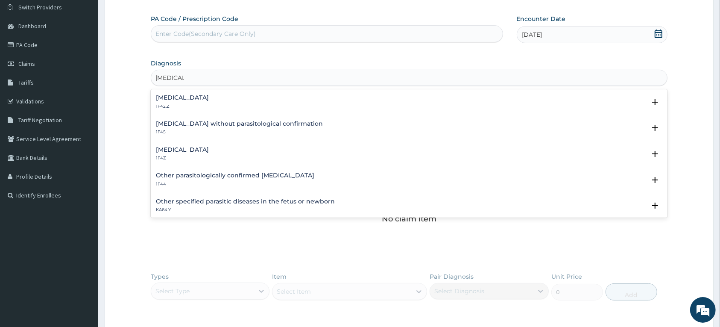
click at [202, 148] on h4 "[MEDICAL_DATA]" at bounding box center [182, 150] width 53 height 6
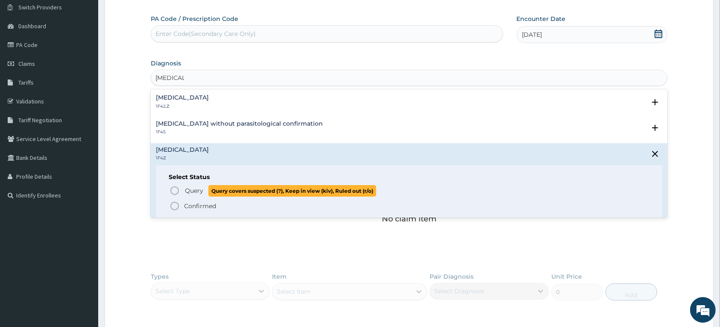
drag, startPoint x: 174, startPoint y: 187, endPoint x: 182, endPoint y: 109, distance: 77.8
click at [174, 187] on icon "status option query" at bounding box center [175, 190] width 10 height 10
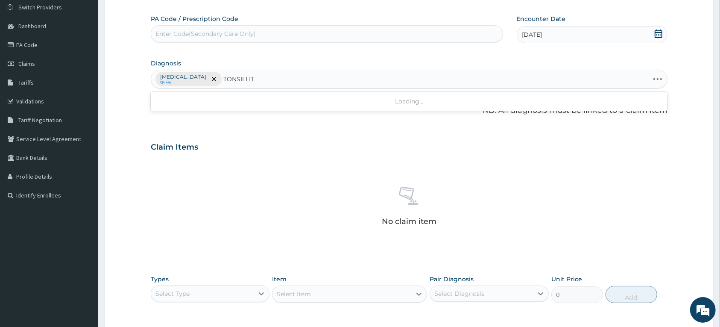
type input "TONSILLITI"
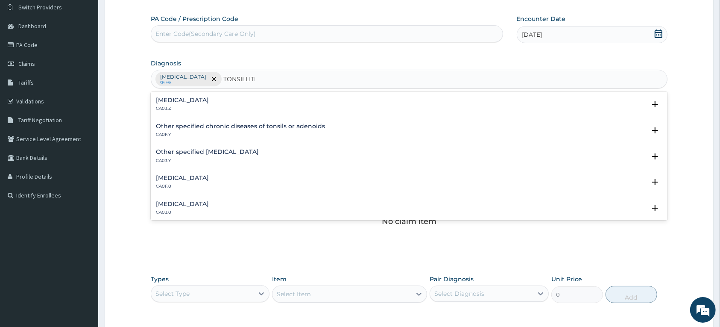
click at [192, 95] on div "[MEDICAL_DATA] CA03.Z Select Status Query Query covers suspected (?), Keep in v…" at bounding box center [409, 107] width 517 height 26
click at [189, 103] on h4 "[MEDICAL_DATA]" at bounding box center [182, 100] width 53 height 6
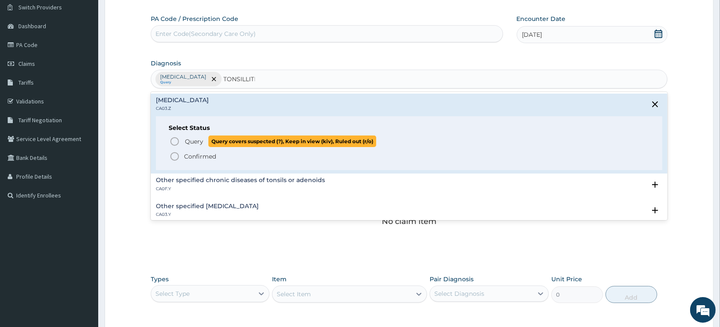
click at [172, 137] on icon "status option query" at bounding box center [175, 141] width 10 height 10
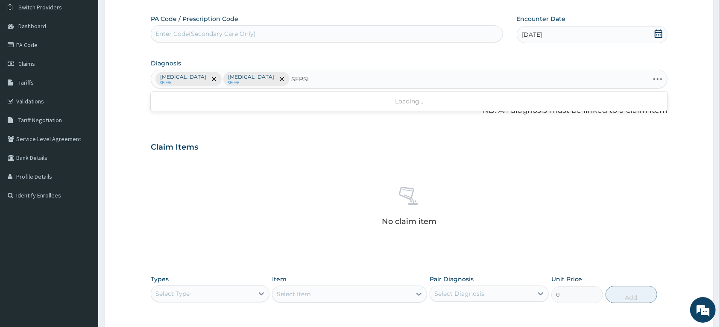
type input "[MEDICAL_DATA]"
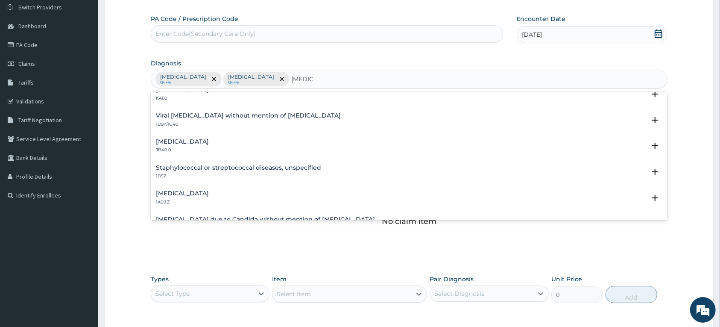
scroll to position [53, 0]
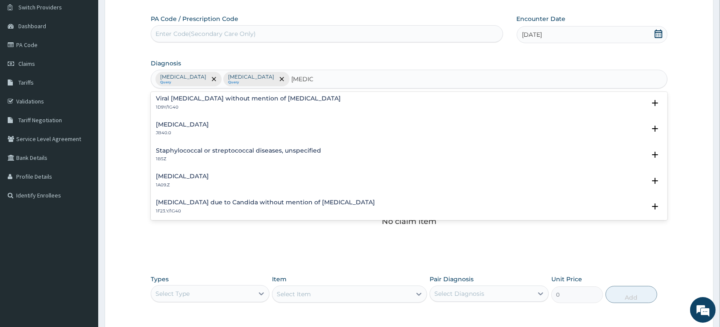
click at [193, 175] on h4 "[MEDICAL_DATA]" at bounding box center [182, 176] width 53 height 6
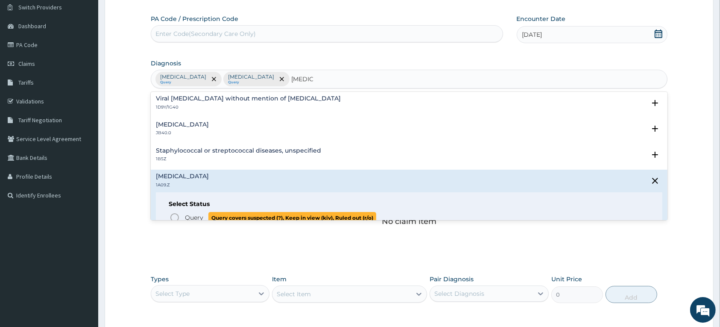
click at [174, 218] on icon "status option query" at bounding box center [175, 217] width 10 height 10
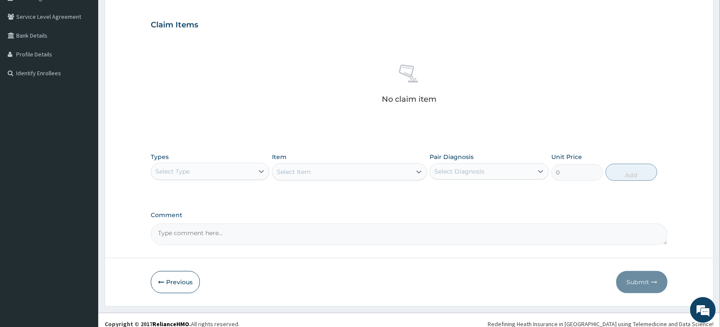
scroll to position [197, 0]
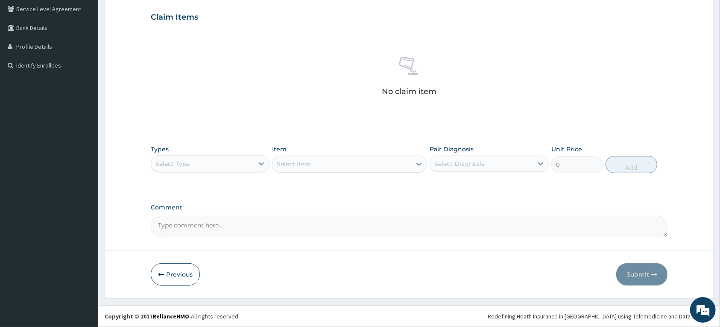
click at [228, 161] on div "Select Type" at bounding box center [202, 164] width 103 height 14
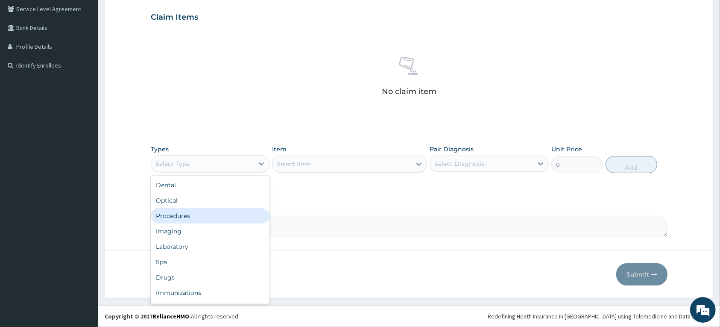
click at [182, 217] on div "Procedures" at bounding box center [210, 215] width 119 height 15
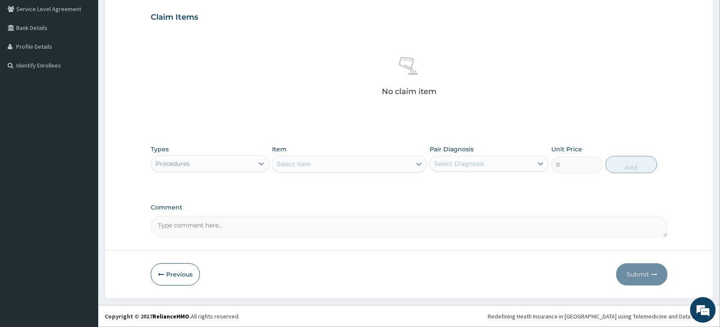
click at [317, 163] on div "Select Item" at bounding box center [342, 164] width 139 height 14
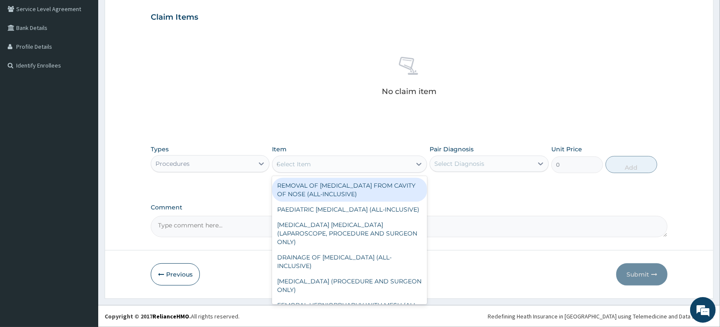
type input "GENE"
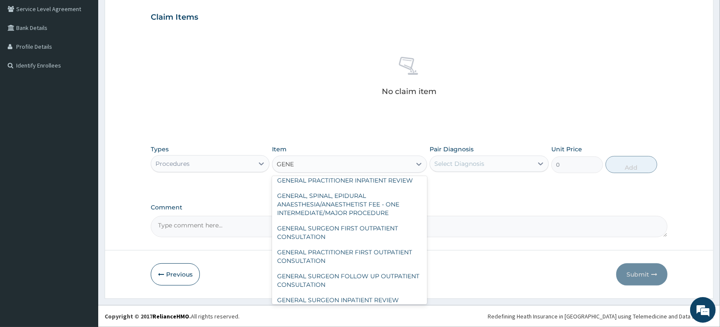
scroll to position [107, 0]
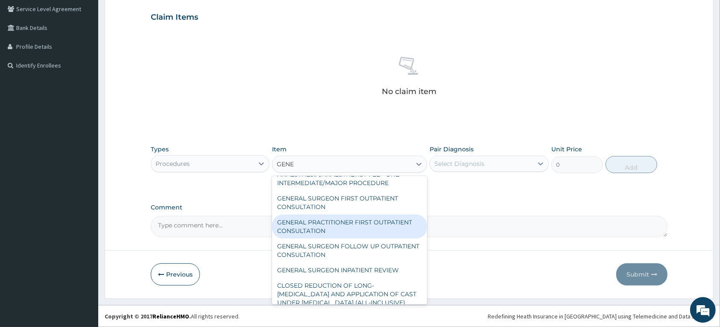
click at [361, 229] on div "GENERAL PRACTITIONER FIRST OUTPATIENT CONSULTATION" at bounding box center [349, 227] width 155 height 24
type input "3750"
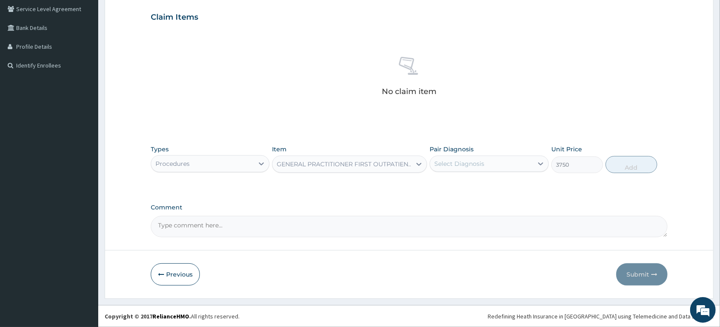
click at [498, 159] on div "Select Diagnosis" at bounding box center [481, 164] width 103 height 14
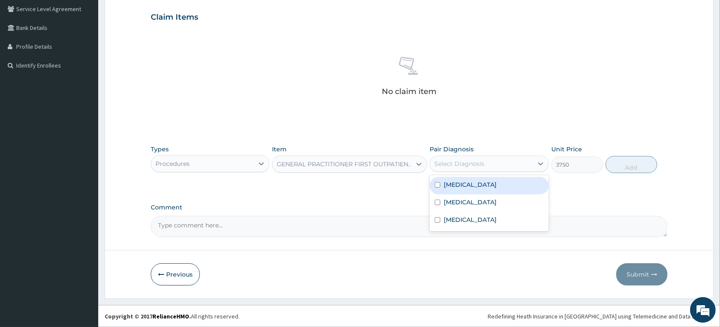
click at [485, 188] on label "[MEDICAL_DATA]" at bounding box center [470, 184] width 53 height 9
checkbox input "true"
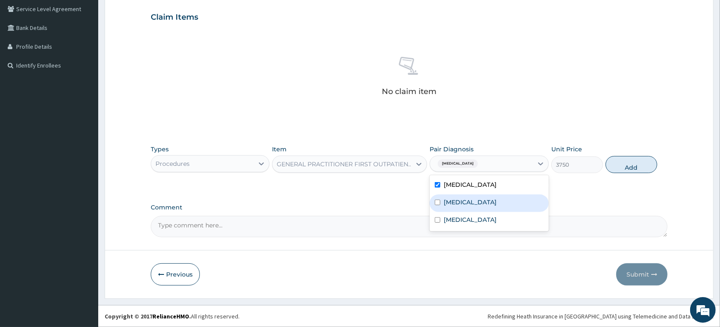
click at [481, 204] on label "[MEDICAL_DATA]" at bounding box center [470, 202] width 53 height 9
checkbox input "true"
click at [481, 224] on label "[MEDICAL_DATA]" at bounding box center [470, 219] width 53 height 9
checkbox input "true"
click at [614, 163] on button "Add" at bounding box center [632, 164] width 52 height 17
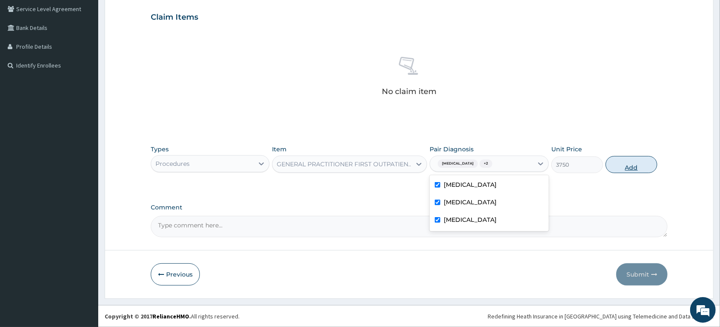
type input "0"
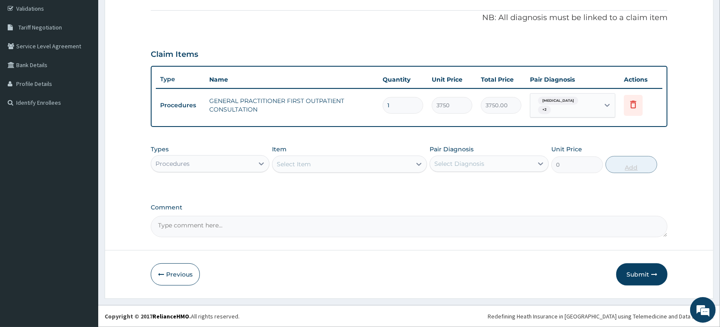
scroll to position [159, 0]
click at [253, 162] on div "Procedures" at bounding box center [202, 164] width 103 height 14
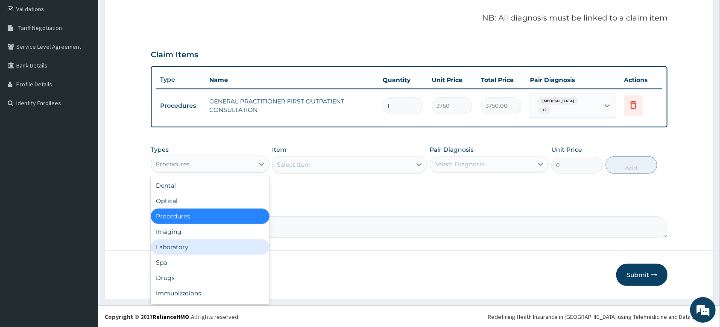
click at [184, 243] on div "Laboratory" at bounding box center [210, 246] width 119 height 15
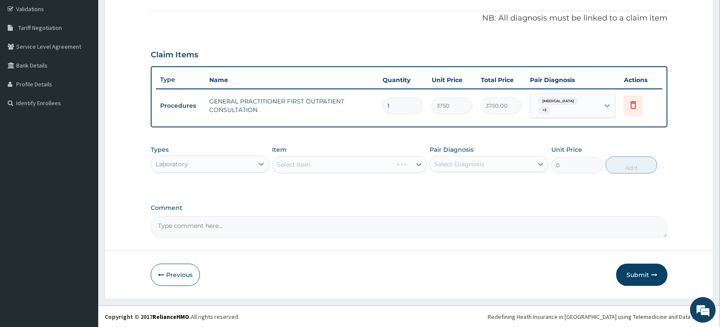
click at [306, 167] on div "Select Item" at bounding box center [349, 164] width 155 height 17
click at [309, 159] on div "Select Item" at bounding box center [349, 164] width 155 height 17
click at [309, 161] on div "Select Item" at bounding box center [294, 164] width 34 height 9
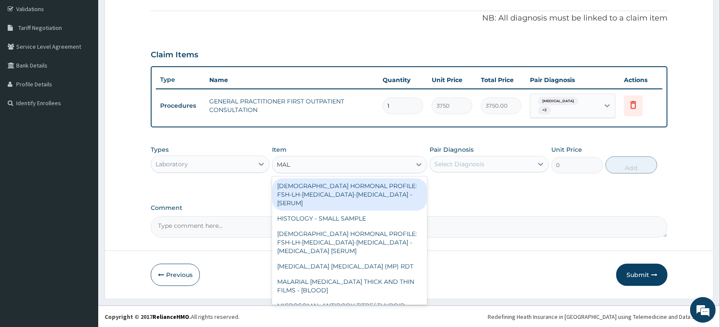
type input "MALA"
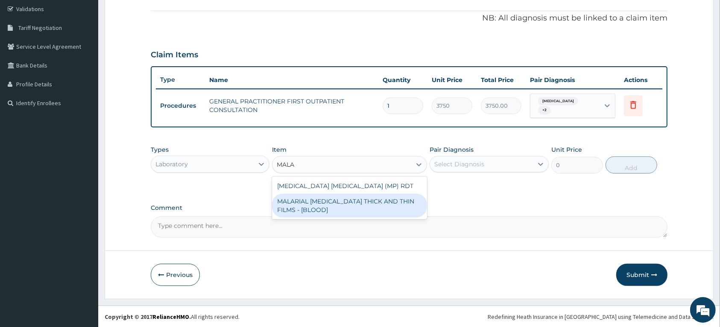
drag, startPoint x: 320, startPoint y: 210, endPoint x: 345, endPoint y: 202, distance: 26.1
click at [321, 210] on div "MALARIAL [MEDICAL_DATA] THICK AND THIN FILMS - [BLOOD]" at bounding box center [349, 206] width 155 height 24
type input "2187.5"
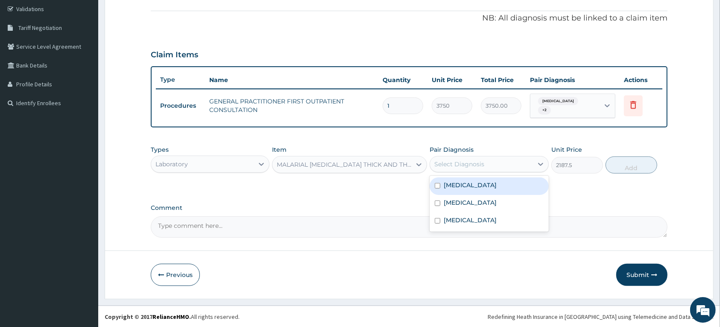
click at [470, 167] on div "Select Diagnosis" at bounding box center [460, 164] width 50 height 9
click at [485, 189] on div "[MEDICAL_DATA]" at bounding box center [489, 186] width 119 height 18
checkbox input "true"
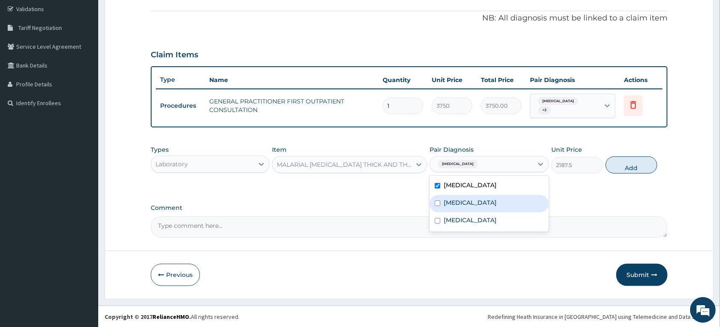
drag, startPoint x: 483, startPoint y: 206, endPoint x: 483, endPoint y: 225, distance: 19.7
click at [483, 206] on div "[MEDICAL_DATA]" at bounding box center [489, 204] width 119 height 18
checkbox input "true"
click at [484, 224] on label "[MEDICAL_DATA]" at bounding box center [470, 220] width 53 height 9
checkbox input "true"
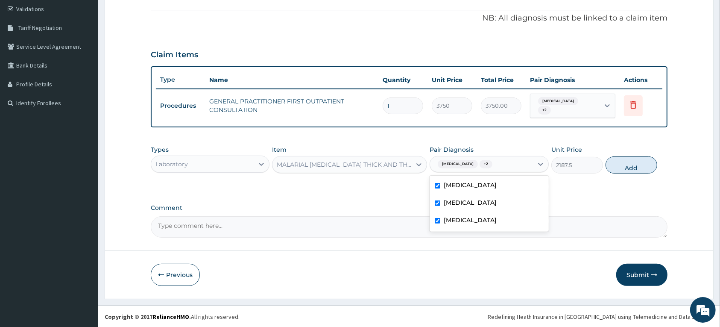
drag, startPoint x: 624, startPoint y: 165, endPoint x: 370, endPoint y: 173, distance: 254.0
click at [624, 165] on button "Add" at bounding box center [632, 164] width 52 height 17
type input "0"
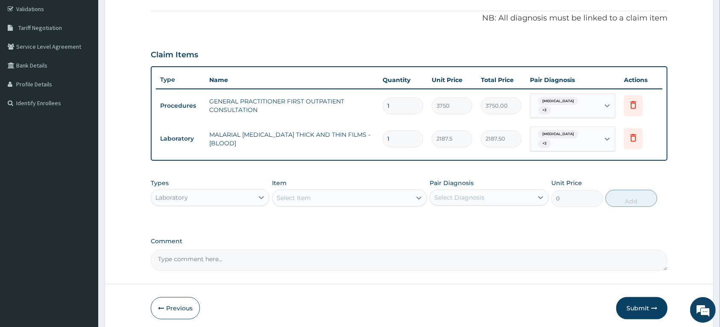
click at [306, 199] on div "Select Item" at bounding box center [294, 198] width 34 height 9
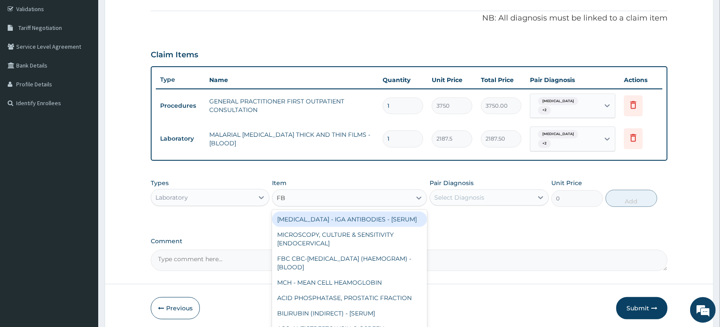
type input "FBC"
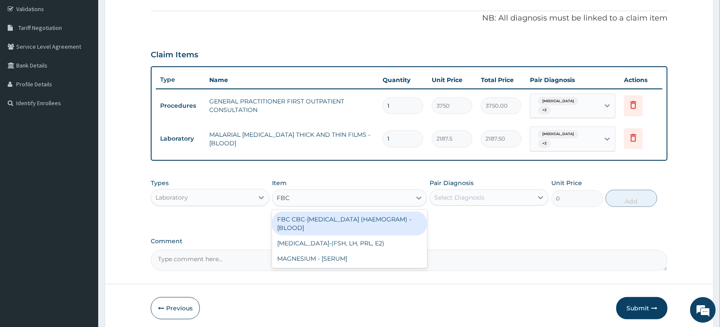
click at [304, 218] on div "FBC CBC-[MEDICAL_DATA] (HAEMOGRAM) - [BLOOD]" at bounding box center [349, 224] width 155 height 24
type input "5000"
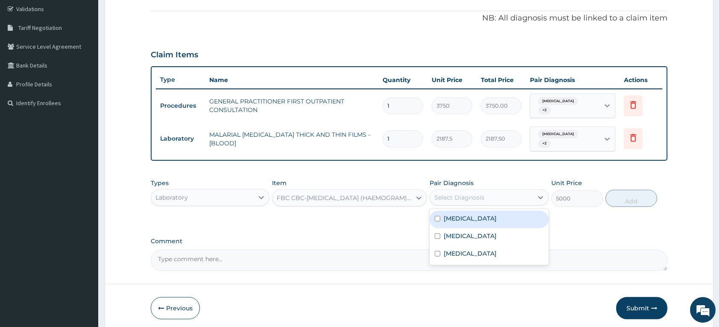
click at [444, 198] on div "Select Diagnosis" at bounding box center [460, 197] width 50 height 9
drag, startPoint x: 438, startPoint y: 221, endPoint x: 443, endPoint y: 227, distance: 7.6
click at [438, 221] on div "[MEDICAL_DATA]" at bounding box center [489, 220] width 119 height 18
checkbox input "true"
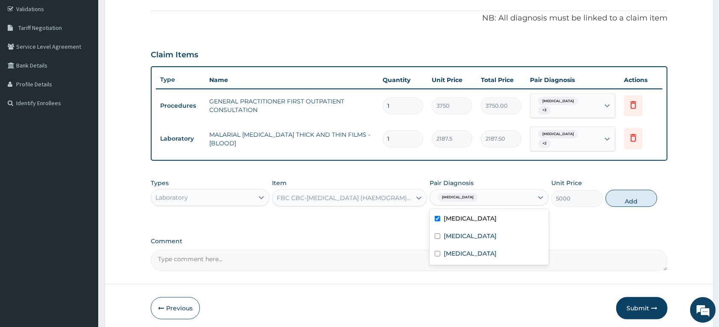
drag, startPoint x: 446, startPoint y: 233, endPoint x: 453, endPoint y: 242, distance: 12.1
click at [447, 233] on label "[MEDICAL_DATA]" at bounding box center [470, 236] width 53 height 9
checkbox input "true"
drag, startPoint x: 457, startPoint y: 249, endPoint x: 498, endPoint y: 234, distance: 43.7
click at [458, 249] on label "[MEDICAL_DATA]" at bounding box center [470, 253] width 53 height 9
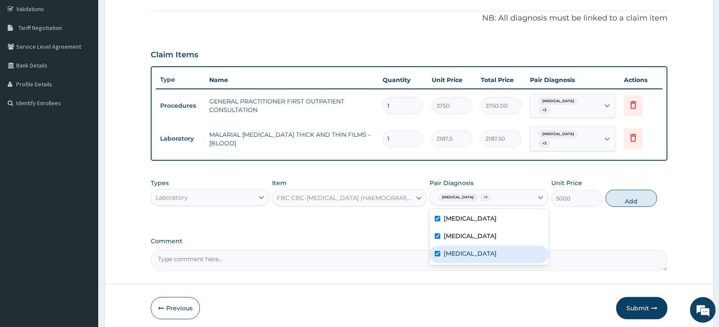
checkbox input "true"
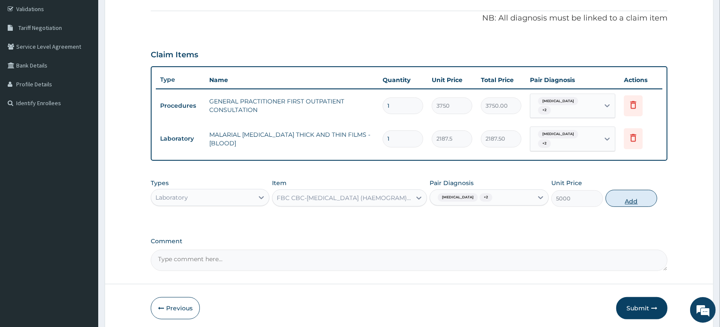
click at [641, 201] on button "Add" at bounding box center [632, 198] width 52 height 17
type input "0"
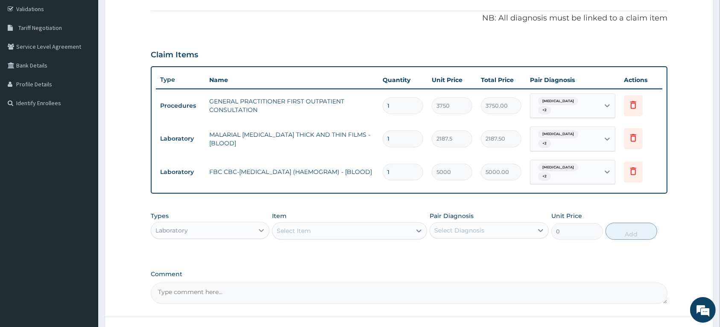
click at [259, 231] on icon at bounding box center [261, 230] width 9 height 9
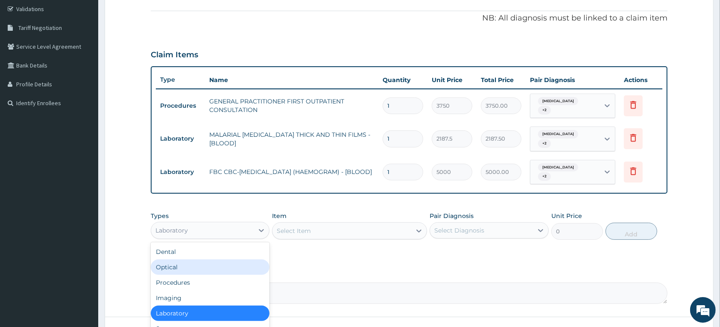
scroll to position [29, 0]
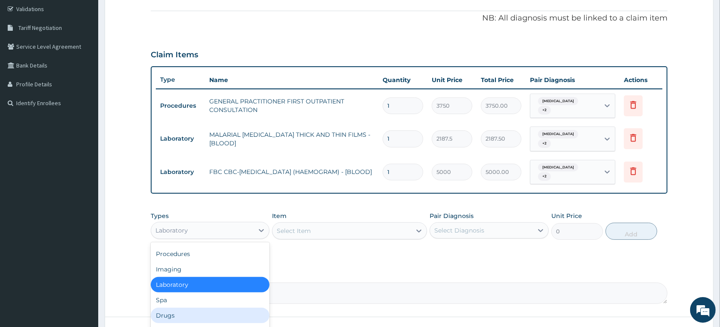
click at [173, 313] on div "Drugs" at bounding box center [210, 315] width 119 height 15
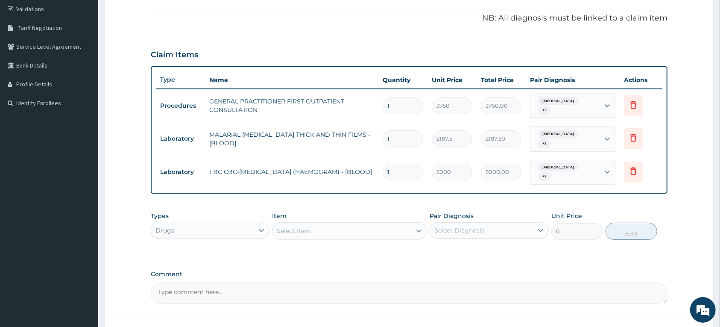
click at [315, 232] on div "Select Item" at bounding box center [342, 231] width 139 height 14
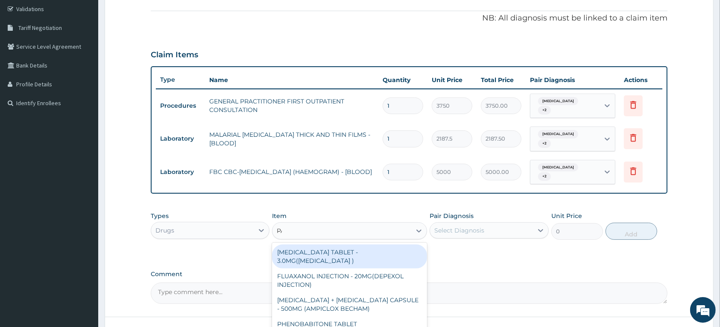
type input "PARAC"
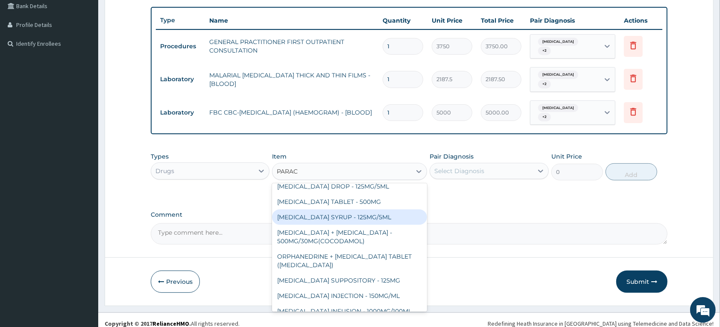
scroll to position [226, 0]
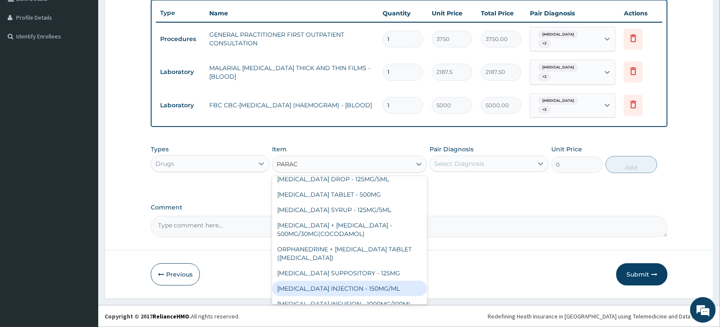
drag, startPoint x: 340, startPoint y: 277, endPoint x: 362, endPoint y: 265, distance: 25.4
click at [339, 281] on div "PARACETAMOL INJECTION - 150MG/ML" at bounding box center [349, 288] width 155 height 15
type input "560"
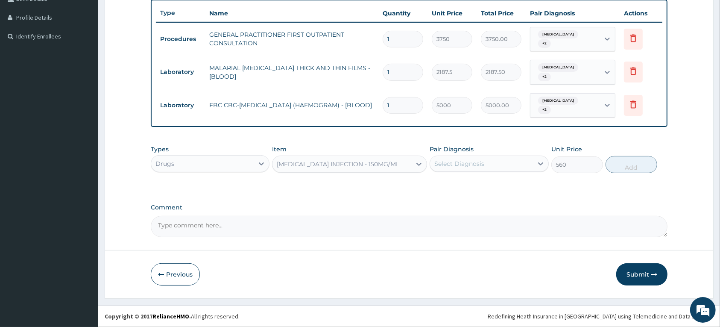
click at [467, 161] on div "Select Diagnosis" at bounding box center [460, 163] width 50 height 9
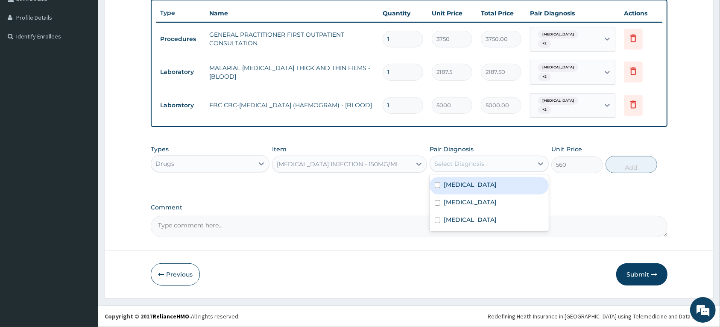
click at [460, 182] on label "Malaria, unspecified" at bounding box center [470, 184] width 53 height 9
checkbox input "true"
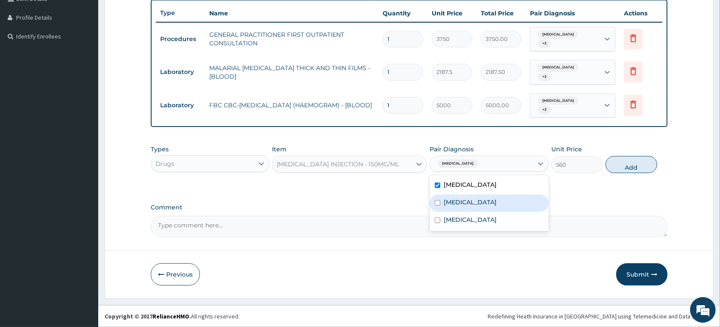
drag, startPoint x: 460, startPoint y: 203, endPoint x: 469, endPoint y: 232, distance: 30.1
click at [462, 210] on div "Acute tonsillitis, unspecified" at bounding box center [489, 203] width 119 height 18
checkbox input "true"
drag, startPoint x: 469, startPoint y: 232, endPoint x: 524, endPoint y: 206, distance: 61.2
click at [470, 229] on div "Salmonella infection, unspecified" at bounding box center [489, 221] width 119 height 18
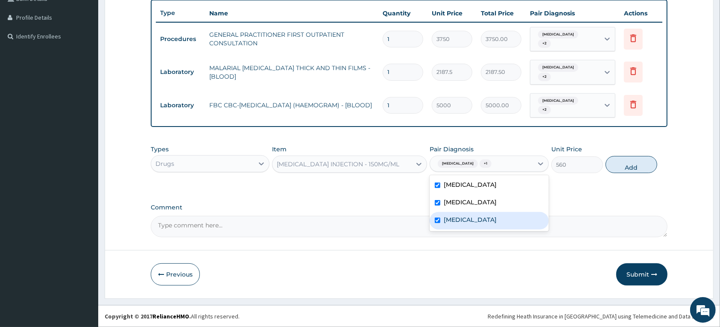
checkbox input "true"
drag, startPoint x: 620, startPoint y: 165, endPoint x: 441, endPoint y: 179, distance: 179.6
click at [620, 165] on button "Add" at bounding box center [632, 164] width 52 height 17
type input "0"
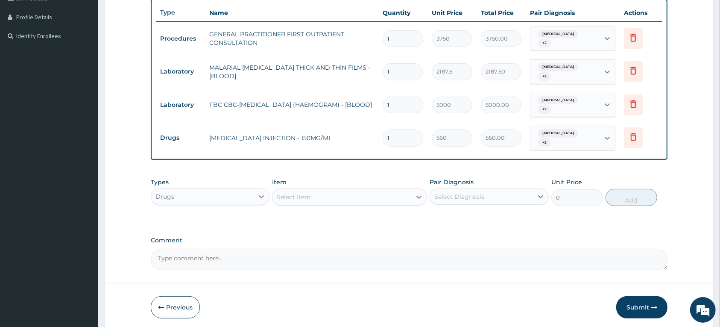
click at [302, 195] on div "Select Item" at bounding box center [294, 197] width 34 height 9
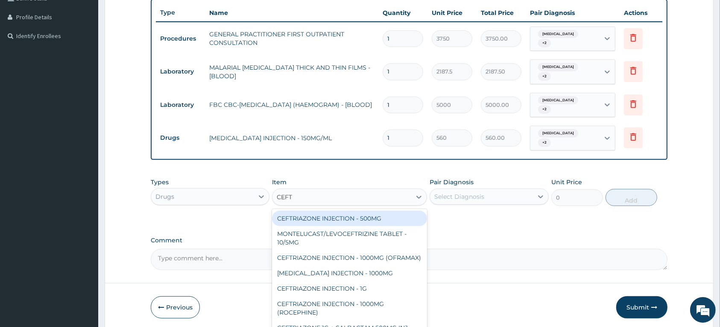
type input "CEFTA"
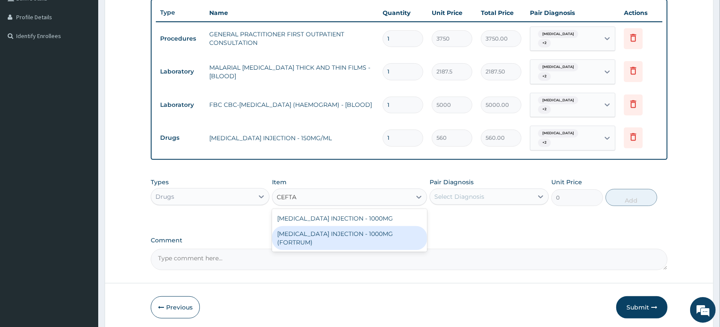
click at [312, 234] on div "CEFTAZIDIME INJECTION - 1000MG (FORTRUM)" at bounding box center [349, 238] width 155 height 24
type input "5600"
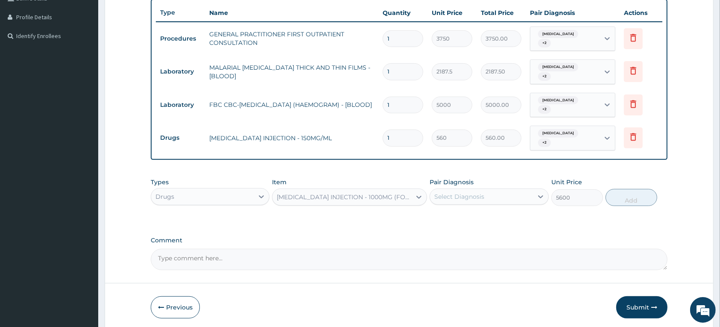
click at [454, 199] on div "Select Diagnosis" at bounding box center [460, 196] width 50 height 9
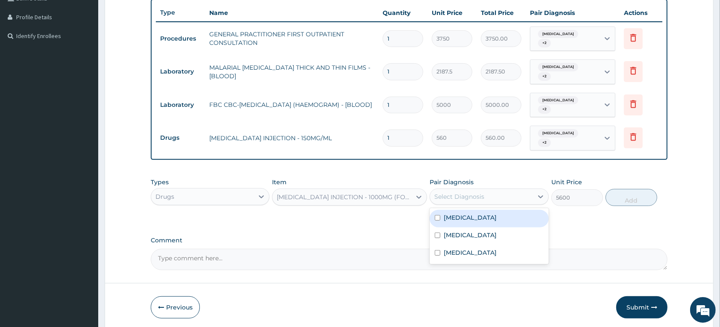
drag, startPoint x: 456, startPoint y: 218, endPoint x: 462, endPoint y: 230, distance: 13.0
click at [458, 220] on label "Malaria, unspecified" at bounding box center [470, 217] width 53 height 9
checkbox input "true"
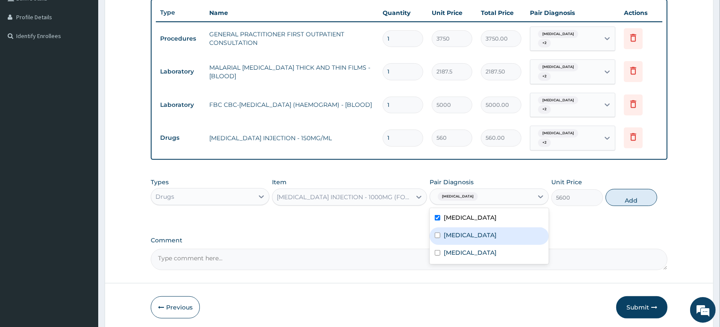
drag, startPoint x: 463, startPoint y: 233, endPoint x: 467, endPoint y: 243, distance: 10.6
click at [463, 233] on label "Acute tonsillitis, unspecified" at bounding box center [470, 235] width 53 height 9
checkbox input "true"
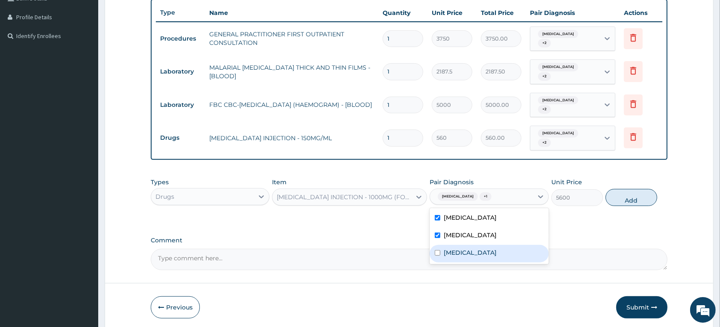
drag, startPoint x: 469, startPoint y: 253, endPoint x: 536, endPoint y: 226, distance: 72.1
click at [470, 253] on label "Salmonella infection, unspecified" at bounding box center [470, 252] width 53 height 9
checkbox input "true"
click at [629, 200] on button "Add" at bounding box center [632, 197] width 52 height 17
type input "0"
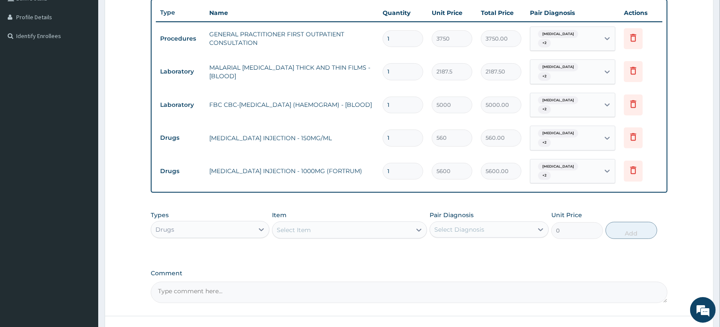
click at [305, 233] on div "Select Item" at bounding box center [294, 230] width 34 height 9
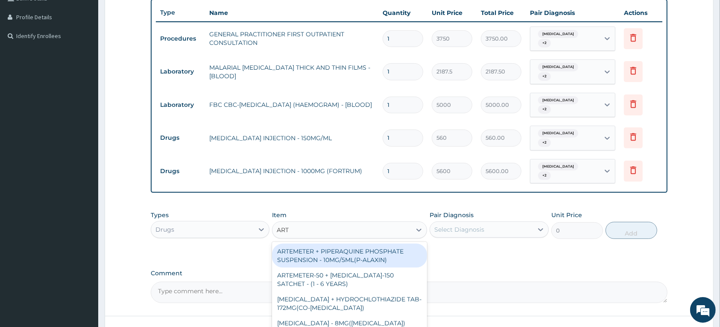
type input "ARTE"
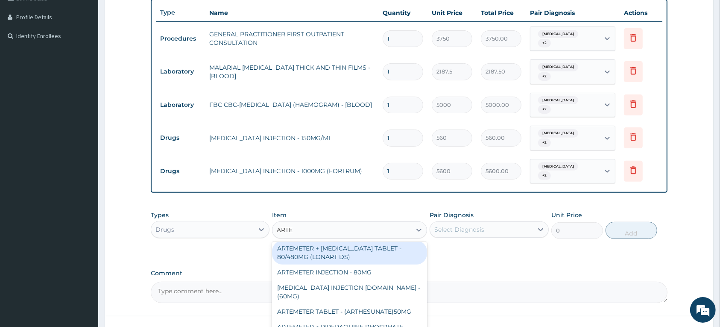
scroll to position [160, 0]
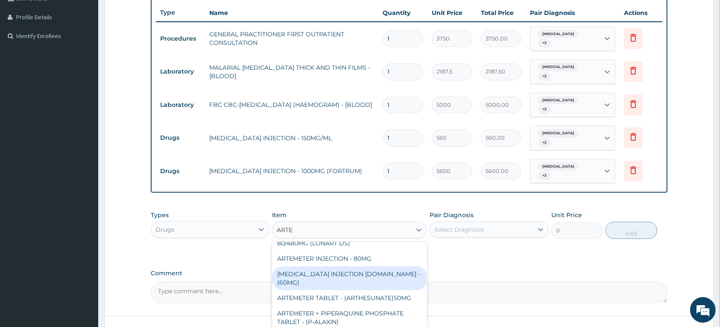
click at [367, 276] on div "ARTESUNATE INJECTION IV.IM - (60MG)" at bounding box center [349, 278] width 155 height 24
type input "1596"
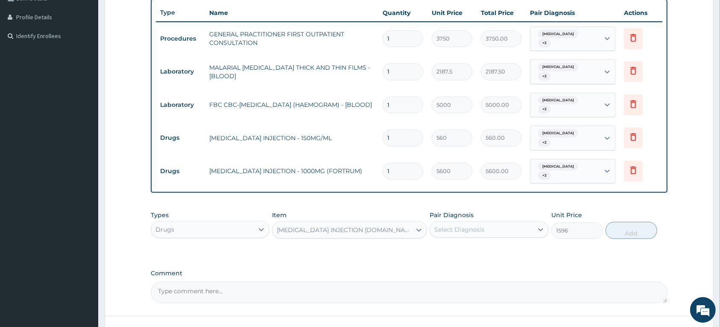
click at [471, 231] on div "Select Diagnosis" at bounding box center [460, 229] width 50 height 9
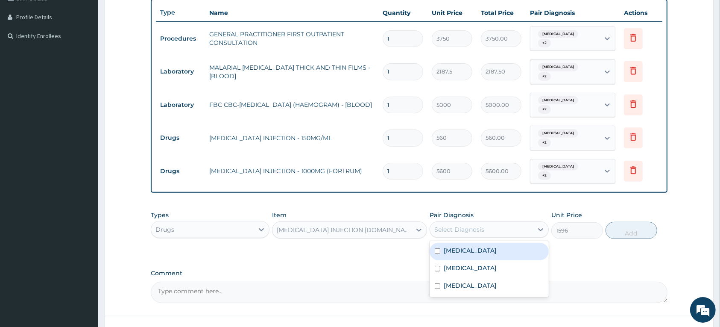
drag, startPoint x: 471, startPoint y: 251, endPoint x: 471, endPoint y: 264, distance: 12.8
click at [471, 252] on label "Malaria, unspecified" at bounding box center [470, 250] width 53 height 9
checkbox input "true"
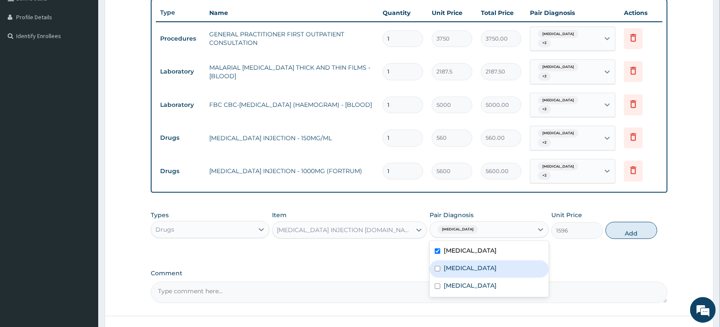
click at [470, 270] on label "Acute tonsillitis, unspecified" at bounding box center [470, 268] width 53 height 9
checkbox input "true"
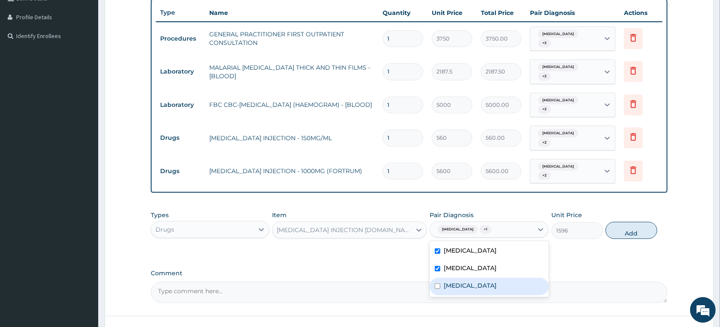
click at [469, 282] on label "Salmonella infection, unspecified" at bounding box center [470, 285] width 53 height 9
checkbox input "true"
click at [615, 230] on button "Add" at bounding box center [632, 230] width 52 height 17
type input "0"
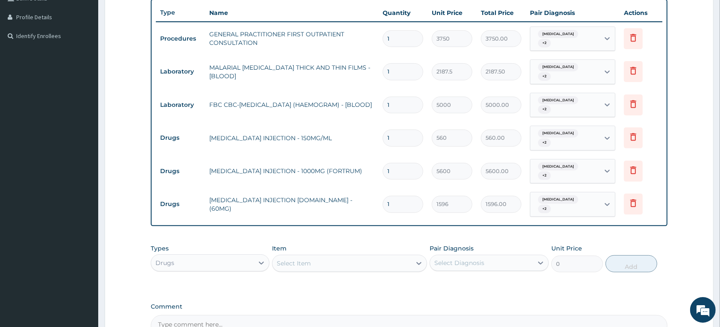
click at [298, 262] on div "Select Item" at bounding box center [294, 263] width 34 height 9
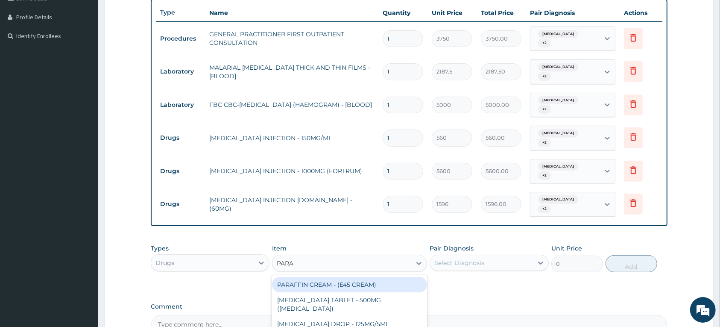
type input "PARAC"
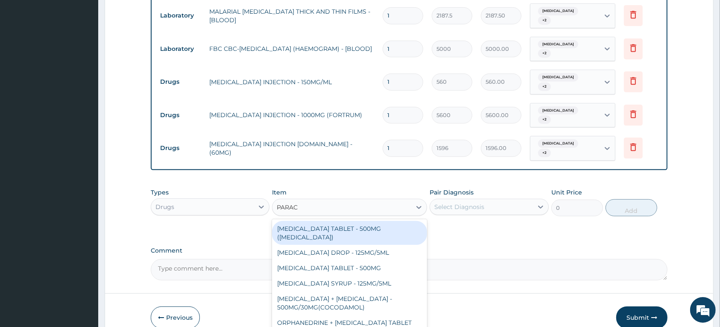
scroll to position [326, 0]
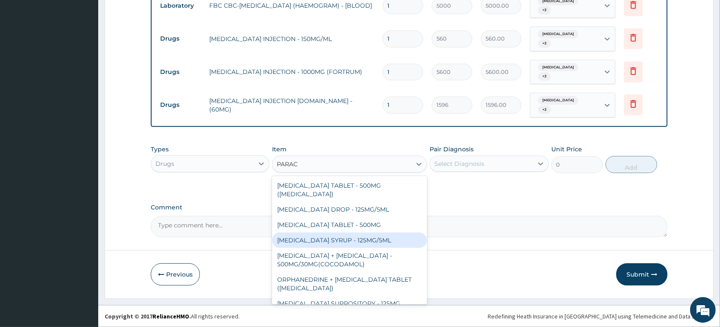
click at [332, 233] on div "PARACETAMOL SYRUP - 125MG/5ML" at bounding box center [349, 239] width 155 height 15
type input "840"
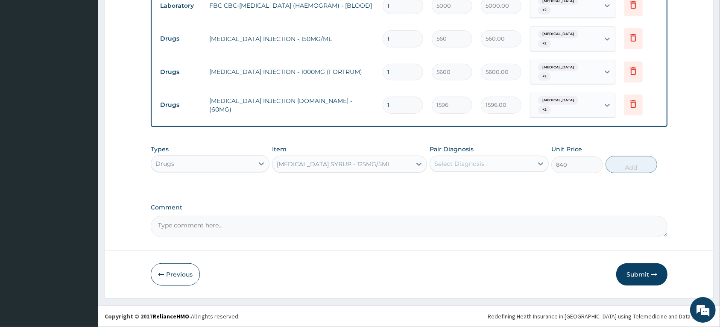
drag, startPoint x: 487, startPoint y: 160, endPoint x: 486, endPoint y: 168, distance: 7.4
click at [488, 160] on div "Select Diagnosis" at bounding box center [481, 164] width 103 height 14
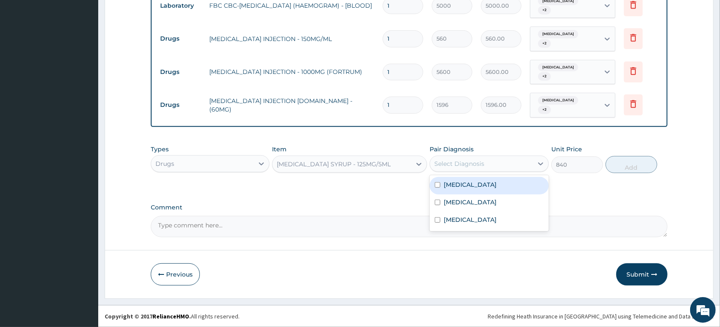
drag, startPoint x: 477, startPoint y: 188, endPoint x: 480, endPoint y: 200, distance: 12.2
click at [477, 188] on label "Malaria, unspecified" at bounding box center [470, 184] width 53 height 9
checkbox input "true"
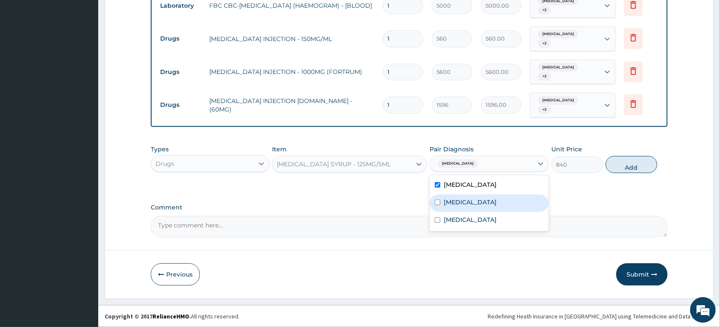
drag, startPoint x: 480, startPoint y: 200, endPoint x: 480, endPoint y: 226, distance: 26.5
click at [481, 201] on label "Acute tonsillitis, unspecified" at bounding box center [470, 202] width 53 height 9
checkbox input "true"
drag, startPoint x: 480, startPoint y: 226, endPoint x: 579, endPoint y: 186, distance: 107.5
click at [482, 224] on label "Salmonella infection, unspecified" at bounding box center [470, 219] width 53 height 9
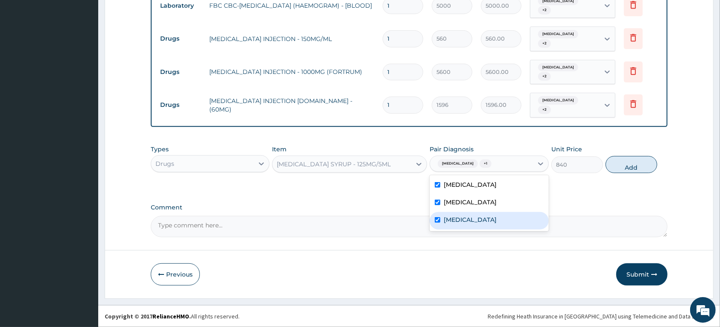
checkbox input "true"
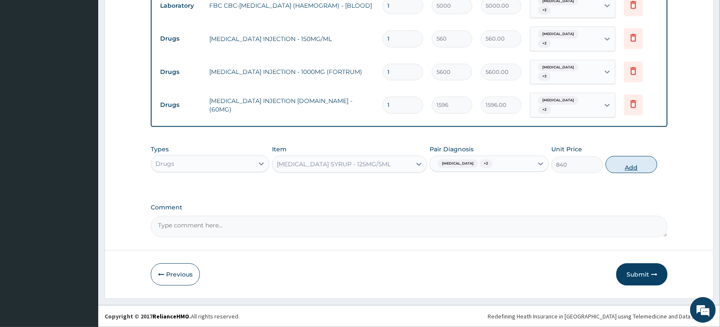
click at [617, 166] on button "Add" at bounding box center [632, 164] width 52 height 17
type input "0"
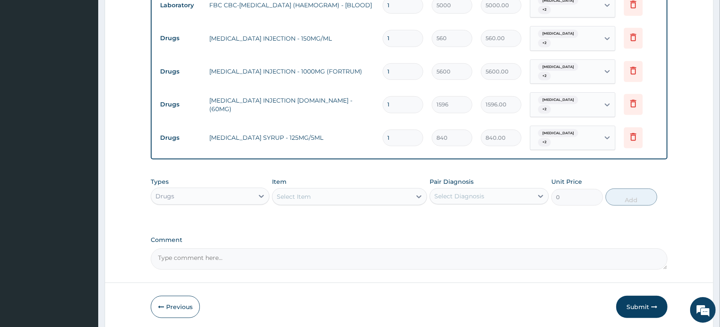
click at [315, 199] on div "Select Item" at bounding box center [342, 197] width 139 height 14
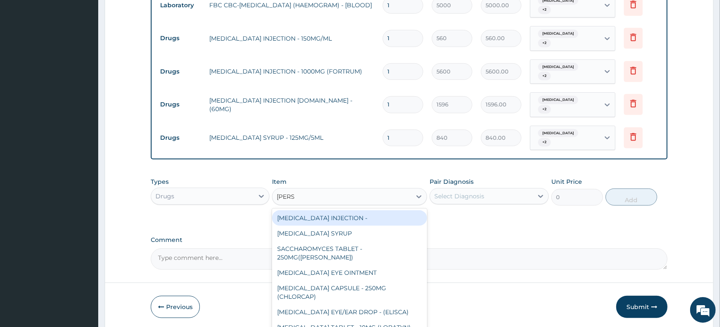
type input "LORAT"
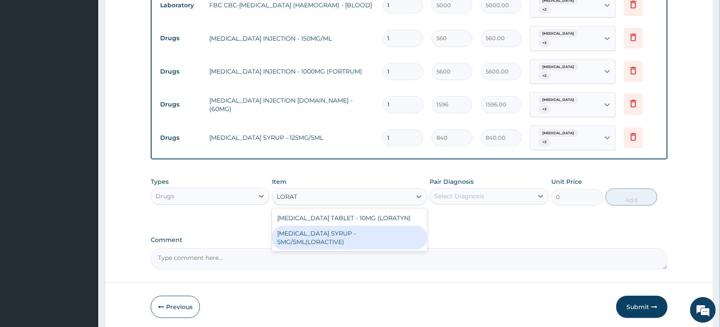
click at [335, 236] on div "LORATADINE SYRUP - 5MG/5ML(LORACTIVE)" at bounding box center [349, 238] width 155 height 24
type input "1232"
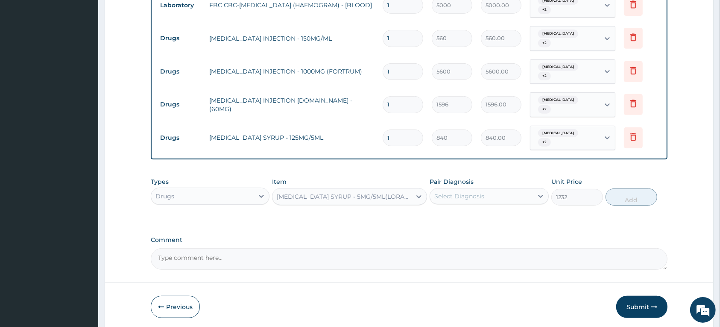
click at [467, 194] on div "Select Diagnosis" at bounding box center [460, 196] width 50 height 9
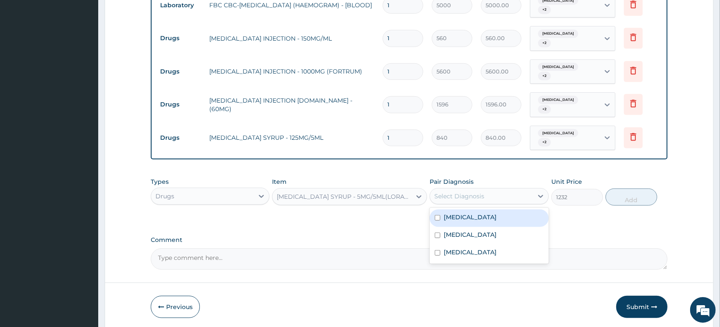
click at [458, 220] on label "Malaria, unspecified" at bounding box center [470, 217] width 53 height 9
checkbox input "true"
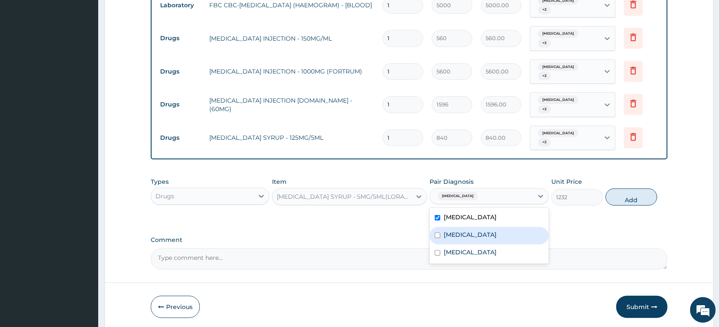
click at [456, 233] on label "Acute tonsillitis, unspecified" at bounding box center [470, 234] width 53 height 9
checkbox input "true"
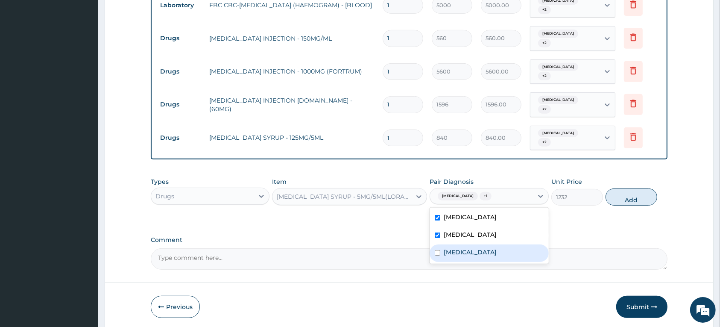
click at [460, 251] on label "Salmonella infection, unspecified" at bounding box center [470, 252] width 53 height 9
checkbox input "true"
click at [618, 194] on button "Add" at bounding box center [632, 196] width 52 height 17
type input "0"
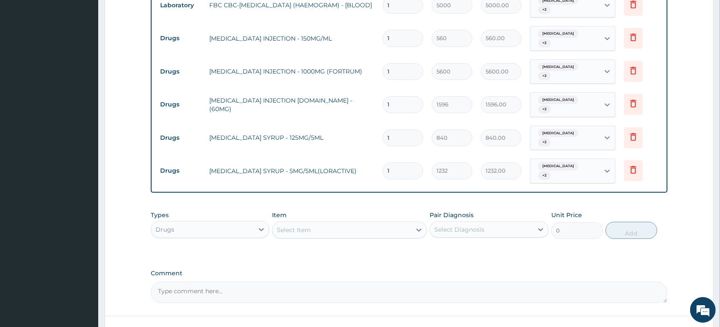
click at [295, 227] on div "Select Item" at bounding box center [294, 230] width 34 height 9
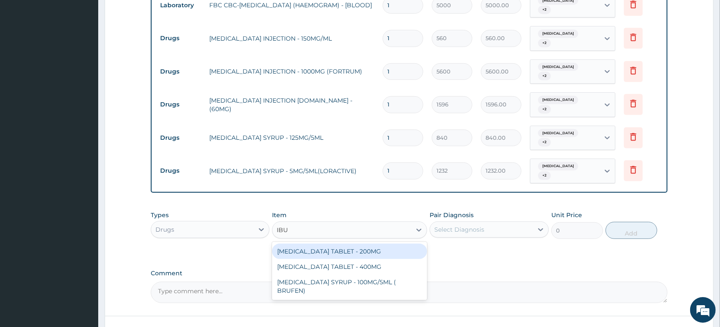
type input "IBUP"
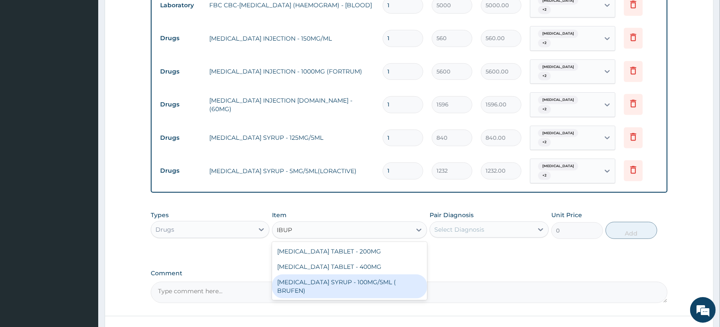
click at [345, 287] on div "IBUPROFEN SYRUP - 100MG/5ML ( BRUFEN)" at bounding box center [349, 286] width 155 height 24
type input "475.99999999999994"
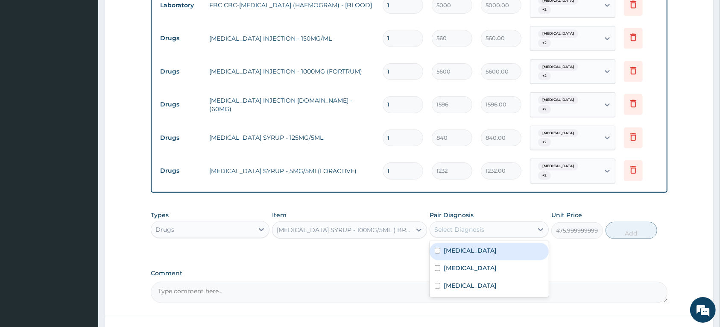
click at [486, 227] on div "Select Diagnosis" at bounding box center [481, 230] width 103 height 14
drag, startPoint x: 481, startPoint y: 250, endPoint x: 488, endPoint y: 268, distance: 18.4
click at [483, 254] on label "Malaria, unspecified" at bounding box center [470, 250] width 53 height 9
checkbox input "true"
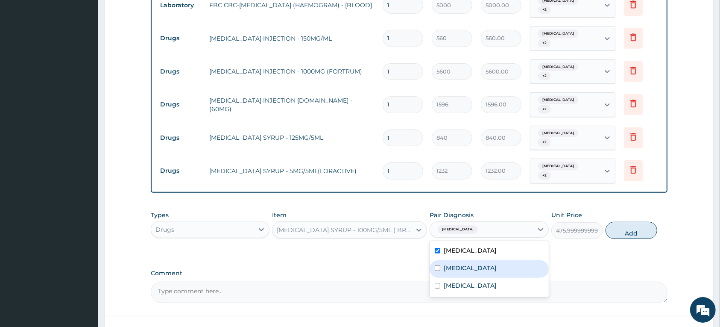
drag, startPoint x: 488, startPoint y: 268, endPoint x: 491, endPoint y: 287, distance: 19.5
click at [489, 270] on label "Acute tonsillitis, unspecified" at bounding box center [470, 268] width 53 height 9
checkbox input "true"
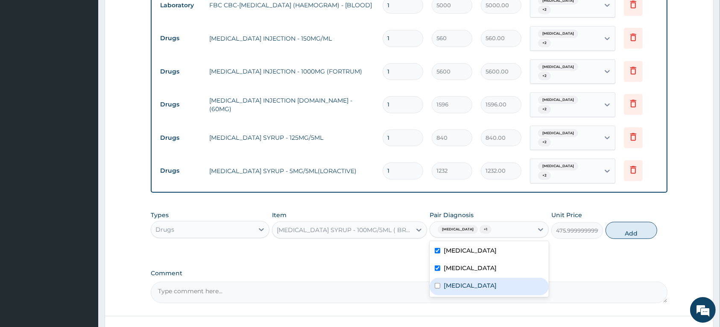
click at [491, 289] on label "Salmonella infection, unspecified" at bounding box center [470, 285] width 53 height 9
checkbox input "true"
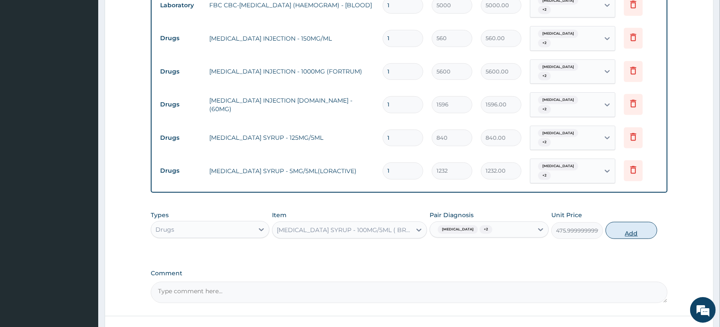
click at [630, 227] on button "Add" at bounding box center [632, 230] width 52 height 17
type input "0"
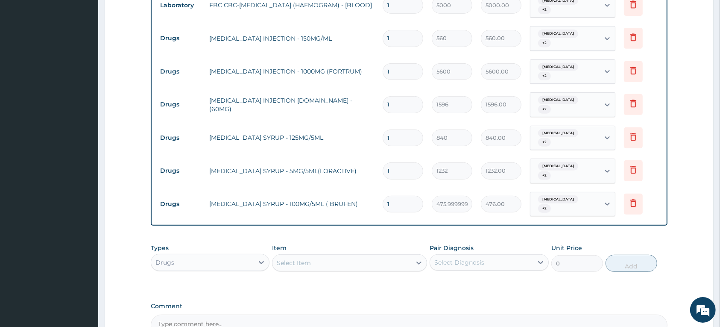
click at [298, 264] on div "Select Item" at bounding box center [294, 263] width 34 height 9
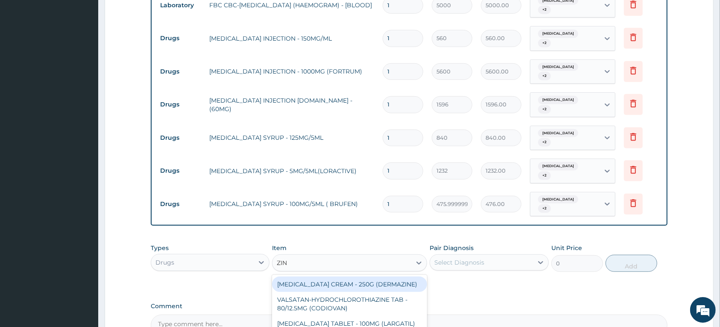
type input "ZINN"
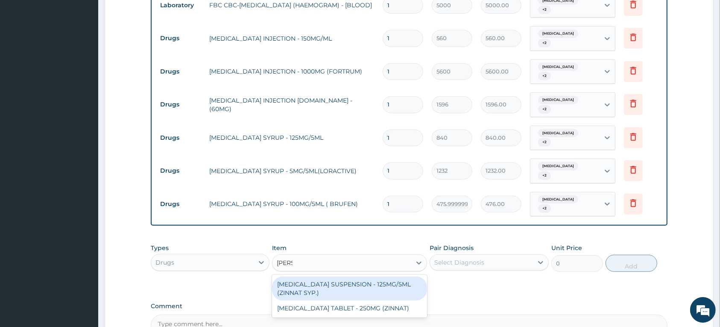
click at [311, 285] on div "CEFUROXIME SUSPENSION - 125MG/5ML (ZINNAT SYP.)" at bounding box center [349, 288] width 155 height 24
type input "14559.999999999998"
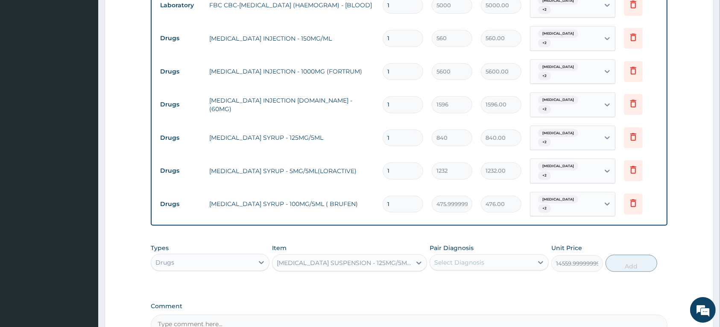
click at [473, 264] on div "Select Diagnosis" at bounding box center [460, 262] width 50 height 9
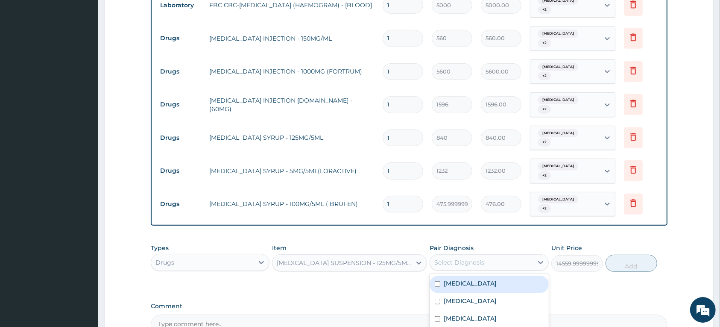
click at [469, 287] on label "Malaria, unspecified" at bounding box center [470, 283] width 53 height 9
checkbox input "true"
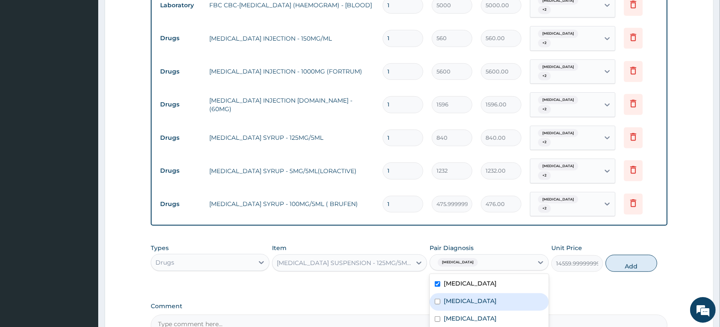
drag, startPoint x: 469, startPoint y: 304, endPoint x: 470, endPoint y: 323, distance: 19.7
click at [469, 306] on div "Acute tonsillitis, unspecified" at bounding box center [489, 302] width 119 height 18
checkbox input "true"
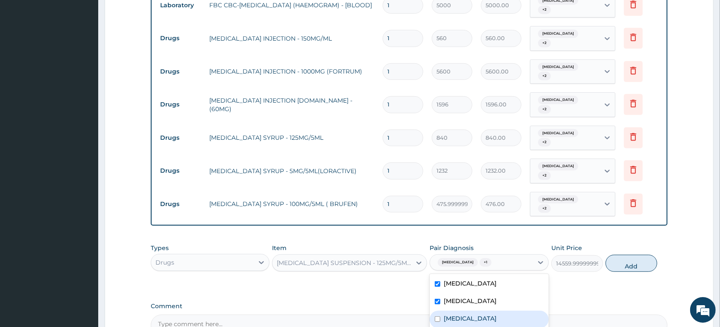
click at [470, 323] on label "Salmonella infection, unspecified" at bounding box center [470, 318] width 53 height 9
checkbox input "true"
click at [614, 267] on button "Add" at bounding box center [632, 263] width 52 height 17
type input "0"
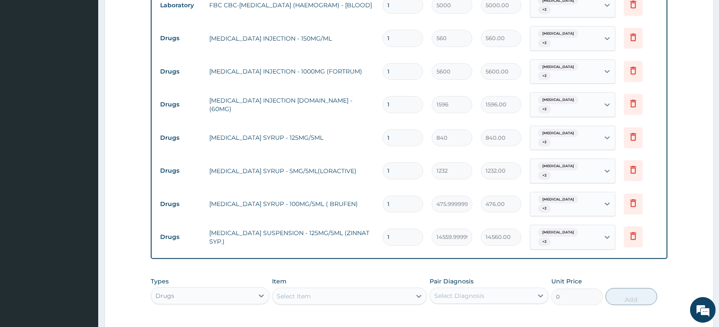
scroll to position [433, 0]
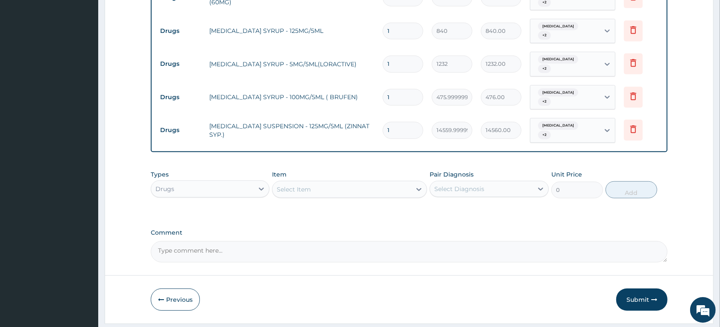
click at [300, 193] on div "Select Item" at bounding box center [294, 189] width 34 height 9
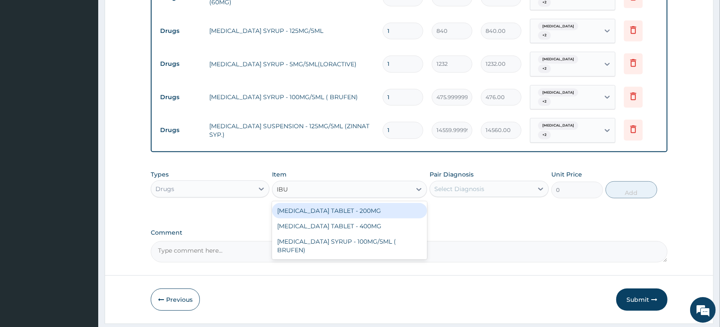
type input "IBUP"
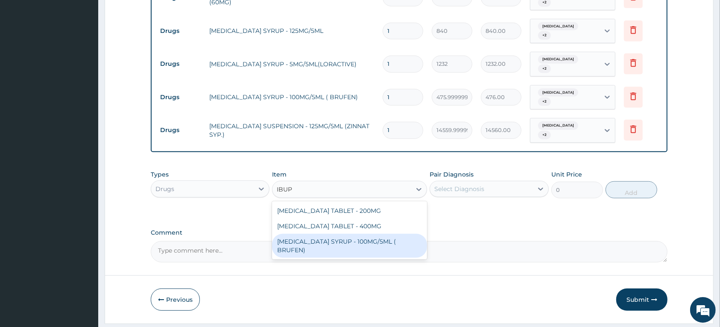
click at [347, 242] on div "IBUPROFEN SYRUP - 100MG/5ML ( BRUFEN)" at bounding box center [349, 246] width 155 height 24
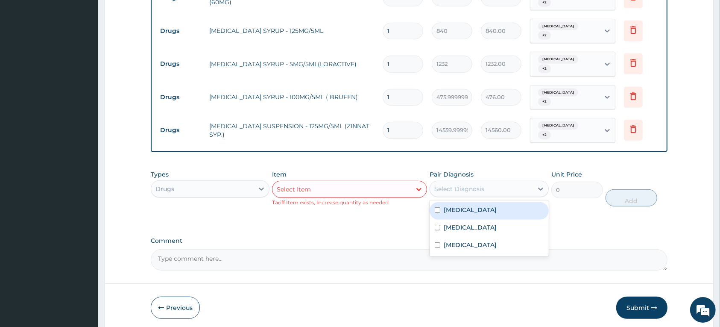
click at [473, 192] on div "Select Diagnosis" at bounding box center [460, 189] width 50 height 9
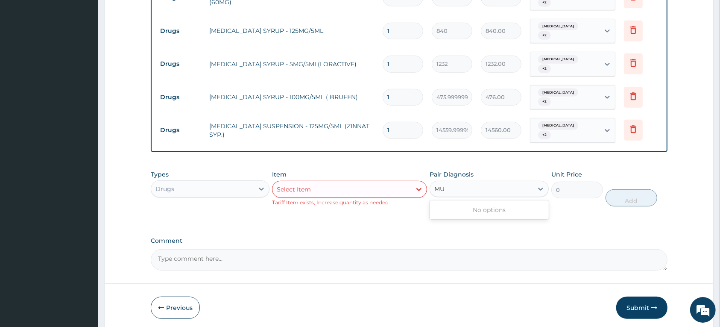
type input "M"
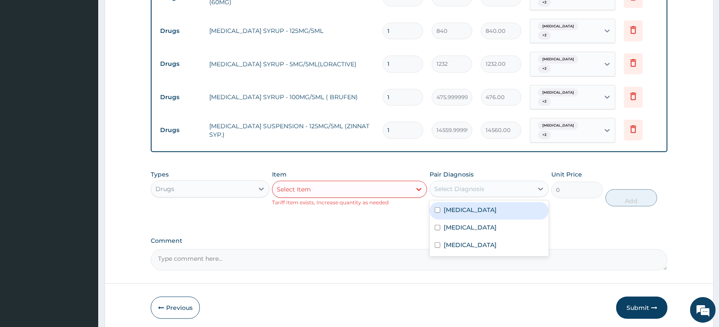
click at [291, 190] on div "Select Item" at bounding box center [294, 189] width 34 height 9
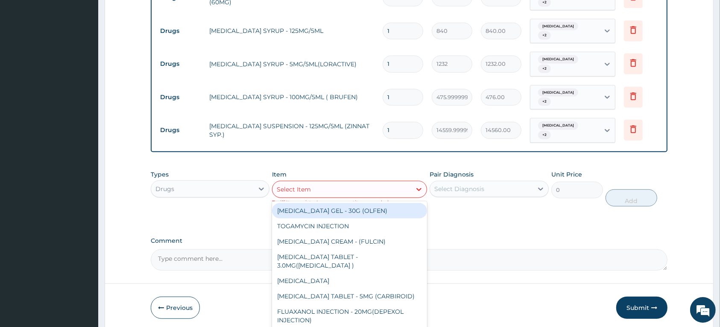
click at [294, 225] on div "TOGAMYCIN INJECTION" at bounding box center [349, 225] width 155 height 15
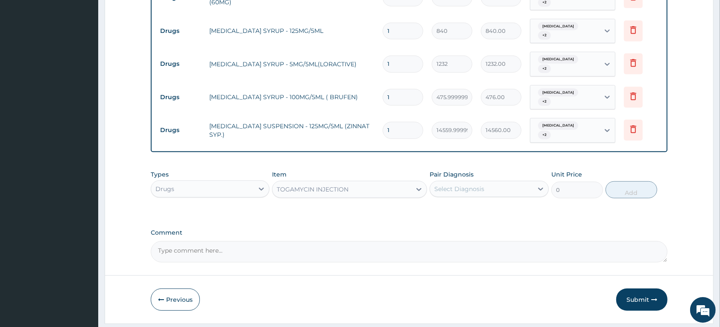
type input "1428"
click at [295, 189] on div "TOGAMYCIN INJECTION" at bounding box center [313, 189] width 72 height 9
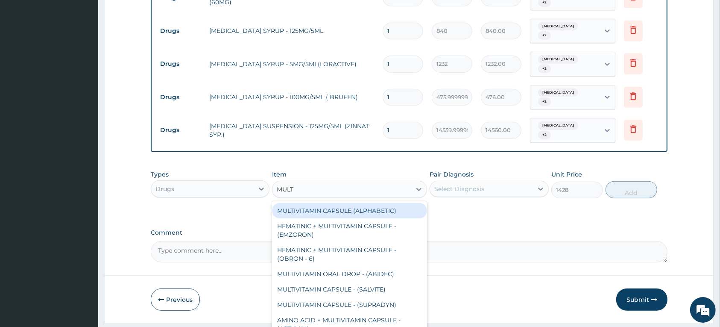
type input "MULTI"
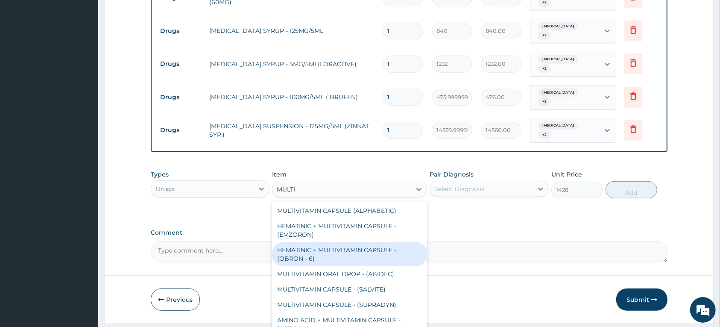
scroll to position [53, 0]
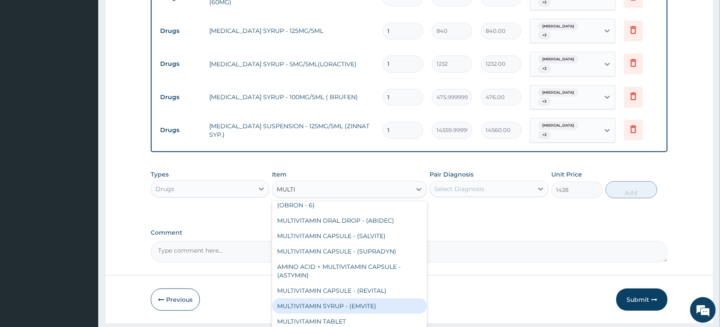
drag, startPoint x: 349, startPoint y: 306, endPoint x: 356, endPoint y: 285, distance: 22.0
click at [349, 306] on div "MULTIVITAMIN SYRUP - (EMVITE)" at bounding box center [349, 305] width 155 height 15
type input "840"
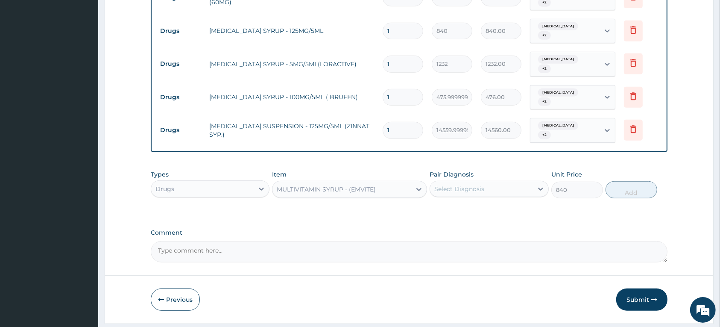
click at [464, 193] on div "Select Diagnosis" at bounding box center [460, 189] width 50 height 9
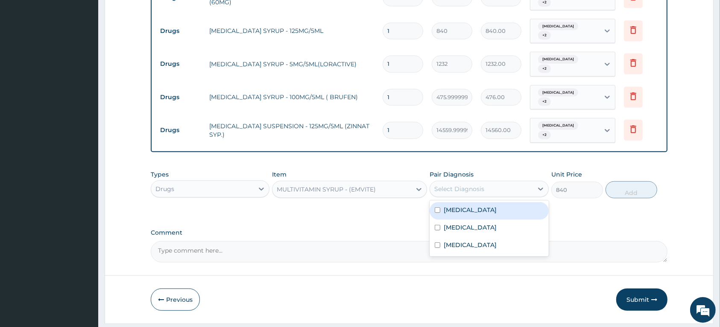
click at [462, 213] on label "Malaria, unspecified" at bounding box center [470, 210] width 53 height 9
checkbox input "true"
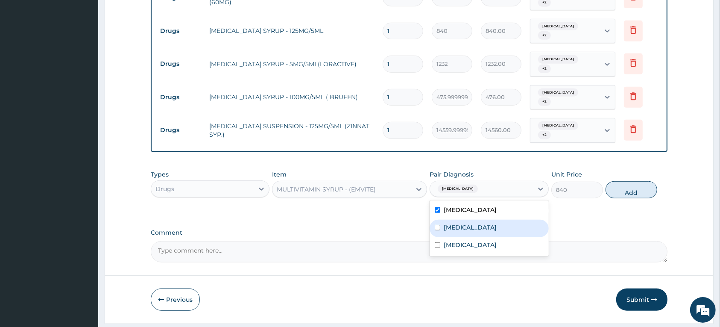
drag, startPoint x: 465, startPoint y: 226, endPoint x: 472, endPoint y: 243, distance: 17.8
click at [466, 227] on label "Acute tonsillitis, unspecified" at bounding box center [470, 227] width 53 height 9
checkbox input "true"
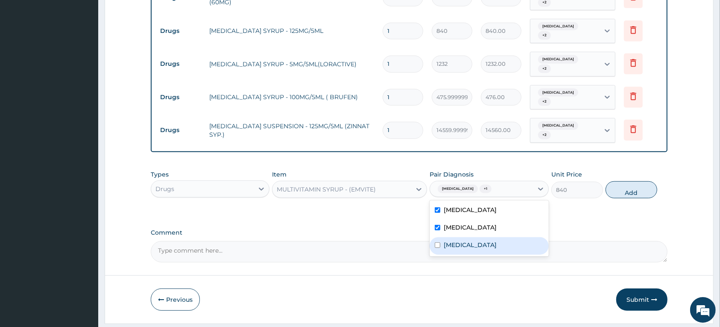
drag, startPoint x: 473, startPoint y: 249, endPoint x: 530, endPoint y: 231, distance: 59.6
click at [478, 249] on label "Salmonella infection, unspecified" at bounding box center [470, 245] width 53 height 9
checkbox input "true"
click at [615, 191] on button "Add" at bounding box center [632, 189] width 52 height 17
type input "0"
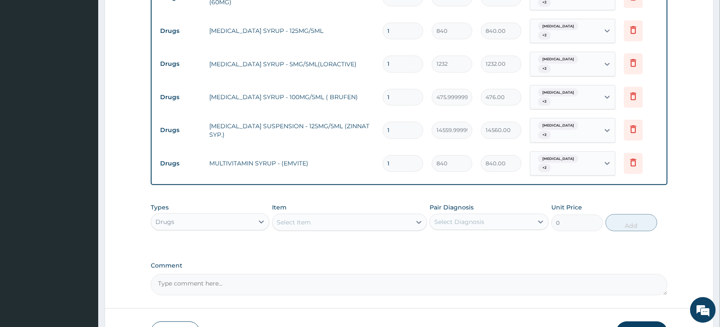
click at [316, 224] on div "Select Item" at bounding box center [342, 222] width 139 height 14
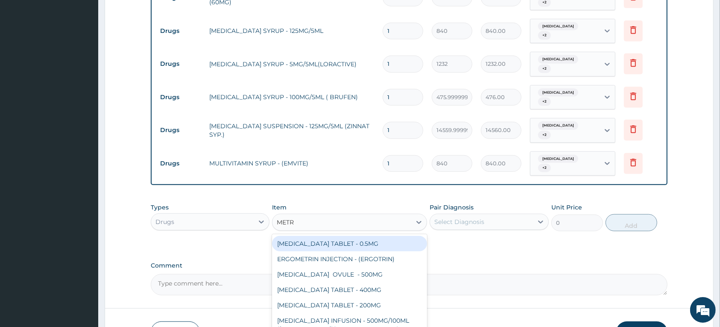
type input "METRO"
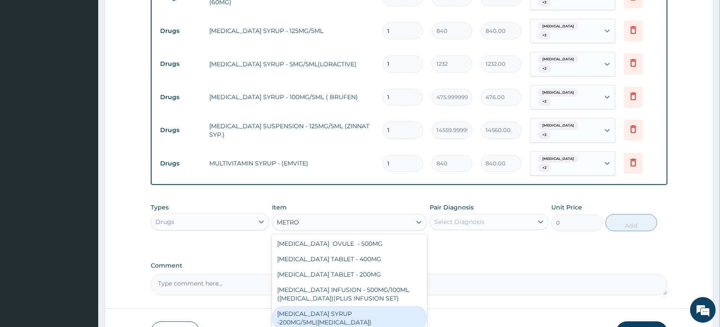
click at [347, 313] on div "METRONIDAZOLE SYRUP -200MG/5ML(FLAGYL)" at bounding box center [349, 318] width 155 height 24
type input "672"
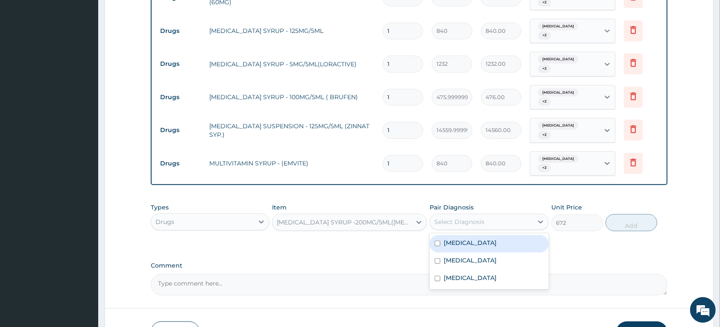
click at [484, 223] on div "Select Diagnosis" at bounding box center [481, 222] width 103 height 14
click at [488, 246] on label "Malaria, unspecified" at bounding box center [470, 242] width 53 height 9
checkbox input "true"
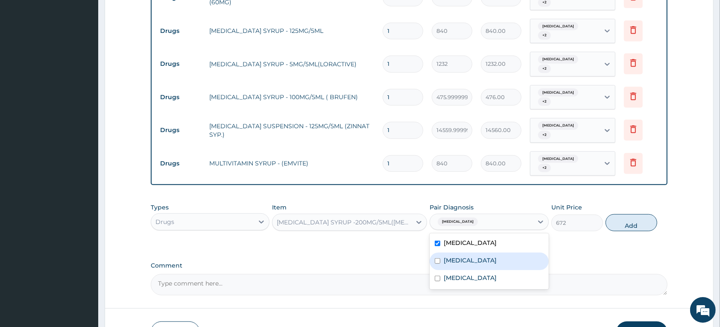
click at [495, 272] on div "Salmonella infection, unspecified" at bounding box center [489, 279] width 119 height 18
checkbox input "true"
drag, startPoint x: 485, startPoint y: 259, endPoint x: 517, endPoint y: 243, distance: 36.1
click at [486, 259] on label "Acute tonsillitis, unspecified" at bounding box center [470, 260] width 53 height 9
checkbox input "true"
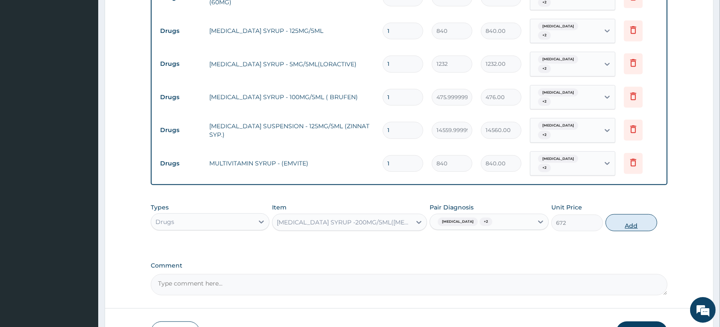
click at [609, 225] on button "Add" at bounding box center [632, 222] width 52 height 17
type input "0"
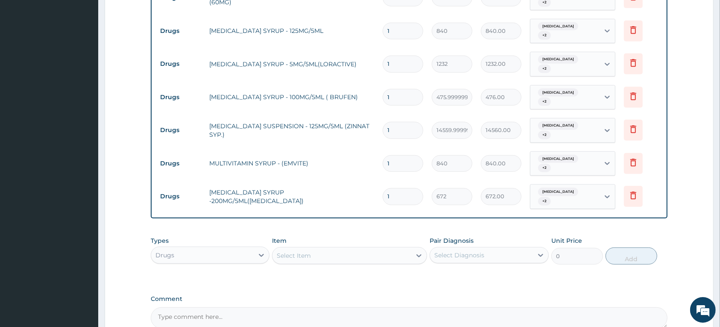
click at [306, 258] on div "Select Item" at bounding box center [294, 255] width 34 height 9
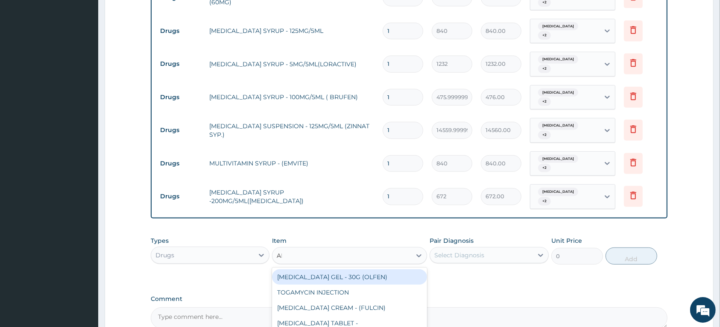
type input "ARTE"
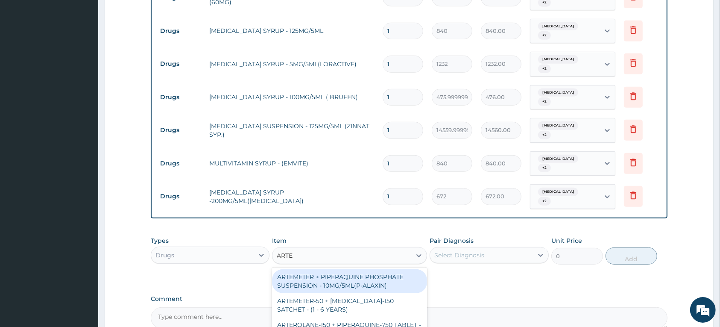
click at [357, 277] on div "ARTEMETER + PIPERAQUINE PHOSPHATE SUSPENSION - 10MG/5ML(P-ALAXIN)" at bounding box center [349, 281] width 155 height 24
type input "1680"
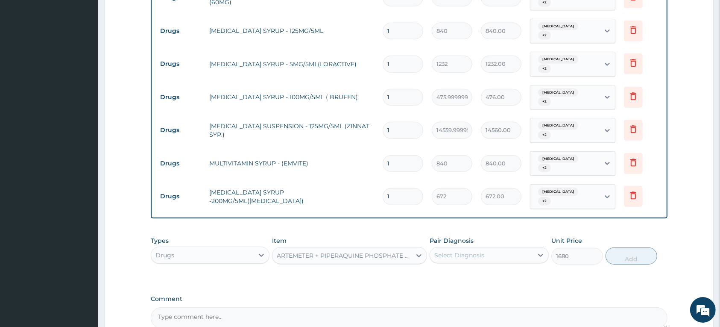
click at [468, 258] on div "Select Diagnosis" at bounding box center [460, 255] width 50 height 9
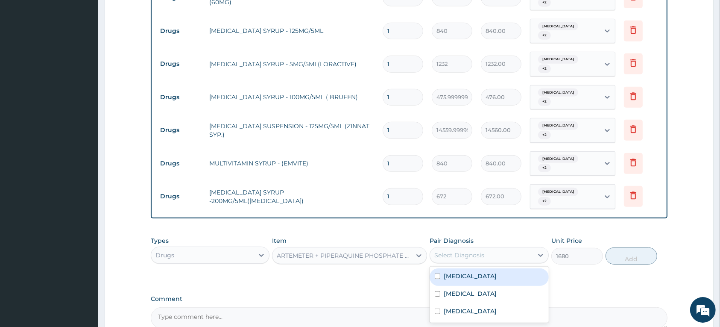
click at [465, 275] on label "Malaria, unspecified" at bounding box center [470, 276] width 53 height 9
checkbox input "true"
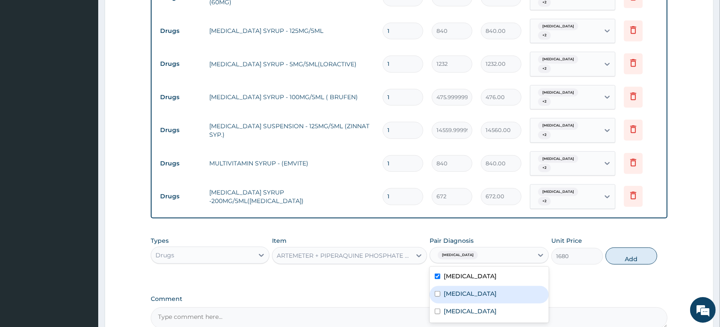
drag, startPoint x: 467, startPoint y: 288, endPoint x: 474, endPoint y: 306, distance: 18.6
click at [468, 290] on div "Acute tonsillitis, unspecified" at bounding box center [489, 295] width 119 height 18
checkbox input "true"
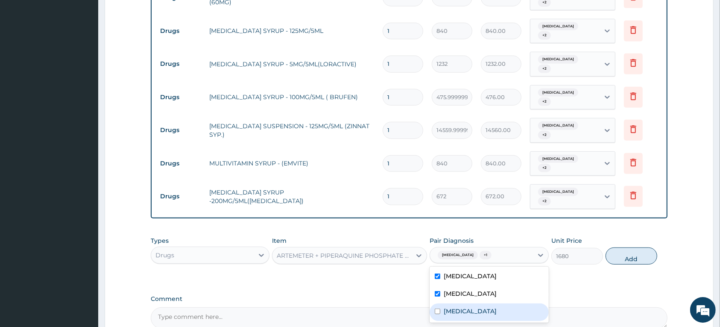
click at [475, 310] on label "Salmonella infection, unspecified" at bounding box center [470, 311] width 53 height 9
checkbox input "true"
click at [616, 264] on button "Add" at bounding box center [632, 255] width 52 height 17
type input "0"
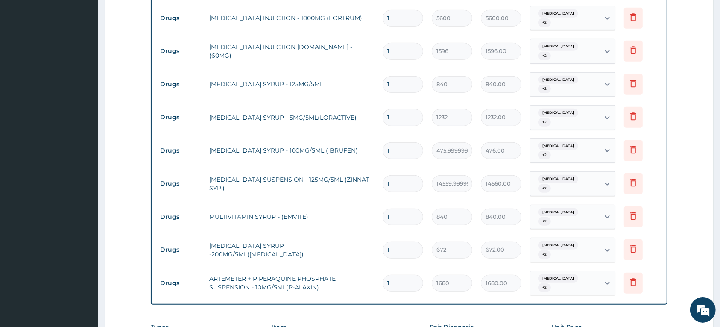
scroll to position [326, 0]
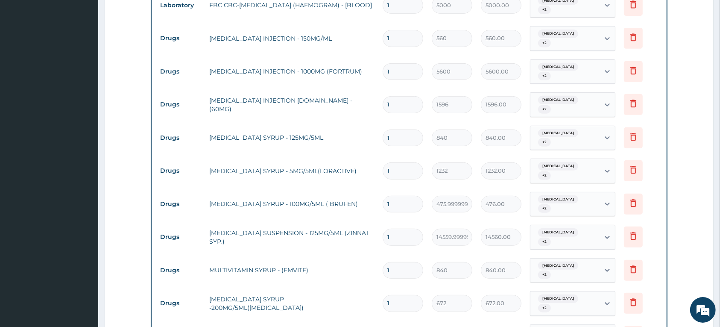
click at [400, 40] on input "1" at bounding box center [403, 38] width 41 height 17
type input "0.00"
type input "3"
type input "1680.00"
type input "3"
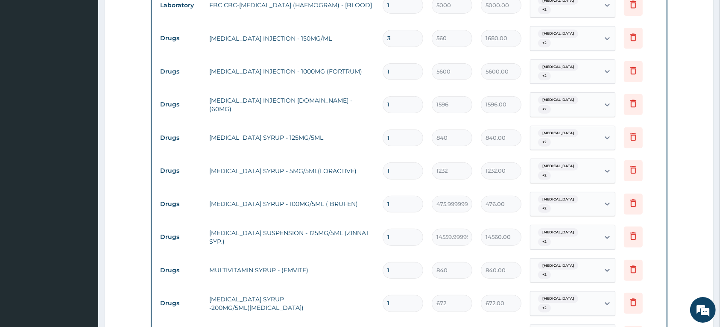
click at [399, 70] on input "1" at bounding box center [403, 71] width 41 height 17
type input "0.00"
type input "2"
type input "11200.00"
type input "2"
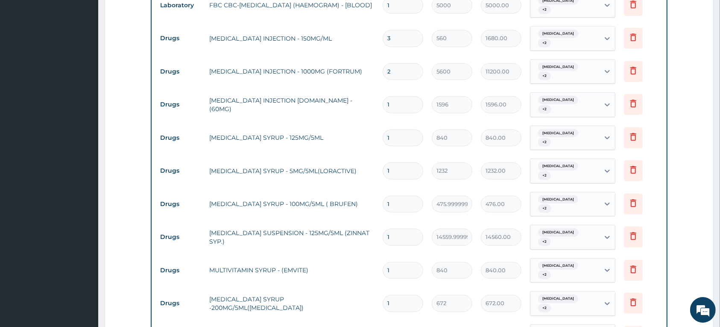
click at [400, 102] on input "1" at bounding box center [403, 104] width 41 height 17
type input "0.00"
type input "2"
type input "3192.00"
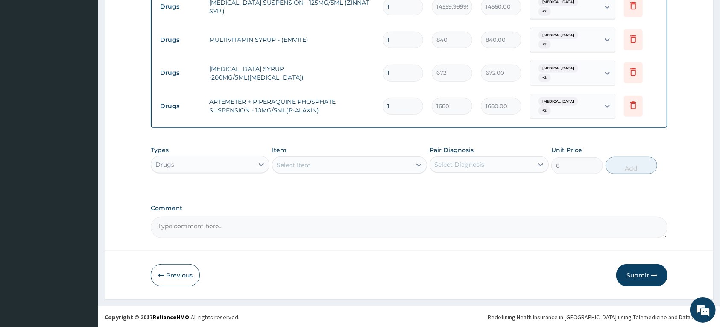
scroll to position [559, 0]
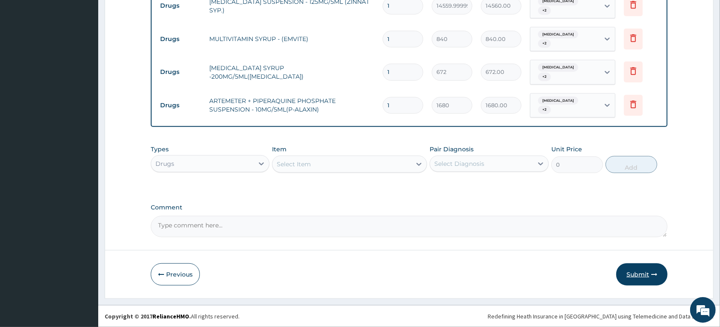
type input "2"
click at [652, 272] on icon "button" at bounding box center [655, 274] width 6 height 6
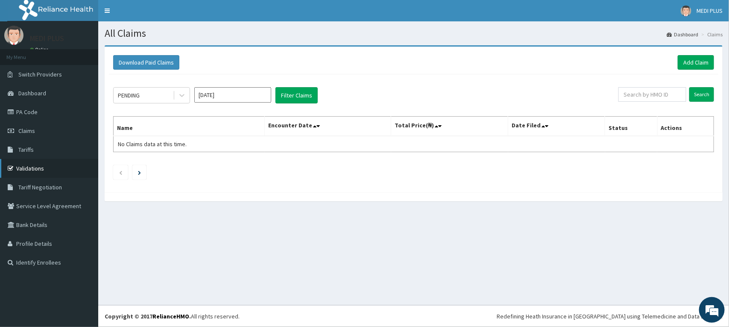
click at [27, 169] on link "Validations" at bounding box center [49, 168] width 98 height 19
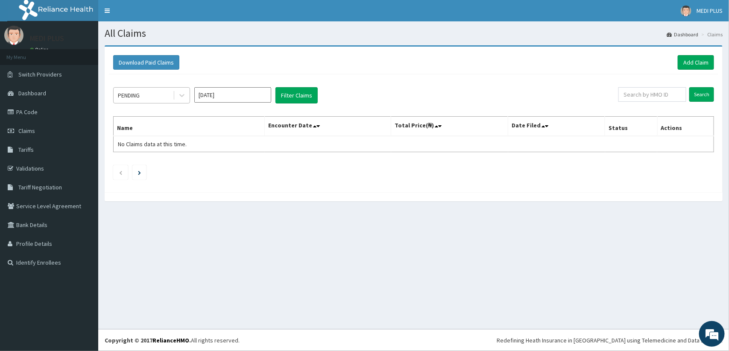
click at [174, 92] on span at bounding box center [174, 95] width 0 height 9
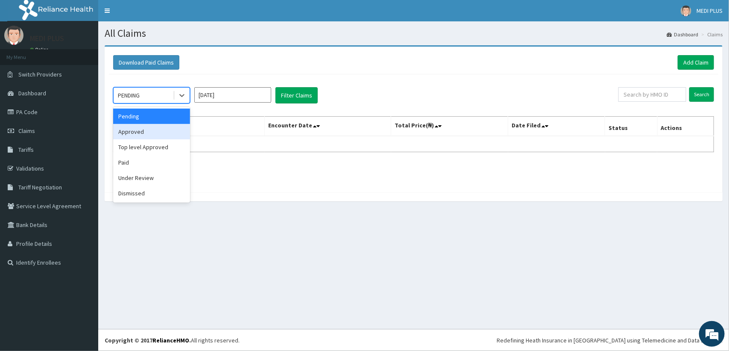
click at [125, 132] on div "Approved" at bounding box center [151, 131] width 77 height 15
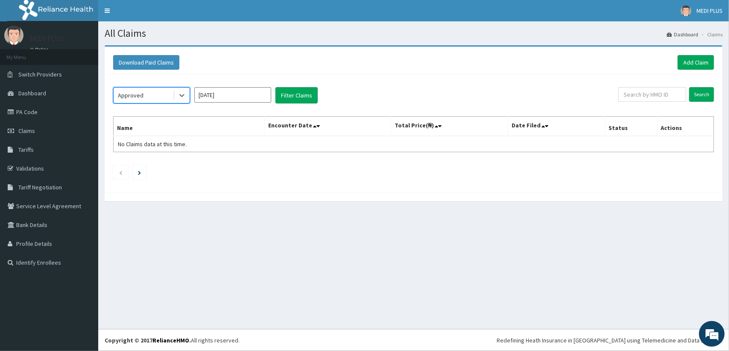
click at [142, 97] on div "Approved" at bounding box center [131, 95] width 26 height 9
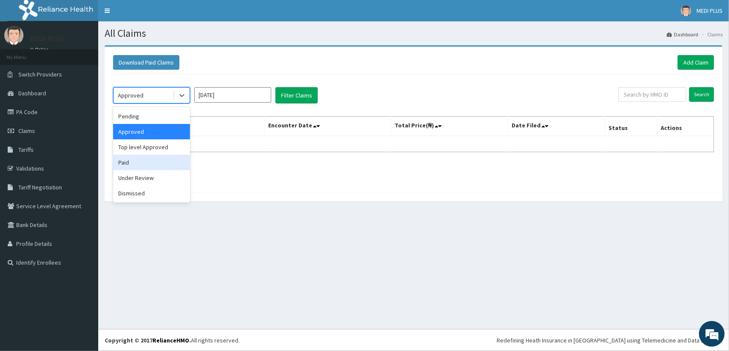
click at [123, 161] on div "Paid" at bounding box center [151, 162] width 77 height 15
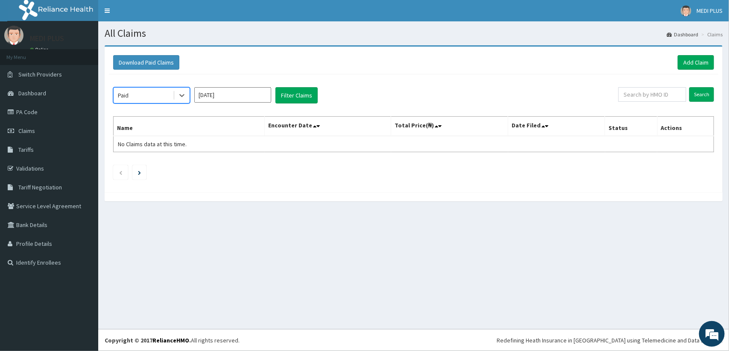
click at [223, 88] on input "[DATE]" at bounding box center [232, 94] width 77 height 15
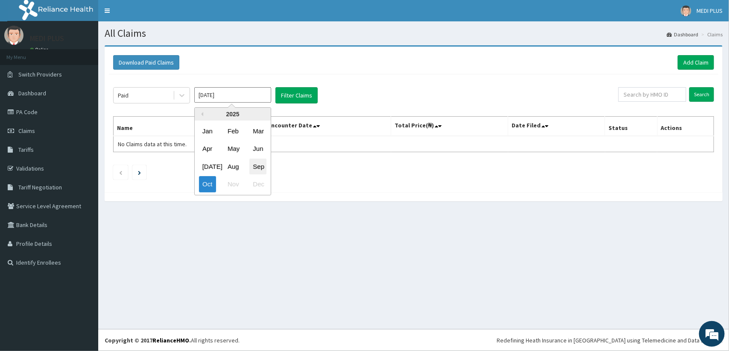
click at [258, 166] on div "Sep" at bounding box center [258, 167] width 17 height 16
type input "[DATE]"
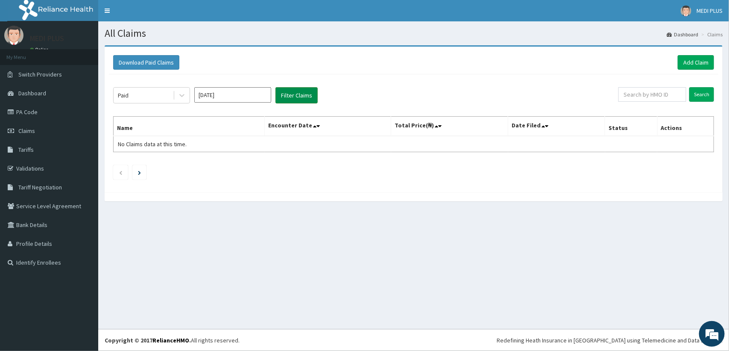
click at [295, 97] on button "Filter Claims" at bounding box center [297, 95] width 42 height 16
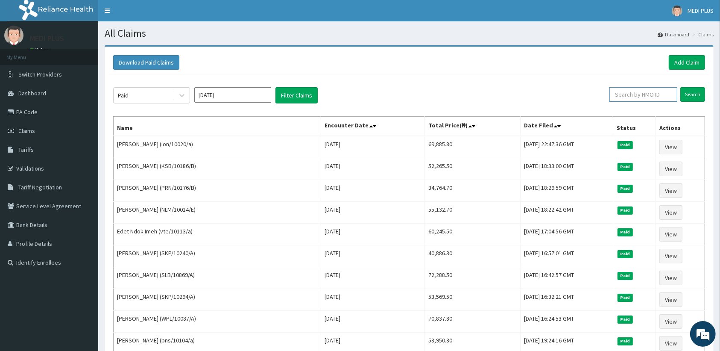
click at [640, 93] on input "text" at bounding box center [644, 94] width 68 height 15
type input "SKP/1024"
click at [699, 93] on input "Search" at bounding box center [693, 94] width 25 height 15
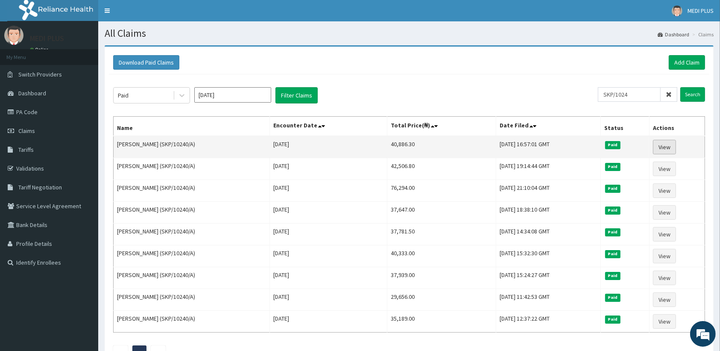
click at [659, 146] on link "View" at bounding box center [664, 147] width 23 height 15
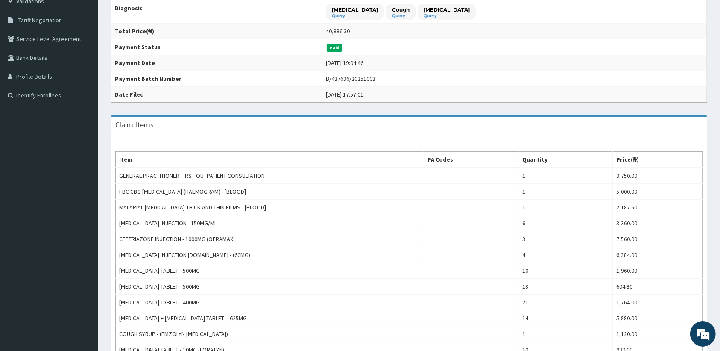
scroll to position [156, 0]
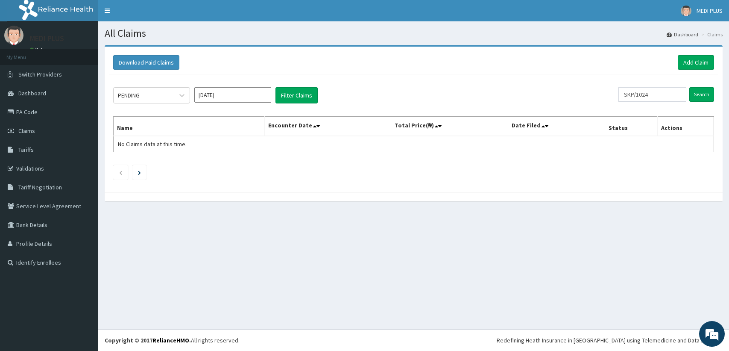
click at [175, 98] on div at bounding box center [181, 95] width 15 height 15
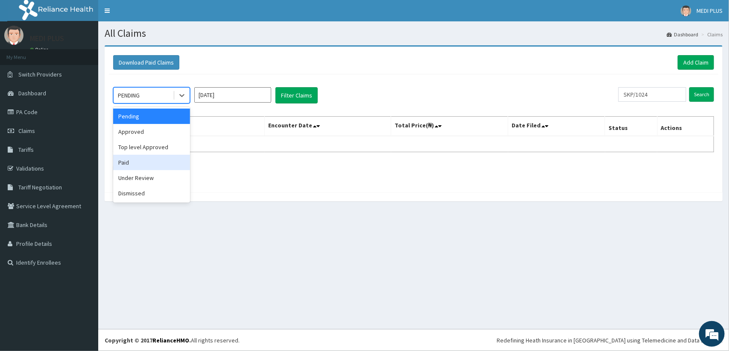
click at [139, 159] on div "Paid" at bounding box center [151, 162] width 77 height 15
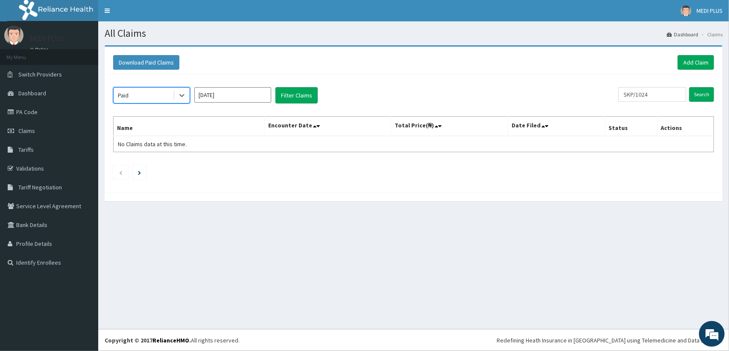
click at [233, 95] on input "[DATE]" at bounding box center [232, 94] width 77 height 15
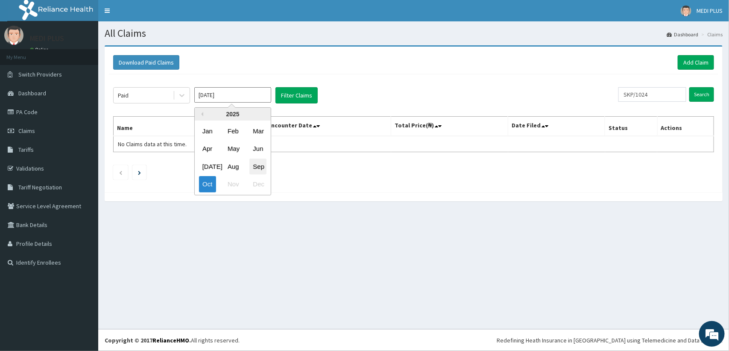
click at [251, 167] on div "Sep" at bounding box center [258, 167] width 17 height 16
type input "[DATE]"
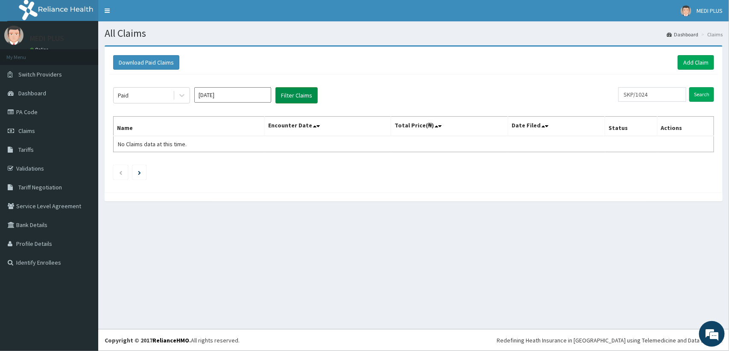
click at [289, 95] on button "Filter Claims" at bounding box center [297, 95] width 42 height 16
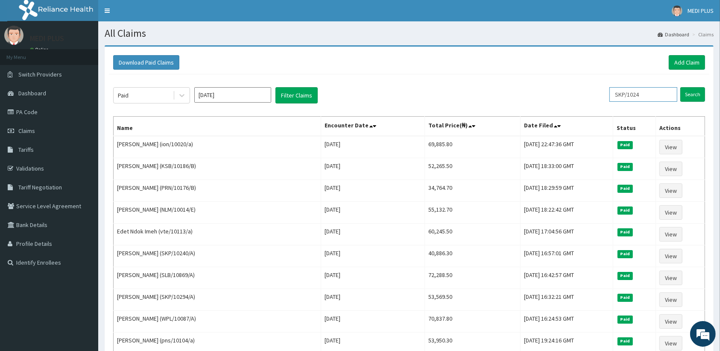
click at [649, 95] on input "SKP/1024" at bounding box center [644, 94] width 68 height 15
click at [694, 97] on input "Search" at bounding box center [693, 94] width 25 height 15
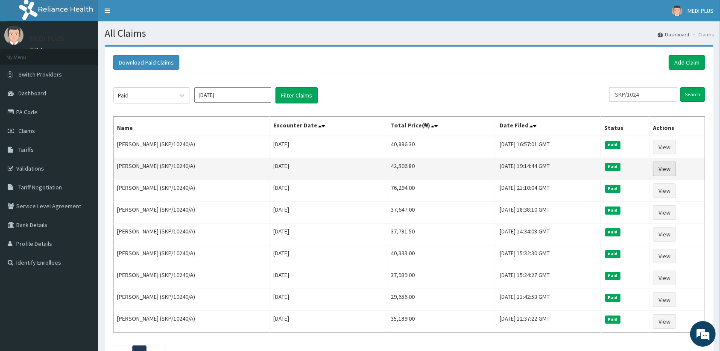
click at [667, 168] on link "View" at bounding box center [664, 169] width 23 height 15
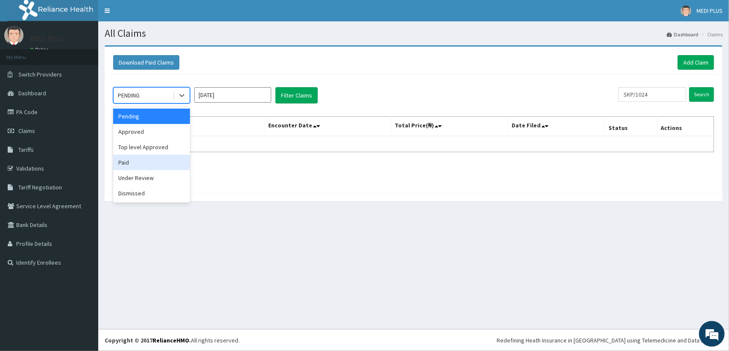
drag, startPoint x: 140, startPoint y: 162, endPoint x: 186, endPoint y: 106, distance: 73.2
click at [140, 162] on div "Paid" at bounding box center [151, 162] width 77 height 15
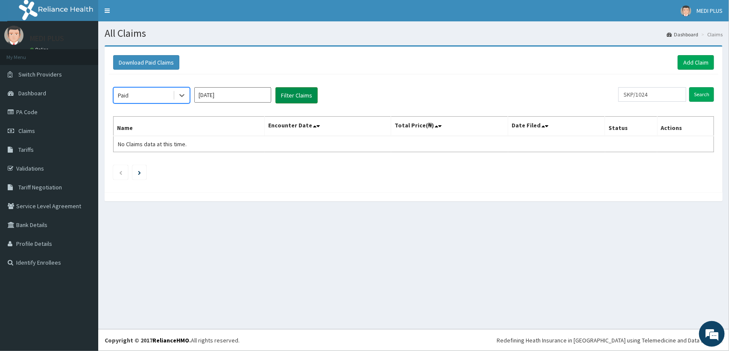
click at [285, 94] on button "Filter Claims" at bounding box center [297, 95] width 42 height 16
click at [250, 94] on input "[DATE]" at bounding box center [232, 94] width 77 height 15
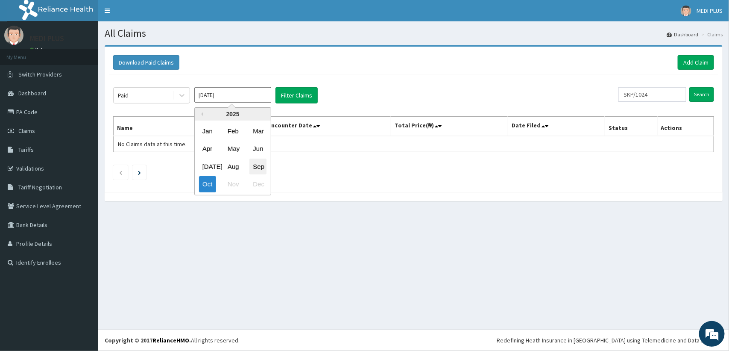
click at [259, 167] on div "Sep" at bounding box center [258, 167] width 17 height 16
type input "[DATE]"
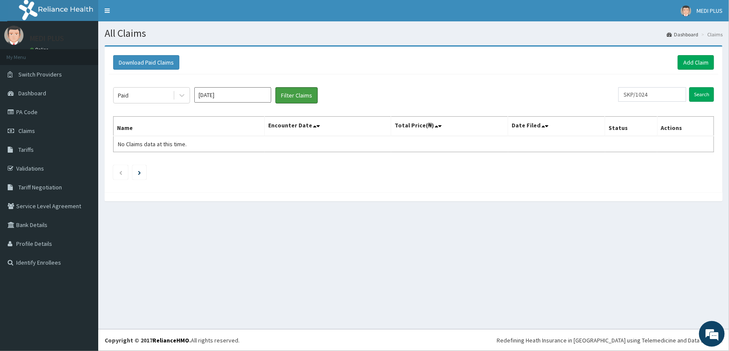
drag, startPoint x: 291, startPoint y: 91, endPoint x: 325, endPoint y: 84, distance: 34.8
click at [291, 91] on button "Filter Claims" at bounding box center [297, 95] width 42 height 16
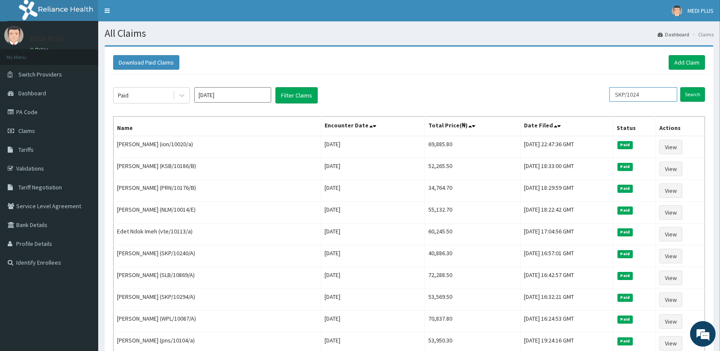
click at [659, 95] on input "SKP/1024" at bounding box center [644, 94] width 68 height 15
type input "S"
type input "KSB/10186"
click at [691, 91] on input "Search" at bounding box center [693, 94] width 25 height 15
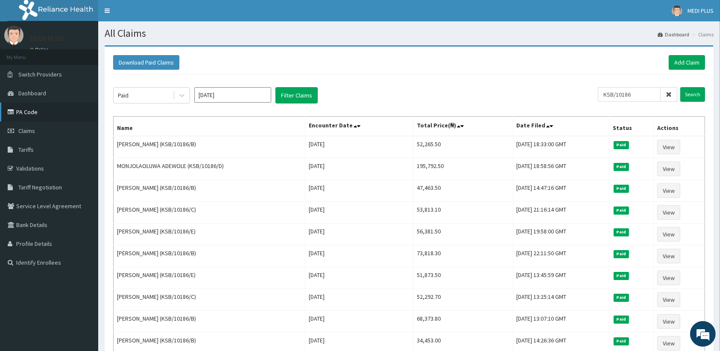
click at [21, 110] on link "PA Code" at bounding box center [49, 112] width 98 height 19
